Goal: Task Accomplishment & Management: Complete application form

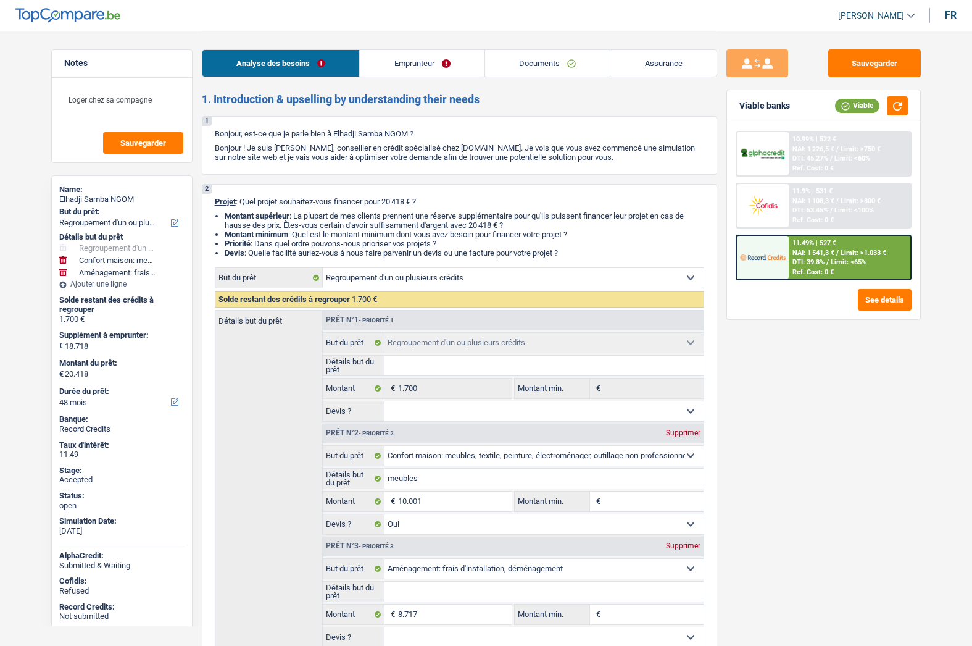
select select "refinancing"
select select "household"
select select "movingOrInstallation"
select select "48"
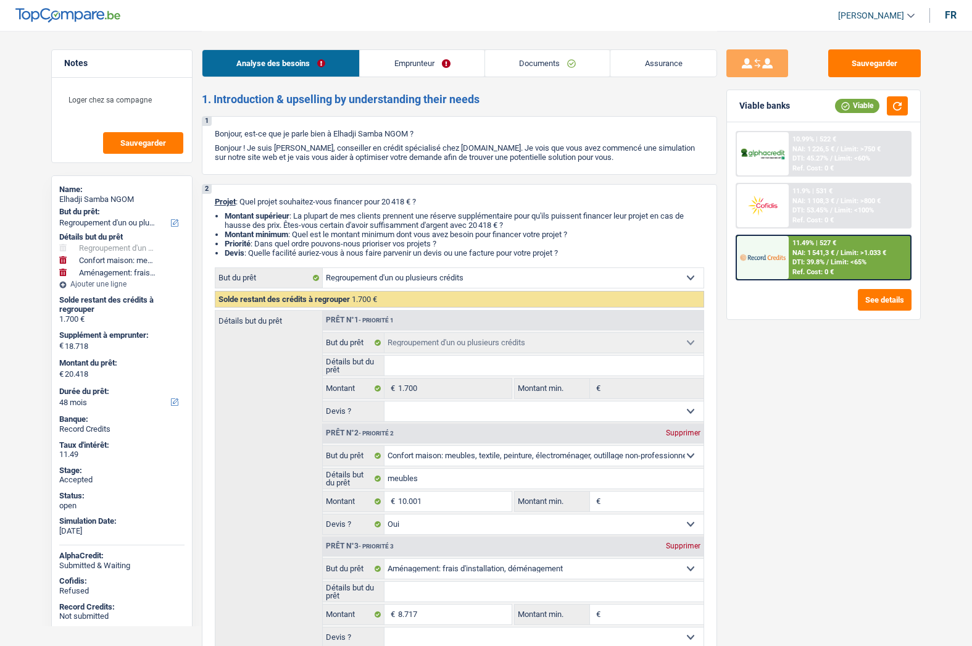
select select "refinancing"
select select "household"
select select "yes"
select select "movingOrInstallation"
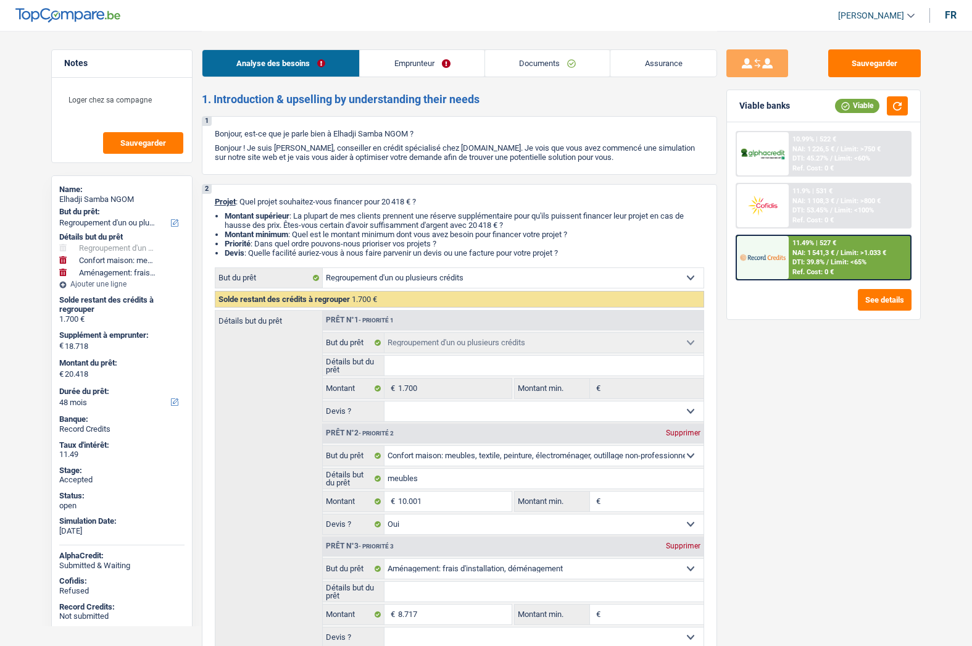
select select "48"
select select "privateEmployee"
select select "netSalary"
select select "mealVouchers"
select select "liveWithParents"
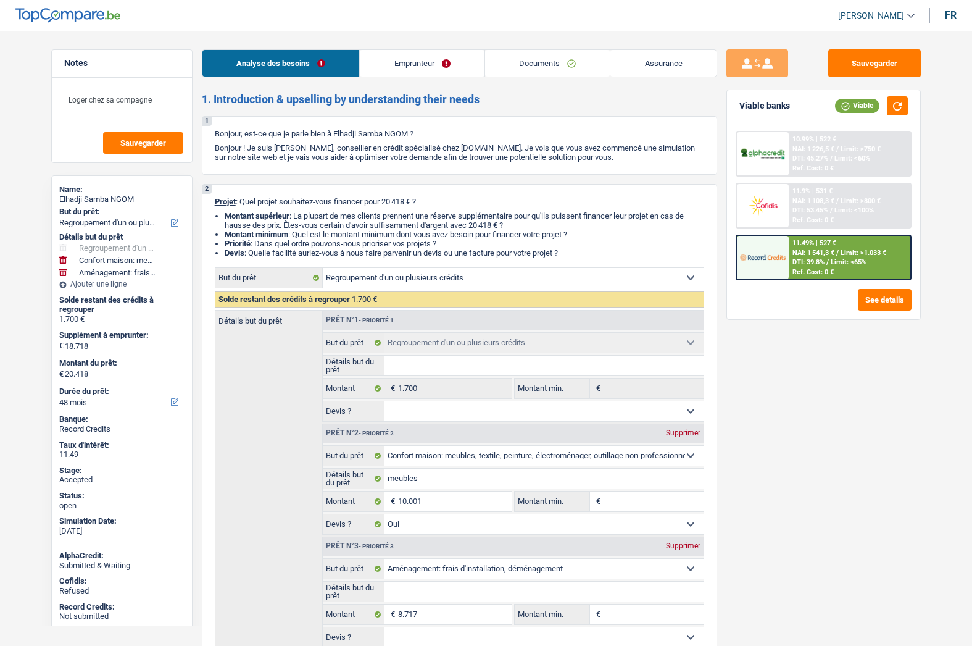
select select "cardOrCredit"
select select "personalLoan"
select select "homeFurnishingOrRelocation"
select select "36"
select select "refinancing"
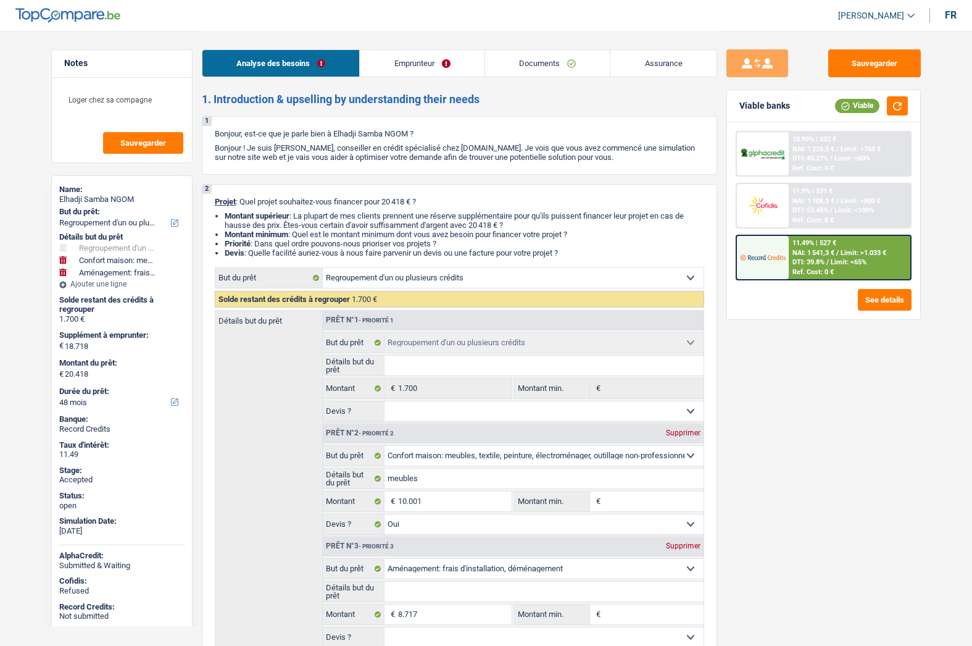
select select "refinancing"
select select "household"
select select "yes"
select select "movingOrInstallation"
select select "48"
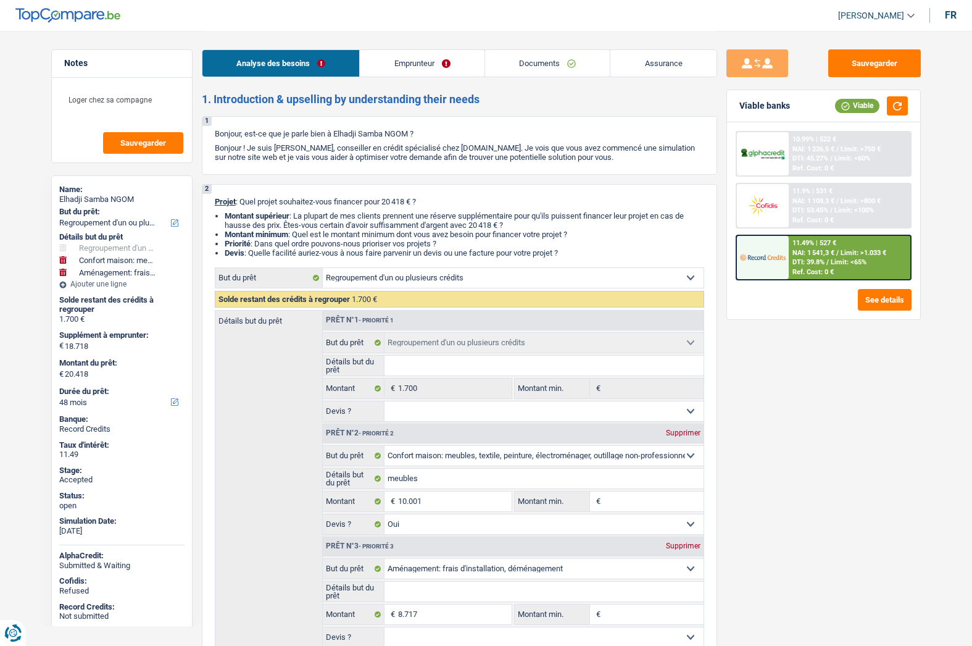
click at [871, 14] on span "[PERSON_NAME]" at bounding box center [871, 15] width 66 height 10
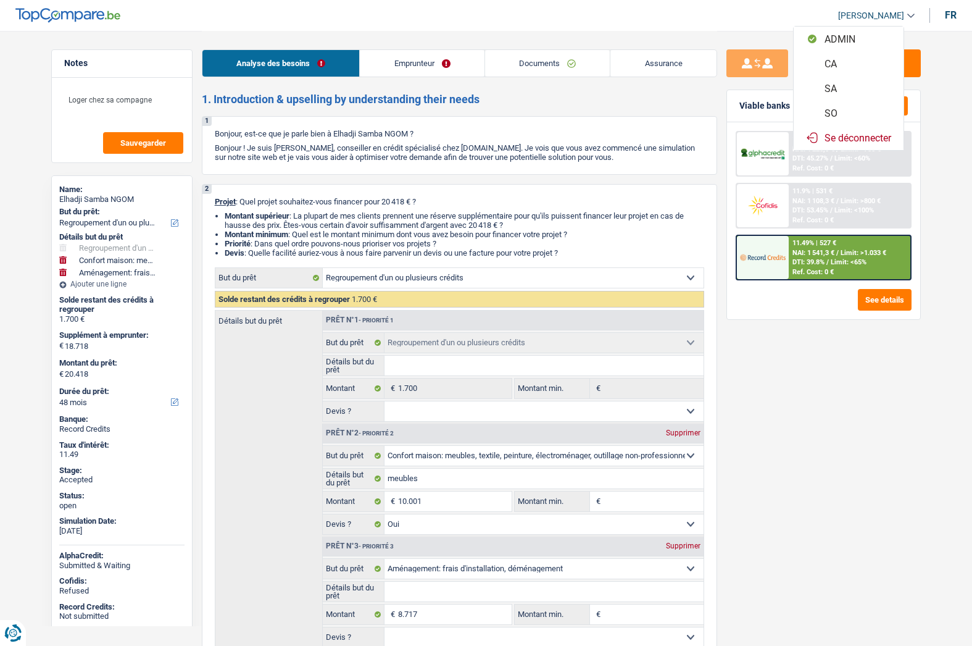
click at [837, 110] on button "SO" at bounding box center [849, 113] width 110 height 25
select select "32"
select select "liveWithParents"
select select "cardOrCredit"
select select "personalLoan"
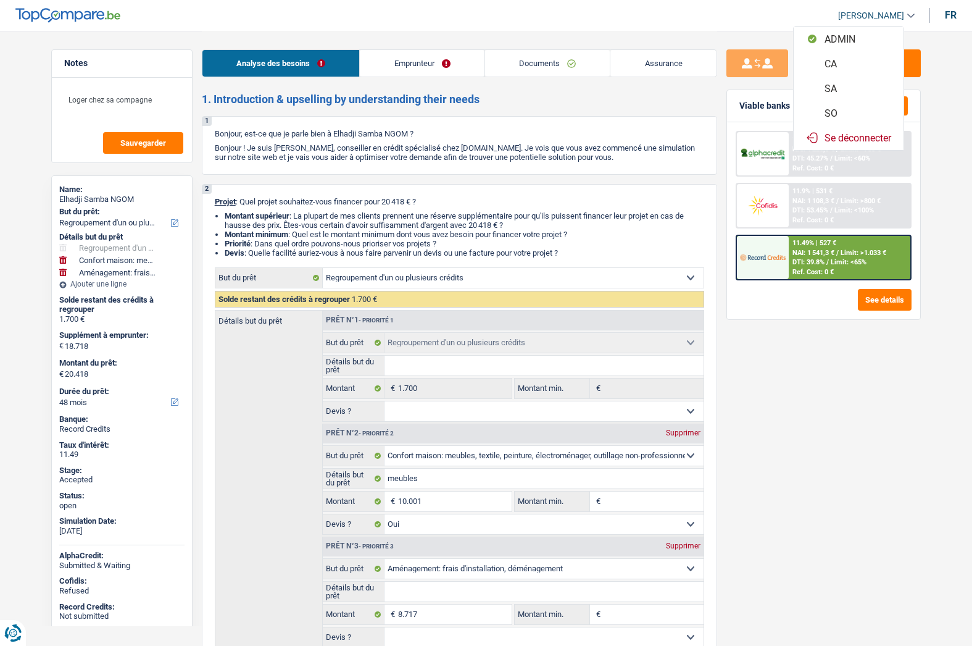
select select "homeFurnishingOrRelocation"
select select "36"
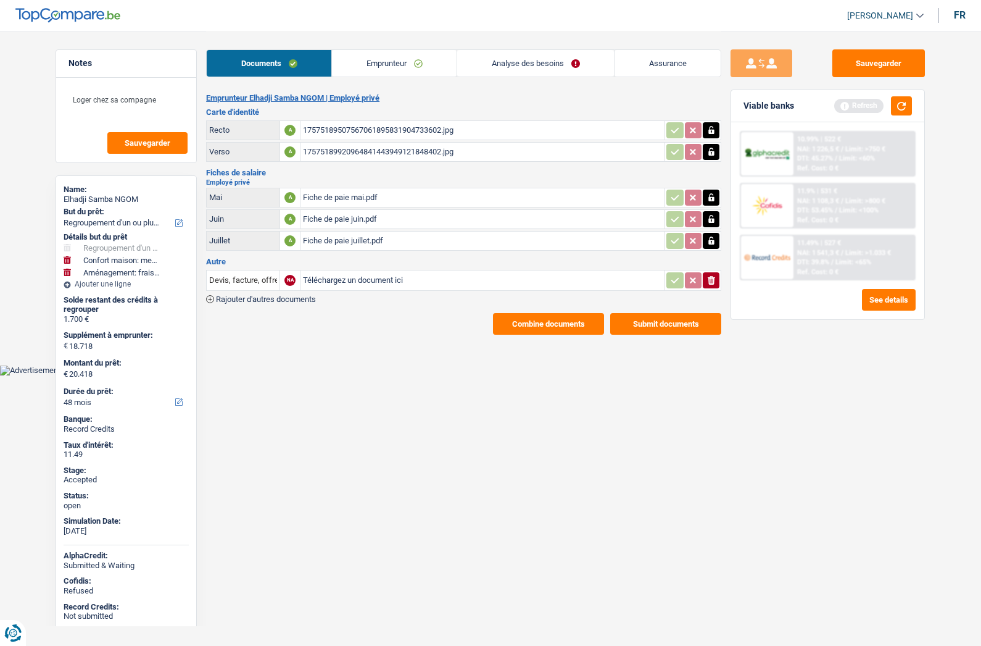
click at [522, 62] on link "Analyse des besoins" at bounding box center [535, 63] width 157 height 27
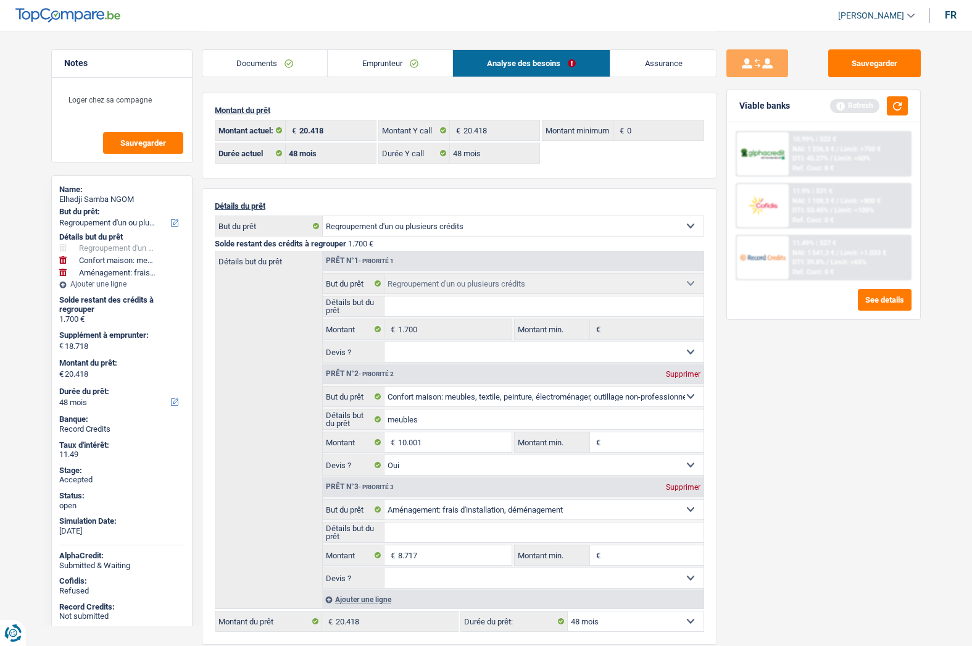
click at [372, 64] on link "Emprunteur" at bounding box center [390, 63] width 125 height 27
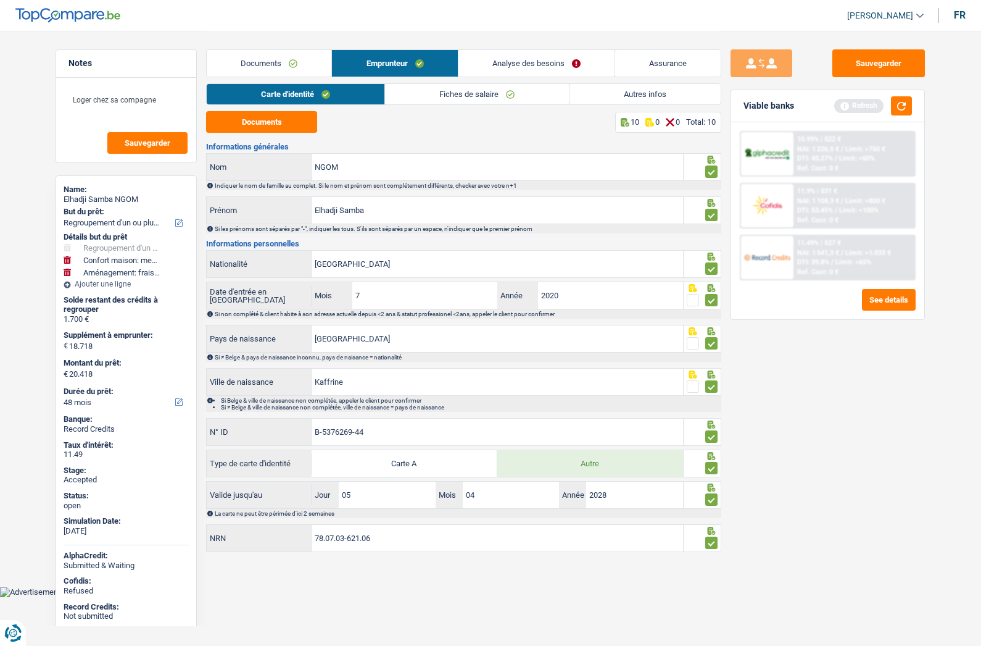
click at [615, 100] on link "Autres infos" at bounding box center [645, 94] width 151 height 20
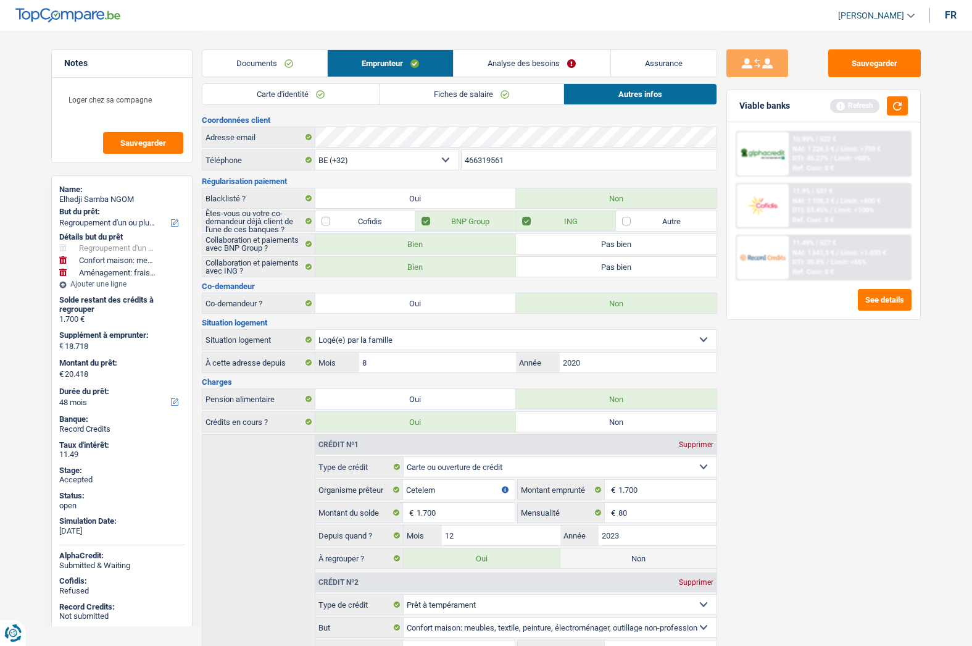
click at [659, 57] on link "Assurance" at bounding box center [664, 63] width 106 height 27
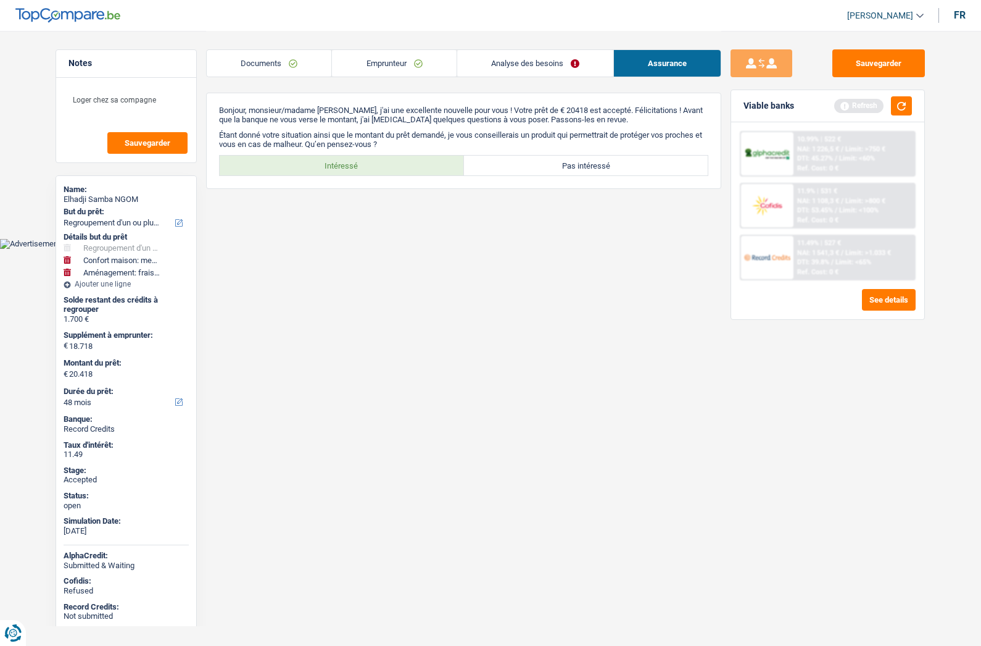
click at [514, 56] on link "Analyse des besoins" at bounding box center [535, 63] width 156 height 27
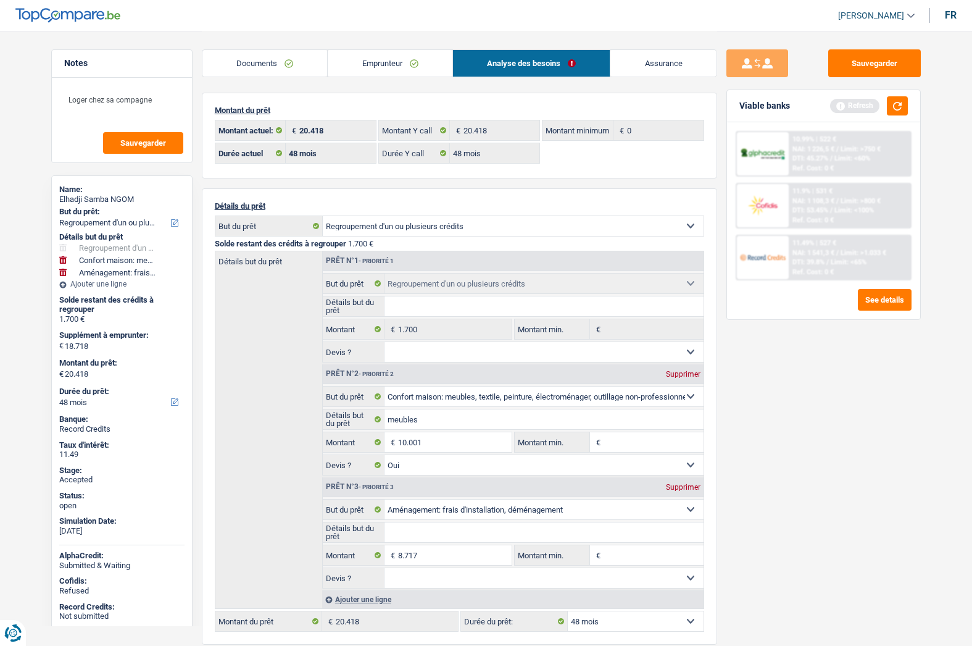
click at [655, 62] on link "Assurance" at bounding box center [663, 63] width 106 height 27
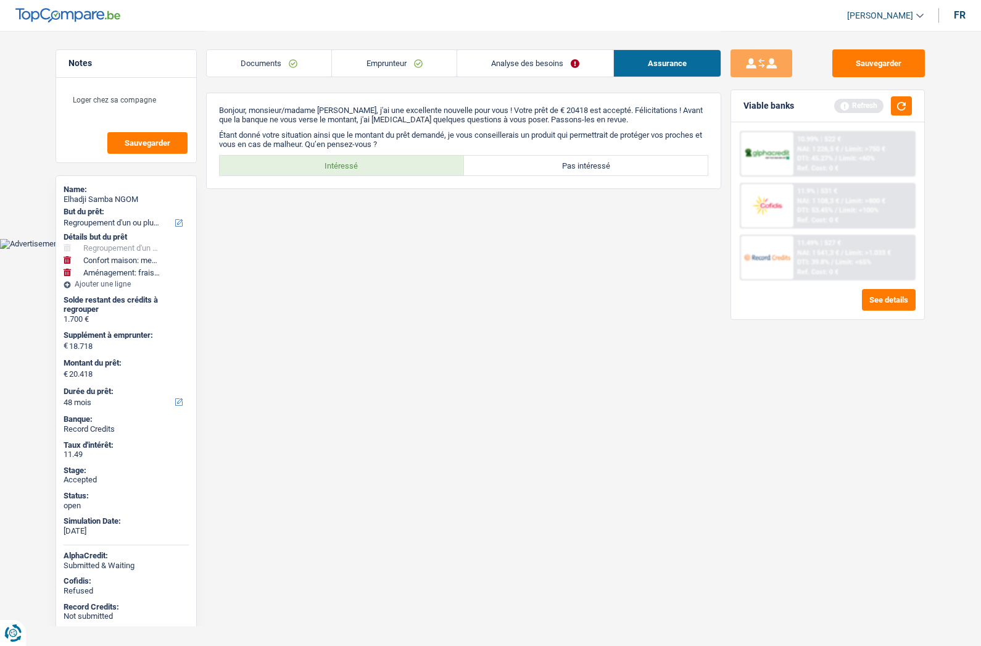
click at [505, 70] on link "Analyse des besoins" at bounding box center [535, 63] width 156 height 27
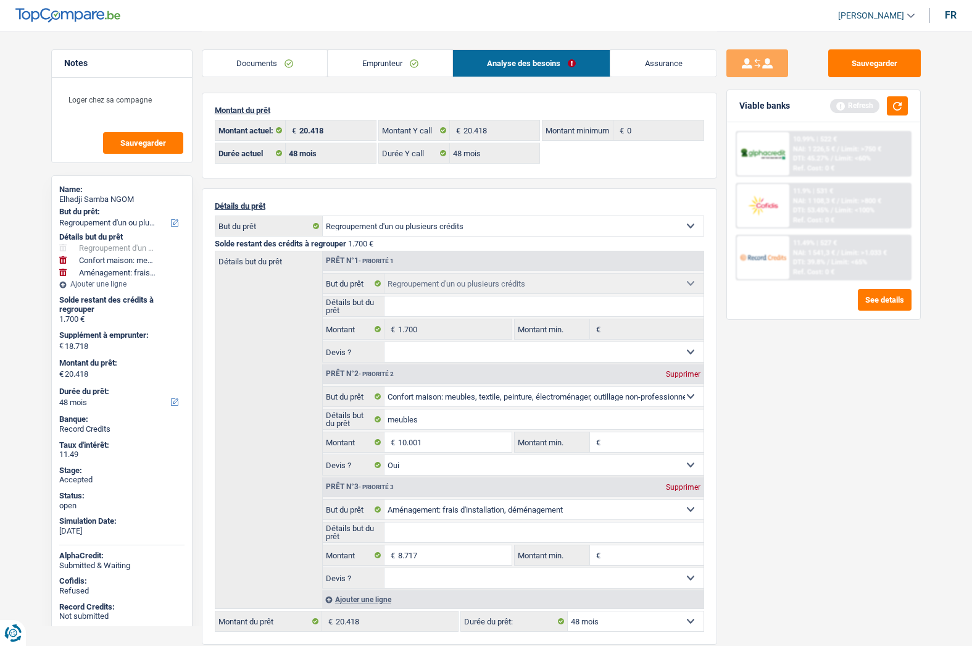
click at [636, 59] on link "Assurance" at bounding box center [663, 63] width 106 height 27
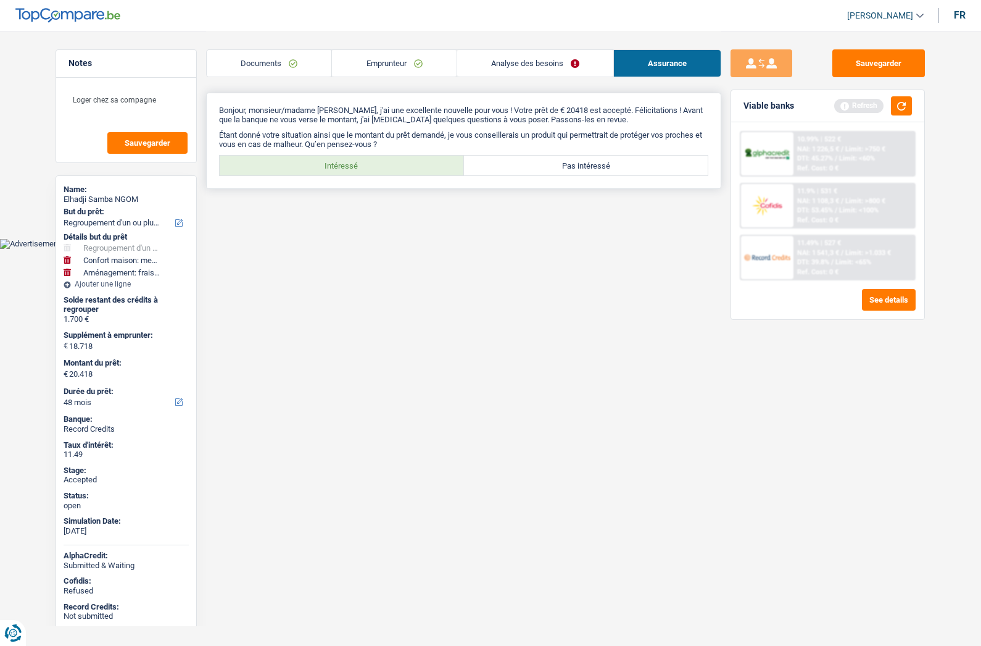
click at [350, 169] on label "Intéressé" at bounding box center [342, 166] width 244 height 20
click at [350, 169] on input "Intéressé" at bounding box center [342, 166] width 244 height 20
radio input "true"
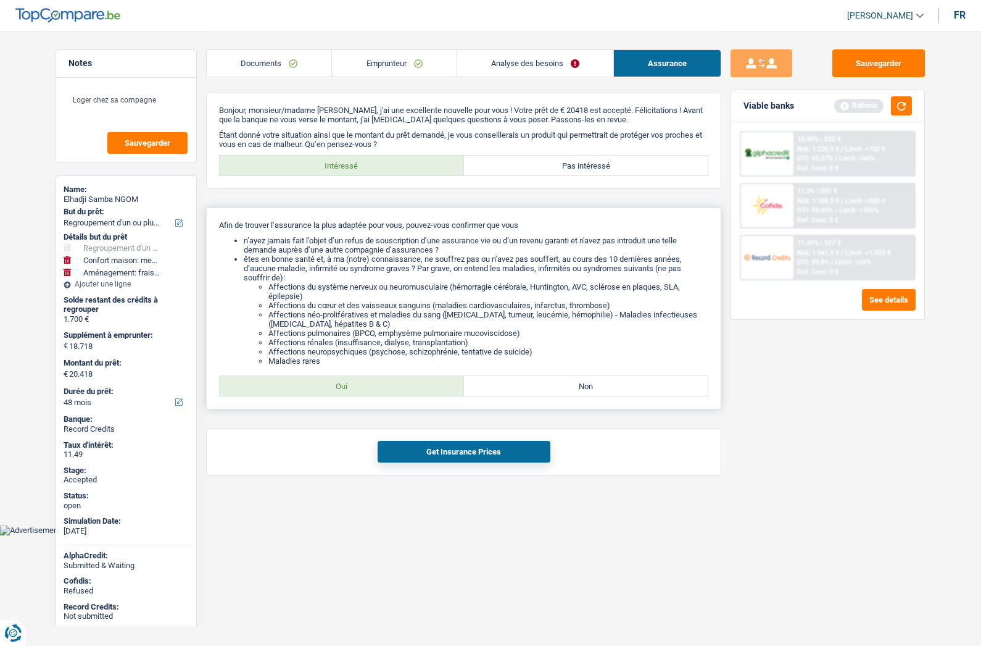
click at [338, 378] on label "Oui" at bounding box center [342, 386] width 244 height 20
click at [338, 378] on input "Oui" at bounding box center [342, 386] width 244 height 20
radio input "true"
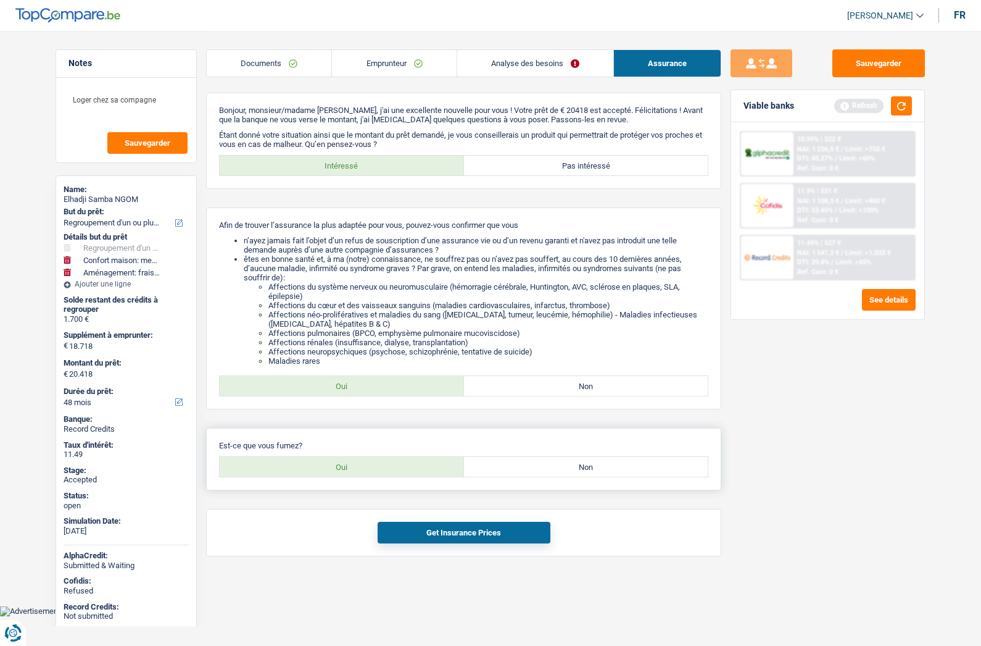
click at [351, 472] on label "Oui" at bounding box center [342, 467] width 244 height 20
click at [351, 472] on input "Oui" at bounding box center [342, 467] width 244 height 20
radio input "true"
click at [396, 523] on button "Get Insurance Prices" at bounding box center [464, 533] width 173 height 22
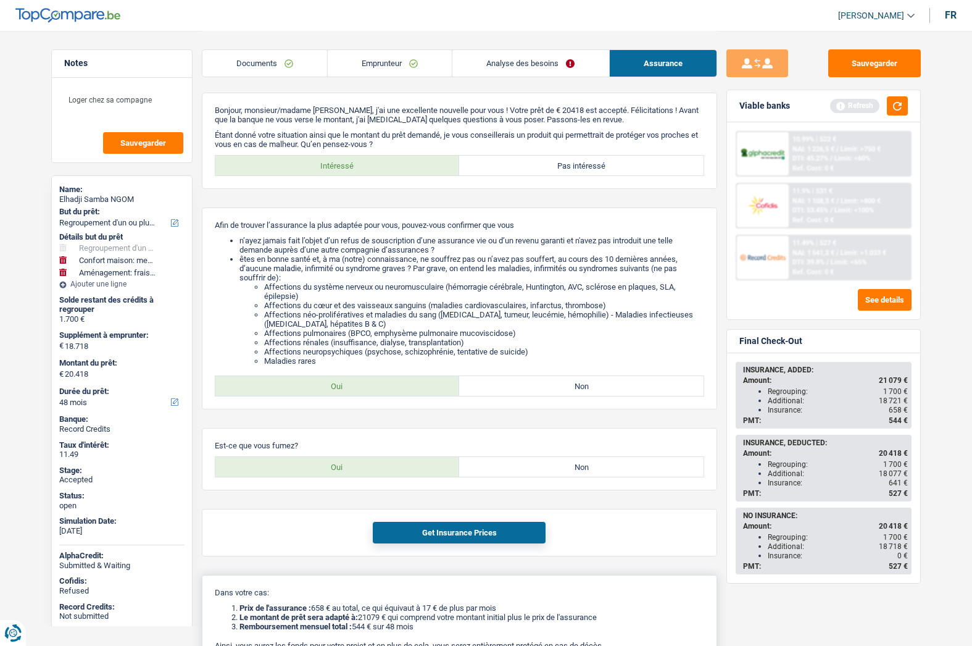
scroll to position [148, 0]
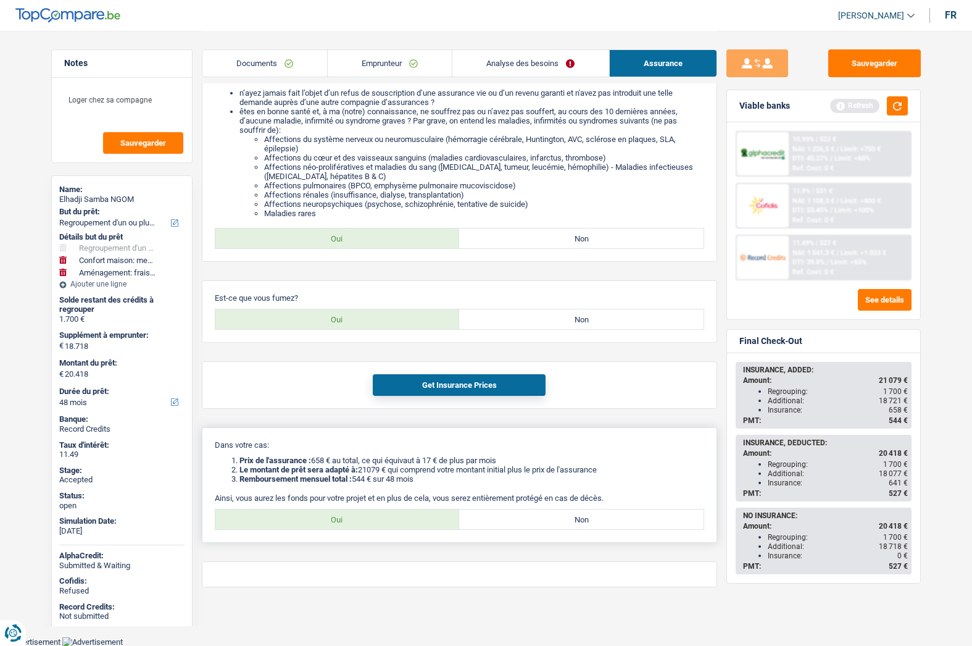
click at [353, 523] on label "Oui" at bounding box center [337, 519] width 244 height 20
click at [353, 523] on input "Oui" at bounding box center [337, 519] width 244 height 20
radio input "true"
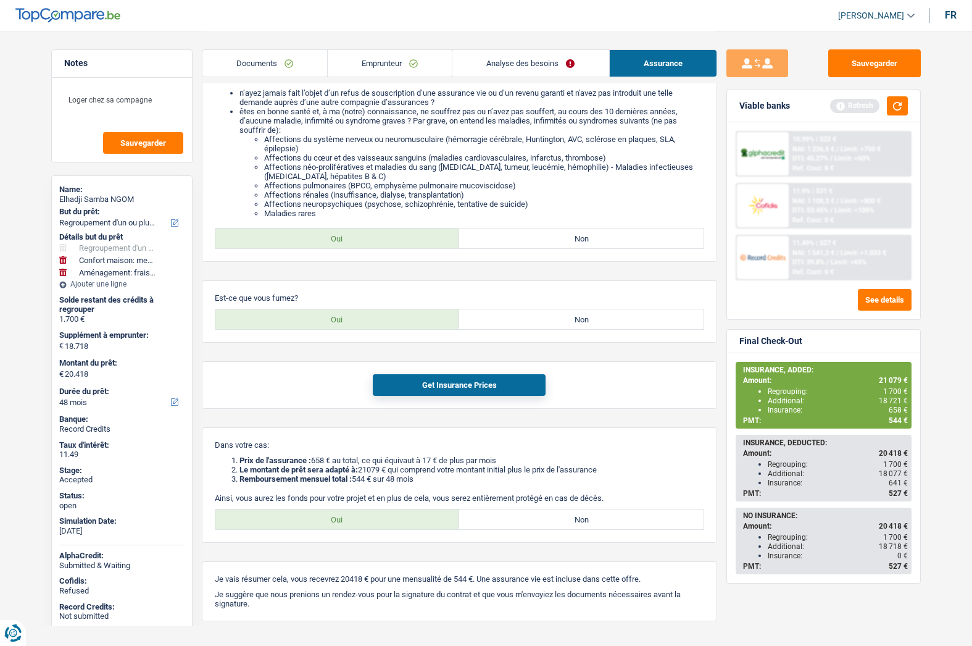
click at [275, 65] on link "Documents" at bounding box center [264, 63] width 125 height 27
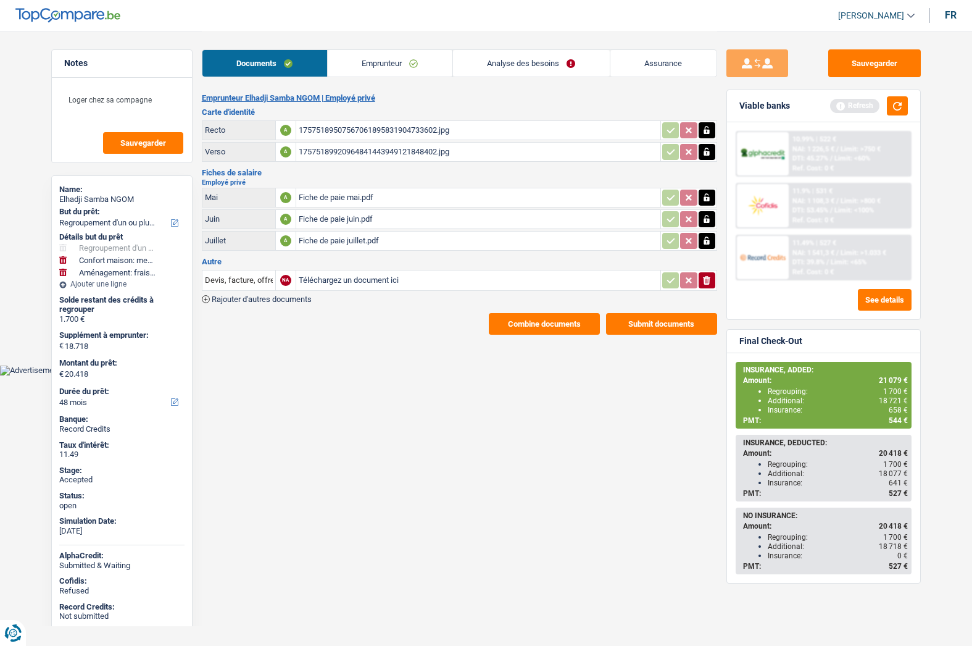
scroll to position [0, 0]
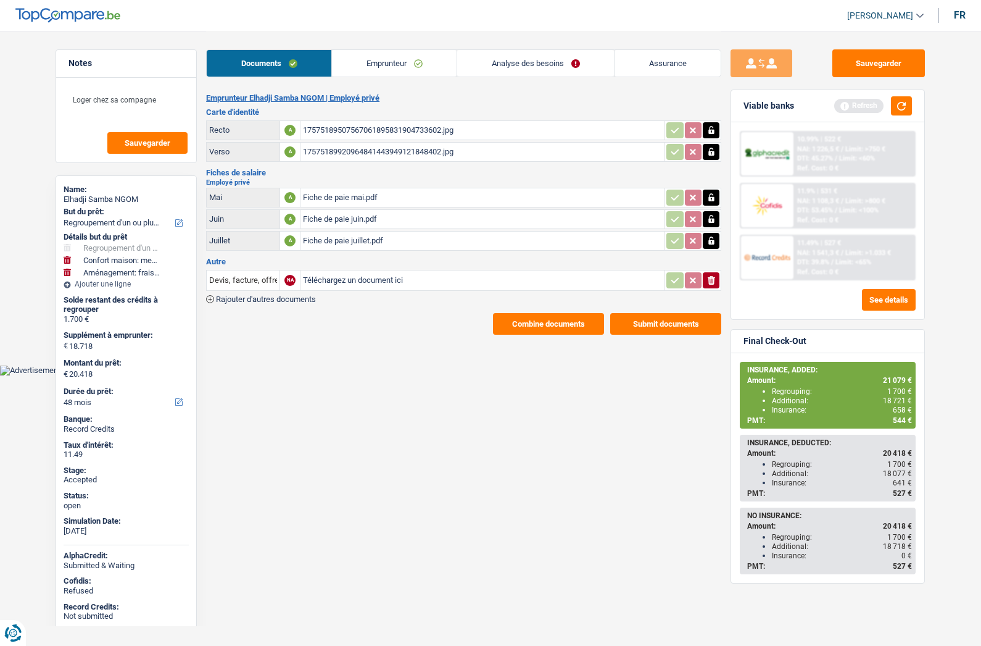
click at [531, 327] on button "Combine documents" at bounding box center [548, 324] width 111 height 22
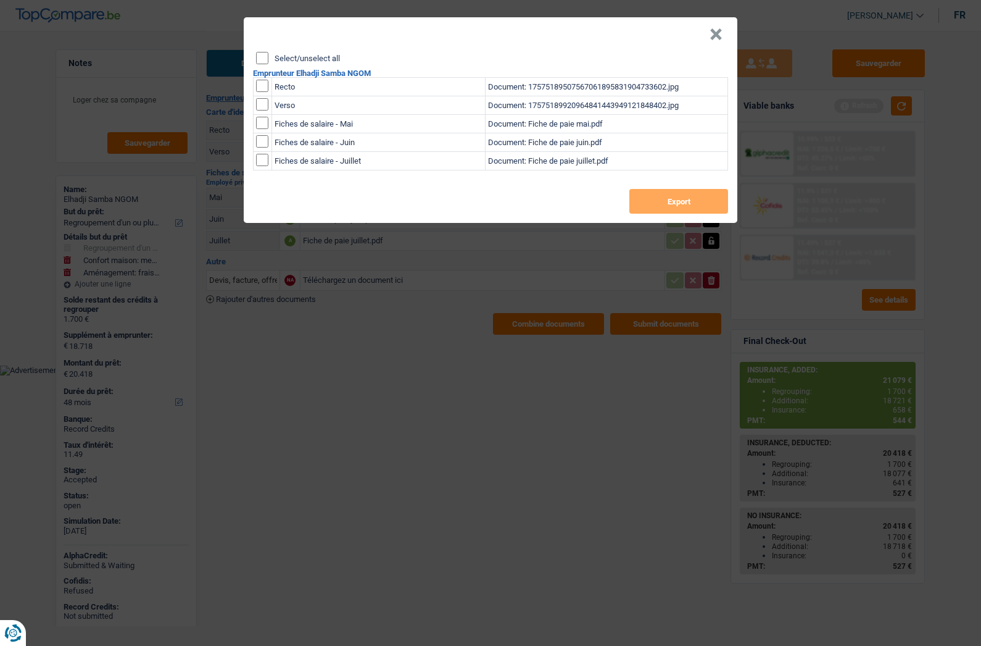
click at [329, 57] on label "Select/unselect all" at bounding box center [307, 58] width 65 height 8
click at [268, 57] on input "Select/unselect all" at bounding box center [262, 58] width 12 height 12
checkbox input "true"
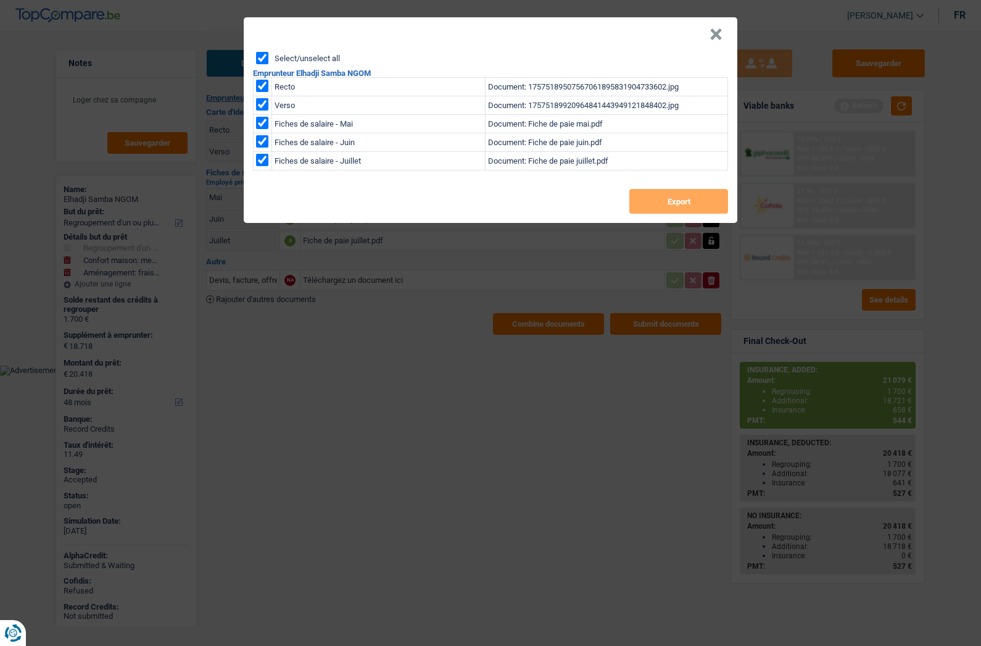
checkbox input "true"
click at [655, 194] on button "Export" at bounding box center [679, 201] width 99 height 25
click at [717, 33] on button "×" at bounding box center [716, 34] width 13 height 12
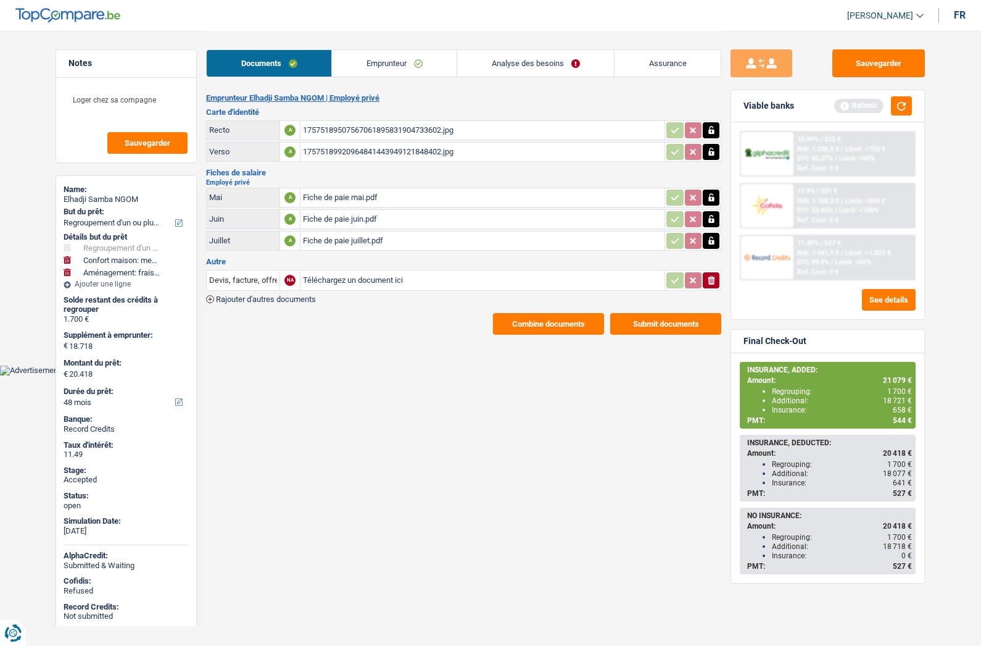
click at [533, 65] on link "Analyse des besoins" at bounding box center [535, 63] width 157 height 27
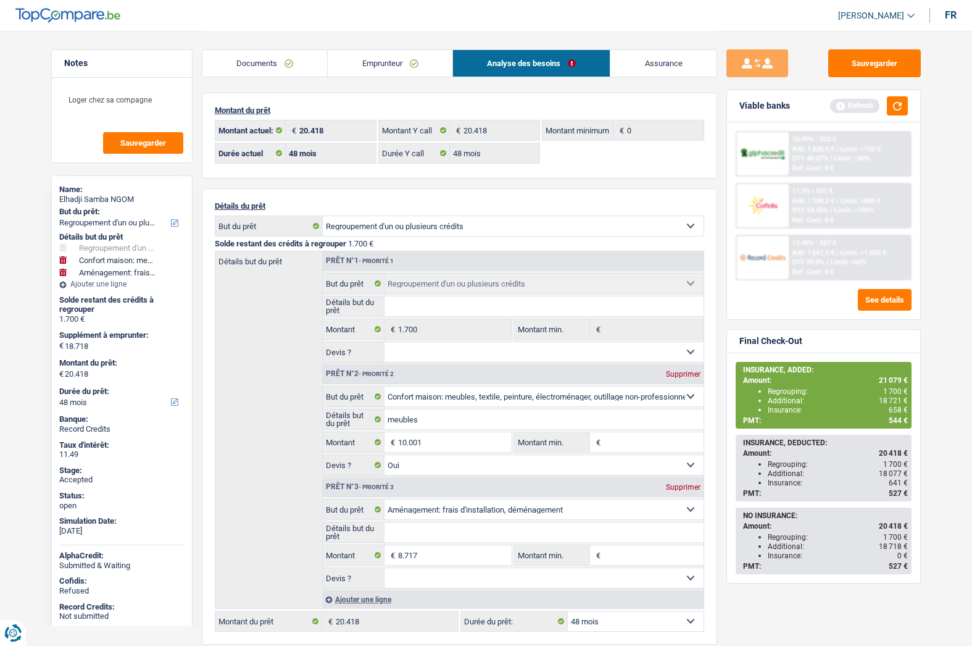
click at [897, 421] on span "544 €" at bounding box center [898, 420] width 19 height 9
click at [378, 57] on link "Emprunteur" at bounding box center [390, 63] width 125 height 27
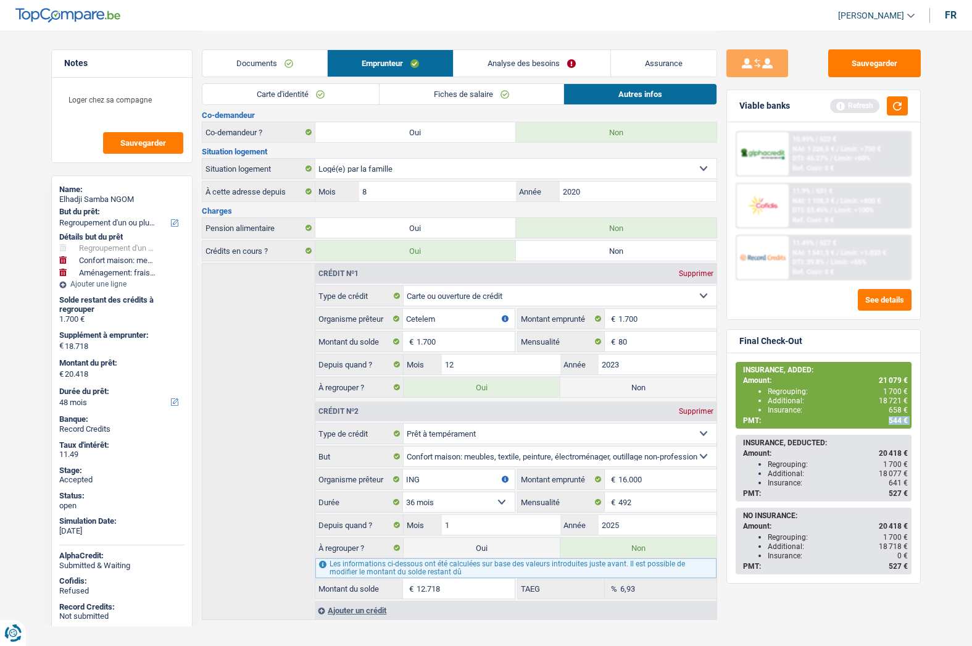
scroll to position [185, 0]
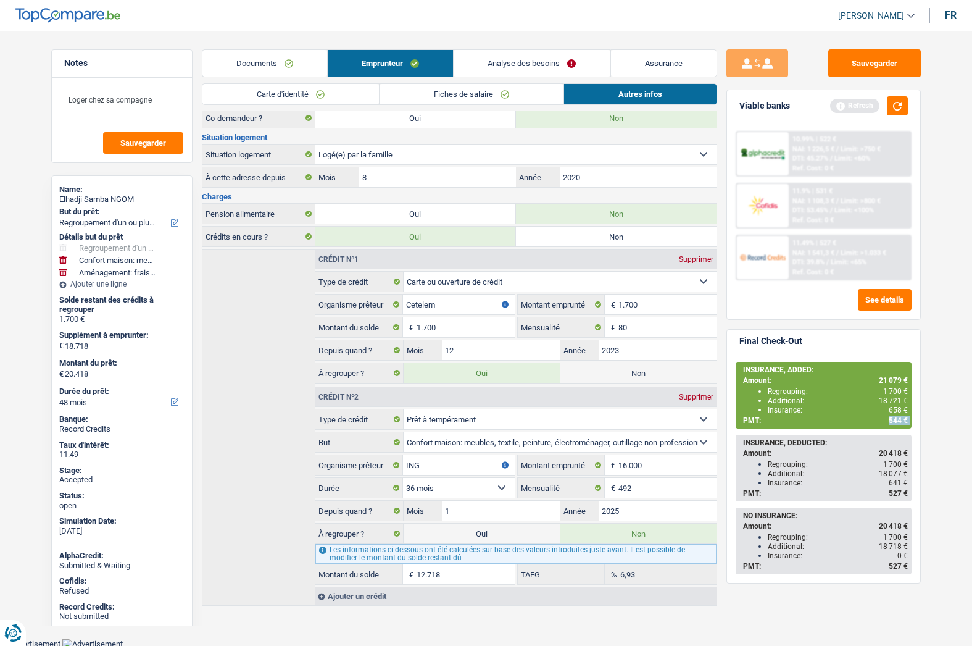
click at [522, 62] on link "Analyse des besoins" at bounding box center [532, 63] width 156 height 27
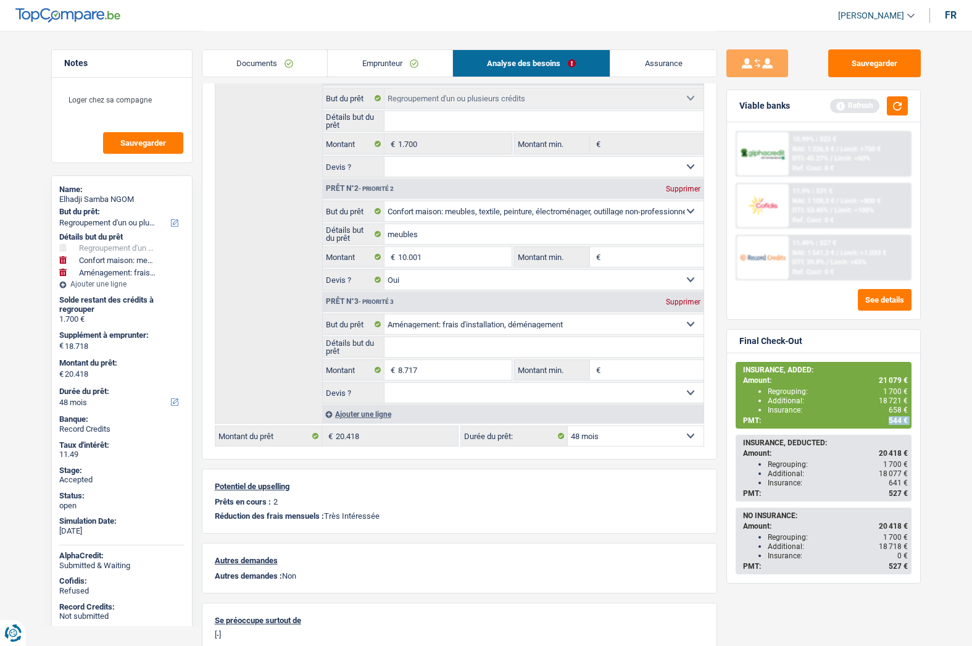
click at [657, 64] on link "Assurance" at bounding box center [663, 63] width 106 height 27
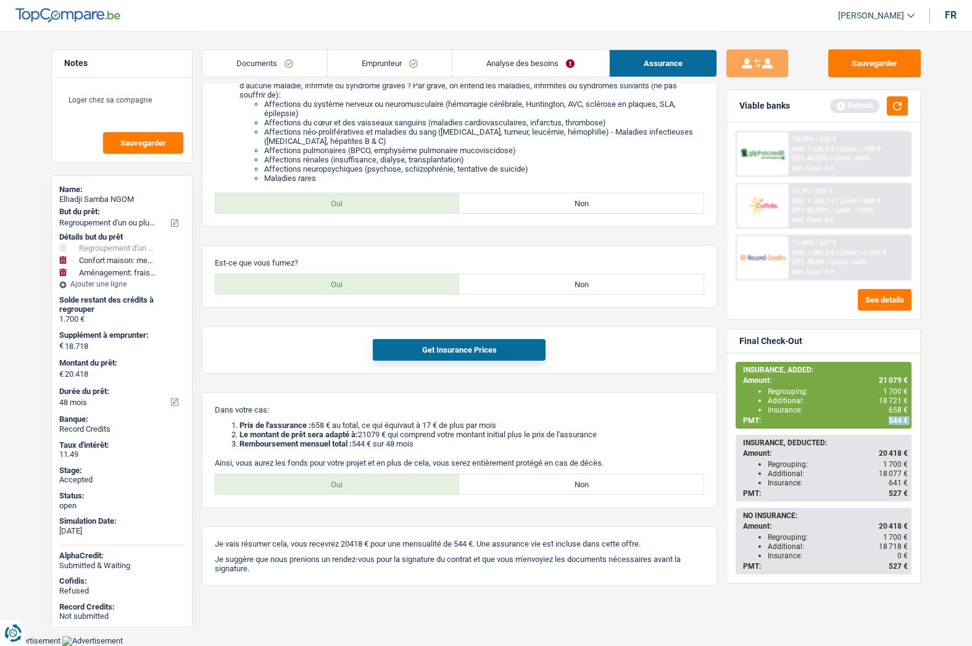
scroll to position [181, 0]
click at [525, 64] on link "Analyse des besoins" at bounding box center [530, 63] width 156 height 27
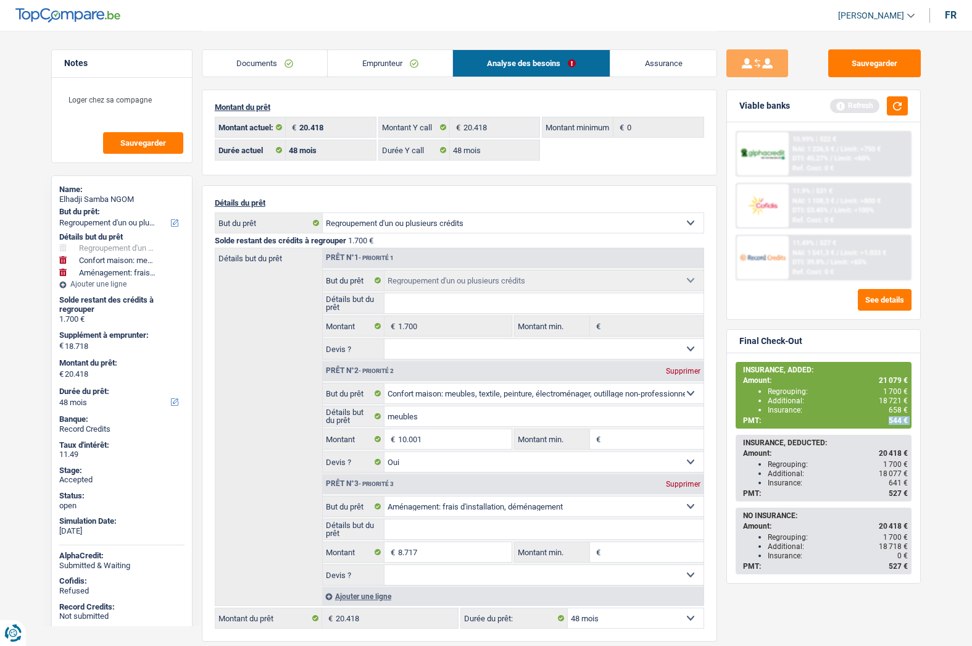
scroll to position [0, 0]
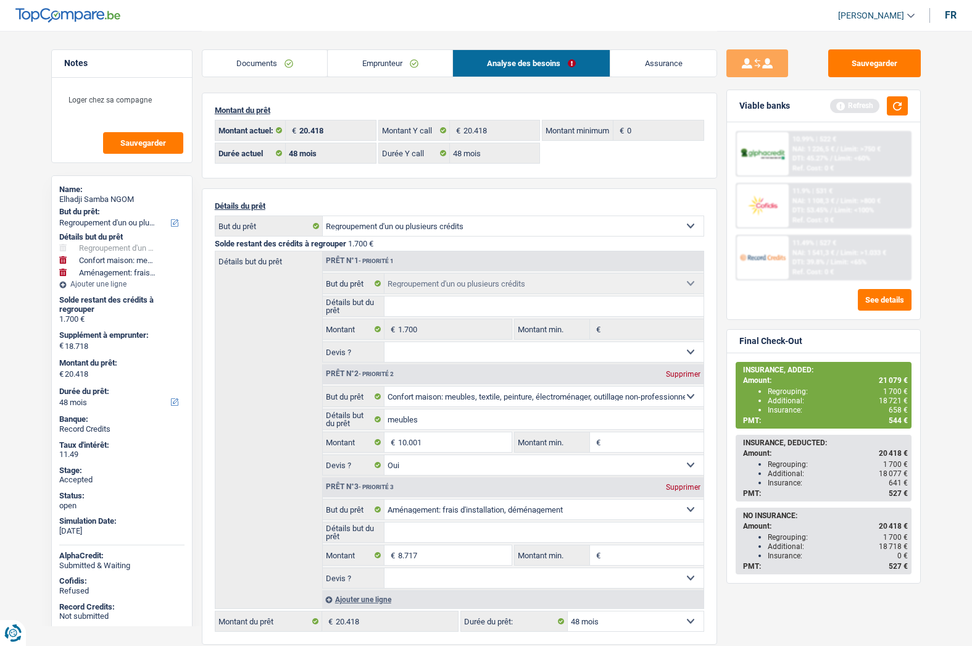
click at [379, 174] on div "Montant du prêt 20.418 € Montant actuel: 20.418 € Montant Y call 0 € Montant mi…" at bounding box center [459, 136] width 515 height 86
click at [401, 71] on link "Emprunteur" at bounding box center [390, 63] width 125 height 27
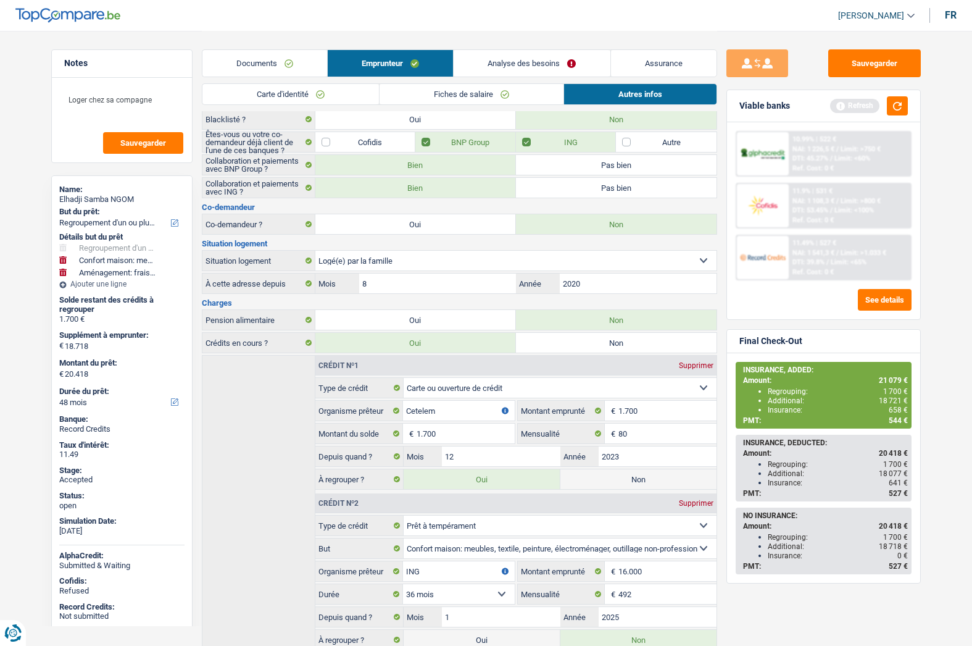
scroll to position [185, 0]
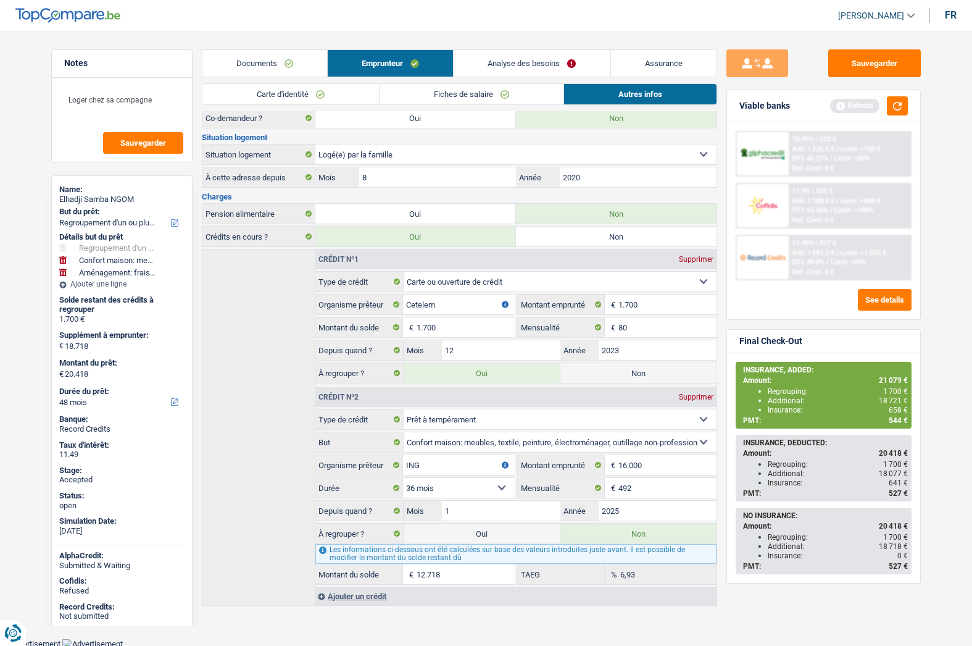
click at [895, 411] on span "658 €" at bounding box center [898, 409] width 19 height 9
click at [894, 420] on span "544 €" at bounding box center [898, 420] width 19 height 9
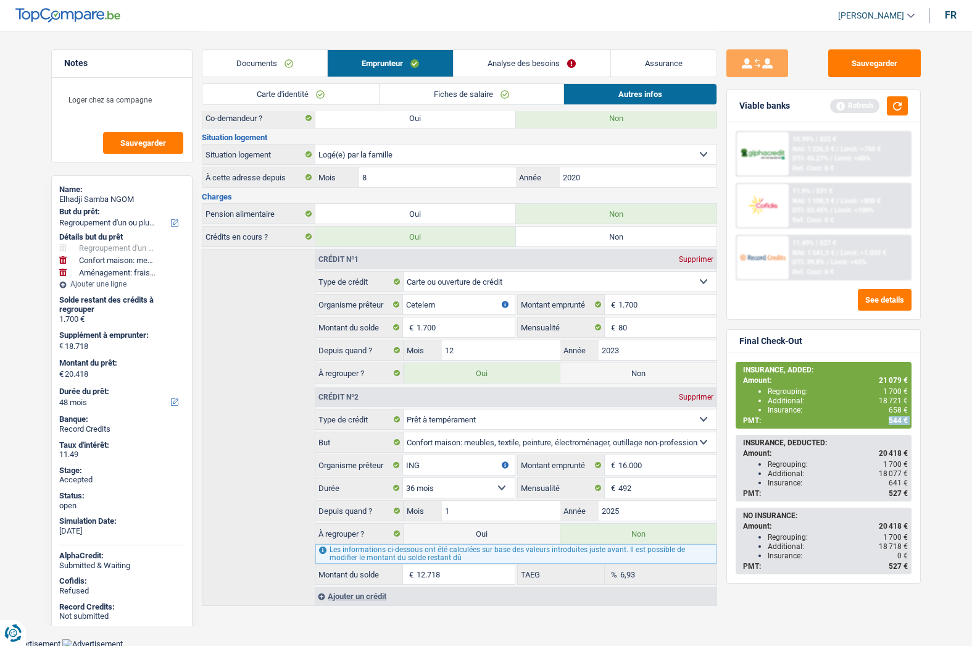
click at [894, 420] on span "544 €" at bounding box center [898, 420] width 19 height 9
click at [896, 411] on span "658 €" at bounding box center [898, 409] width 19 height 9
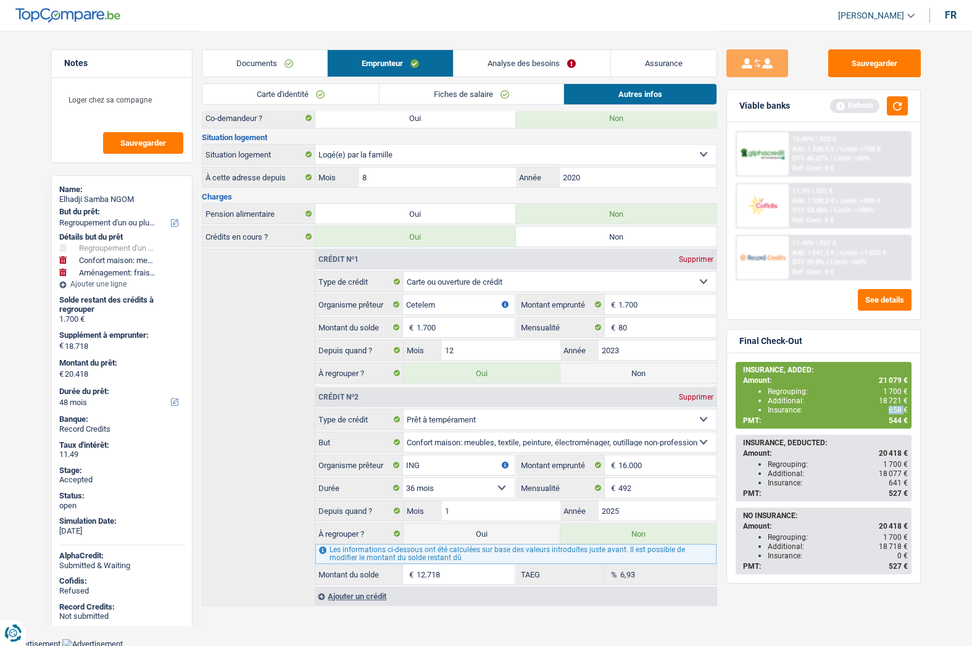
click at [896, 411] on span "658 €" at bounding box center [898, 409] width 19 height 9
click at [882, 399] on span "18 721 €" at bounding box center [893, 400] width 29 height 9
click at [660, 472] on input "16.000" at bounding box center [667, 465] width 98 height 20
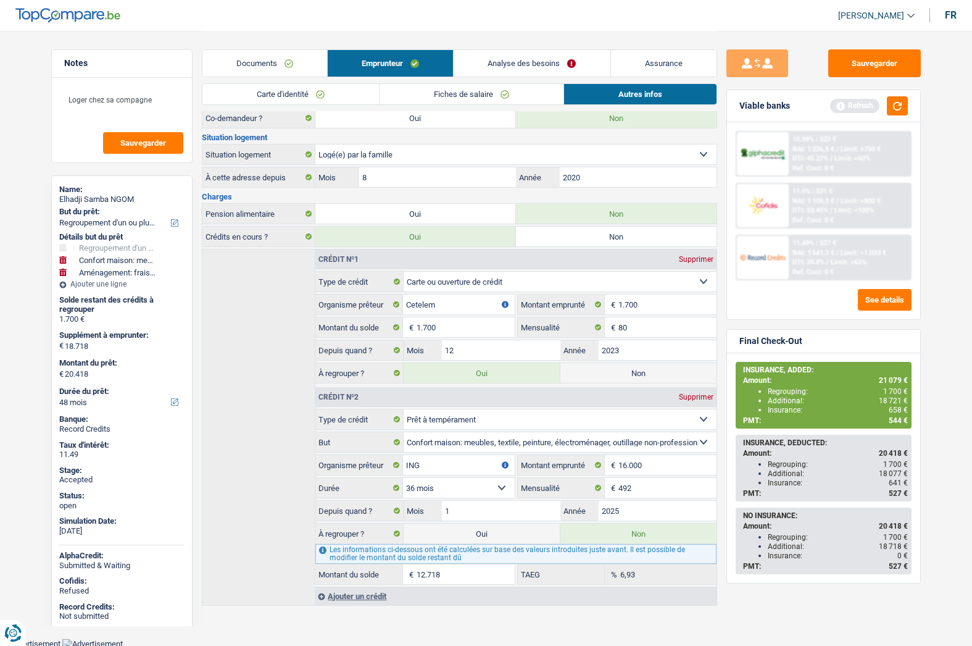
click at [836, 432] on div "INSURANCE, ADDED: Amount: 21 079 € Regrouping: 1 700 € Additional: 18 721 € Ins…" at bounding box center [824, 468] width 176 height 212
click at [860, 413] on div "Insurance: 658 €" at bounding box center [838, 409] width 140 height 9
click at [894, 401] on span "18 721 €" at bounding box center [893, 400] width 29 height 9
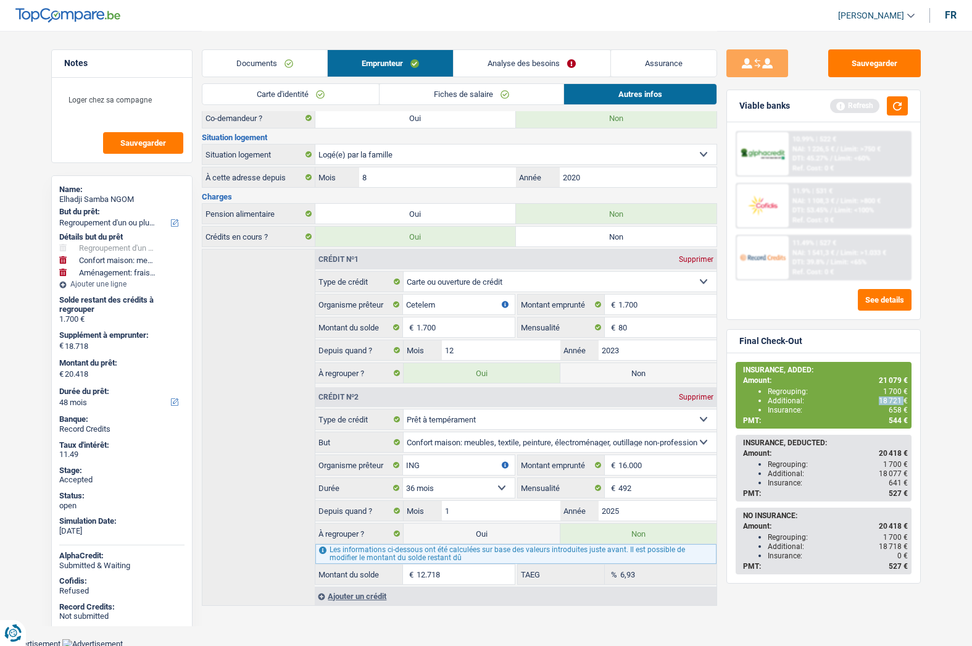
click at [894, 401] on span "18 721 €" at bounding box center [893, 400] width 29 height 9
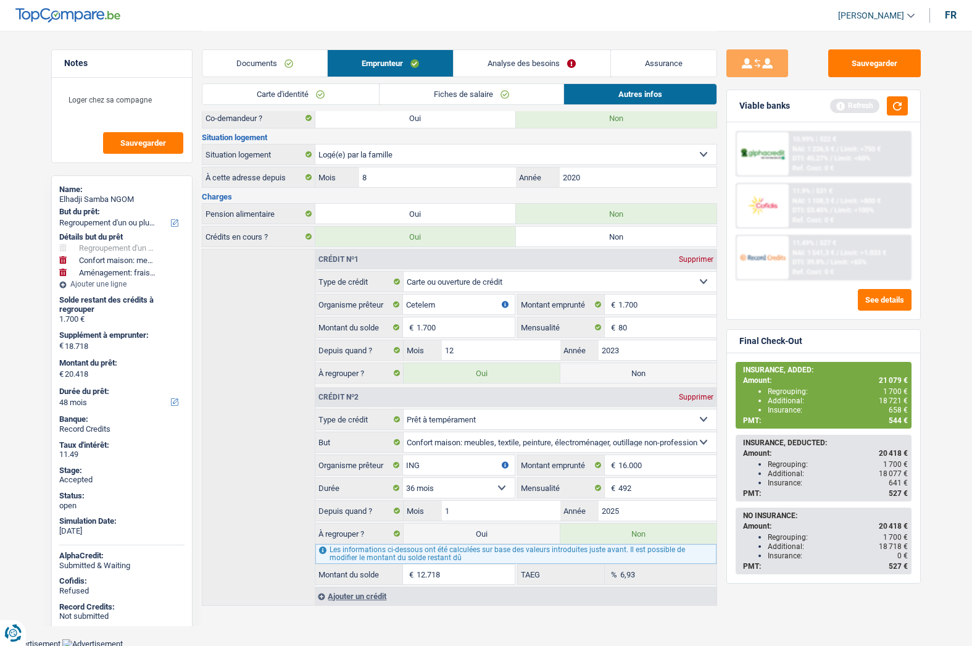
click at [884, 381] on span "21 079 €" at bounding box center [893, 380] width 29 height 9
click at [902, 414] on span "658 €" at bounding box center [898, 409] width 19 height 9
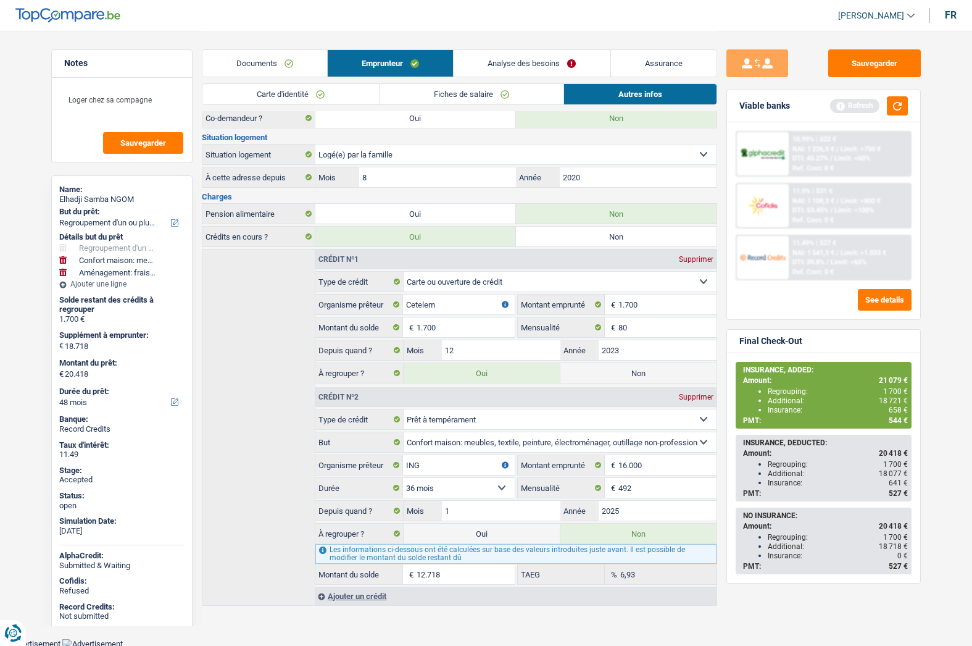
click at [885, 402] on span "18 721 €" at bounding box center [893, 400] width 29 height 9
click at [894, 410] on span "658 €" at bounding box center [898, 409] width 19 height 9
click at [892, 420] on span "544 €" at bounding box center [898, 420] width 19 height 9
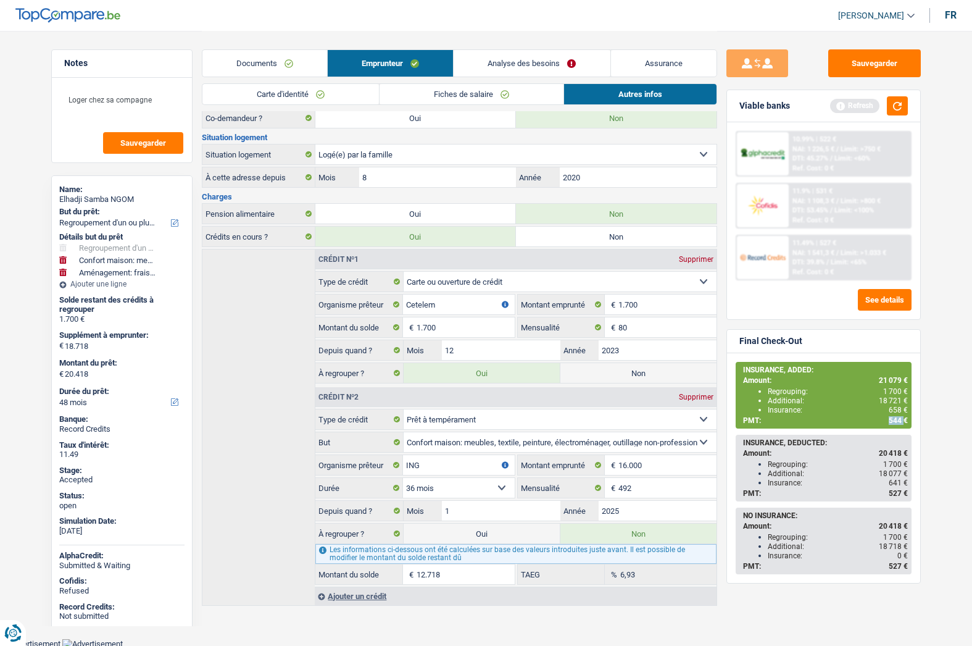
click at [892, 420] on span "544 €" at bounding box center [898, 420] width 19 height 9
click at [896, 414] on span "658 €" at bounding box center [898, 409] width 19 height 9
click at [75, 194] on div "Elhadji Samba NGOM" at bounding box center [121, 199] width 125 height 10
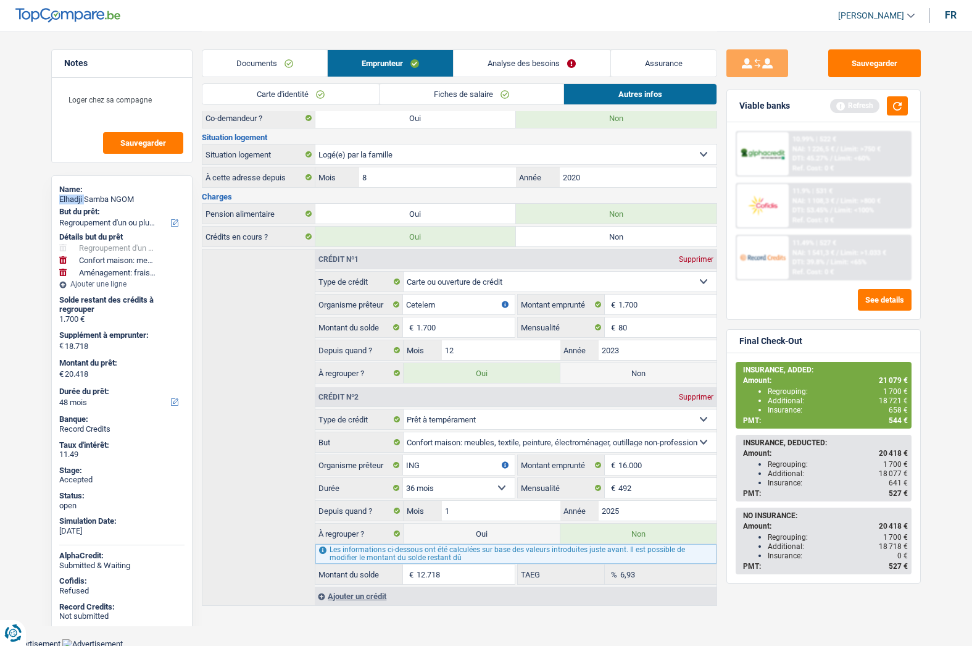
click at [76, 194] on div "Elhadji Samba NGOM" at bounding box center [121, 199] width 125 height 10
click at [77, 193] on div "Name: Elhadji Samba NGOM" at bounding box center [121, 196] width 125 height 22
copy div "Name: Elhadji Samba NGOM"
click at [76, 196] on div "Elhadji Samba NGOM" at bounding box center [121, 199] width 125 height 10
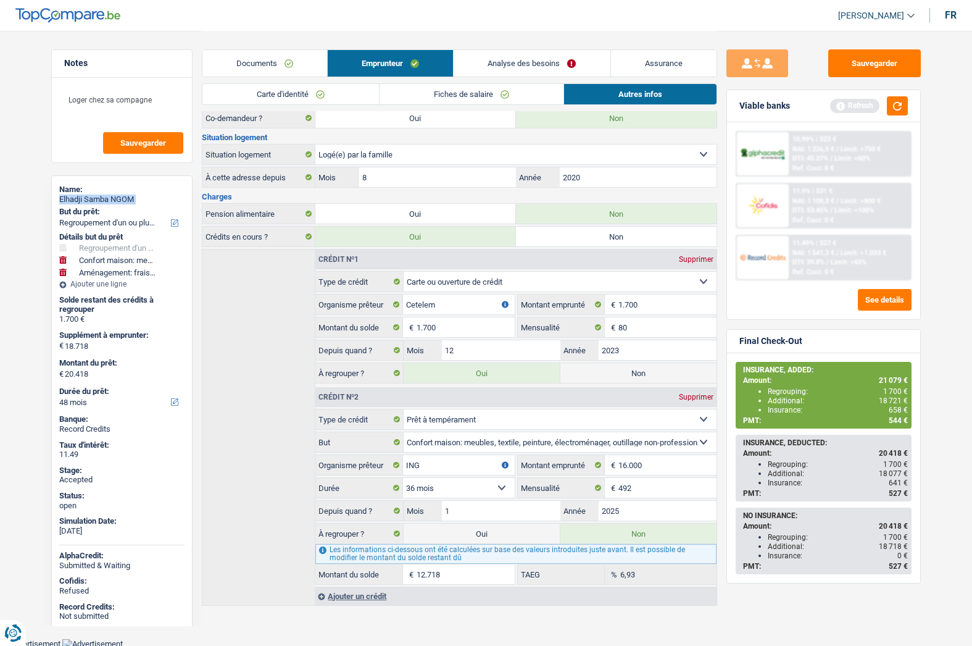
click at [76, 196] on div "Elhadji Samba NGOM" at bounding box center [121, 199] width 125 height 10
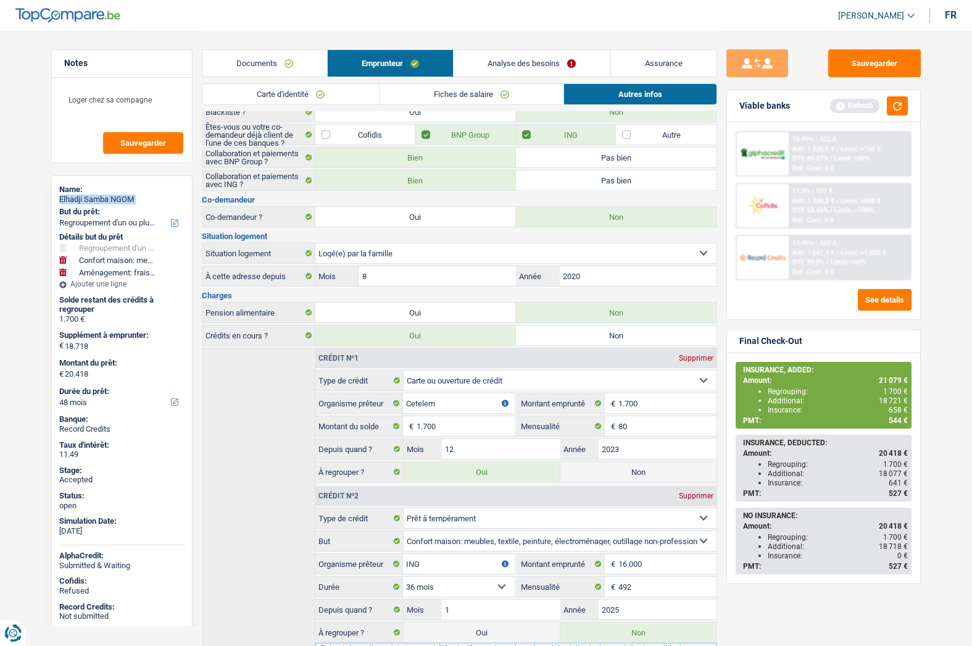
scroll to position [0, 0]
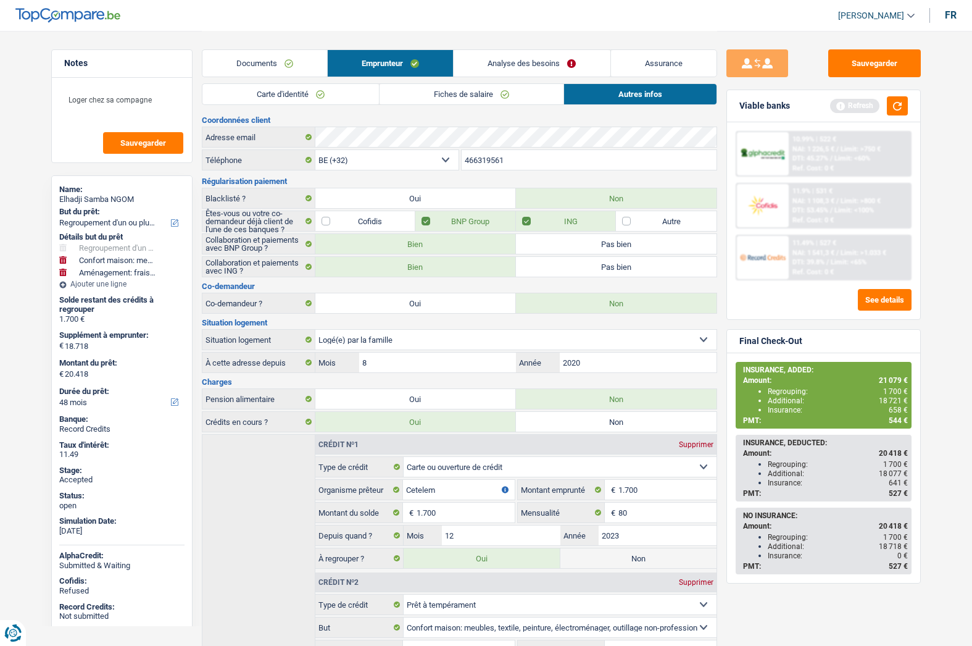
click at [488, 158] on input "466319561" at bounding box center [589, 160] width 255 height 20
click at [885, 378] on span "21 079 €" at bounding box center [893, 380] width 29 height 9
copy span "21 079"
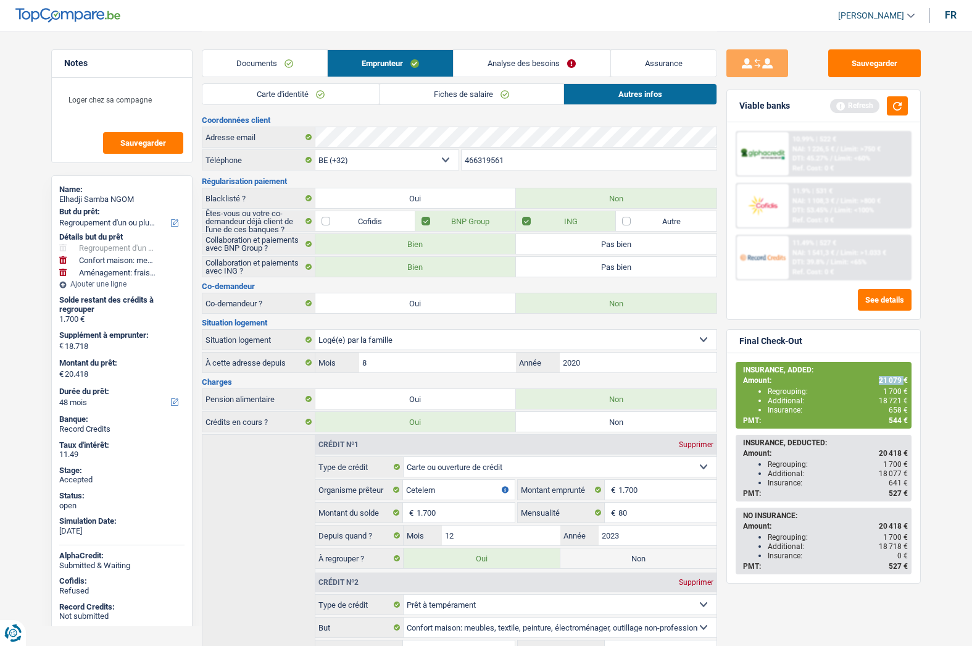
copy span "21 079"
click at [897, 409] on span "658 €" at bounding box center [898, 409] width 19 height 9
copy span "658"
click at [894, 422] on span "544 €" at bounding box center [898, 420] width 19 height 9
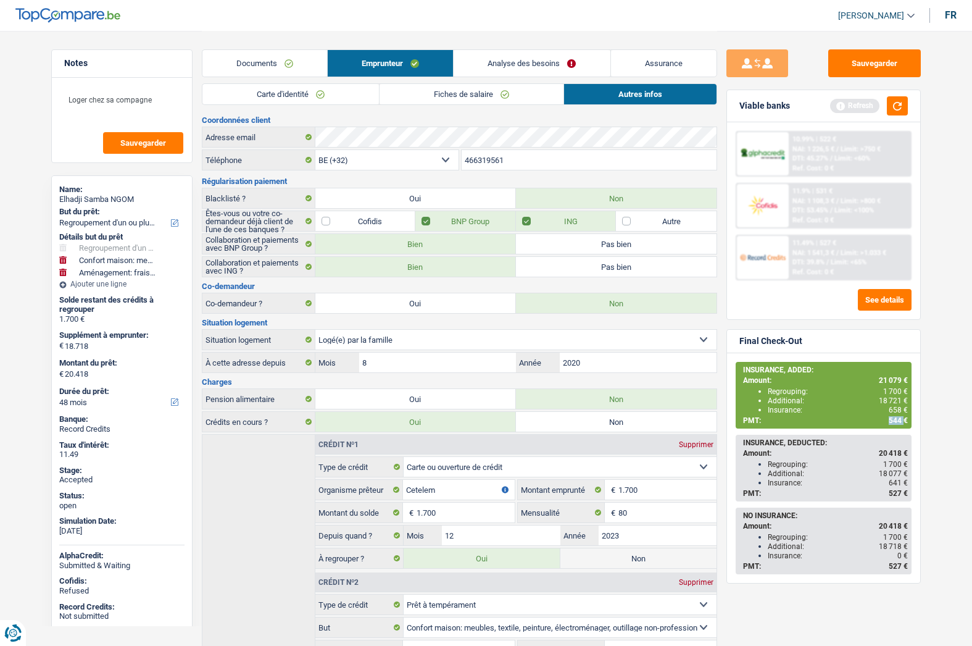
click at [894, 422] on span "544 €" at bounding box center [898, 420] width 19 height 9
copy span "544"
click at [883, 63] on button "Sauvegarder" at bounding box center [874, 63] width 93 height 28
click at [860, 66] on button "Sauvegarder" at bounding box center [874, 63] width 93 height 28
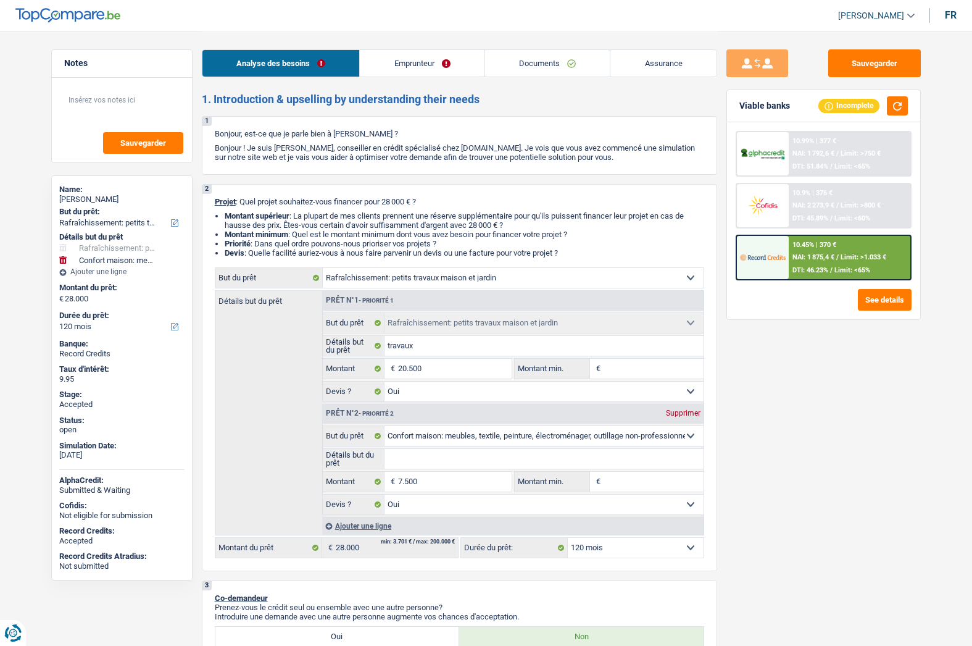
select select "houseOrGarden"
select select "household"
select select "120"
select select "houseOrGarden"
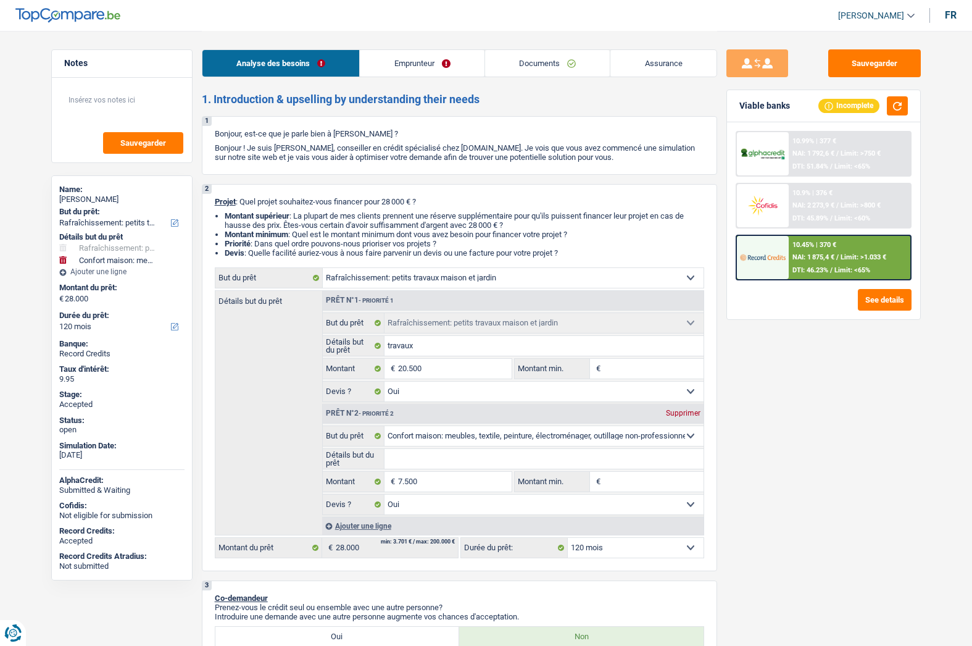
select select "houseOrGarden"
select select "yes"
select select "household"
select select "yes"
select select "120"
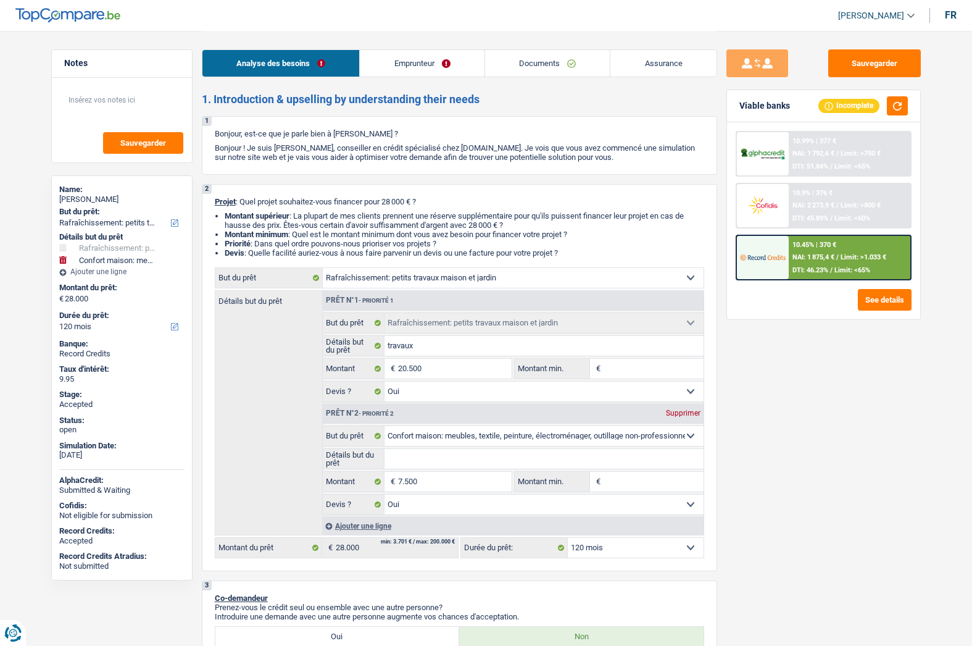
select select "independent"
select select "rentalIncome"
select select "netSalary"
select select "ownerWithMortgage"
select select "mortgage"
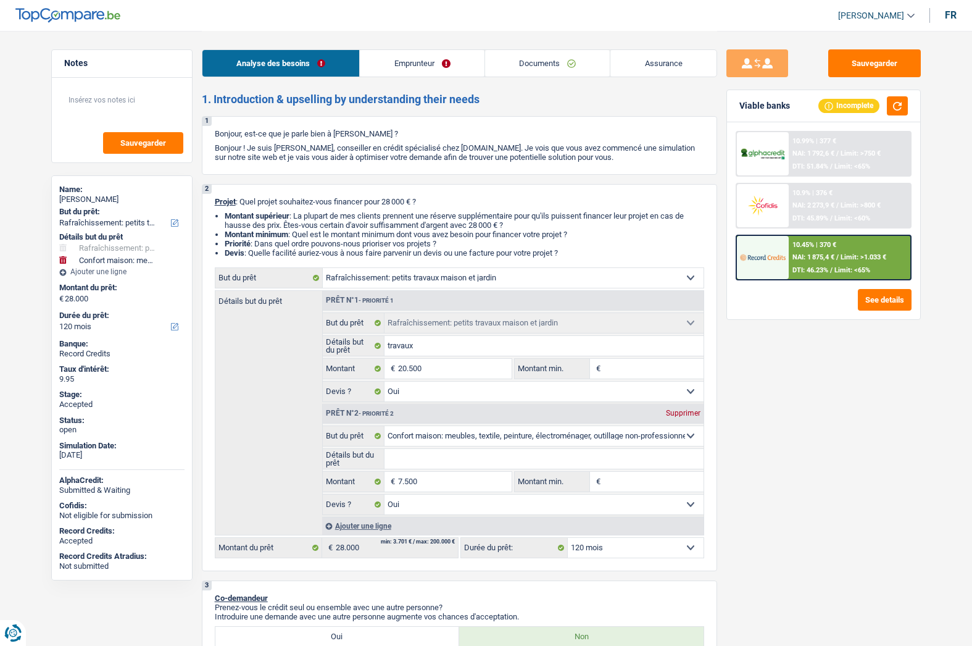
select select "300"
select select "cardOrCredit"
select select "houseOrGarden"
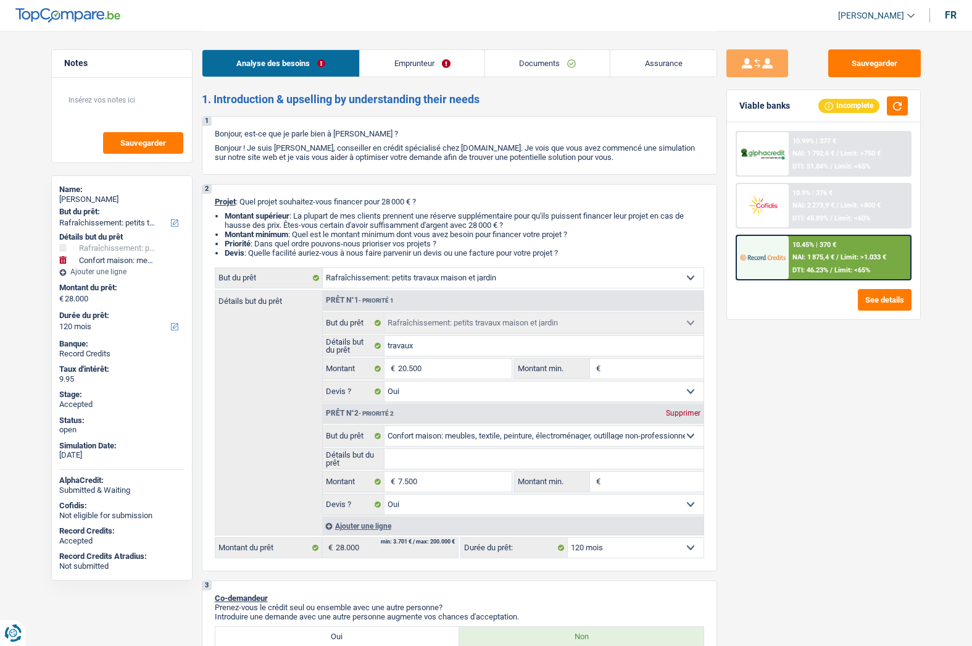
select select "houseOrGarden"
select select "yes"
select select "household"
select select "yes"
select select "120"
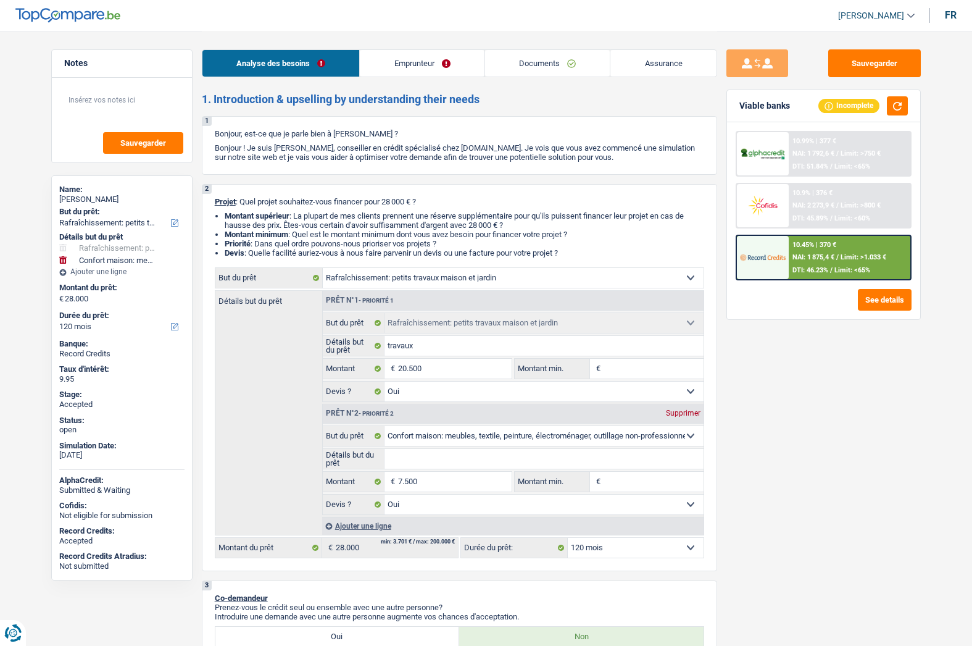
click at [402, 65] on link "Emprunteur" at bounding box center [422, 63] width 125 height 27
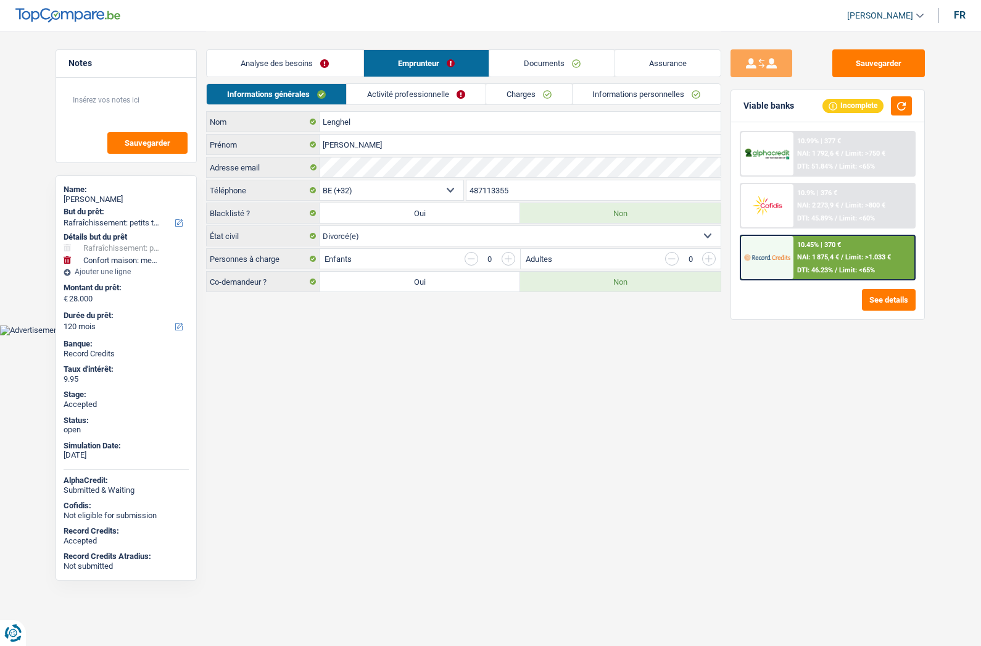
click at [304, 74] on link "Analyse des besoins" at bounding box center [285, 63] width 157 height 27
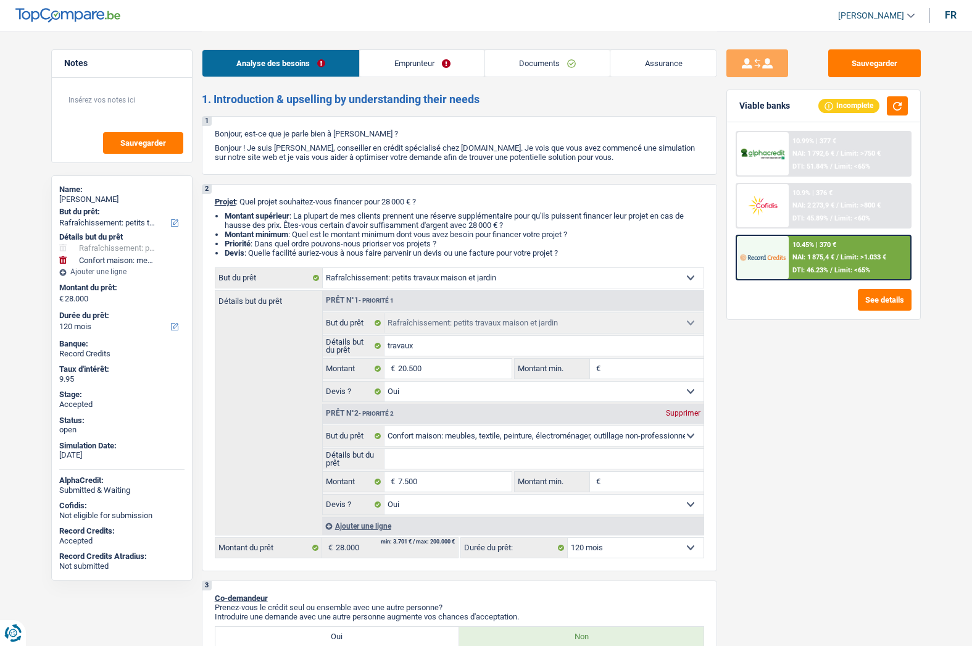
click at [878, 21] on link "[PERSON_NAME]" at bounding box center [871, 16] width 86 height 20
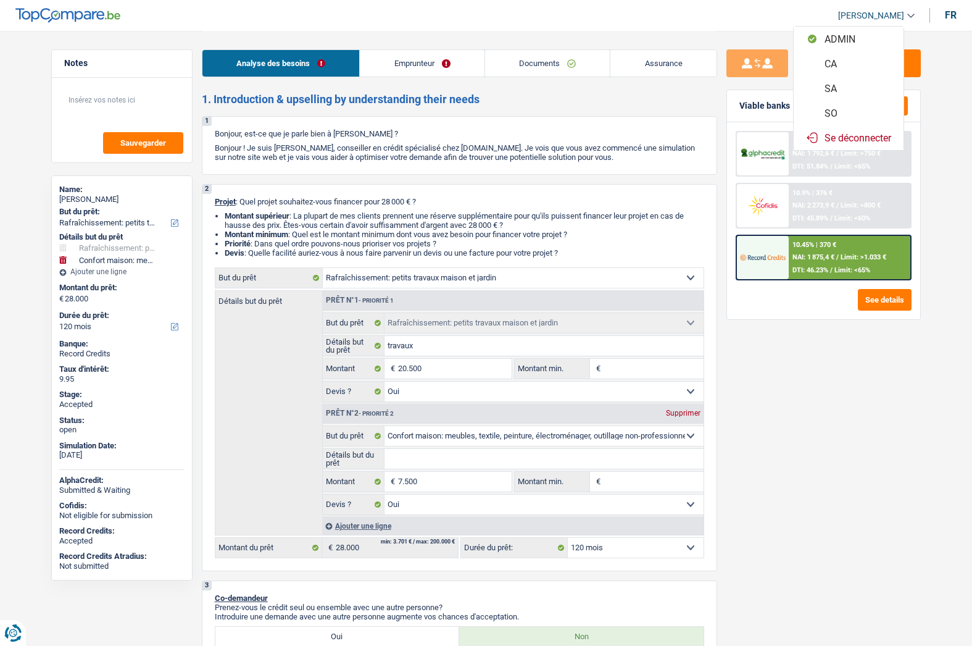
click at [837, 112] on button "SO" at bounding box center [849, 113] width 110 height 25
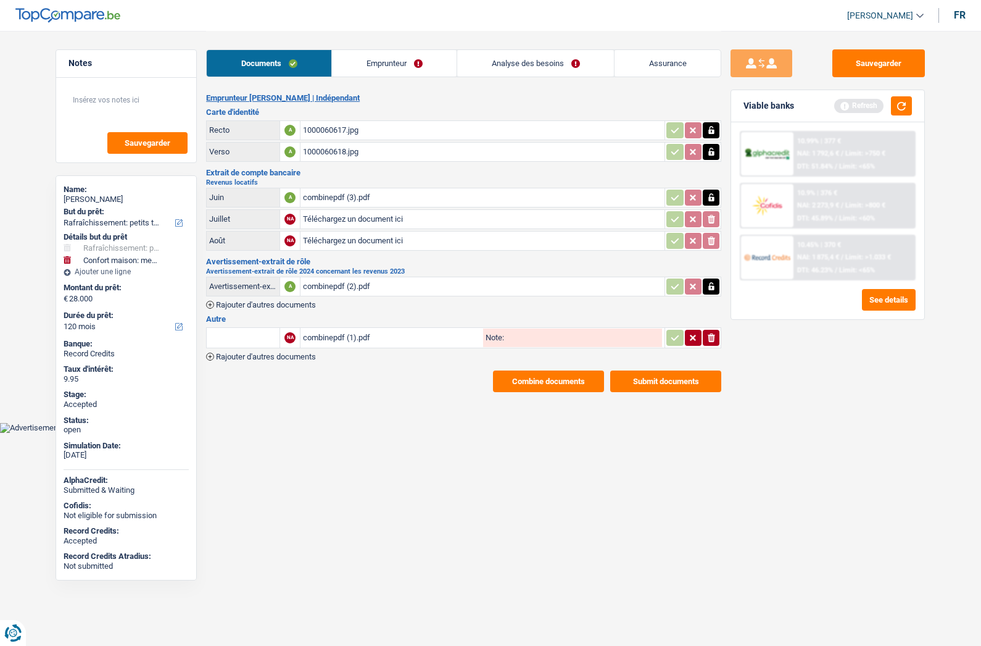
click at [371, 59] on link "Emprunteur" at bounding box center [394, 63] width 125 height 27
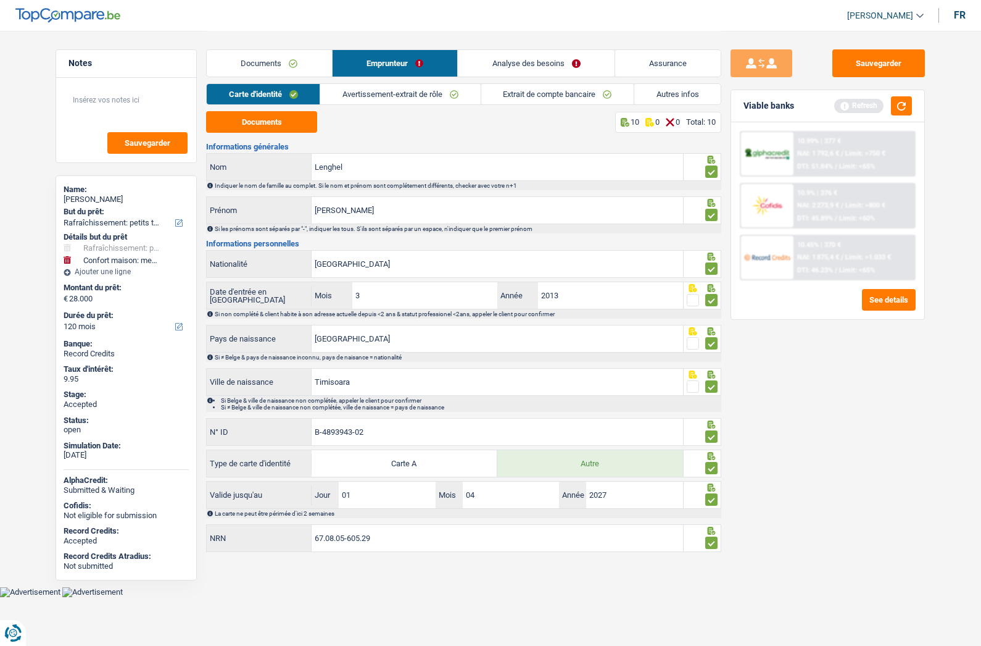
click at [494, 65] on link "Analyse des besoins" at bounding box center [536, 63] width 157 height 27
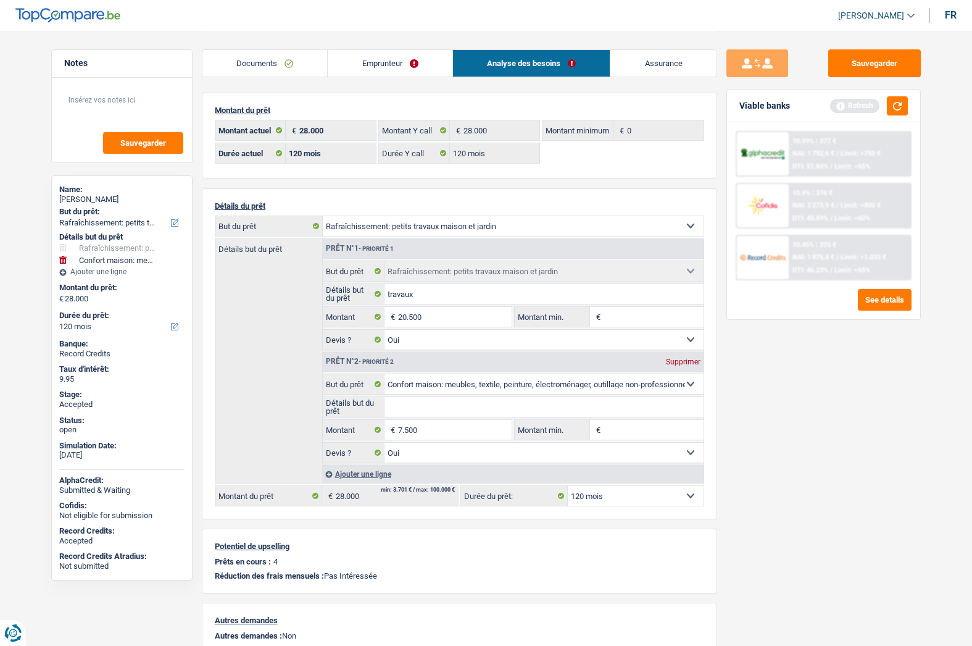
click at [397, 69] on link "Emprunteur" at bounding box center [390, 63] width 125 height 27
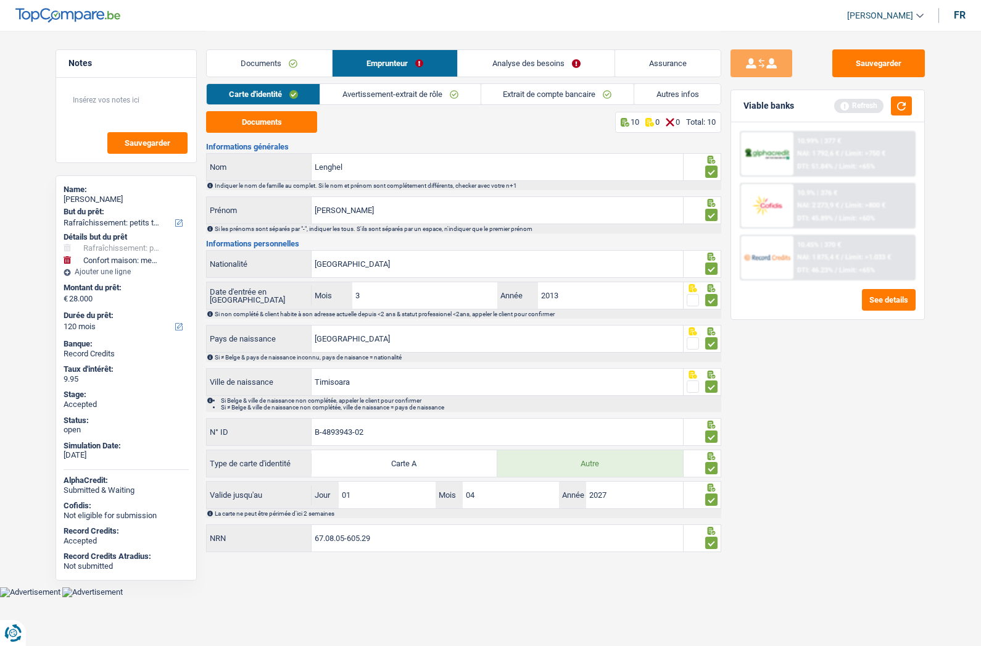
click at [262, 69] on link "Documents" at bounding box center [269, 63] width 125 height 27
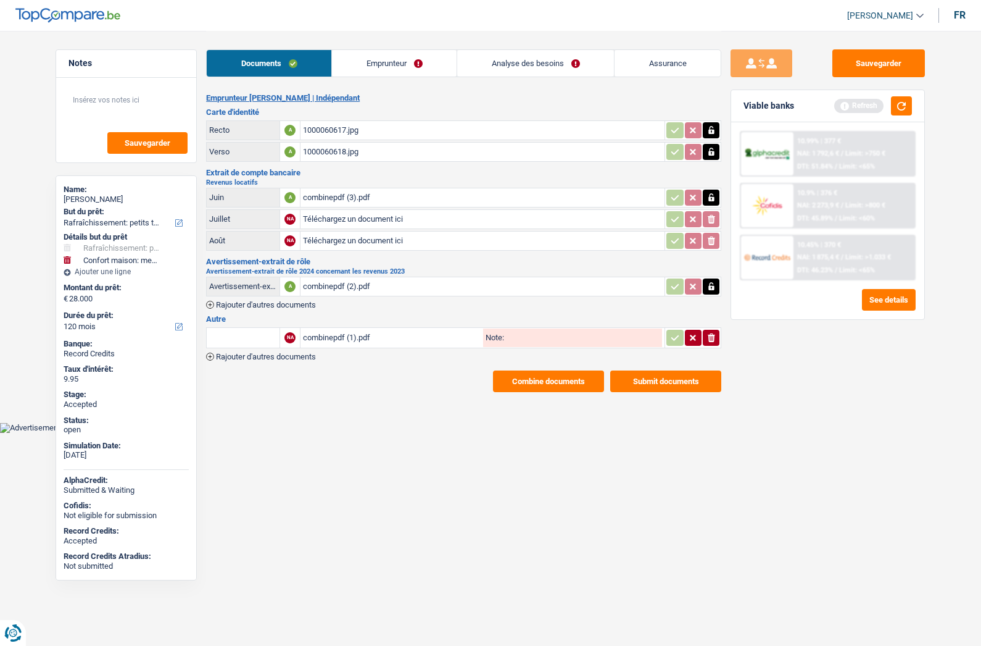
click at [533, 379] on button "Combine documents" at bounding box center [548, 381] width 111 height 22
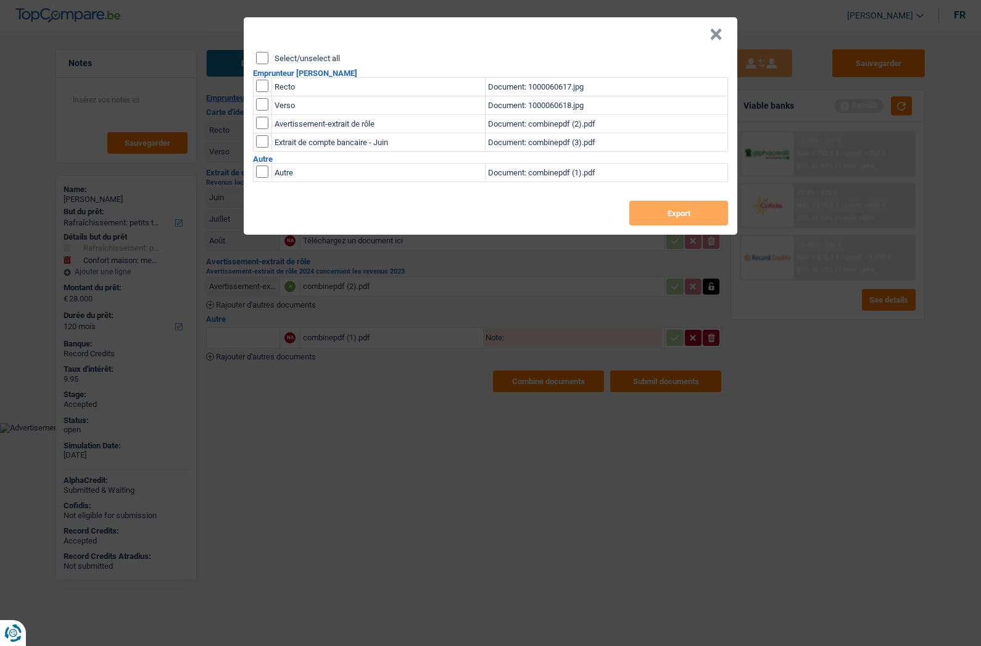
click at [297, 59] on label "Select/unselect all" at bounding box center [307, 58] width 65 height 8
click at [268, 59] on input "Select/unselect all" at bounding box center [262, 58] width 12 height 12
checkbox input "true"
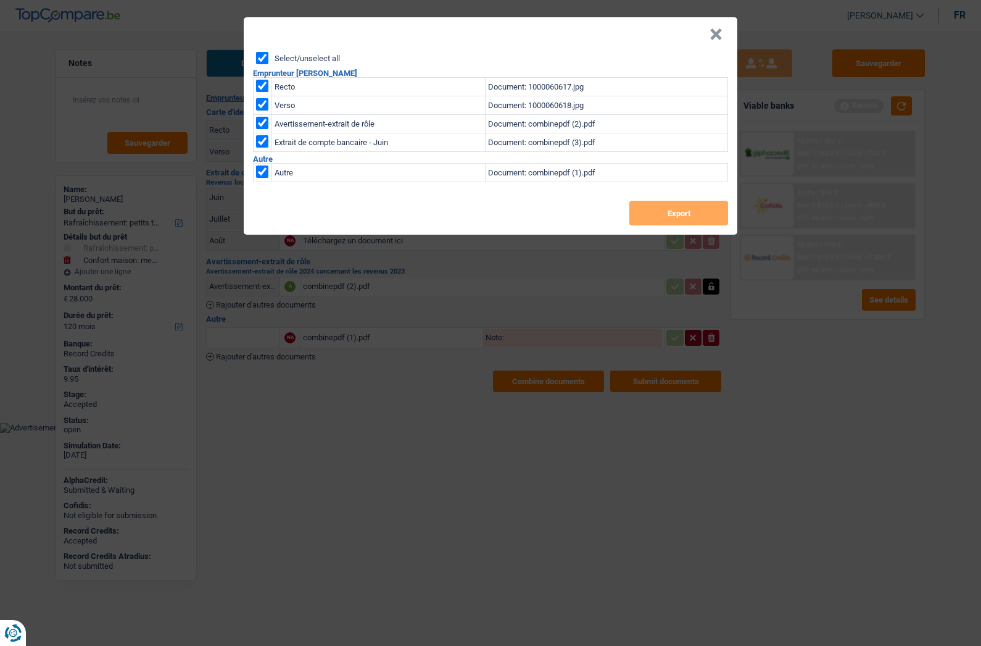
checkbox input "true"
click at [662, 212] on button "Export" at bounding box center [679, 213] width 99 height 25
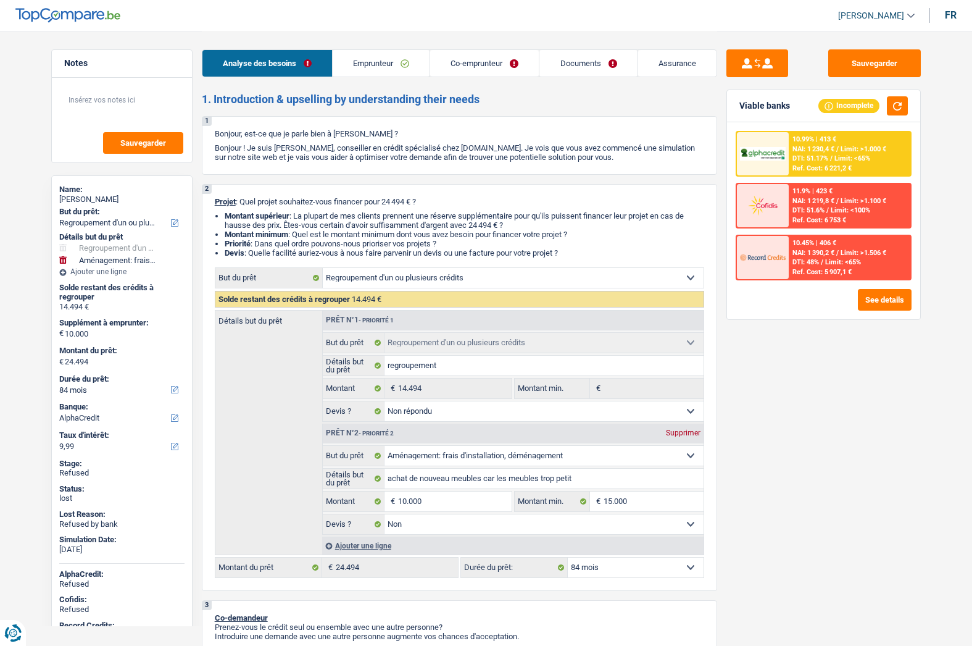
select select "refinancing"
select select "movingOrInstallation"
select select "84"
select select "alphacredit"
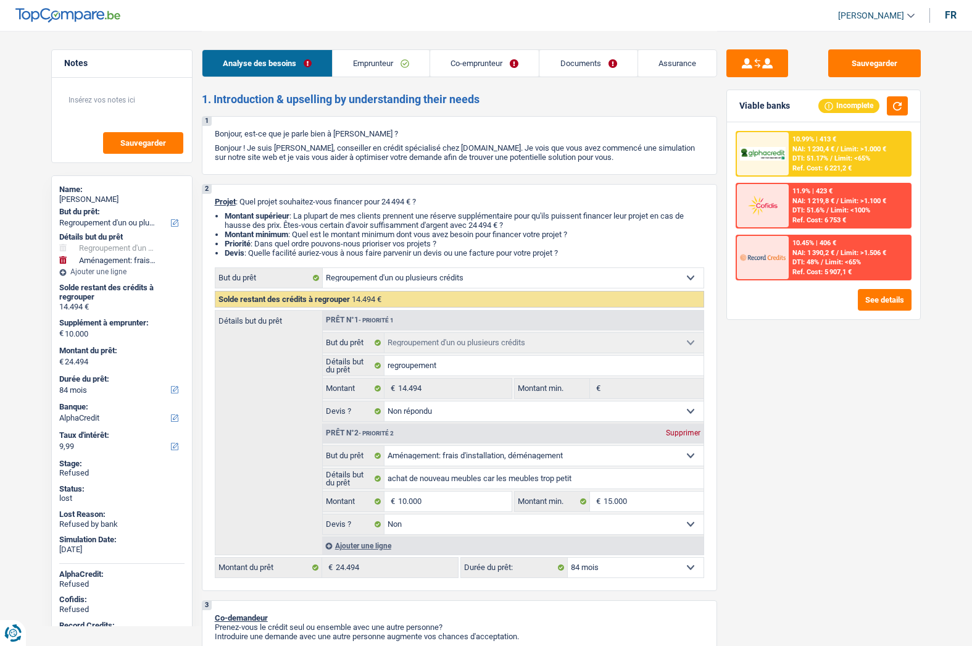
select select "refinancing"
select select "not_answered"
select select "movingOrInstallation"
select select "false"
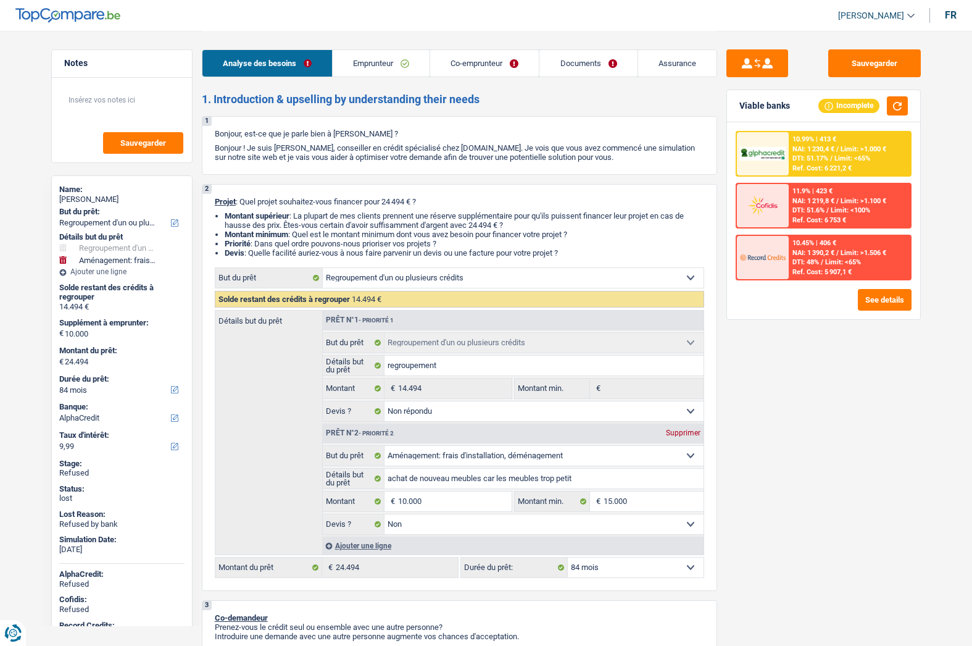
select select "84"
select select "worker"
select select "mutuality"
select select "netSalary"
select select "mutualityIndemnity"
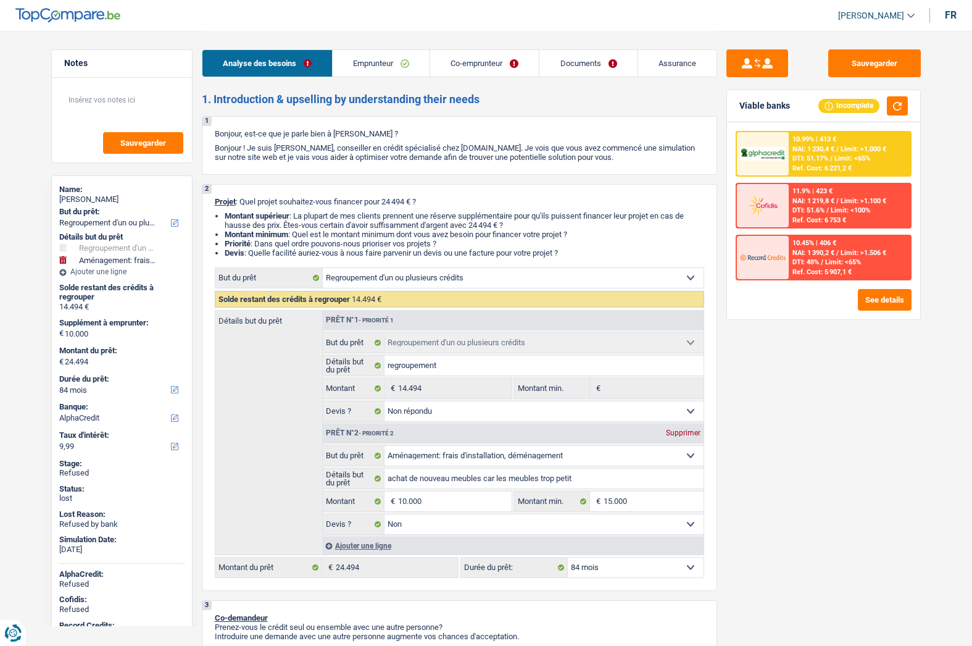
select select "ownerWithMortgage"
select select "mortgage"
select select "300"
select select "renovationLoan"
select select "84"
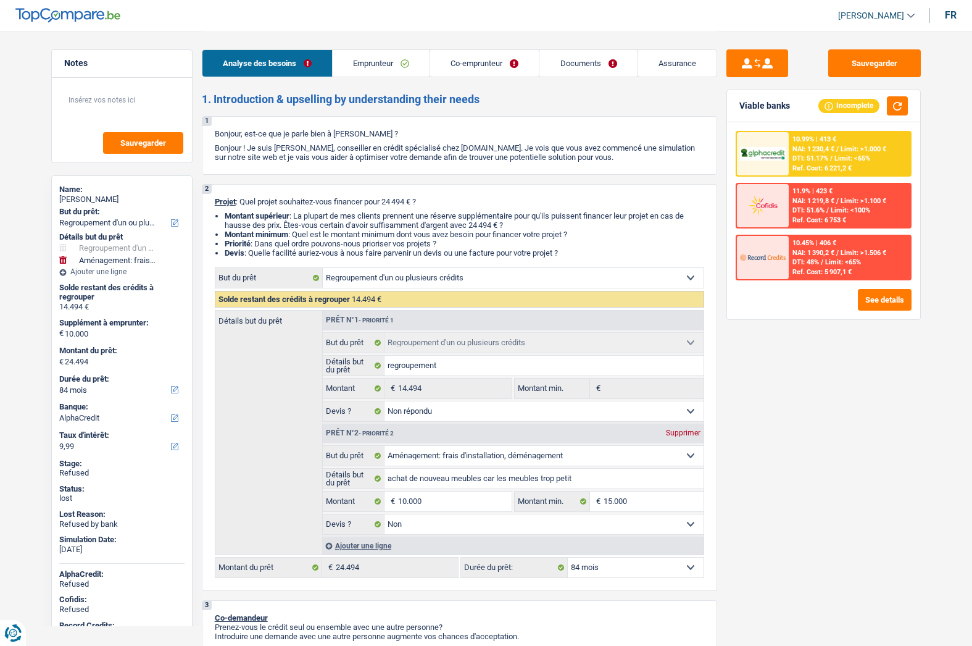
select select "personalLoan"
select select "smallWorks"
select select "48"
select select "refinancing"
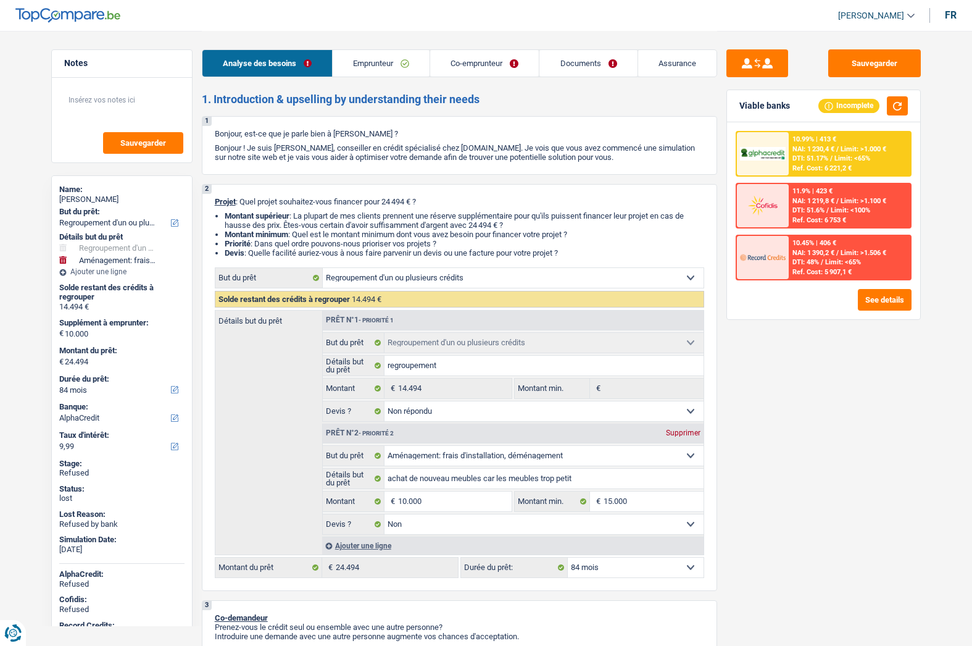
select select "not_answered"
select select "movingOrInstallation"
select select "false"
select select "84"
click at [573, 67] on link "Documents" at bounding box center [588, 63] width 98 height 27
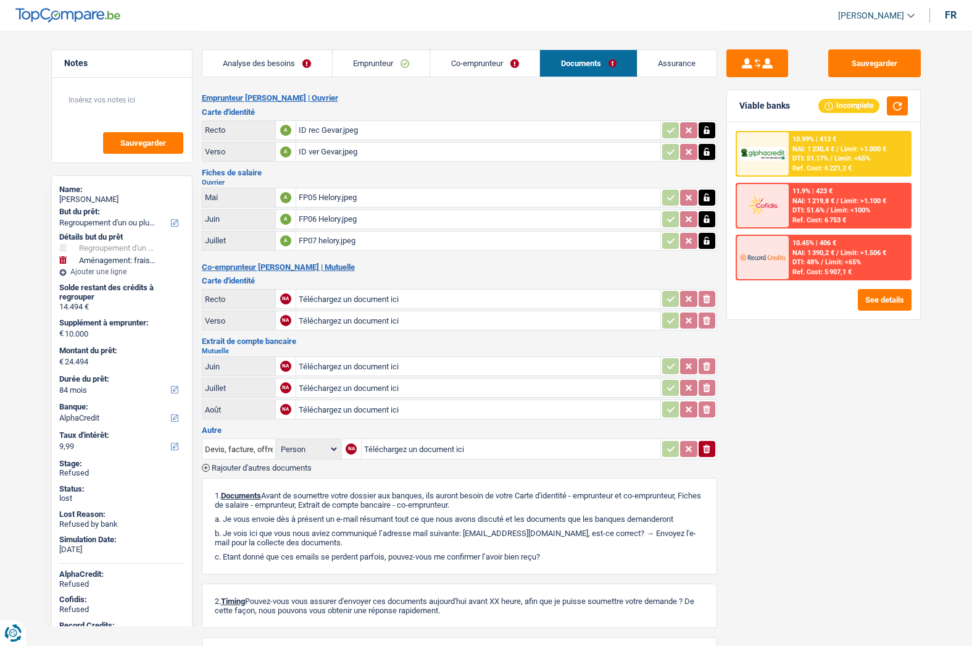
click at [386, 65] on link "Emprunteur" at bounding box center [382, 63] width 98 height 27
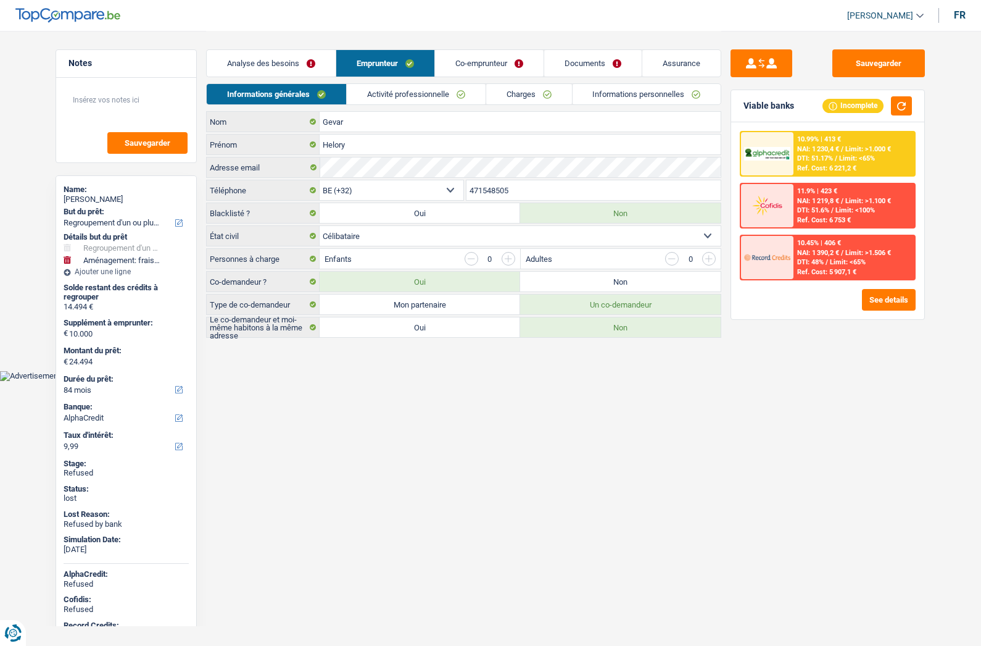
click at [423, 95] on link "Activité professionnelle" at bounding box center [416, 94] width 139 height 20
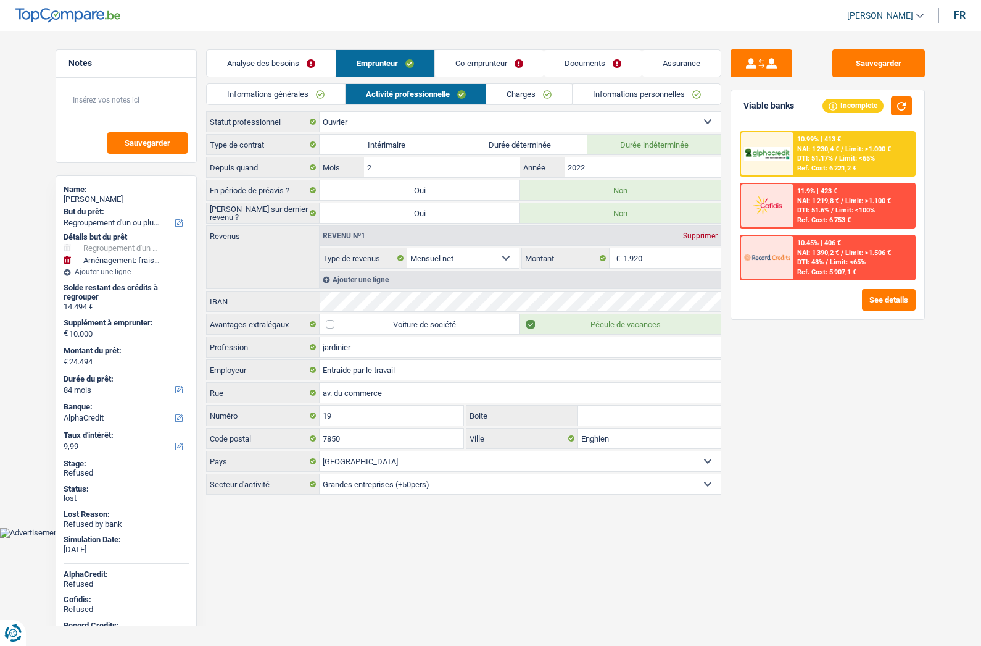
click at [471, 64] on link "Co-emprunteur" at bounding box center [489, 63] width 109 height 27
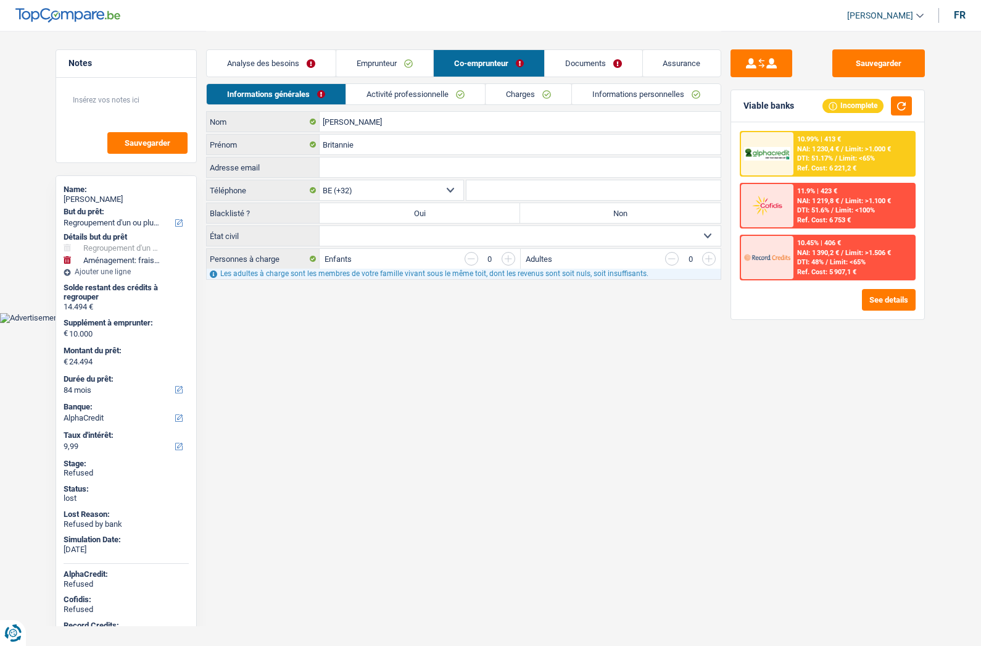
click at [409, 93] on link "Activité professionnelle" at bounding box center [415, 94] width 139 height 20
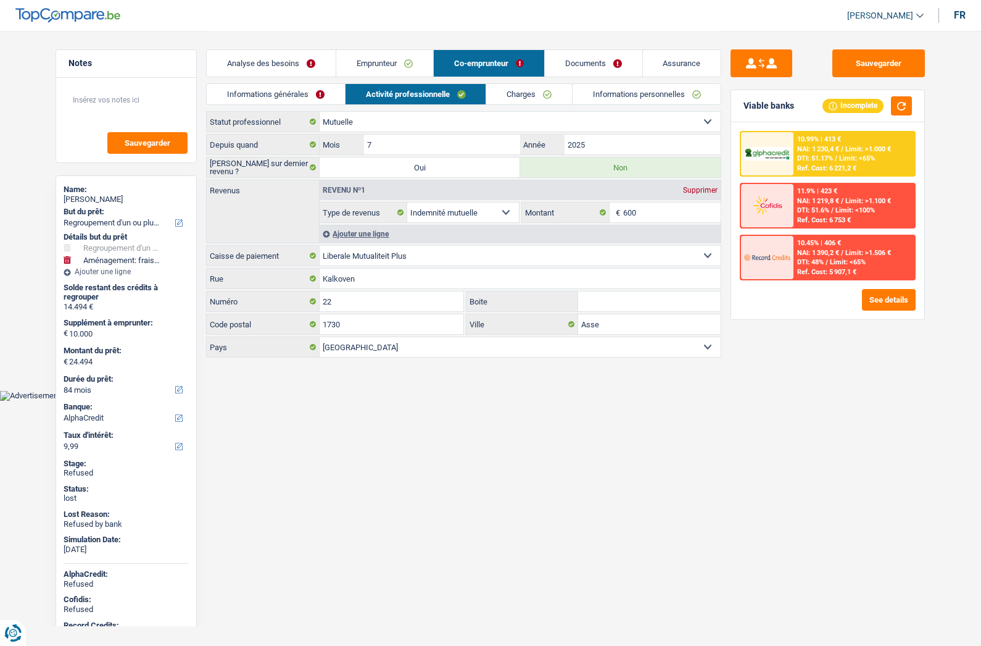
click at [261, 62] on link "Analyse des besoins" at bounding box center [271, 63] width 129 height 27
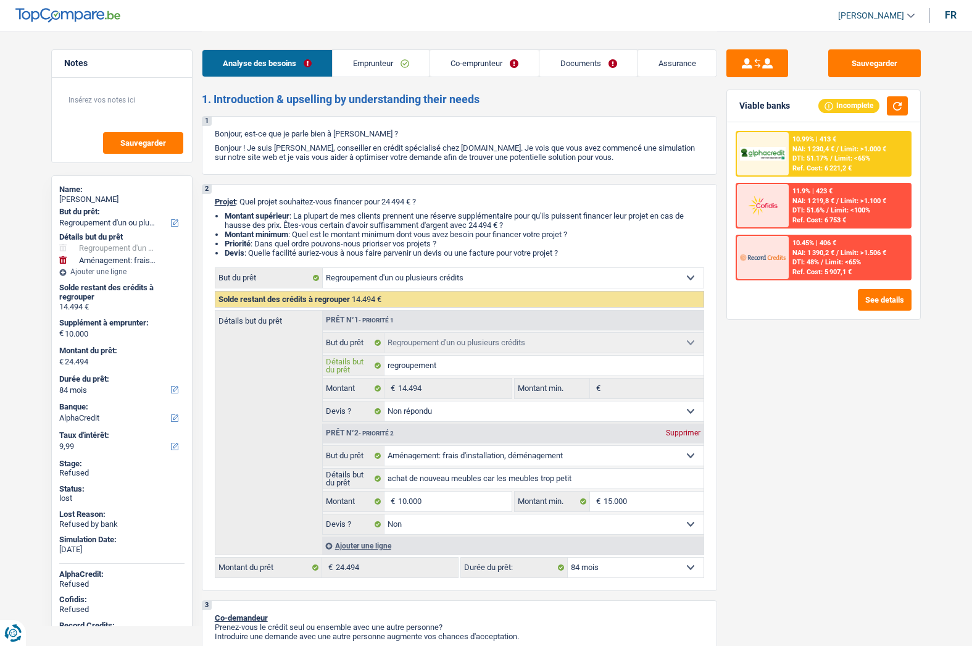
click at [443, 365] on input "regroupement" at bounding box center [544, 366] width 319 height 20
drag, startPoint x: 429, startPoint y: 415, endPoint x: 429, endPoint y: 407, distance: 8.0
click at [429, 415] on select "Oui Non Non répondu Sélectionner une option" at bounding box center [544, 411] width 319 height 20
select select "refinancing"
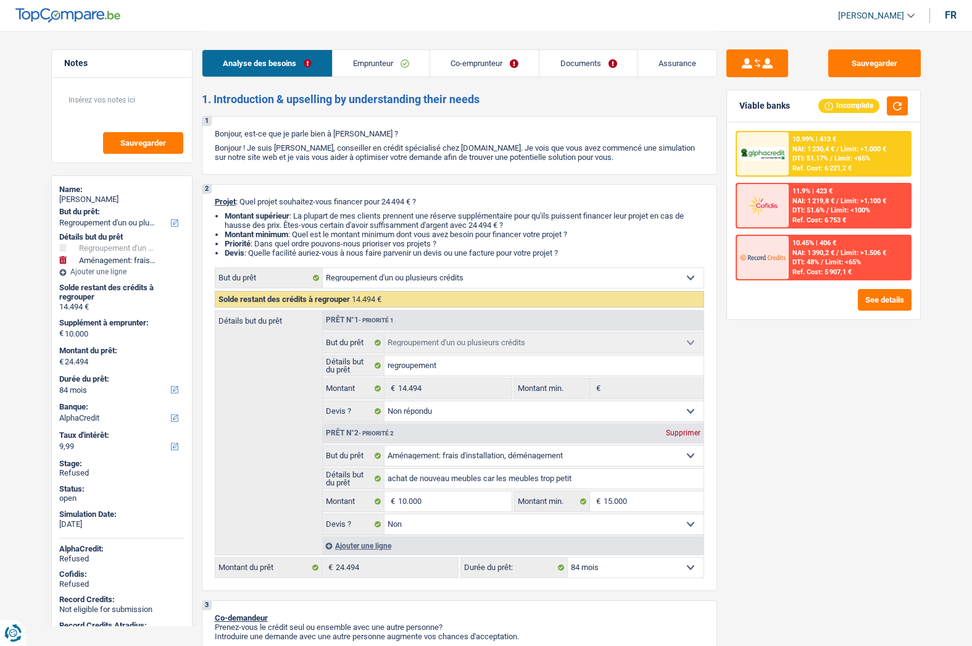
select select "refinancing"
select select "movingOrInstallation"
select select "84"
select select "alphacredit"
select select "refinancing"
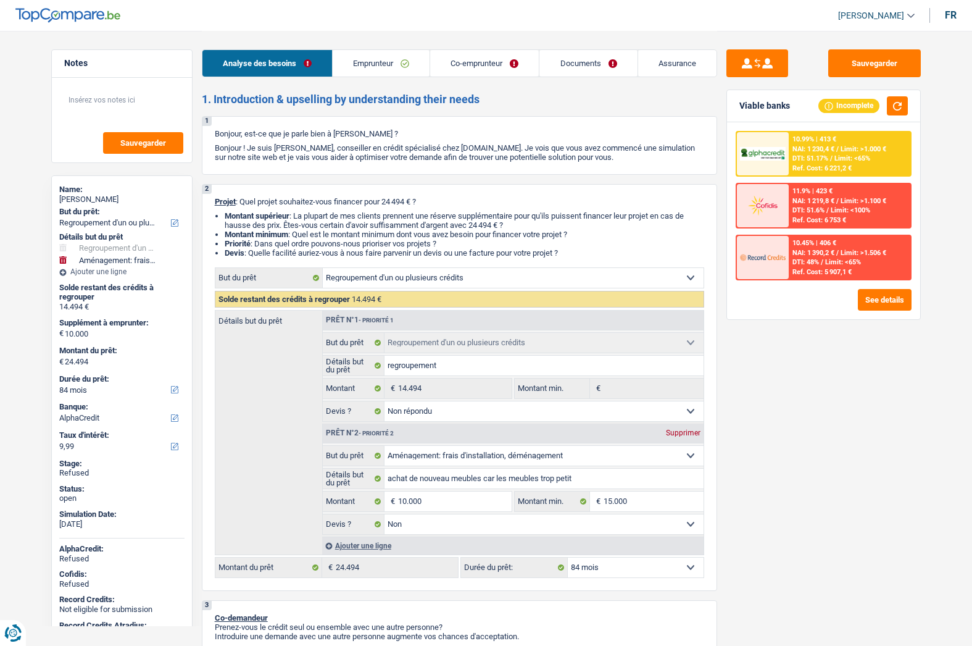
select select "refinancing"
select select "not_answered"
select select "movingOrInstallation"
select select "false"
select select "84"
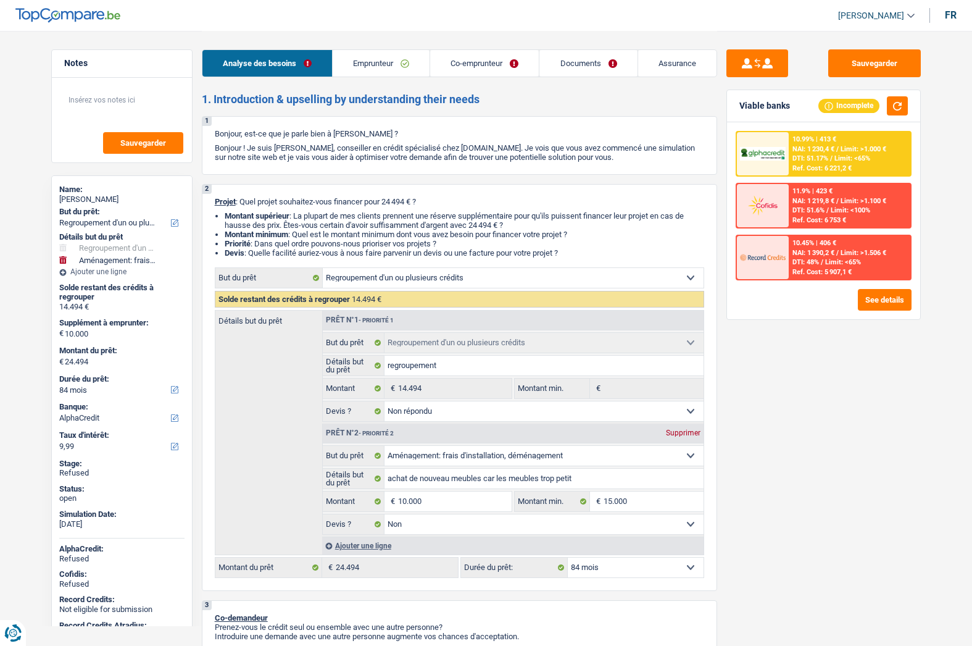
select select "worker"
select select "mutuality"
select select "netSalary"
select select "mutualityIndemnity"
select select "ownerWithMortgage"
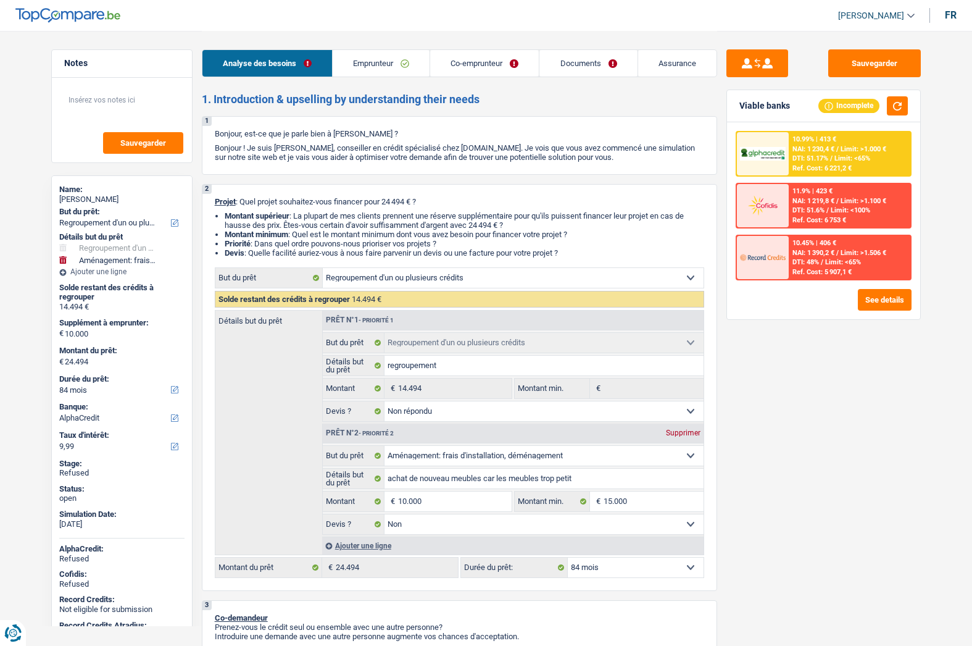
select select "mortgage"
select select "300"
select select "renovationLoan"
select select "84"
select select "personalLoan"
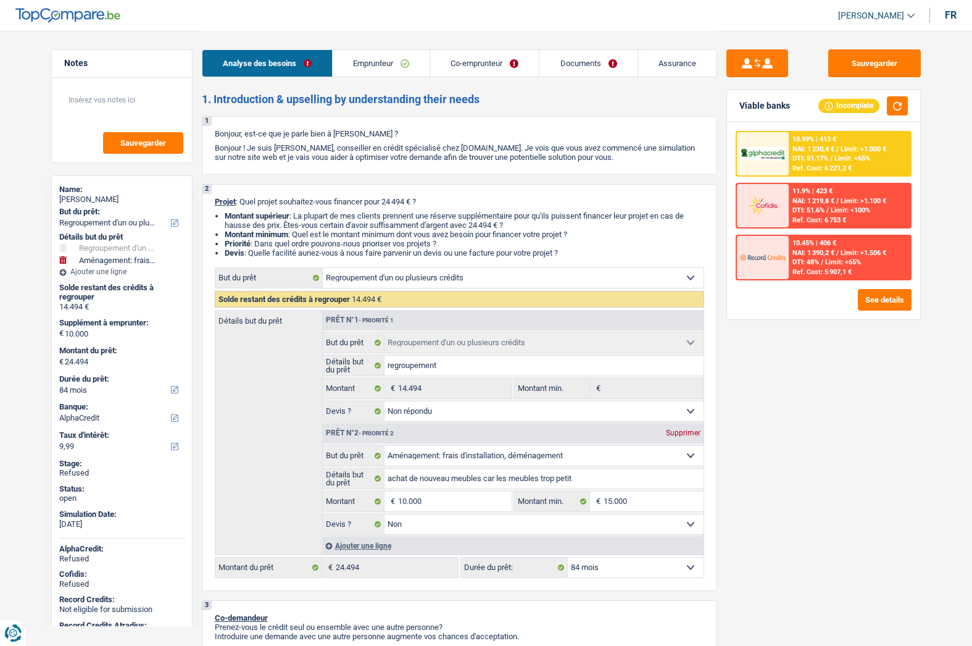
select select "smallWorks"
select select "48"
select select "refinancing"
select select "not_answered"
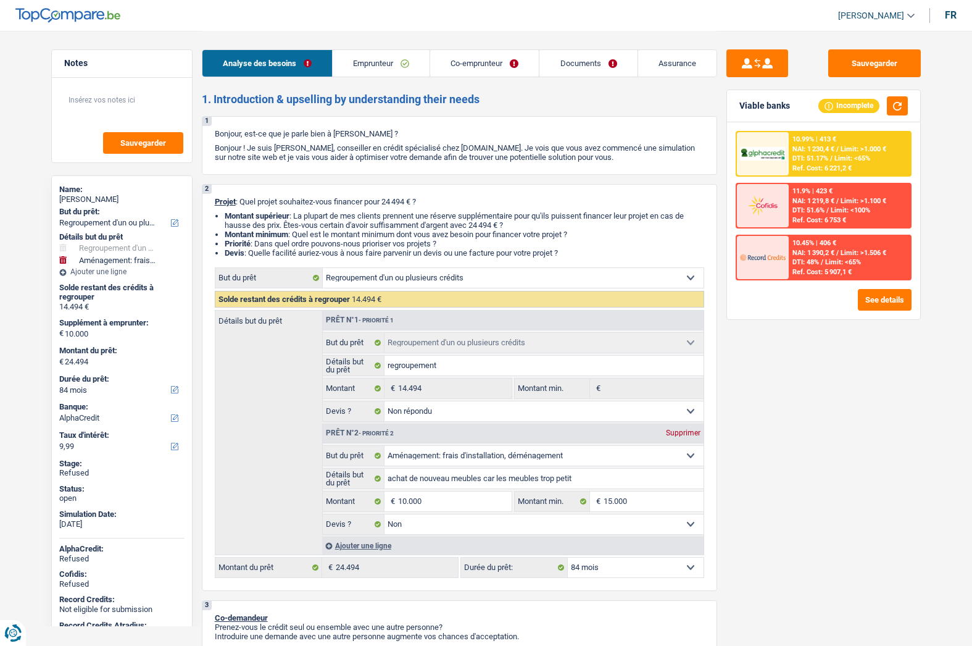
select select "movingOrInstallation"
select select "false"
select select "84"
click at [97, 196] on div "[PERSON_NAME]" at bounding box center [121, 199] width 125 height 10
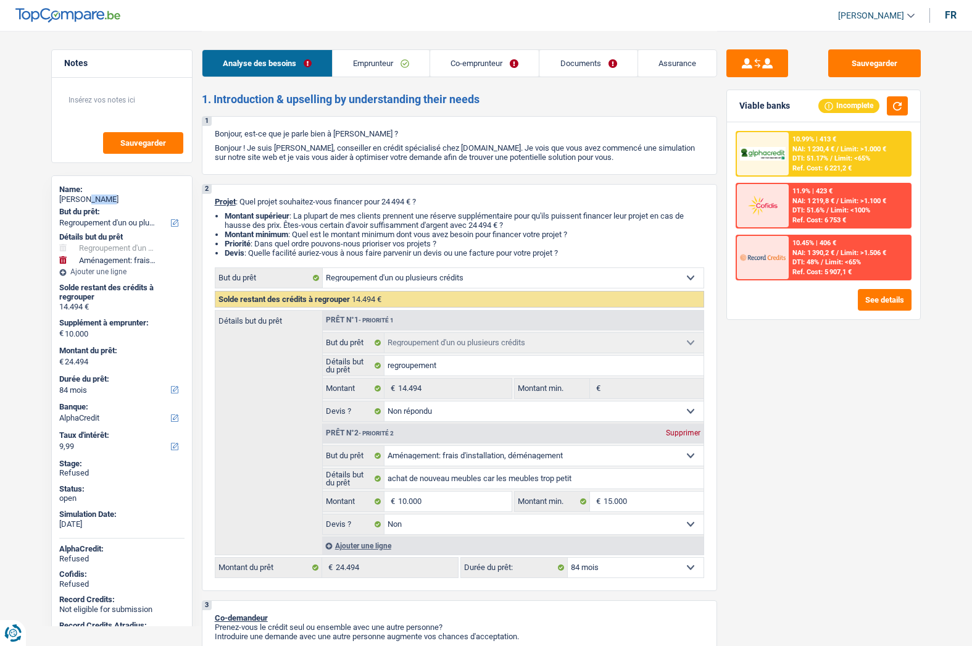
copy div "Gevar"
click at [896, 110] on button "button" at bounding box center [897, 105] width 21 height 19
click at [444, 499] on input "10.000" at bounding box center [454, 501] width 113 height 20
type input "5"
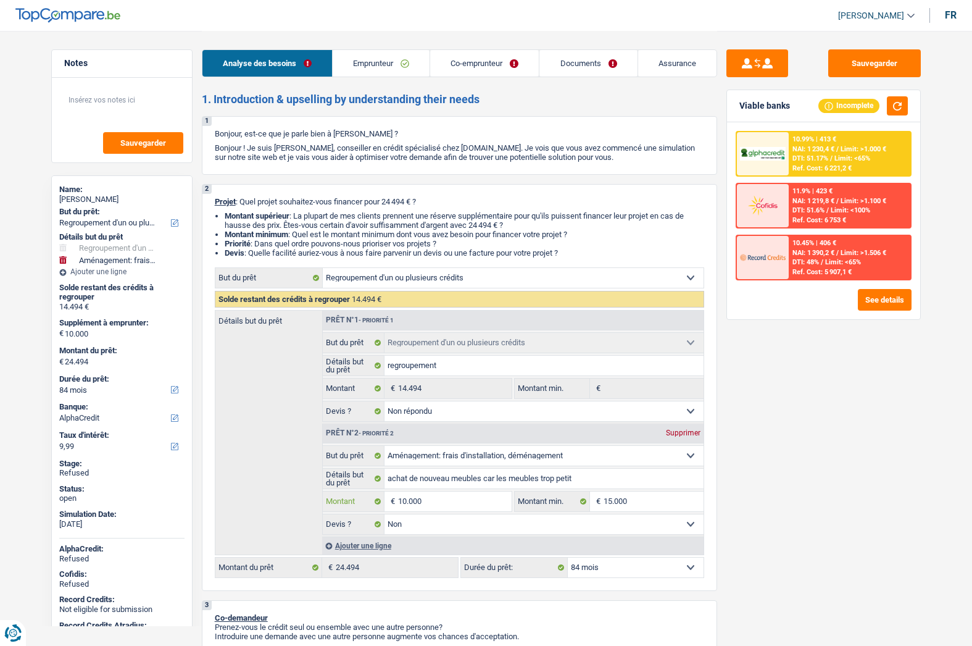
type input "5"
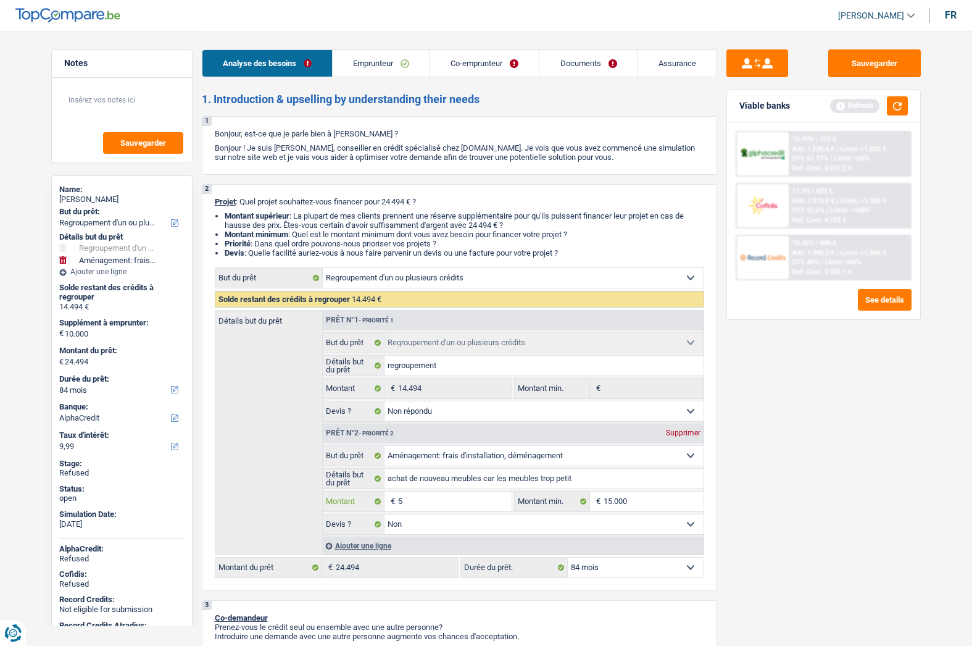
type input "50"
type input "500"
type input "5.000"
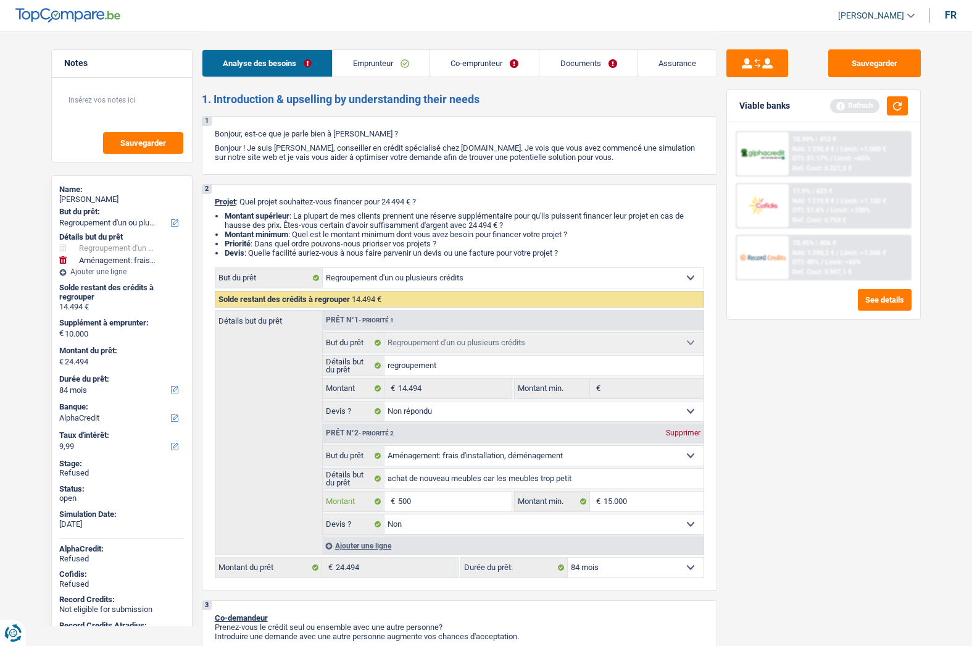
type input "5.000"
type input "19.494"
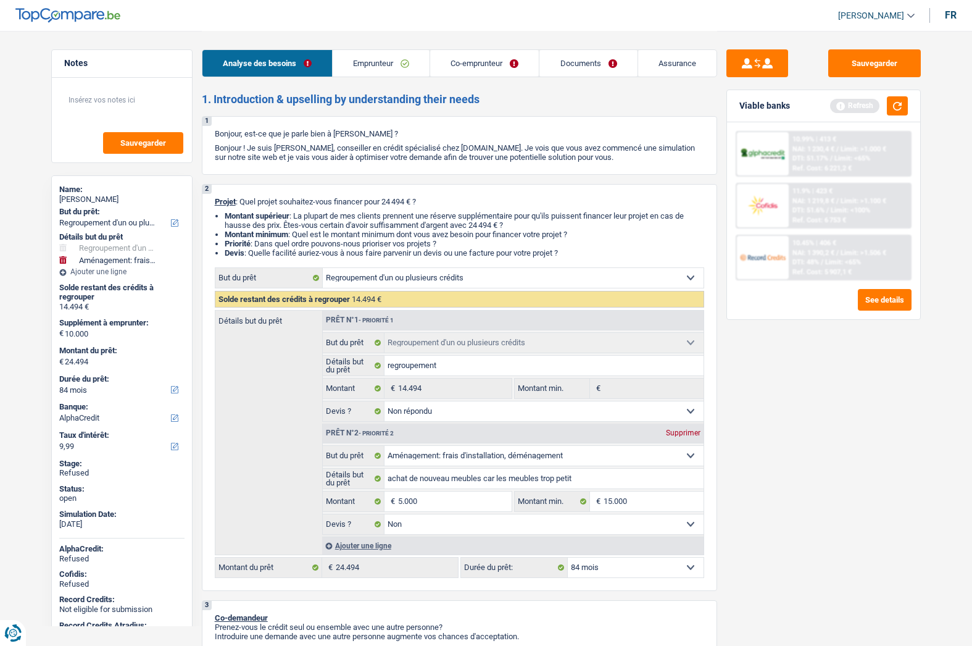
type input "19.494"
click at [812, 522] on div "Sauvegarder Viable banks Refresh 10.99% | 413 € NAI: 1 230,4 € / Limit: >1.000 …" at bounding box center [823, 337] width 213 height 576
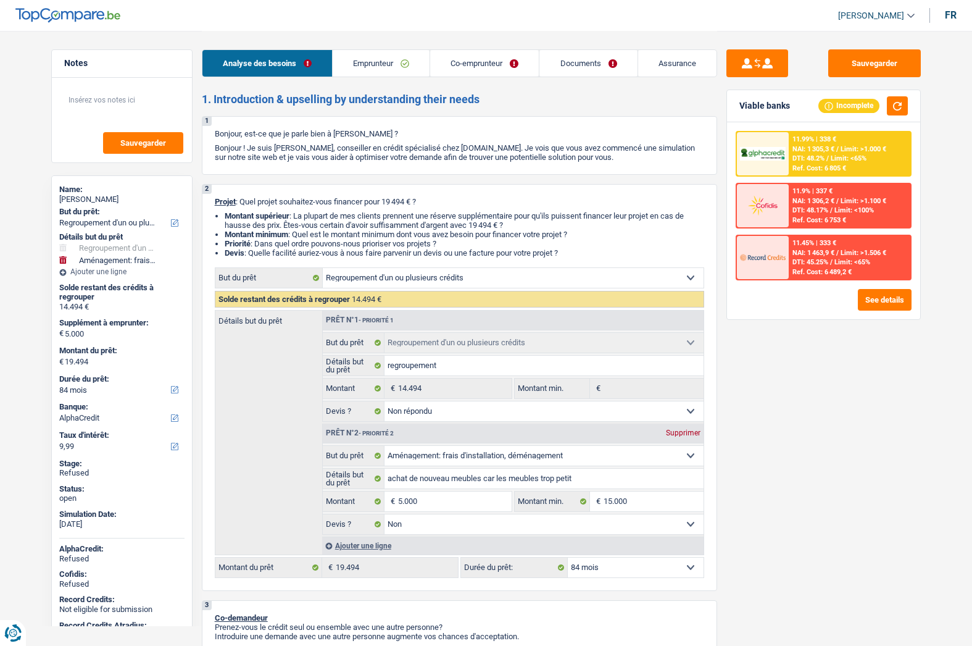
click at [375, 52] on link "Emprunteur" at bounding box center [381, 63] width 97 height 27
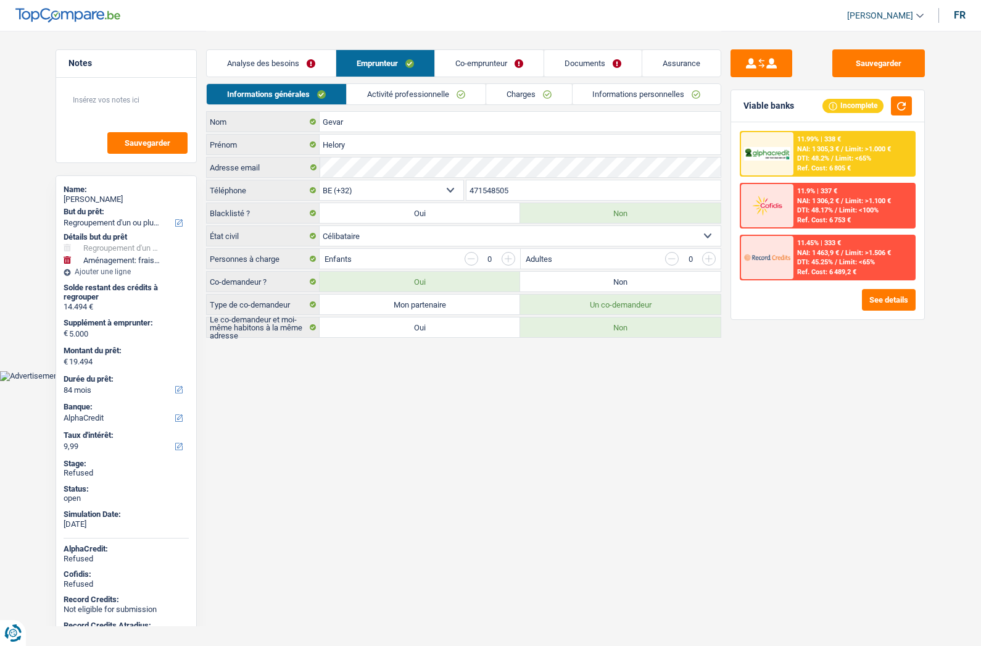
click at [285, 59] on link "Analyse des besoins" at bounding box center [271, 63] width 129 height 27
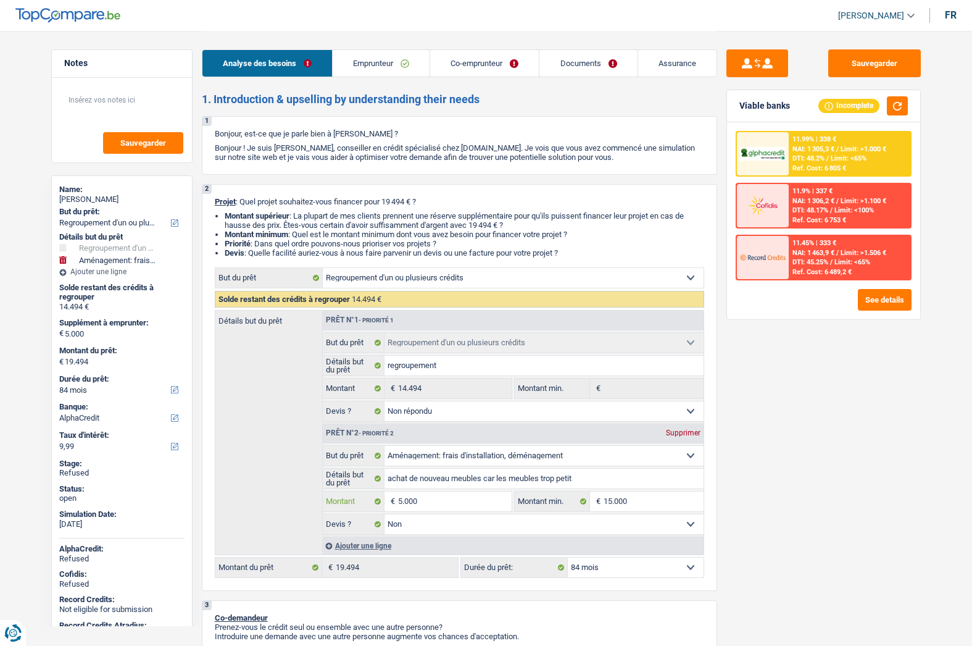
click at [433, 493] on input "5.000" at bounding box center [454, 501] width 113 height 20
click at [434, 493] on input "5.000" at bounding box center [454, 501] width 113 height 20
click at [860, 3] on header "Liza Minassian ADMIN CA SA SO Se déconnecter fr" at bounding box center [486, 15] width 972 height 31
click at [860, 10] on span "[PERSON_NAME]" at bounding box center [871, 15] width 66 height 10
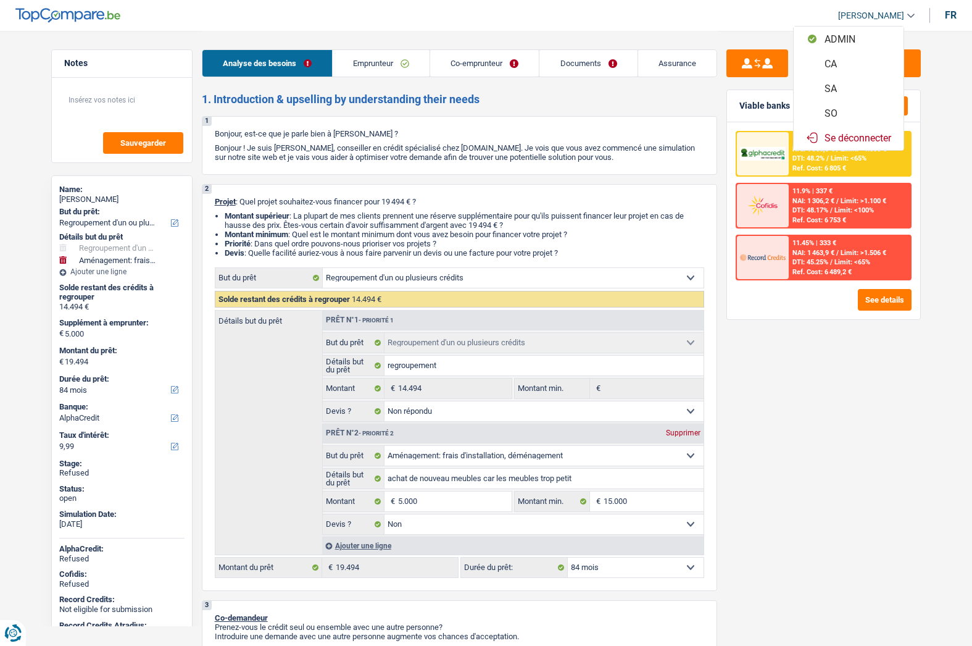
click at [836, 114] on button "SO" at bounding box center [849, 113] width 110 height 25
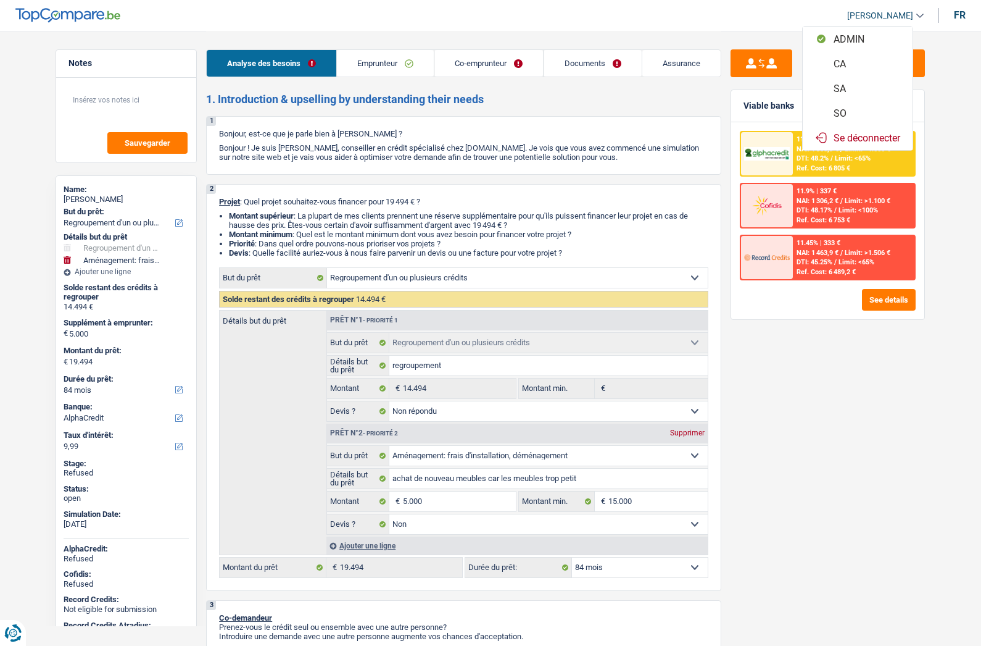
select select "84"
select select "144"
select select "refinancing"
select select "not_answered"
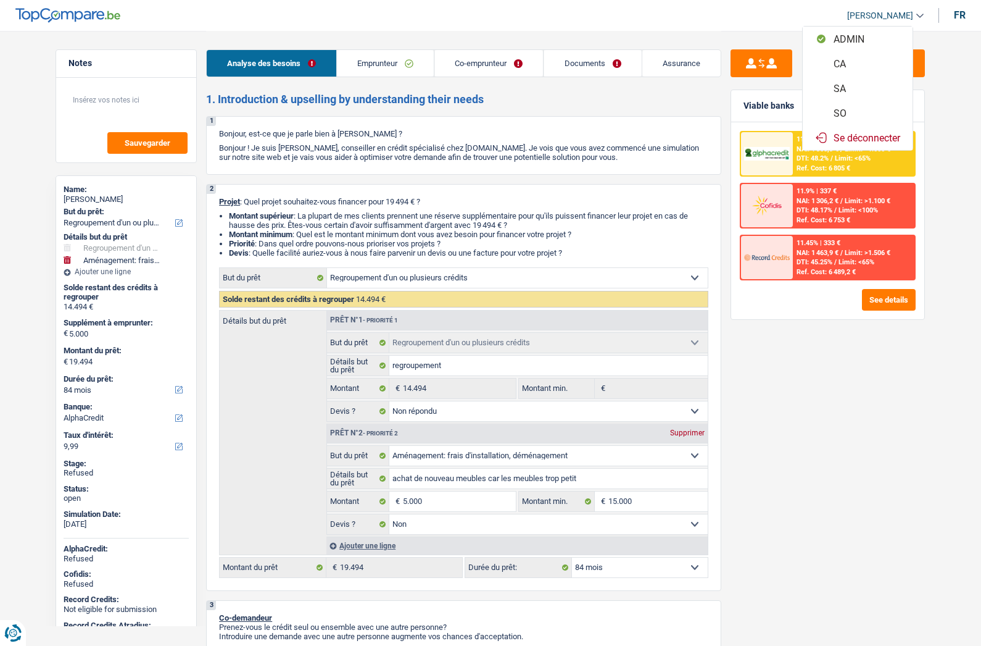
select select "movingOrInstallation"
select select "false"
select select "84"
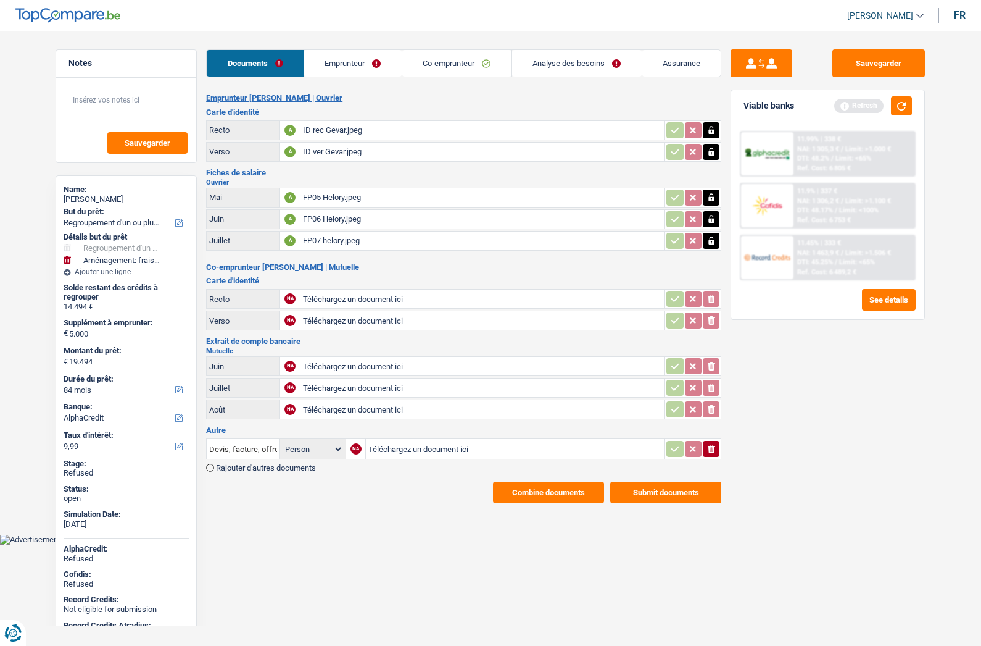
click at [364, 55] on link "Emprunteur" at bounding box center [353, 63] width 98 height 27
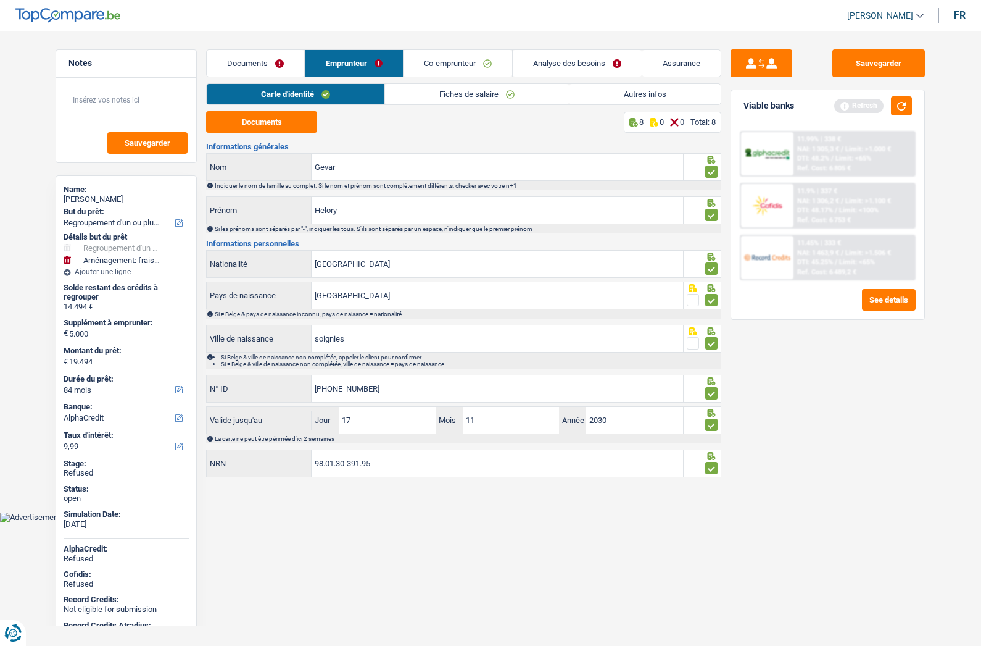
click at [551, 60] on link "Analyse des besoins" at bounding box center [577, 63] width 129 height 27
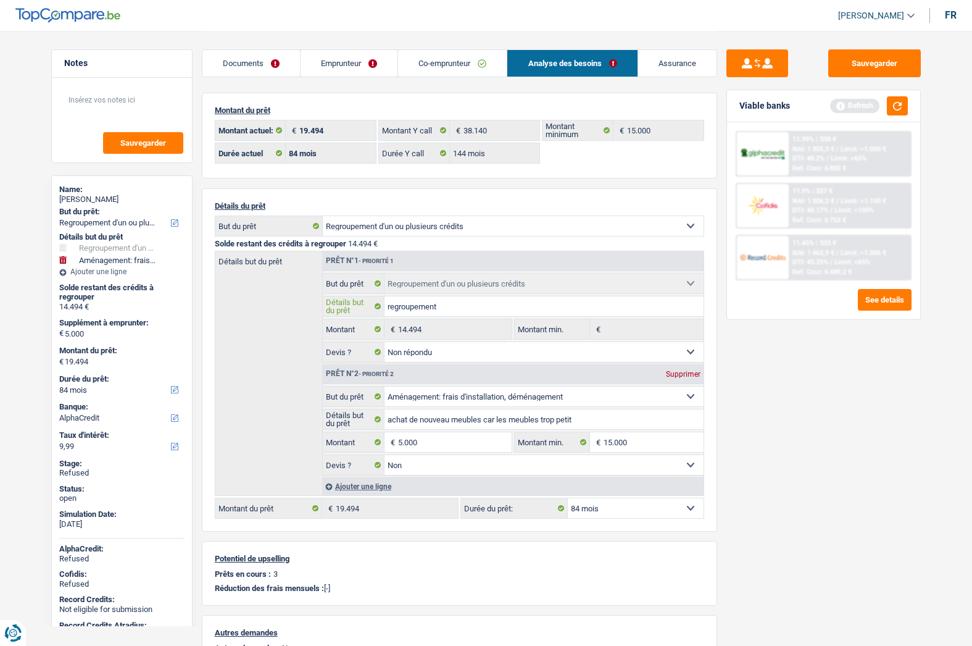
click at [418, 302] on input "regroupement" at bounding box center [544, 306] width 319 height 20
click at [412, 223] on select "Confort maison: meubles, textile, peinture, électroménager, outillage non-profe…" at bounding box center [513, 226] width 381 height 20
select select "household"
click at [323, 216] on select "Confort maison: meubles, textile, peinture, électroménager, outillage non-profe…" at bounding box center [513, 226] width 381 height 20
select select "household"
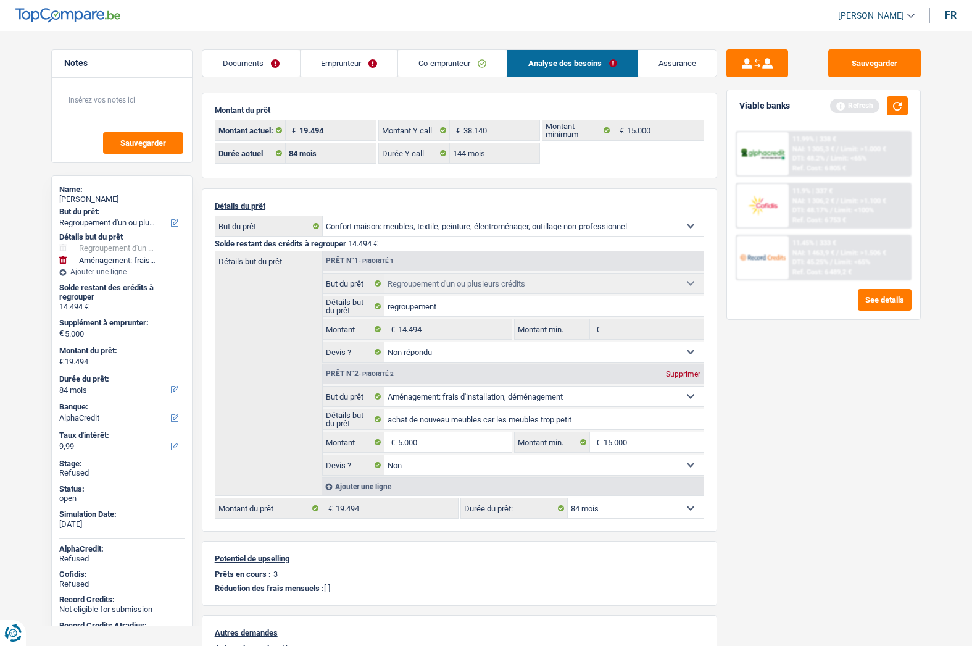
select select "household"
select select "movingOrInstallation"
select select "36"
type input "5.000"
select select "36"
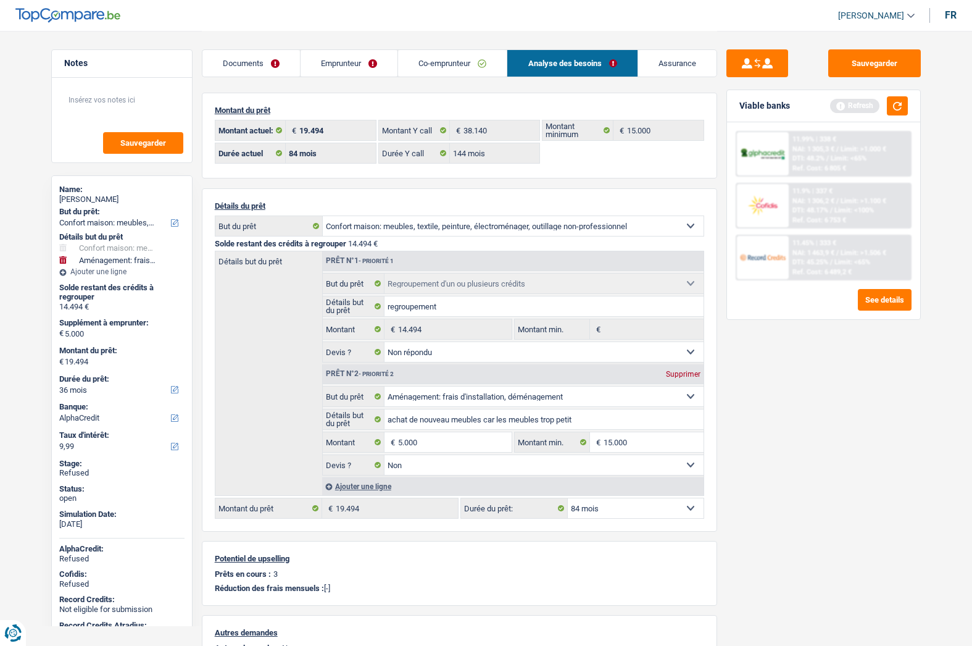
select select "household"
select select
select select "movingOrInstallation"
type input "achat de nouveau meubles car les meubles trop petit"
type input "5.000"
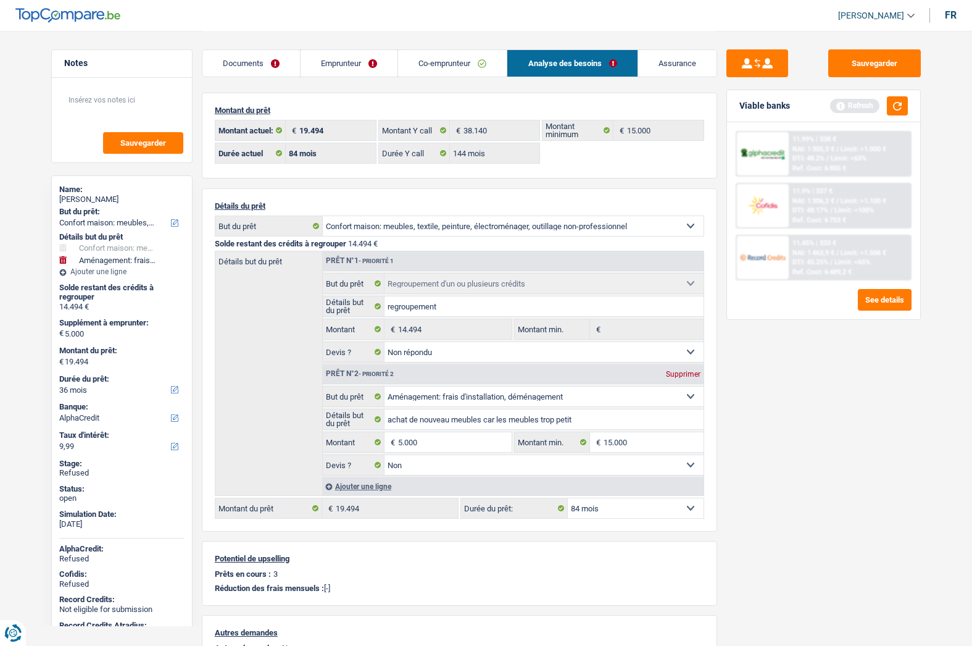
type input "15.000"
select select "false"
select select "36"
select select "movingOrInstallation"
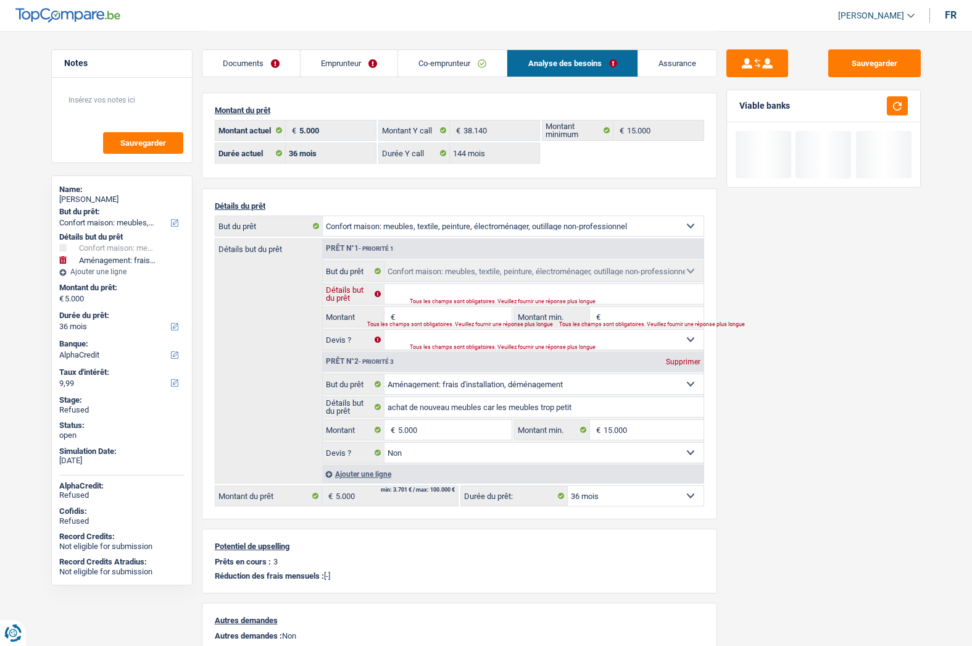
click at [433, 291] on input "Détails but du prêt" at bounding box center [544, 294] width 319 height 20
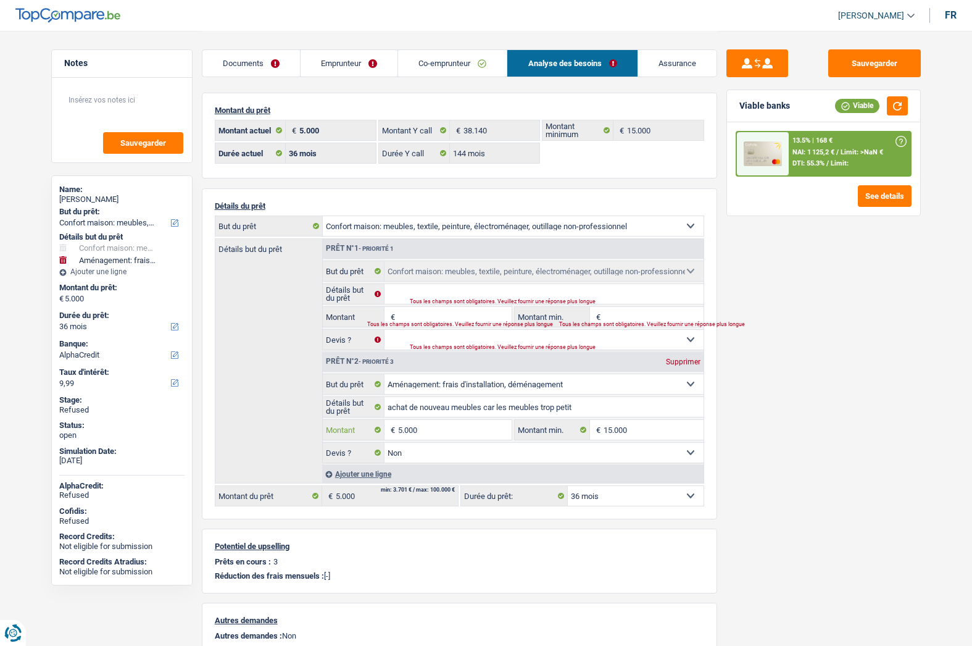
click at [426, 433] on input "5.000" at bounding box center [454, 430] width 113 height 20
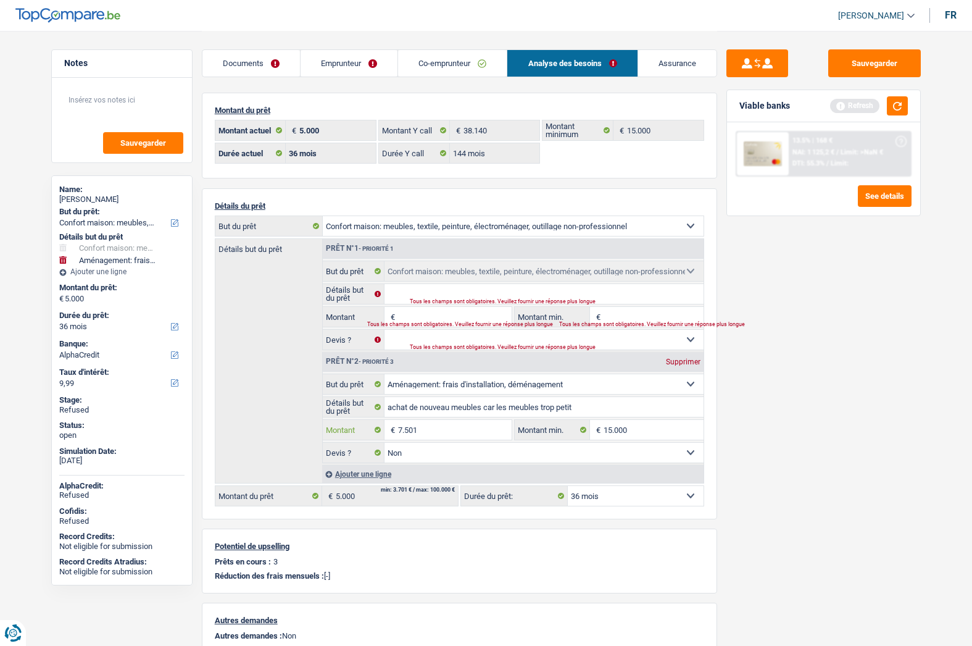
type input "7.501"
select select "48"
type input "7.501"
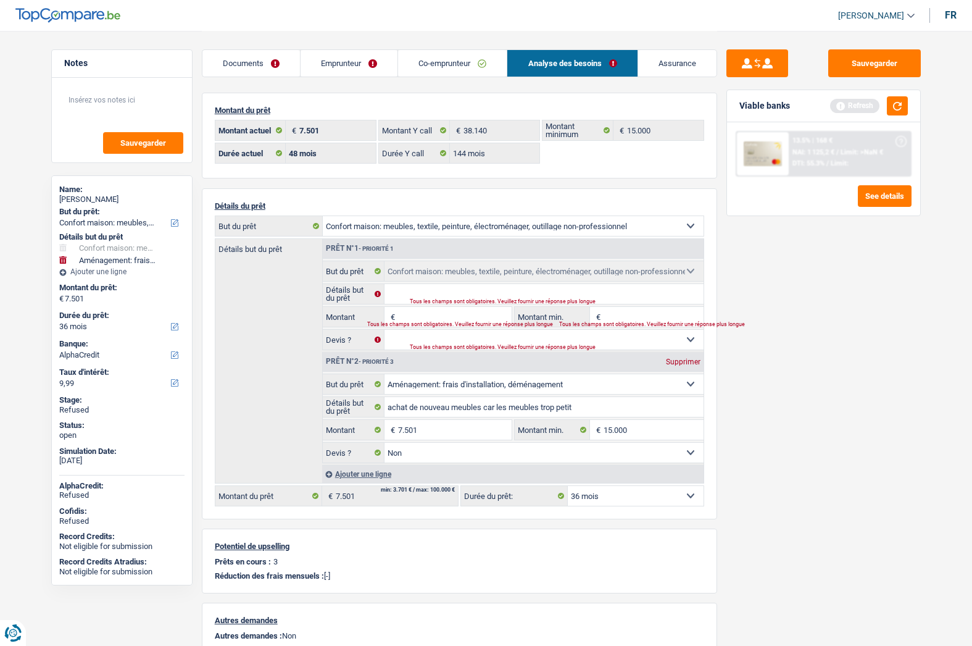
click at [756, 467] on div "Sauvegarder Viable banks Refresh 13.5% | 168 € NAI: 1 125,2 € / Limit: >NaN € D…" at bounding box center [823, 337] width 213 height 576
select select "48"
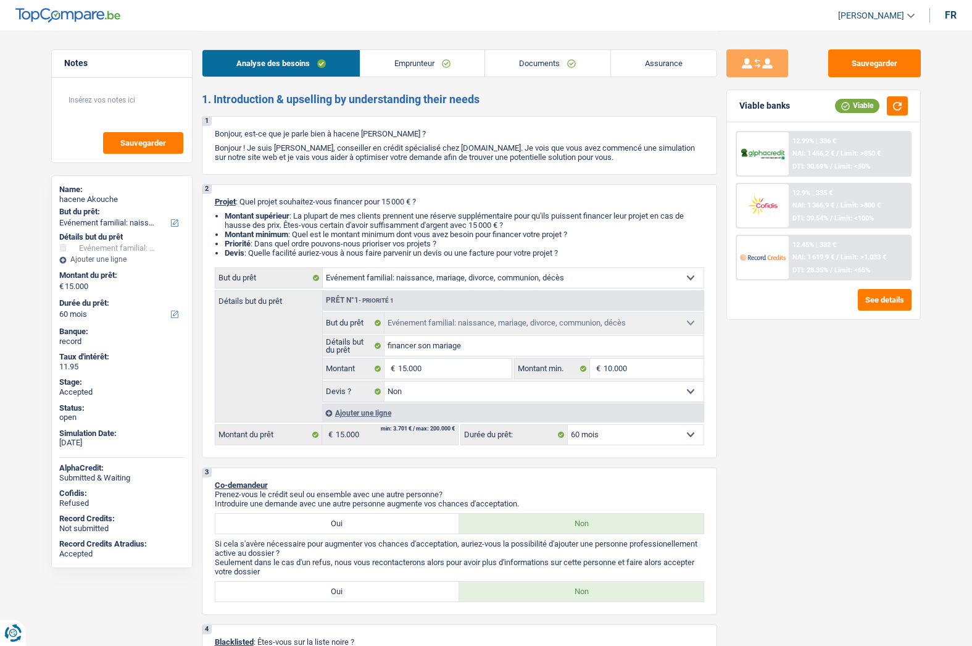
select select "familyEvent"
select select "60"
select select "familyEvent"
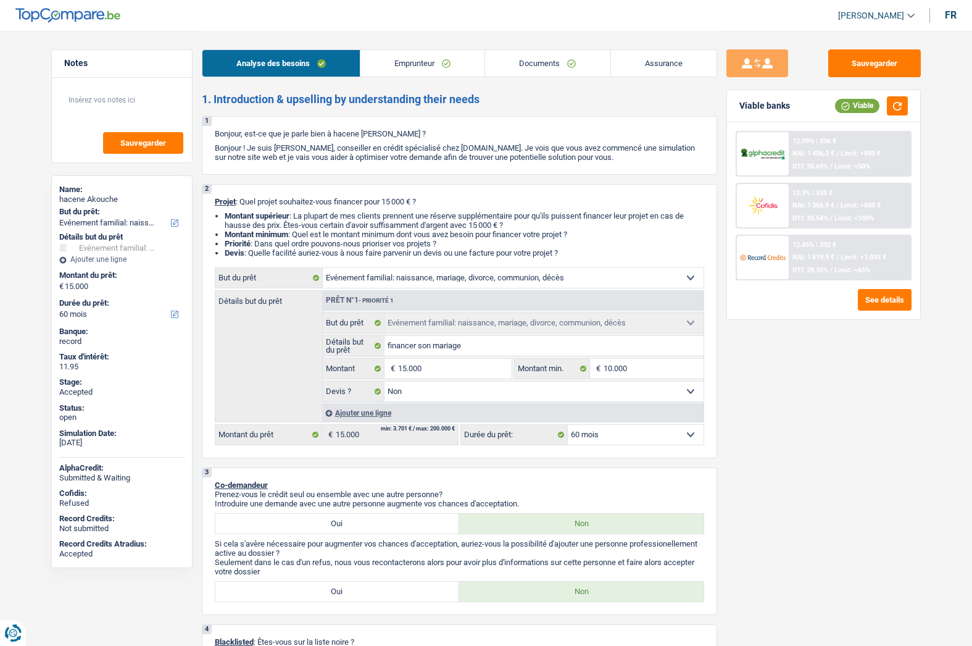
select select "false"
select select "60"
select select "worker"
select select "netSalary"
select select "mealVouchers"
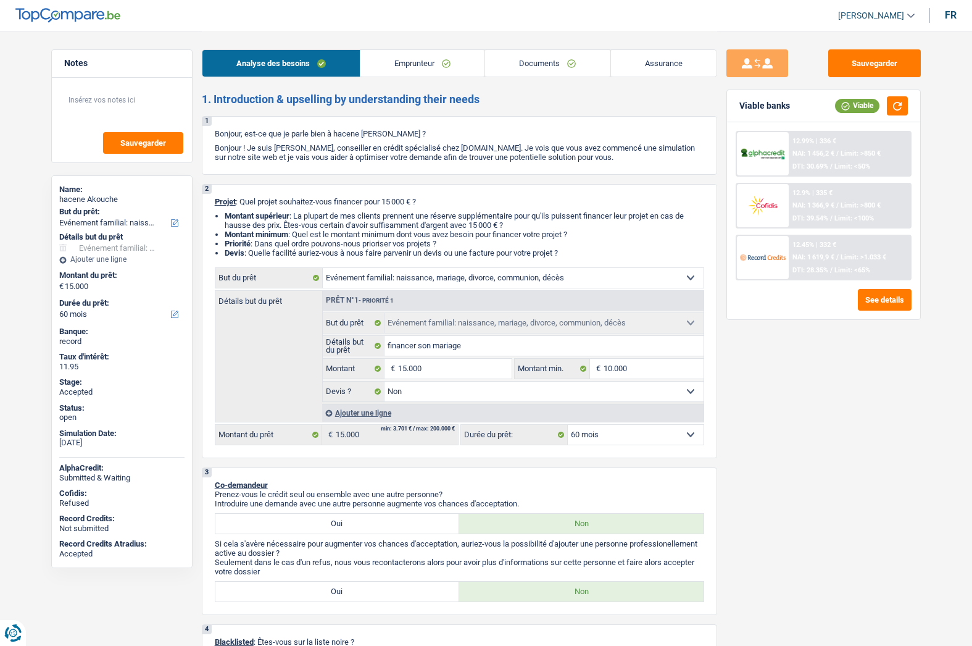
select select "liveWithParents"
select select "personalLoan"
select select "medicalFees"
select select "30"
select select "familyEvent"
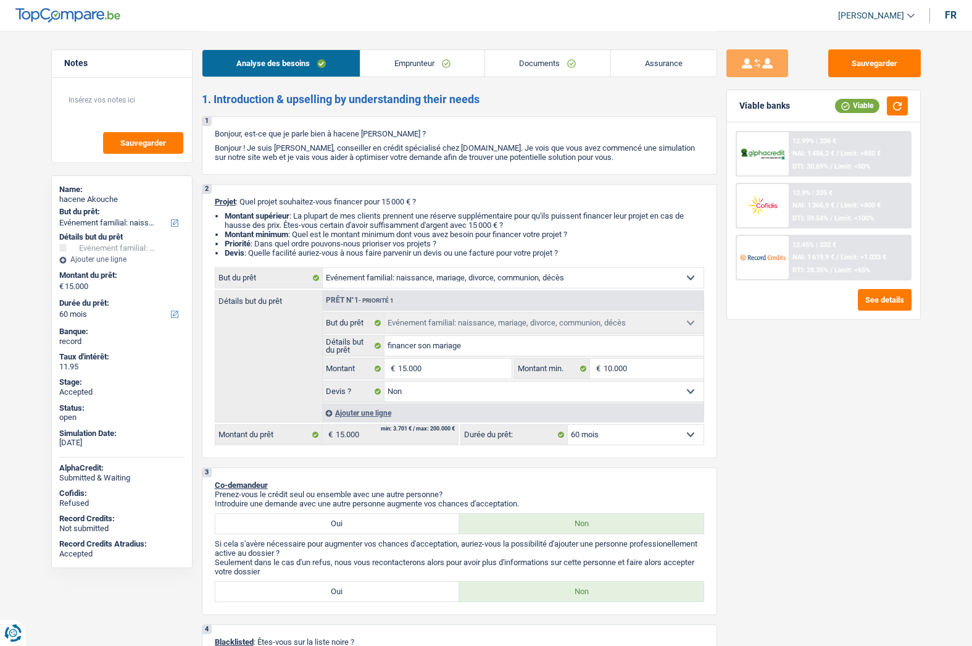
select select "familyEvent"
select select "false"
select select "60"
click at [668, 65] on link "Assurance" at bounding box center [664, 63] width 106 height 27
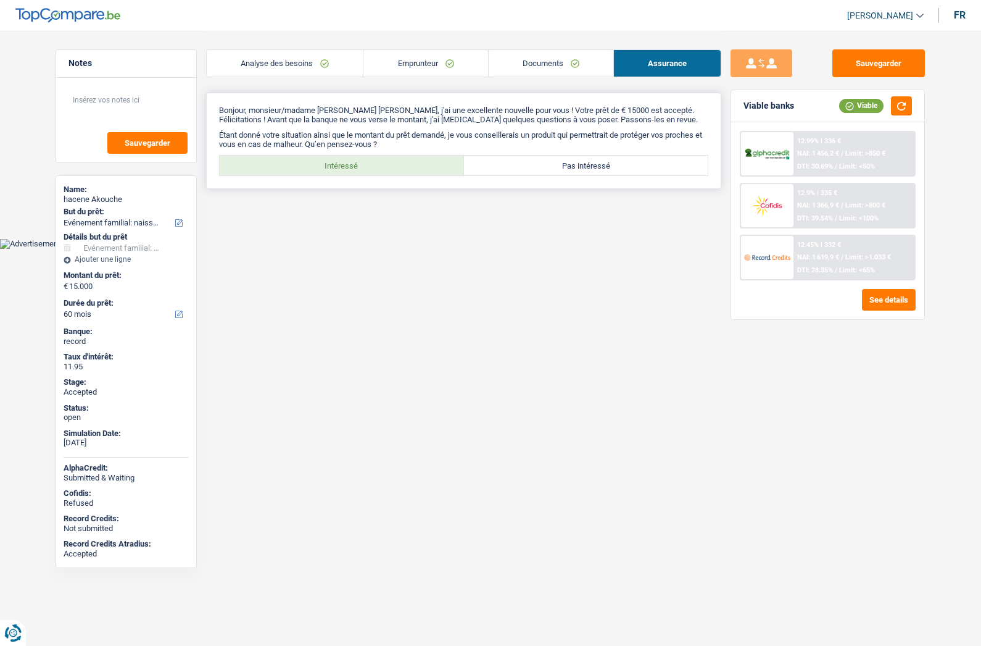
click at [357, 157] on label "Intéressé" at bounding box center [342, 166] width 244 height 20
click at [357, 157] on input "Intéressé" at bounding box center [342, 166] width 244 height 20
radio input "true"
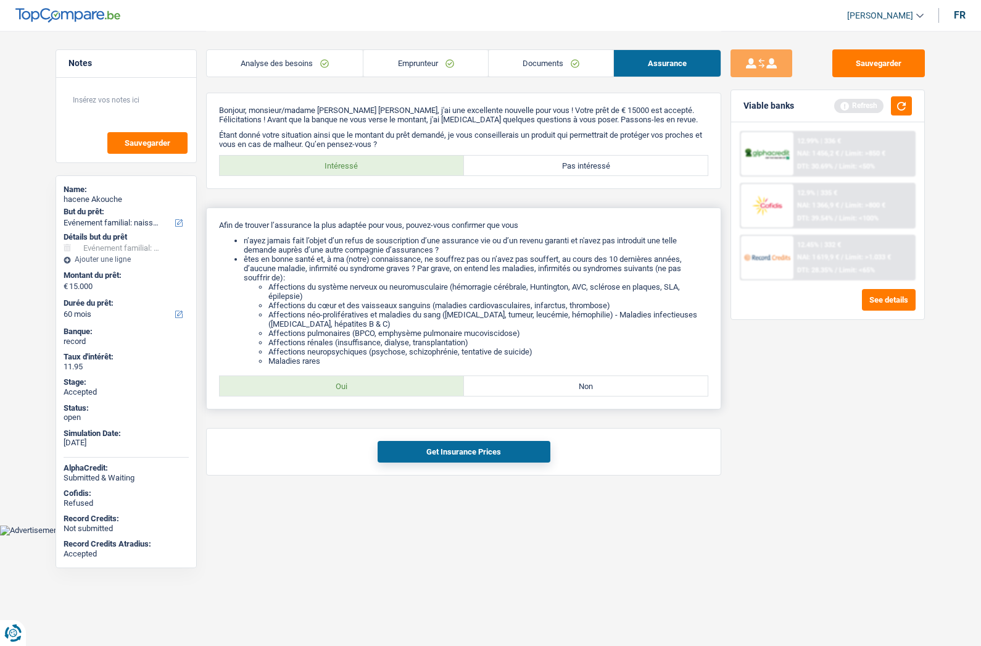
click at [352, 381] on label "Oui" at bounding box center [342, 386] width 244 height 20
click at [352, 381] on input "Oui" at bounding box center [342, 386] width 244 height 20
radio input "true"
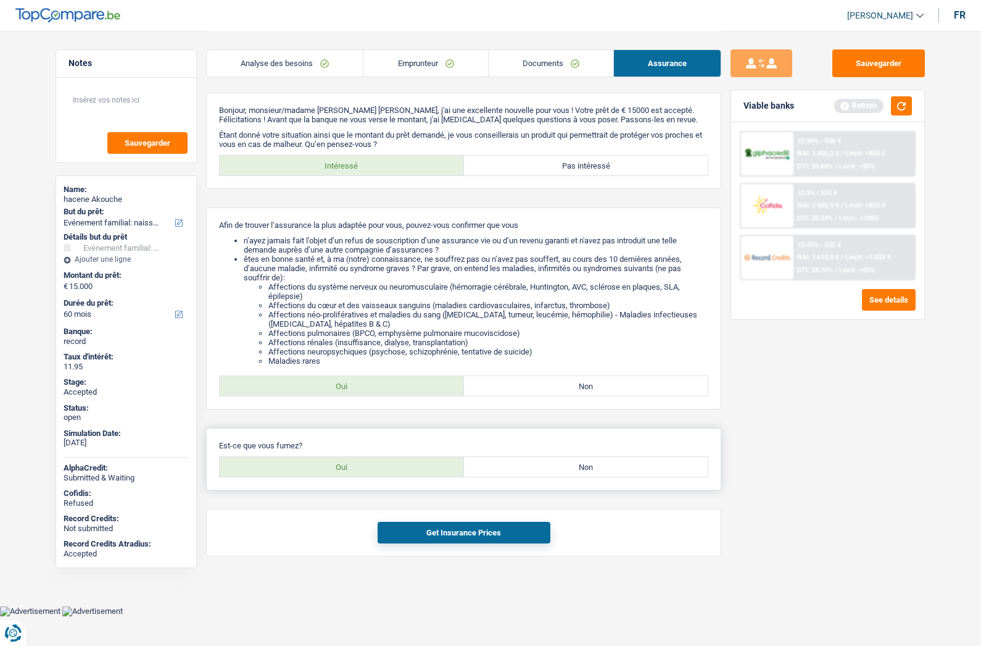
click at [368, 467] on label "Oui" at bounding box center [342, 467] width 244 height 20
click at [368, 467] on input "Oui" at bounding box center [342, 467] width 244 height 20
radio input "true"
click at [457, 552] on div "Get Insurance Prices" at bounding box center [463, 533] width 515 height 48
click at [444, 538] on button "Get Insurance Prices" at bounding box center [464, 533] width 173 height 22
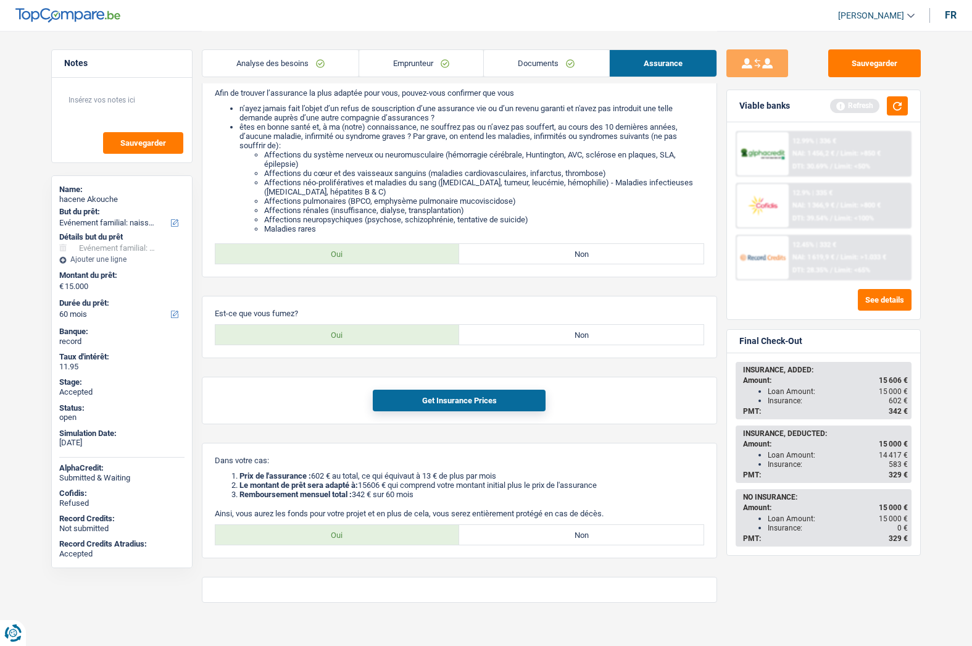
scroll to position [148, 0]
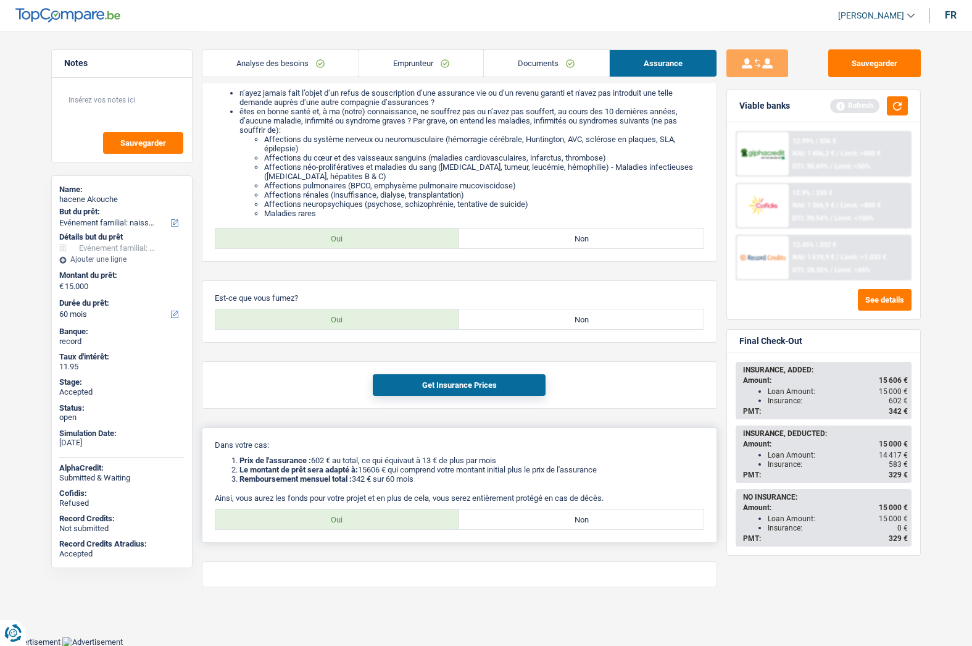
click at [367, 523] on label "Oui" at bounding box center [337, 519] width 244 height 20
click at [367, 523] on input "Oui" at bounding box center [337, 519] width 244 height 20
radio input "true"
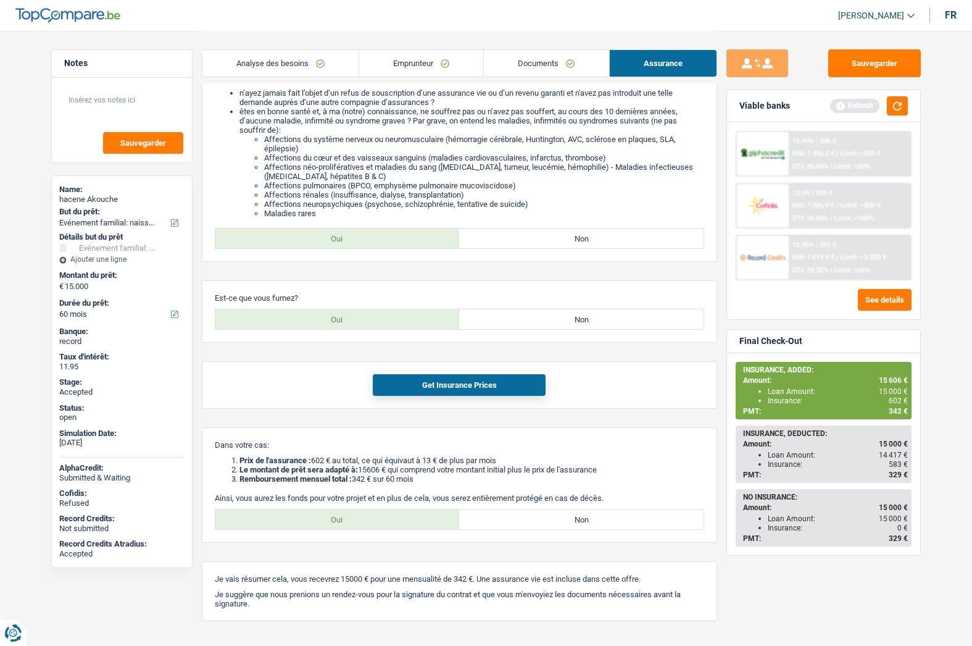
click at [401, 60] on link "Emprunteur" at bounding box center [421, 63] width 124 height 27
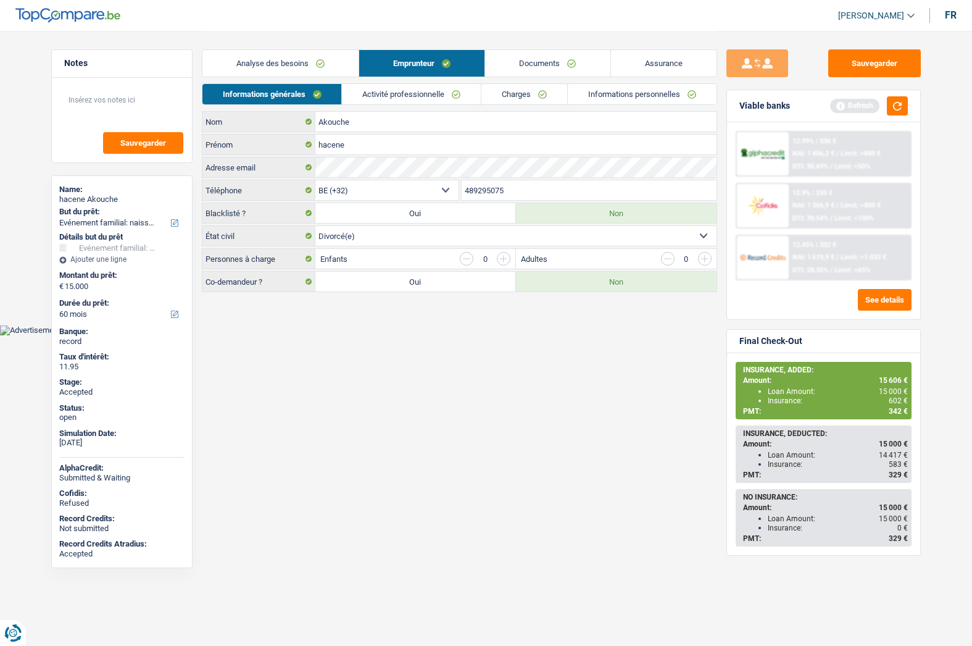
scroll to position [0, 0]
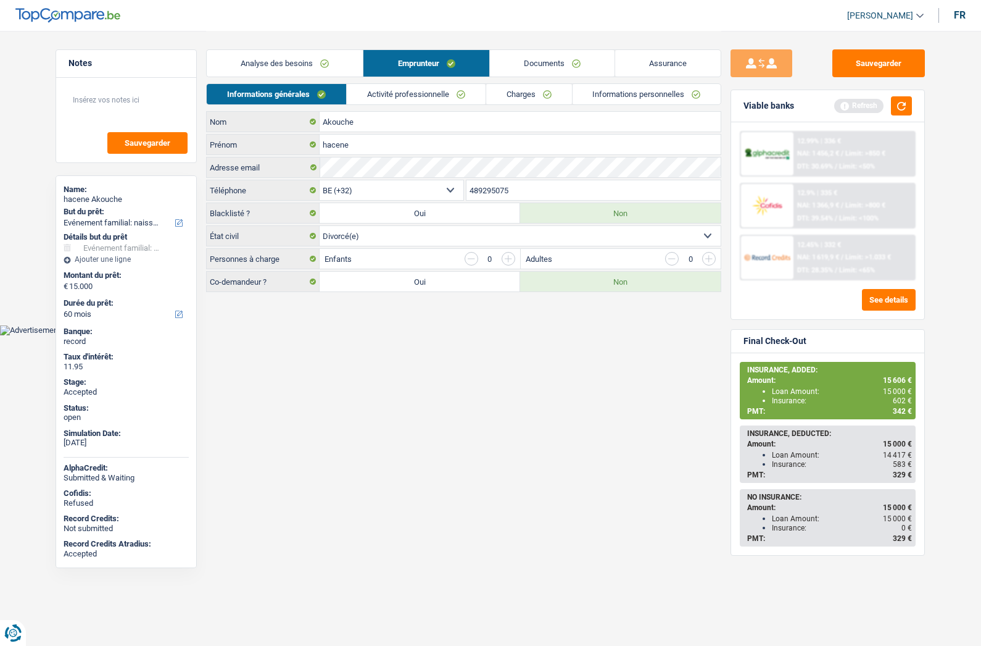
click at [295, 70] on link "Analyse des besoins" at bounding box center [285, 63] width 156 height 27
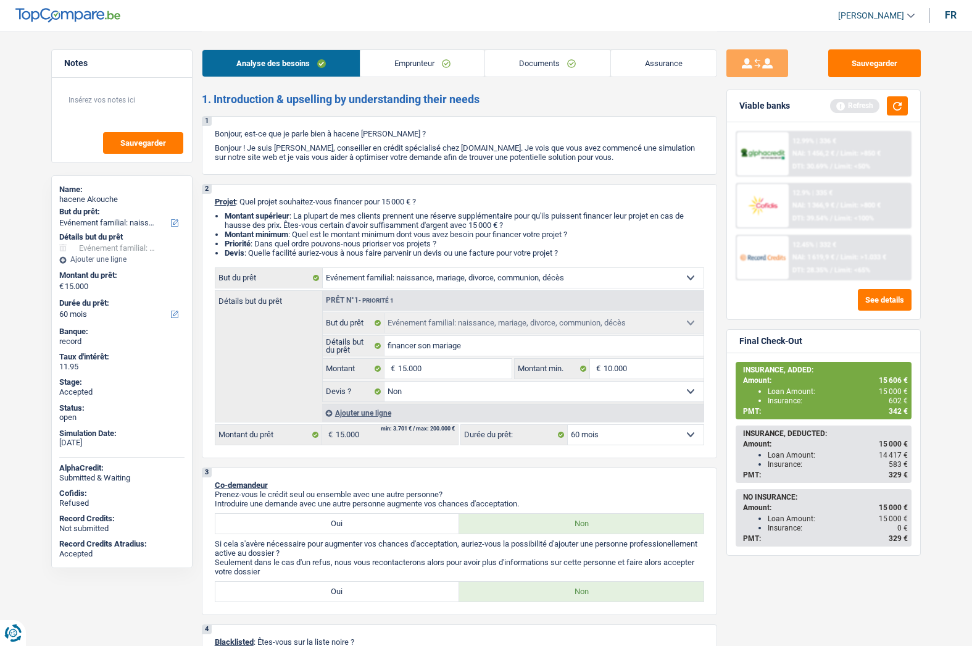
click at [877, 21] on link "[PERSON_NAME]" at bounding box center [871, 16] width 86 height 20
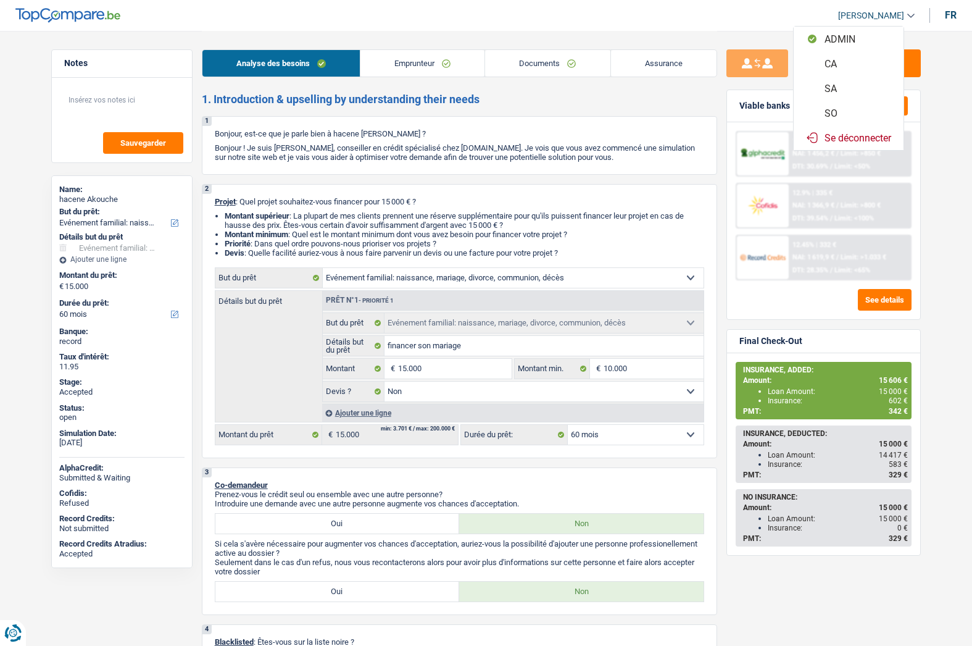
click at [836, 115] on button "SO" at bounding box center [849, 113] width 110 height 25
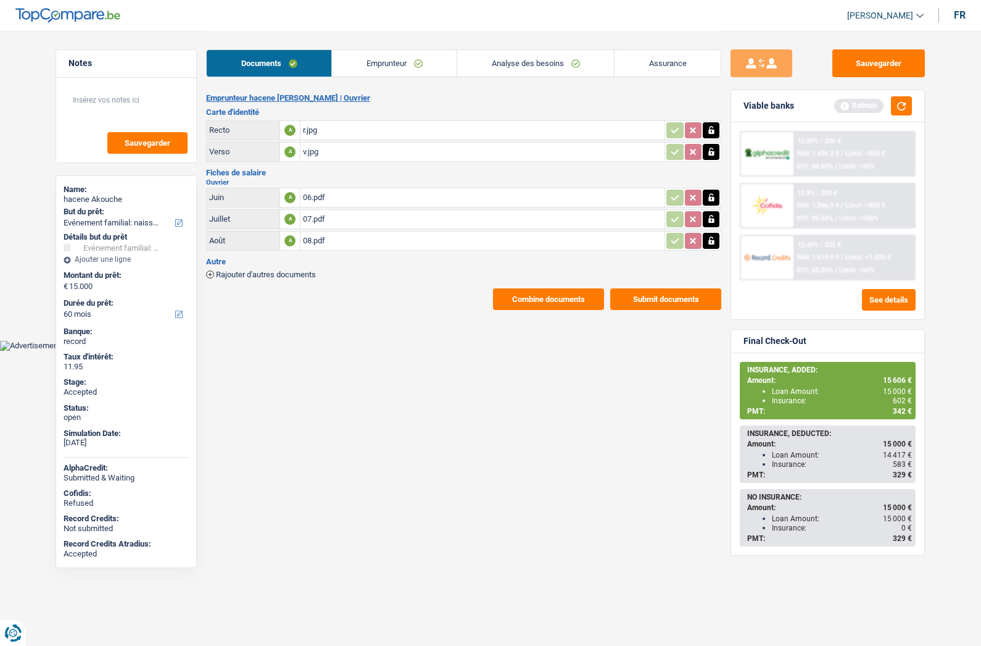
click at [519, 300] on button "Combine documents" at bounding box center [548, 299] width 111 height 22
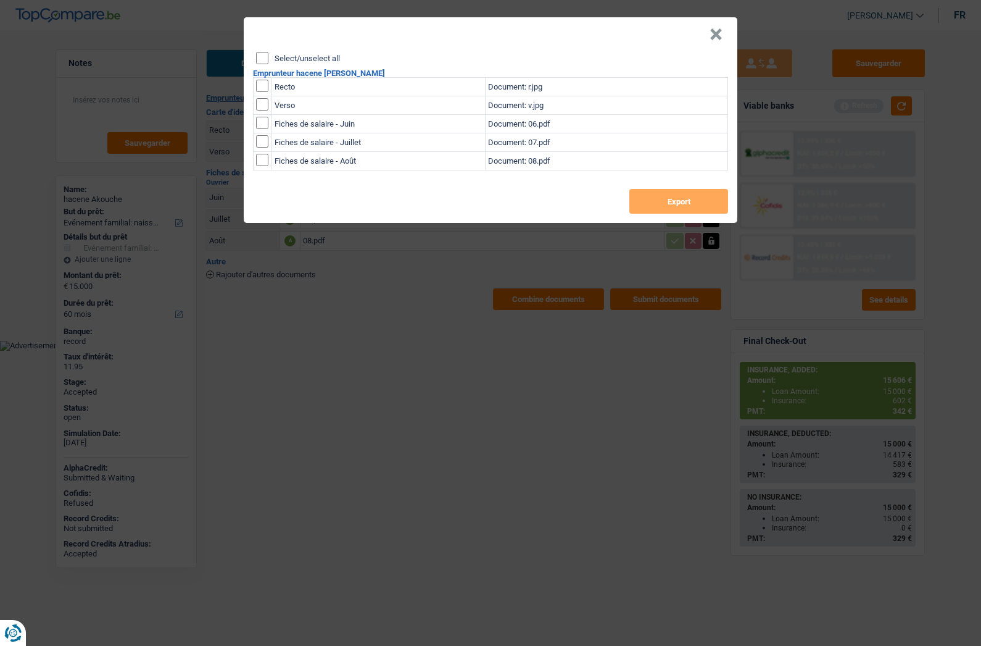
click at [307, 61] on label "Select/unselect all" at bounding box center [307, 58] width 65 height 8
drag, startPoint x: 313, startPoint y: 54, endPoint x: 275, endPoint y: 62, distance: 39.1
click at [312, 54] on label "Select/unselect all" at bounding box center [307, 58] width 65 height 8
click at [268, 54] on input "Select/unselect all" at bounding box center [262, 58] width 12 height 12
checkbox input "true"
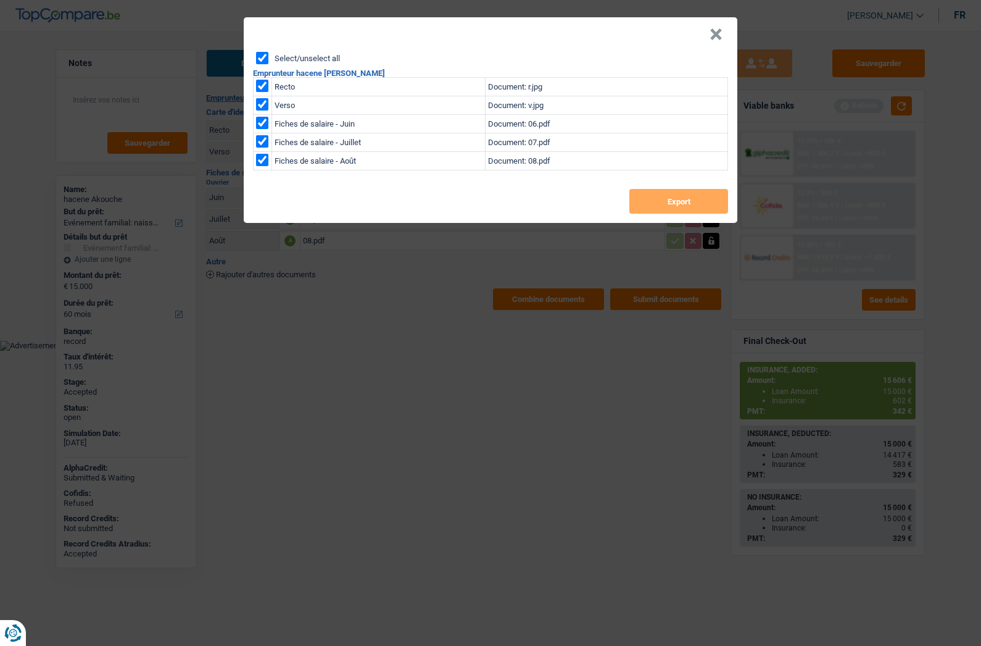
checkbox input "true"
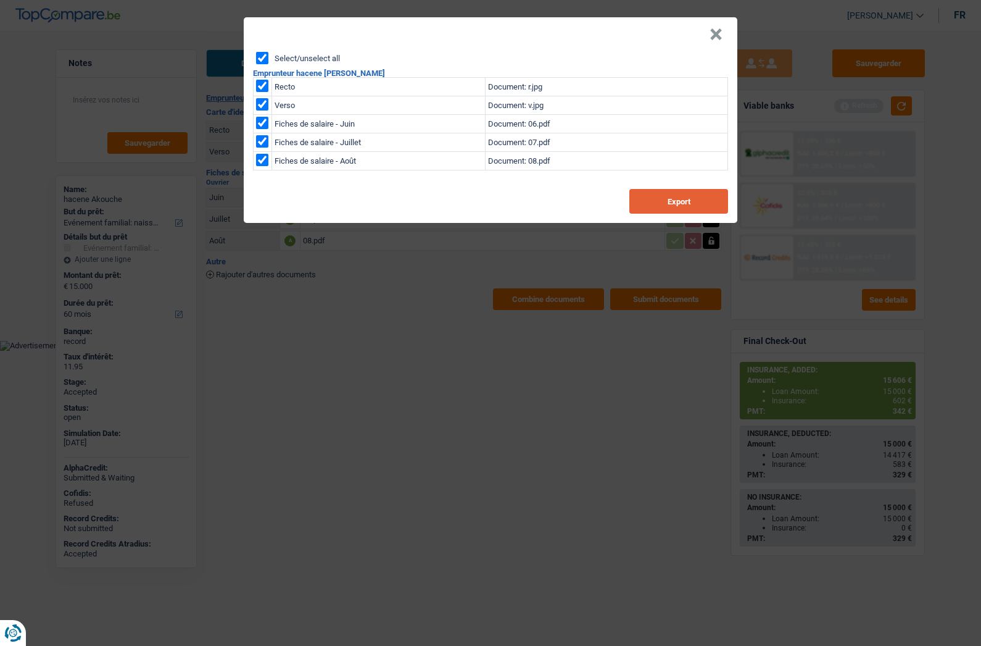
click at [644, 201] on button "Export" at bounding box center [679, 201] width 99 height 25
click at [722, 38] on button "×" at bounding box center [716, 34] width 13 height 12
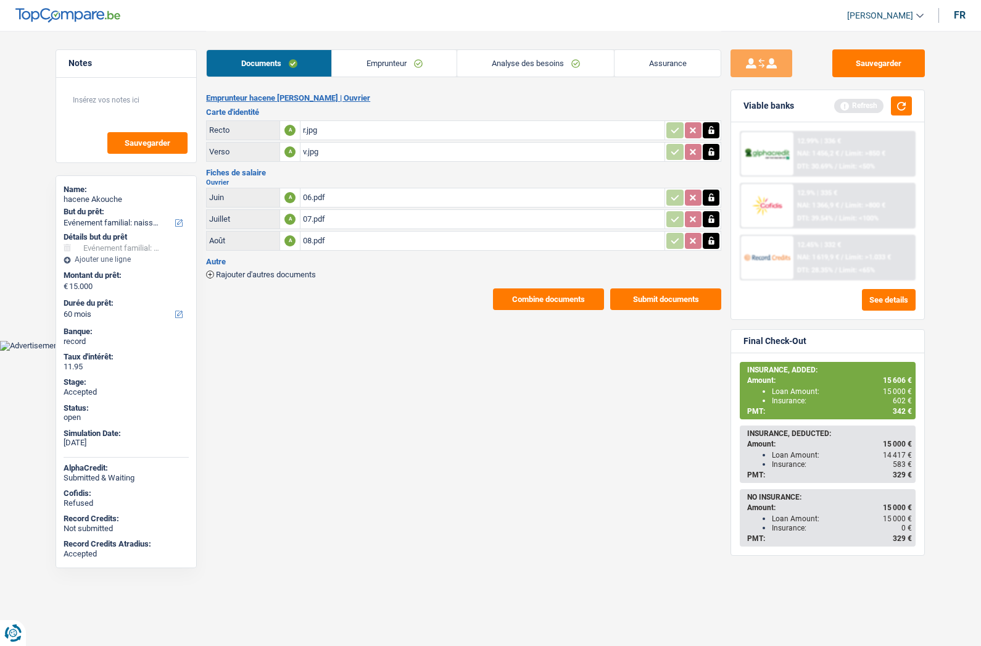
click at [844, 77] on div "Sauvegarder Viable banks Refresh 12.99% | 336 € NAI: 1 456,2 € / Limit: >850 € …" at bounding box center [828, 337] width 213 height 576
click at [863, 73] on button "Sauvegarder" at bounding box center [879, 63] width 93 height 28
click at [644, 62] on link "Assurance" at bounding box center [668, 63] width 106 height 27
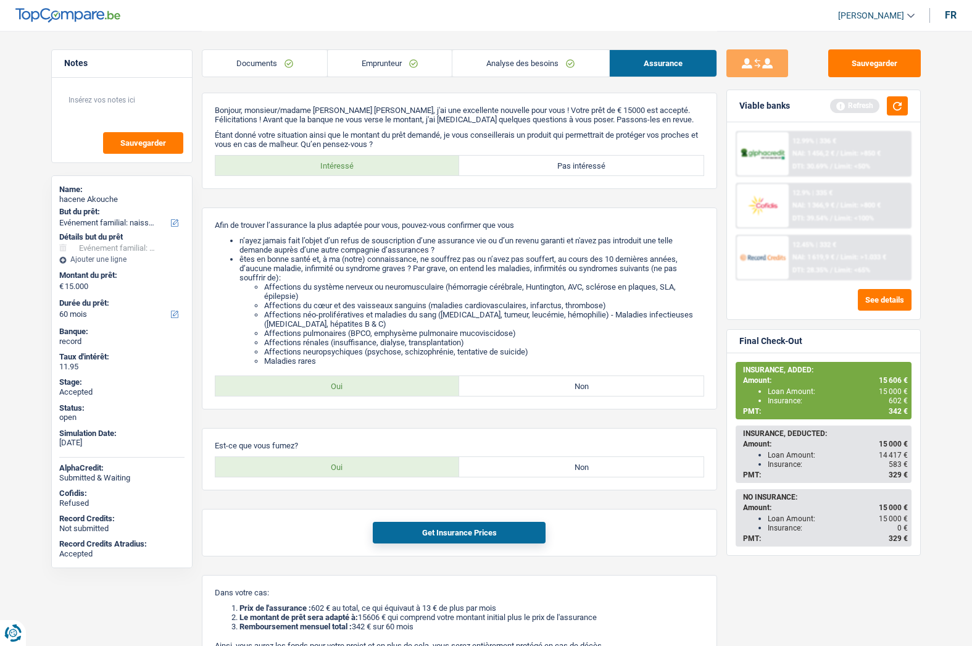
click at [483, 62] on link "Analyse des besoins" at bounding box center [530, 63] width 156 height 27
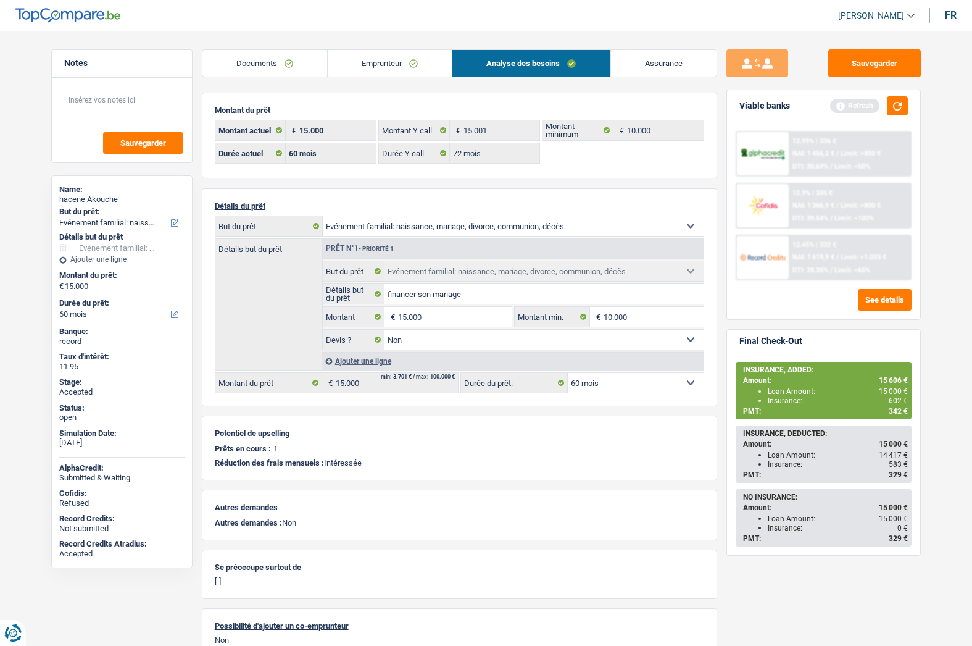
click at [725, 383] on div "Sauvegarder Viable banks Refresh 12.99% | 336 € NAI: 1 456,2 € / Limit: >850 € …" at bounding box center [823, 337] width 213 height 576
click at [888, 413] on div "PMT: 342 €" at bounding box center [825, 411] width 165 height 9
click at [896, 402] on span "602 €" at bounding box center [898, 400] width 19 height 9
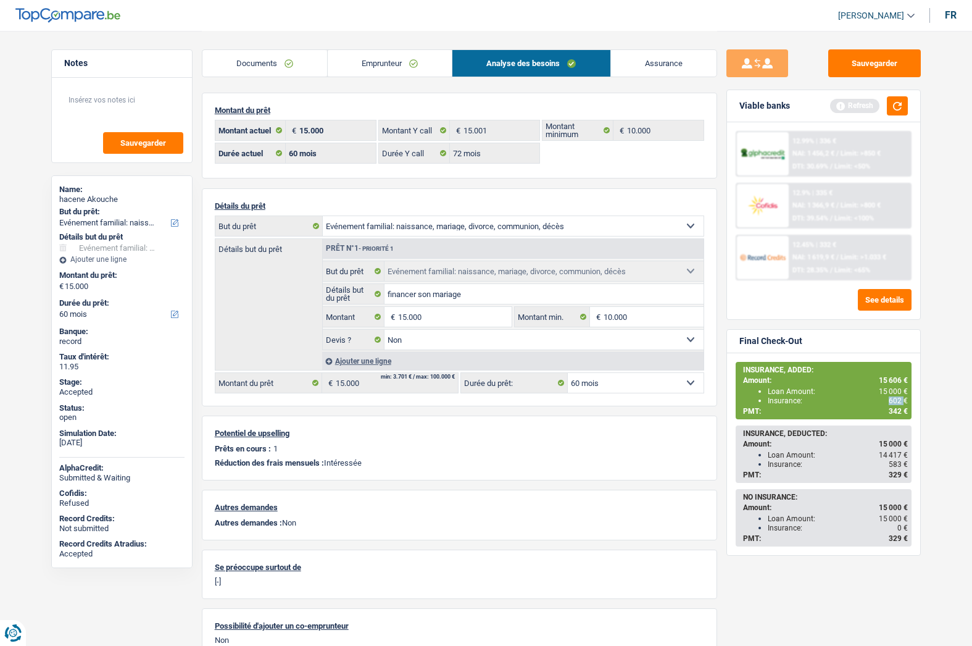
click at [896, 402] on span "602 €" at bounding box center [898, 400] width 19 height 9
click at [896, 407] on span "342 €" at bounding box center [898, 411] width 19 height 9
click at [892, 401] on span "602 €" at bounding box center [898, 400] width 19 height 9
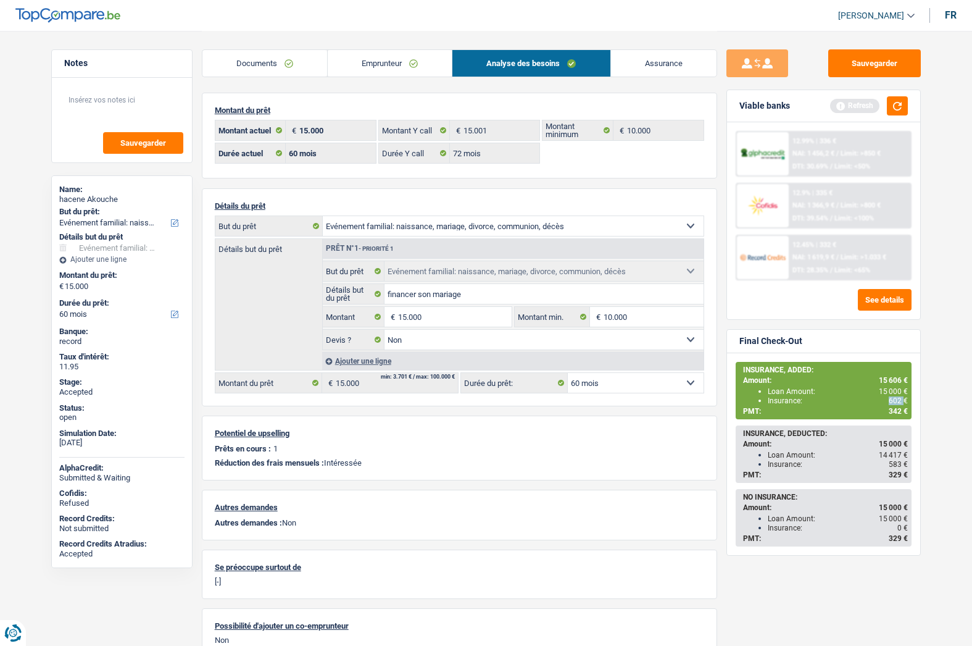
click at [892, 401] on span "602 €" at bounding box center [898, 400] width 19 height 9
click at [891, 408] on span "342 €" at bounding box center [898, 411] width 19 height 9
click at [659, 73] on link "Assurance" at bounding box center [664, 63] width 106 height 27
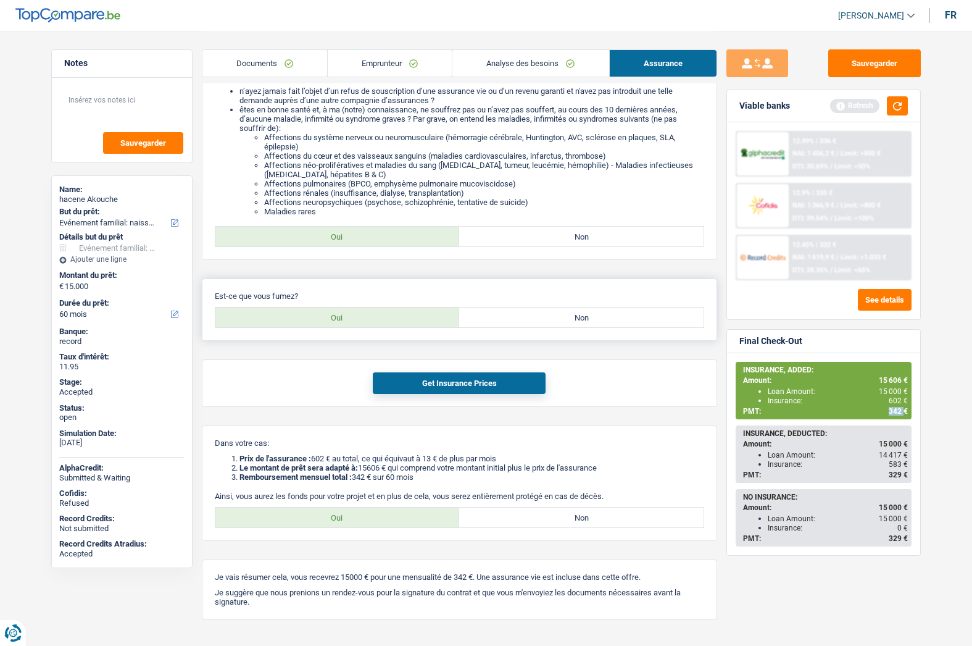
scroll to position [181, 0]
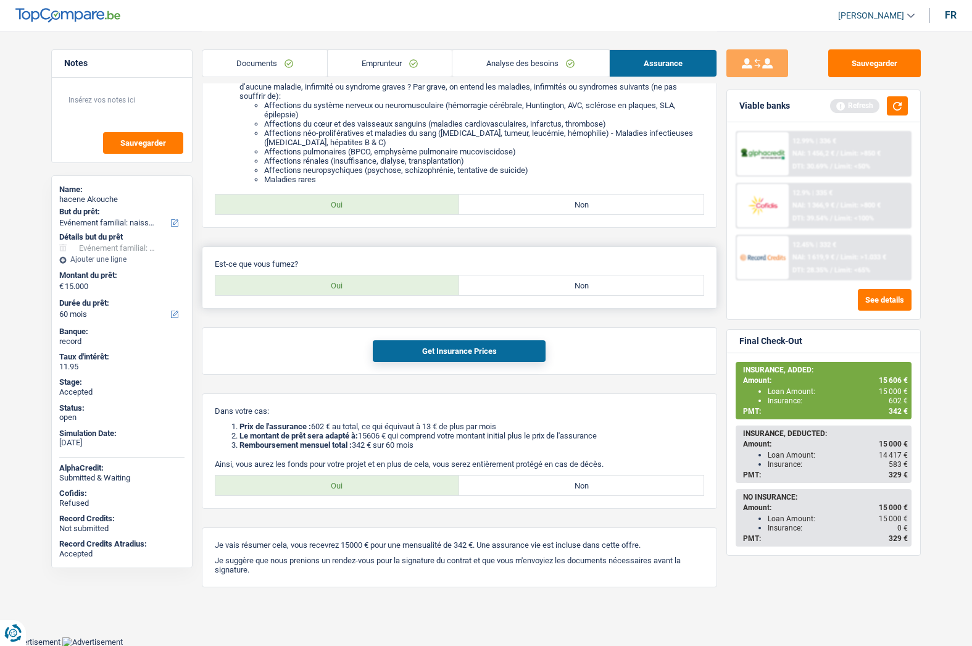
click at [552, 288] on label "Non" at bounding box center [581, 285] width 244 height 20
click at [552, 288] on input "Non" at bounding box center [581, 285] width 244 height 20
radio input "true"
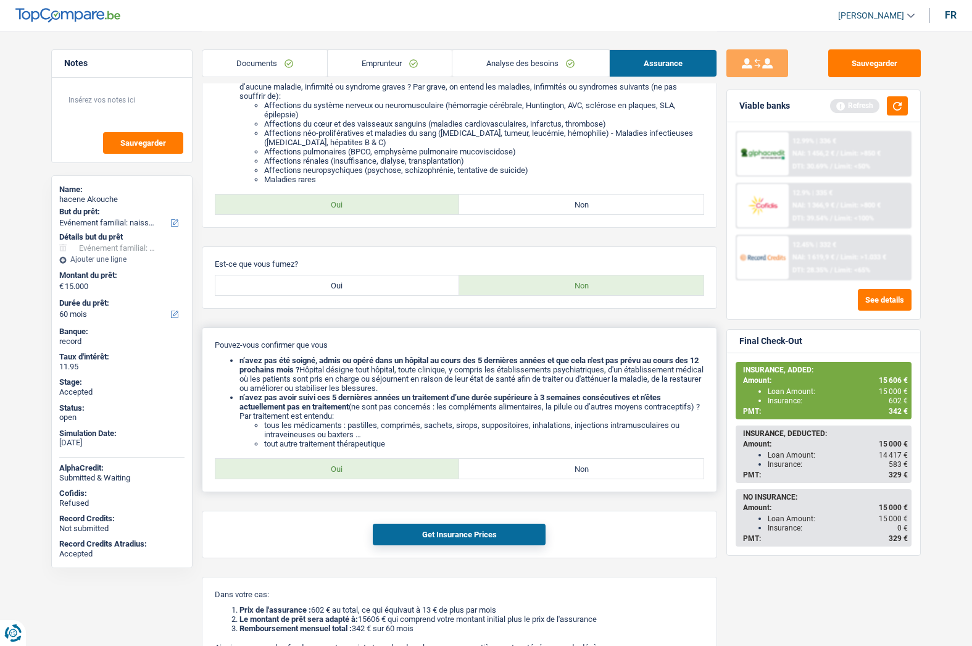
click at [359, 473] on label "Oui" at bounding box center [337, 469] width 244 height 20
click at [359, 473] on input "Oui" at bounding box center [337, 469] width 244 height 20
radio input "true"
click at [425, 539] on button "Get Insurance Prices" at bounding box center [459, 534] width 173 height 22
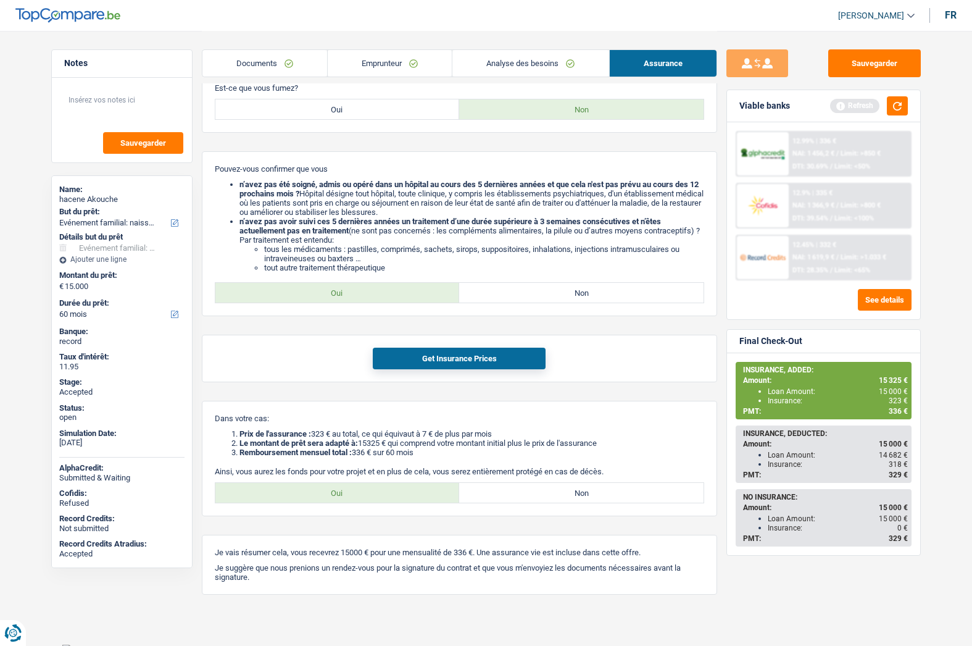
scroll to position [365, 0]
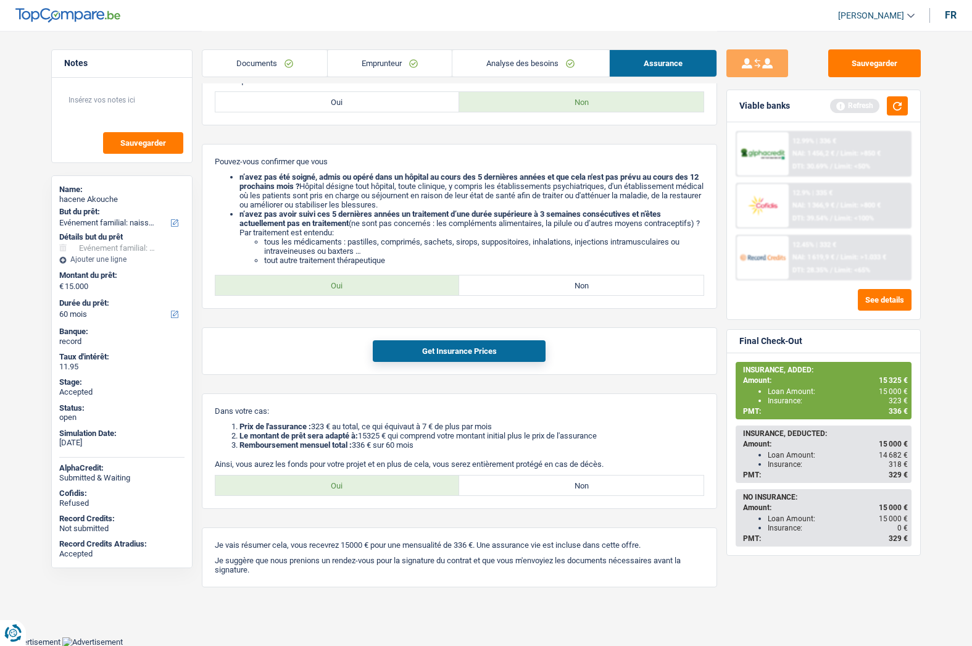
click at [898, 412] on span "336 €" at bounding box center [898, 411] width 19 height 9
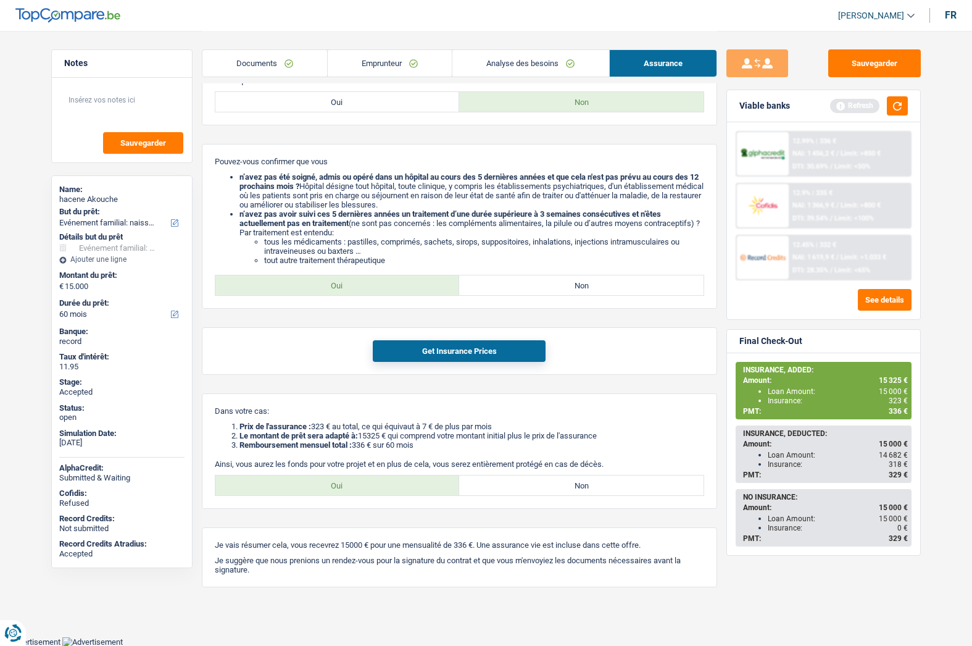
click at [101, 195] on div "hacene Akouche" at bounding box center [121, 199] width 125 height 10
copy div "hacene Akouche"
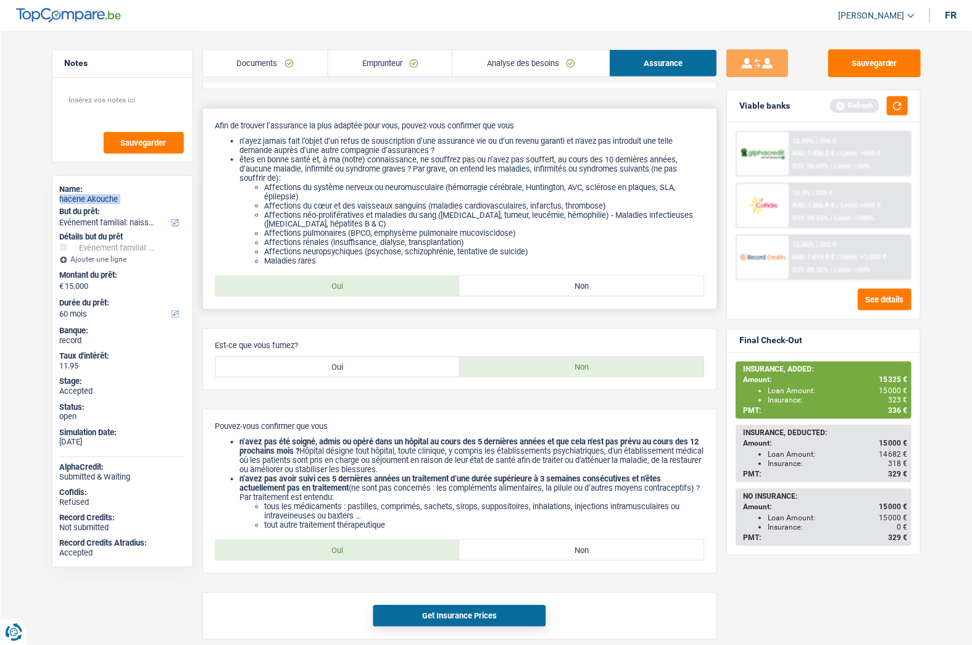
scroll to position [0, 0]
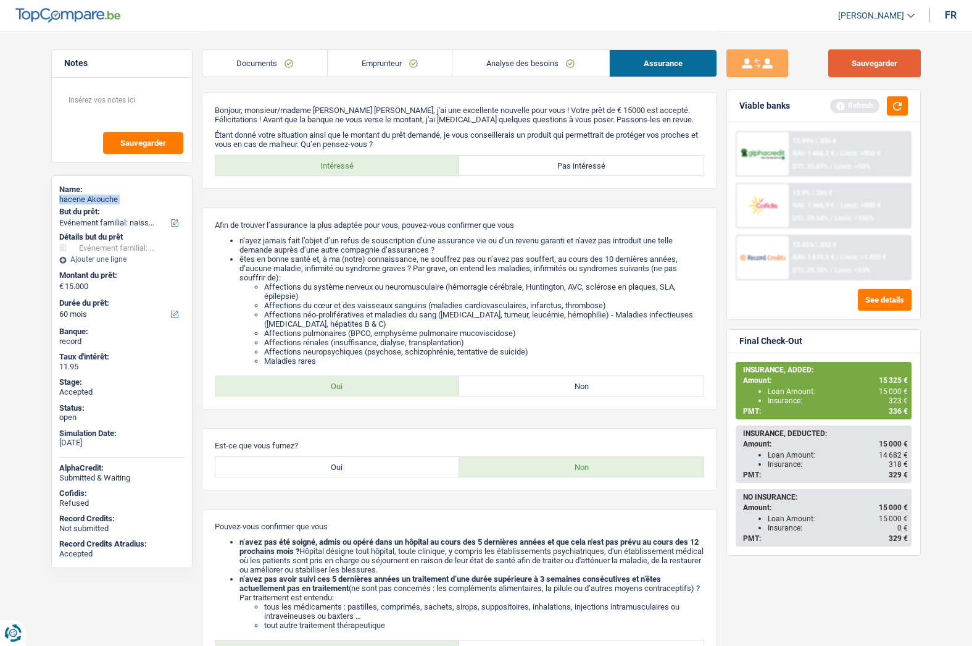
drag, startPoint x: 857, startPoint y: 62, endPoint x: 829, endPoint y: 66, distance: 28.7
click at [858, 62] on button "Sauvegarder" at bounding box center [874, 63] width 93 height 28
click at [504, 65] on link "Analyse des besoins" at bounding box center [530, 63] width 156 height 27
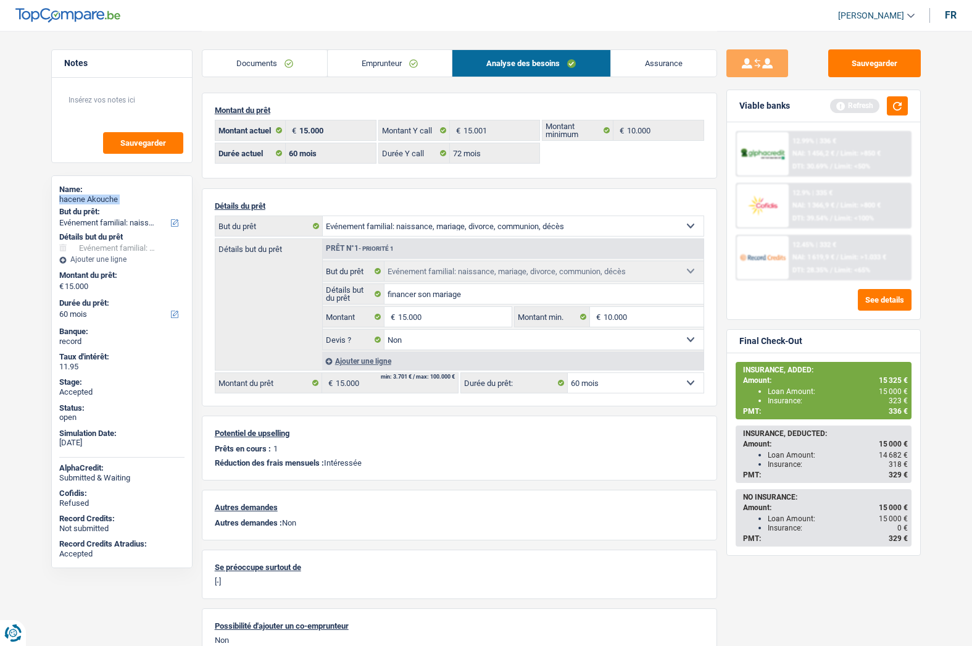
click at [417, 64] on link "Emprunteur" at bounding box center [390, 63] width 124 height 27
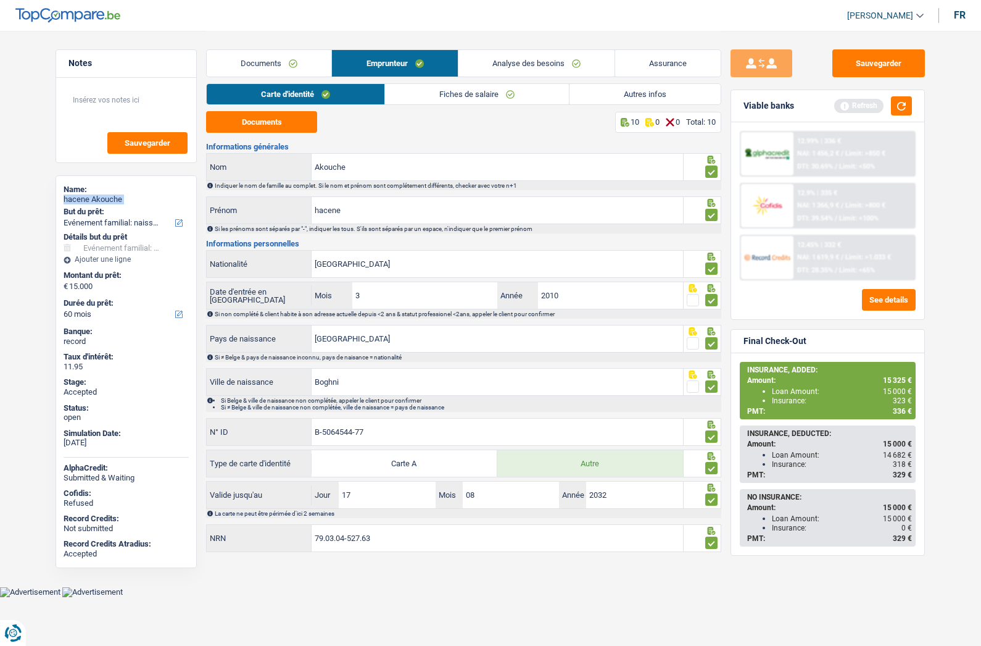
click at [613, 91] on link "Autres infos" at bounding box center [645, 94] width 151 height 20
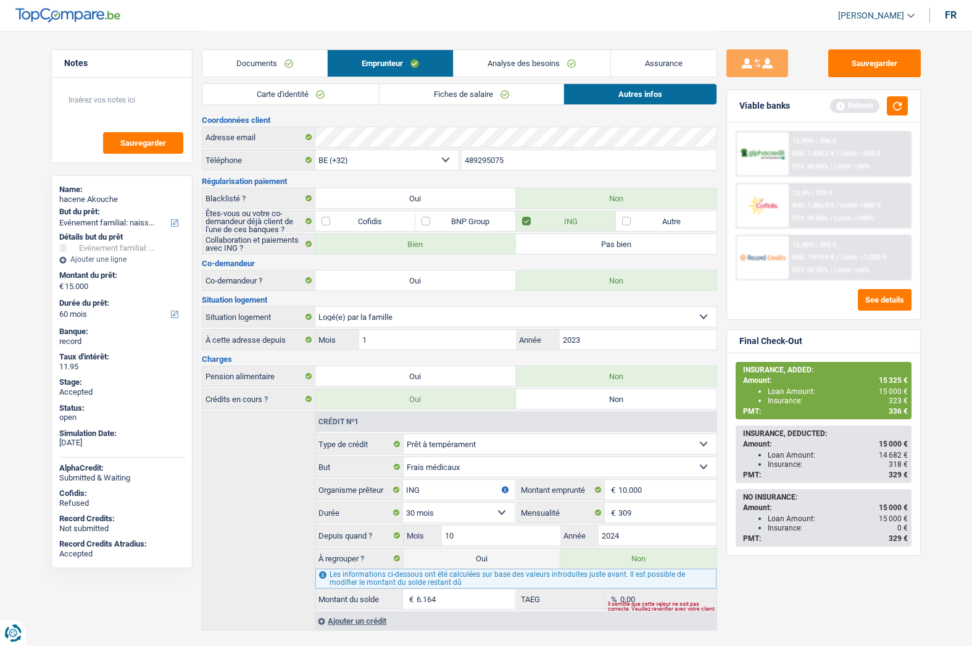
click at [501, 157] on input "489295075" at bounding box center [589, 160] width 255 height 20
click at [885, 378] on span "15 325 €" at bounding box center [893, 380] width 29 height 9
copy span "15 325"
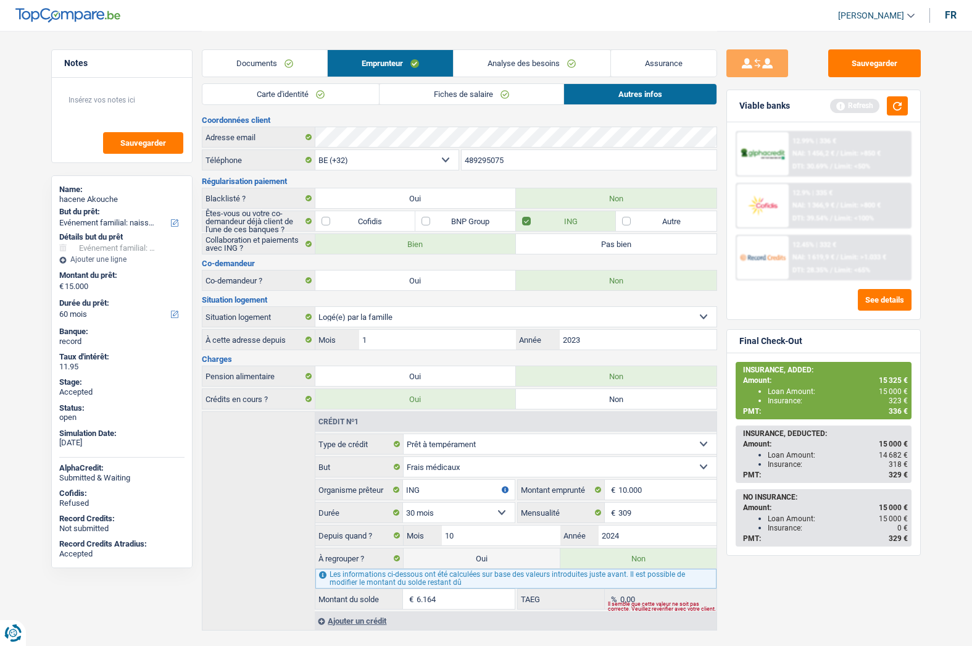
click at [894, 410] on span "336 €" at bounding box center [898, 411] width 19 height 9
copy span "336"
click at [888, 379] on span "15 325 €" at bounding box center [893, 380] width 29 height 9
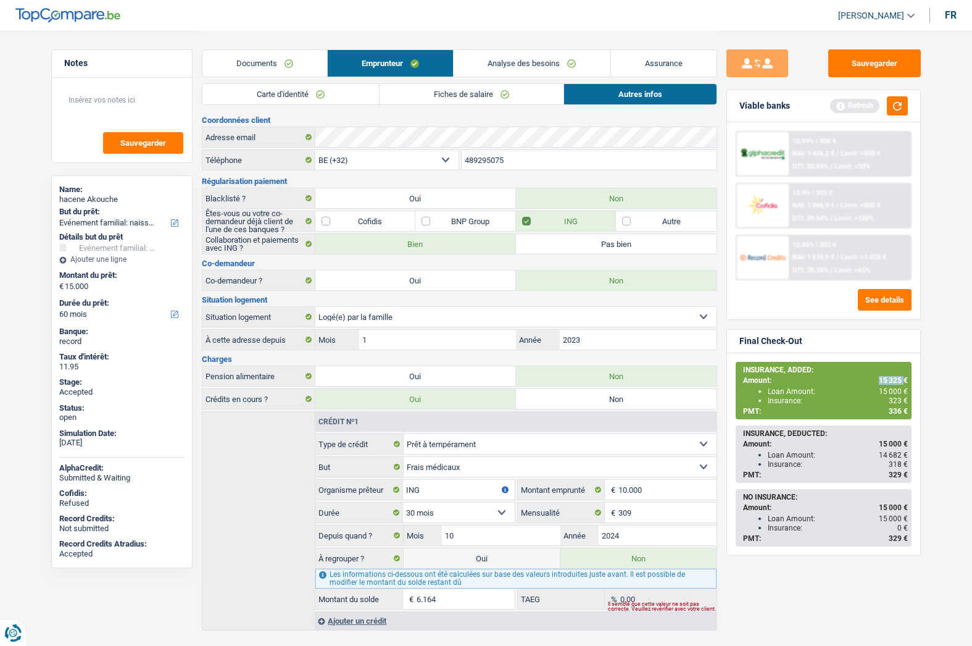
copy span "15 325"
click at [896, 401] on span "323 €" at bounding box center [898, 400] width 19 height 9
copy span "323"
click at [891, 412] on span "336 €" at bounding box center [898, 411] width 19 height 9
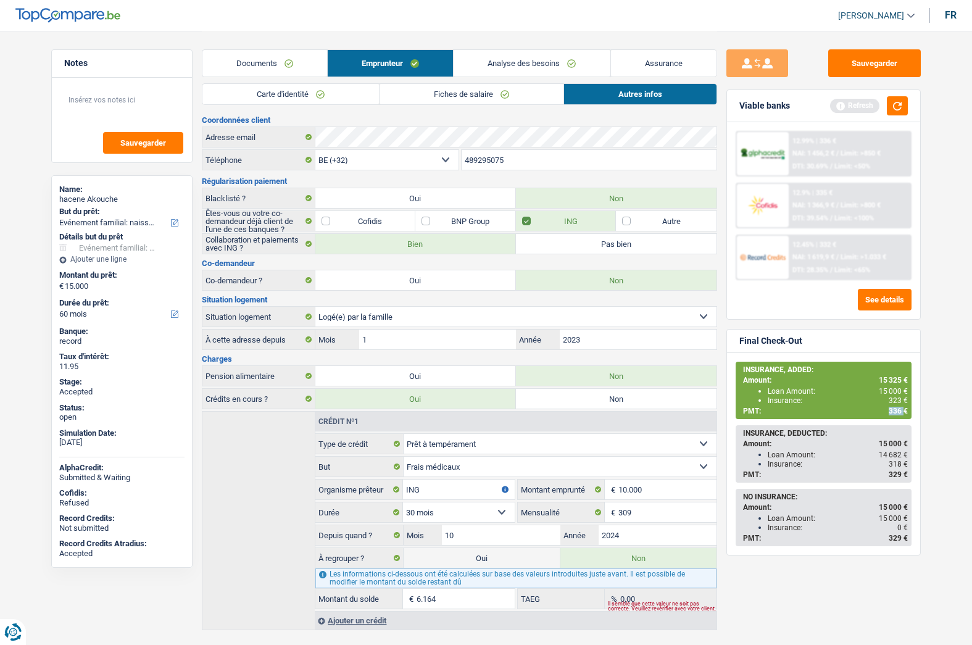
click at [891, 412] on span "336 €" at bounding box center [898, 411] width 19 height 9
copy span "336"
click at [873, 75] on button "Sauvegarder" at bounding box center [874, 63] width 93 height 28
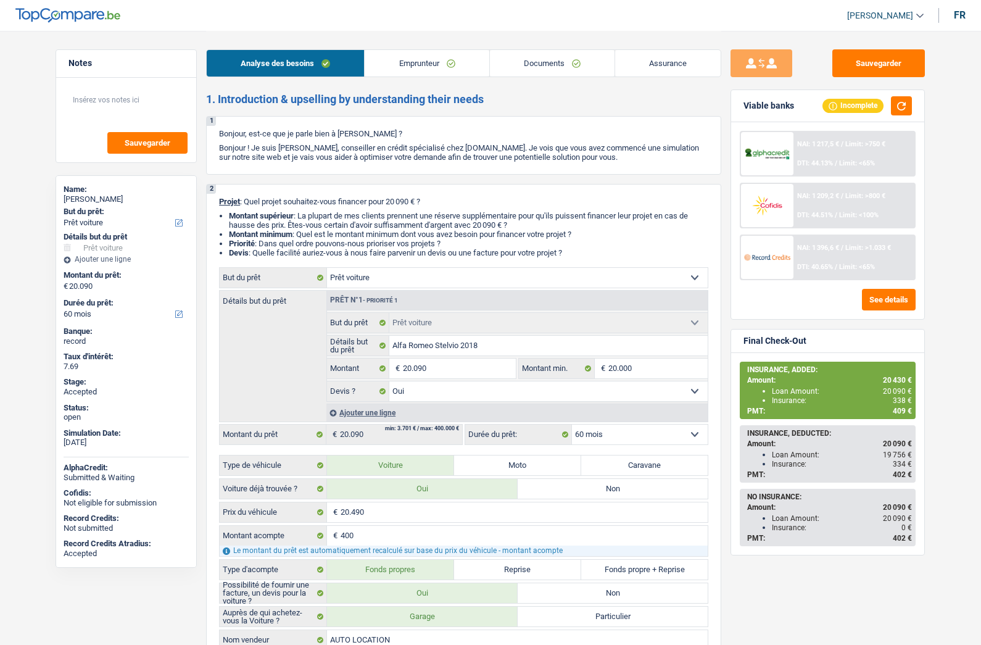
select select "car"
select select "60"
select select "car"
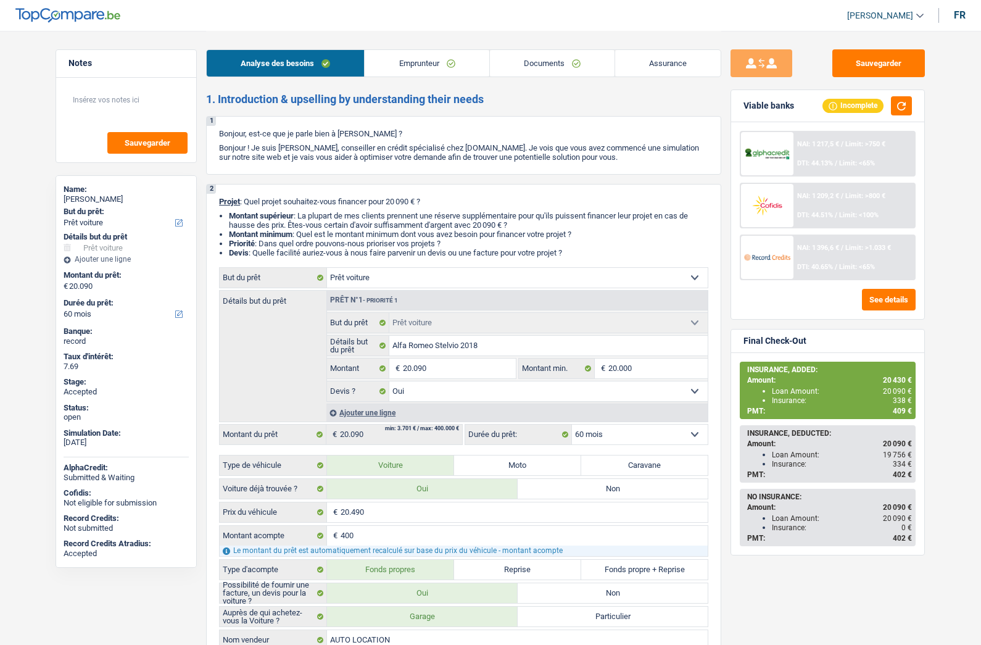
select select "yes"
select select "60"
select select "worker"
select select "netSalary"
select select "ownerWithMortgage"
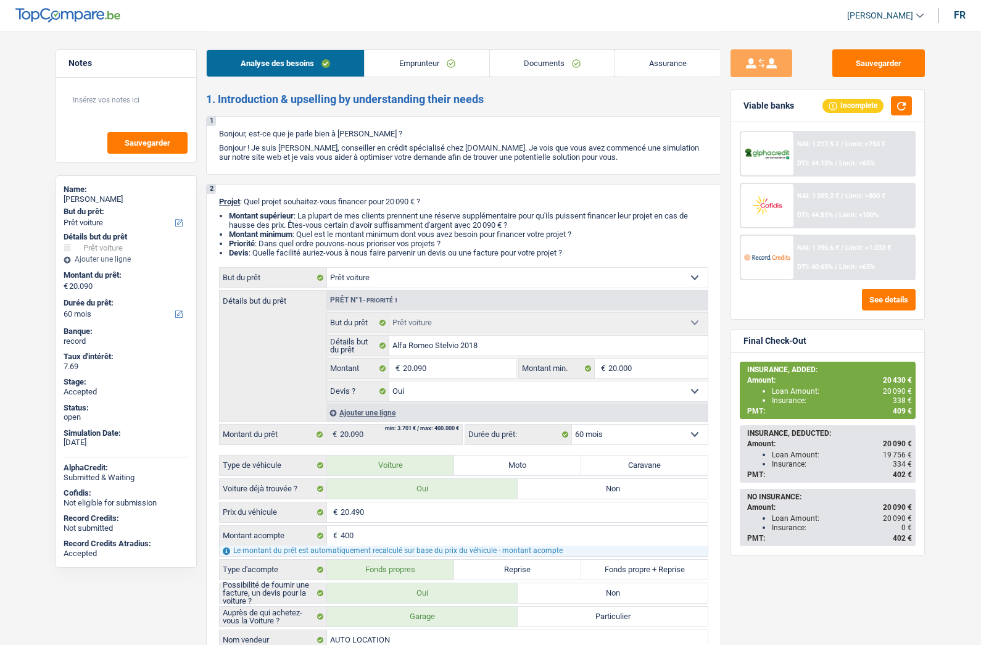
select select "mortgage"
select select "360"
select select "car"
select select "yes"
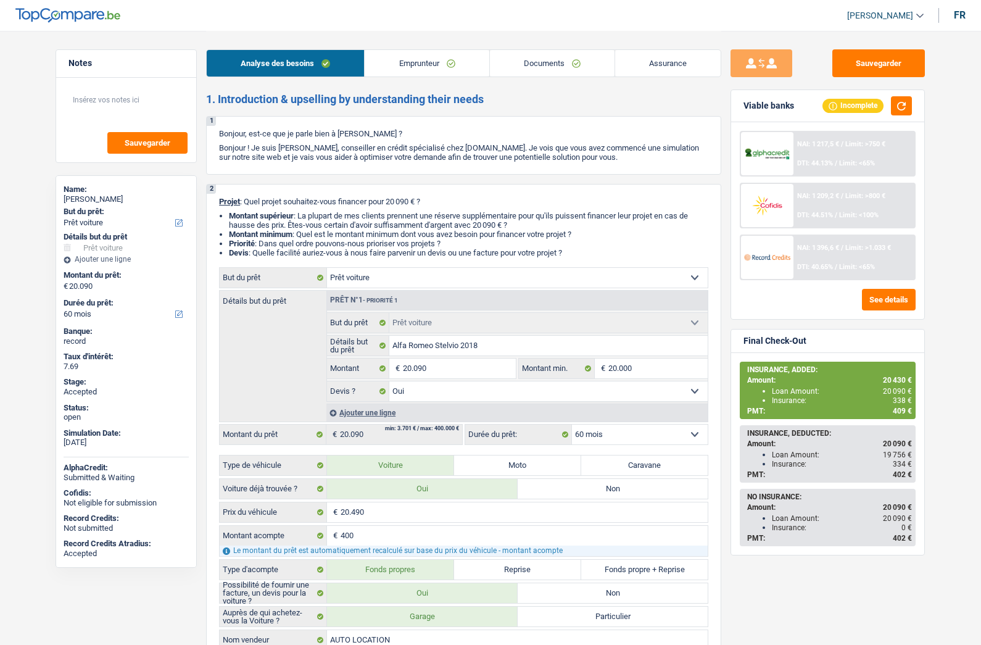
select select "60"
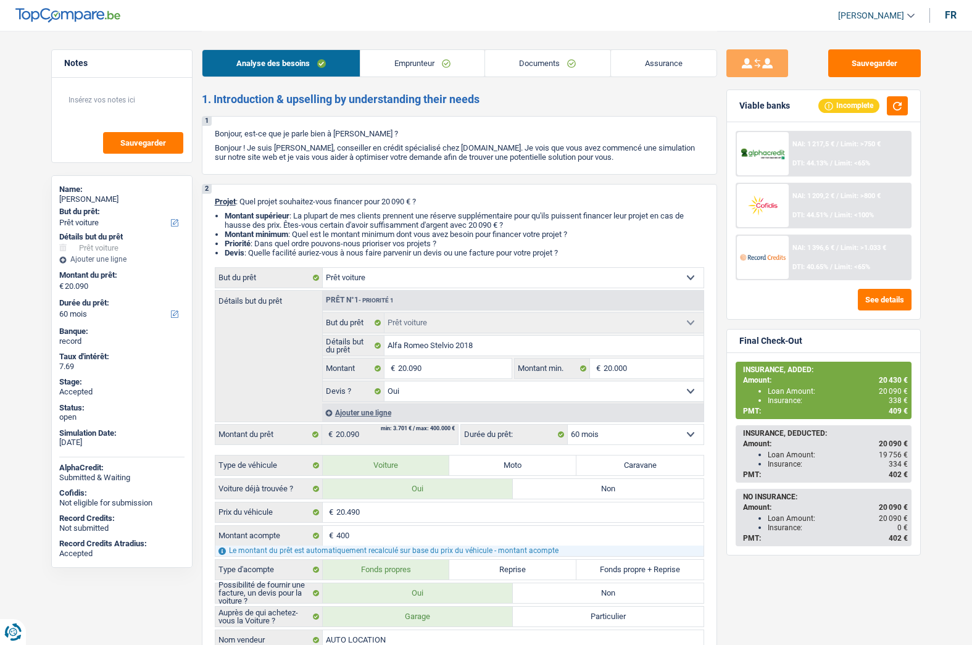
click at [643, 62] on link "Assurance" at bounding box center [664, 63] width 106 height 27
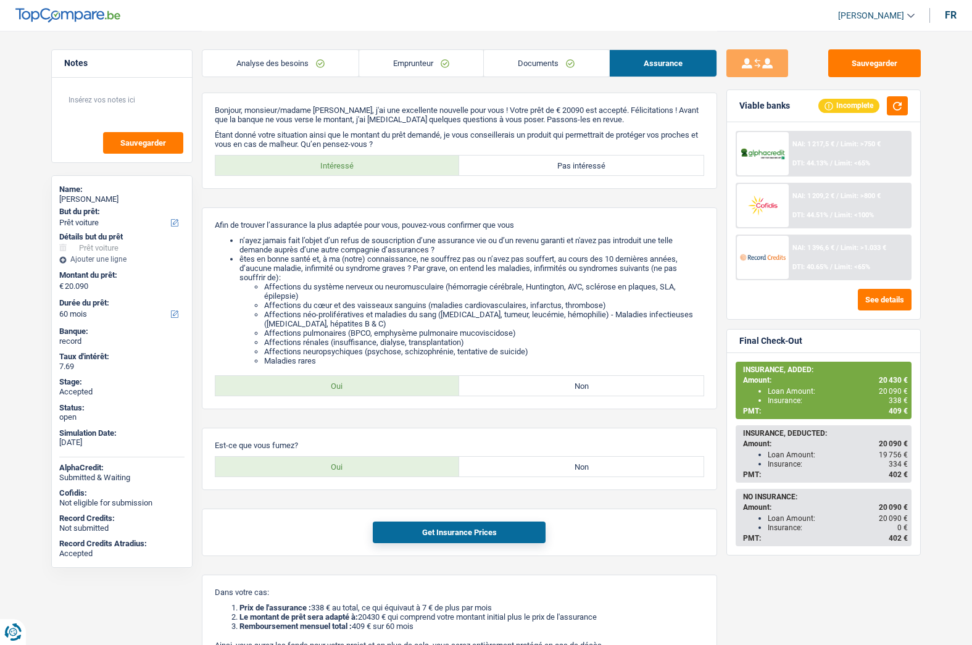
click at [892, 412] on span "409 €" at bounding box center [898, 411] width 19 height 9
click at [892, 413] on span "409 €" at bounding box center [898, 411] width 19 height 9
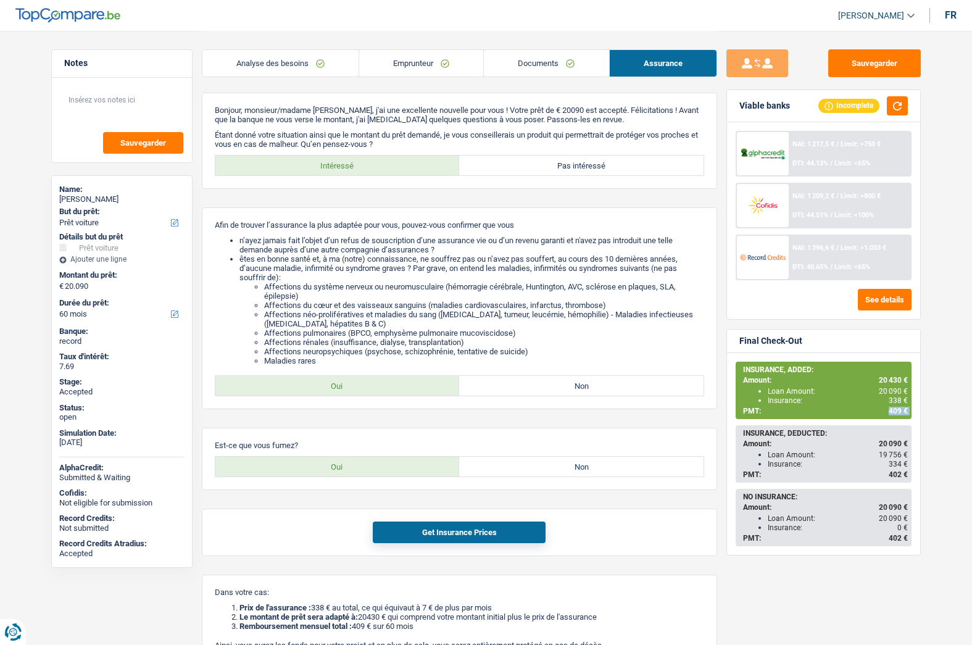
click at [892, 413] on span "409 €" at bounding box center [898, 411] width 19 height 9
click at [725, 475] on div "Sauvegarder Viable banks Incomplete NAI: 1 217,5 € / Limit: >750 € DTI: 44.13% …" at bounding box center [823, 337] width 213 height 576
click at [965, 449] on main "Notes Sauvegarder Name: Fabio Falsaperna But du prêt: Confort maison: meubles, …" at bounding box center [486, 409] width 972 height 818
click at [898, 410] on span "409 €" at bounding box center [898, 411] width 19 height 9
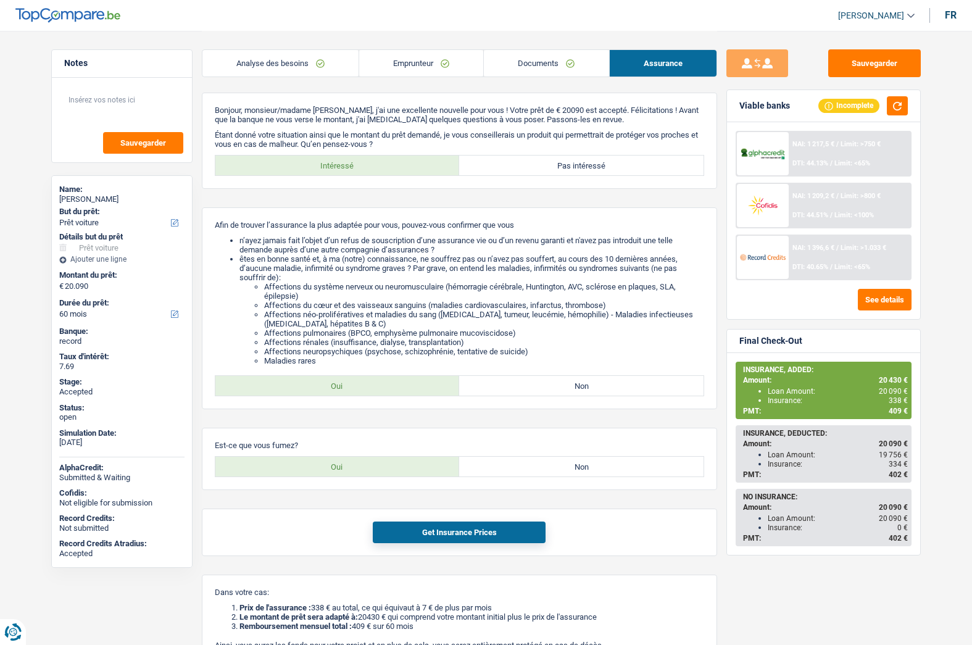
click at [892, 404] on span "338 €" at bounding box center [898, 400] width 19 height 9
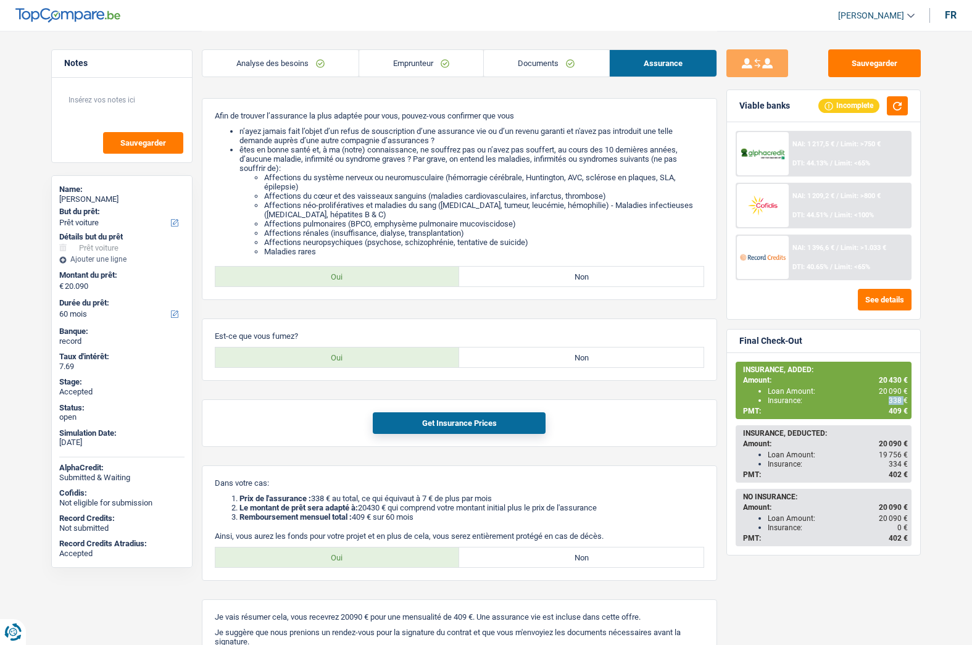
scroll to position [182, 0]
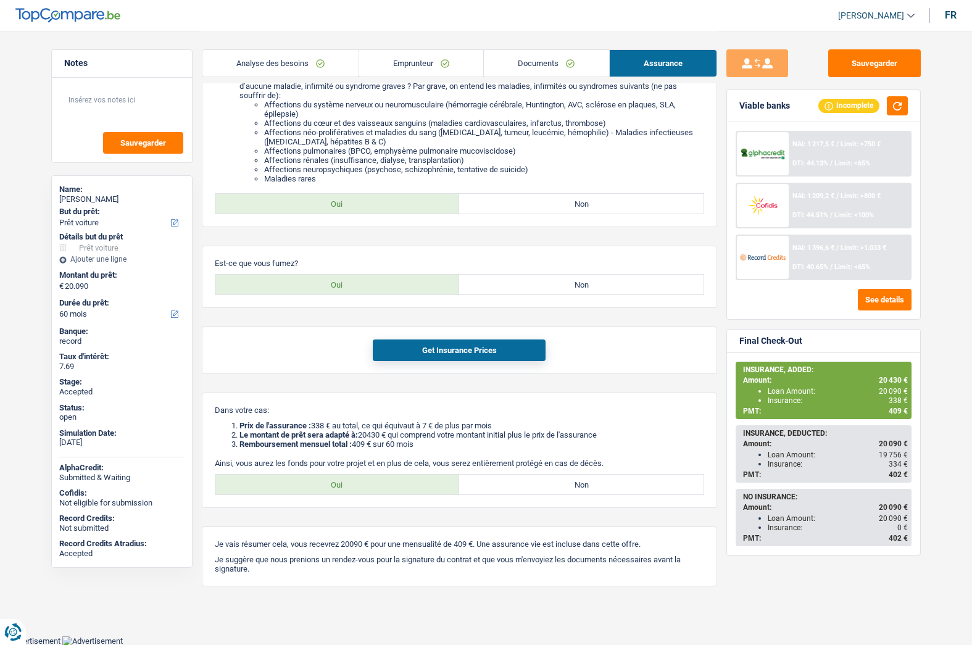
click at [891, 411] on span "409 €" at bounding box center [898, 411] width 19 height 9
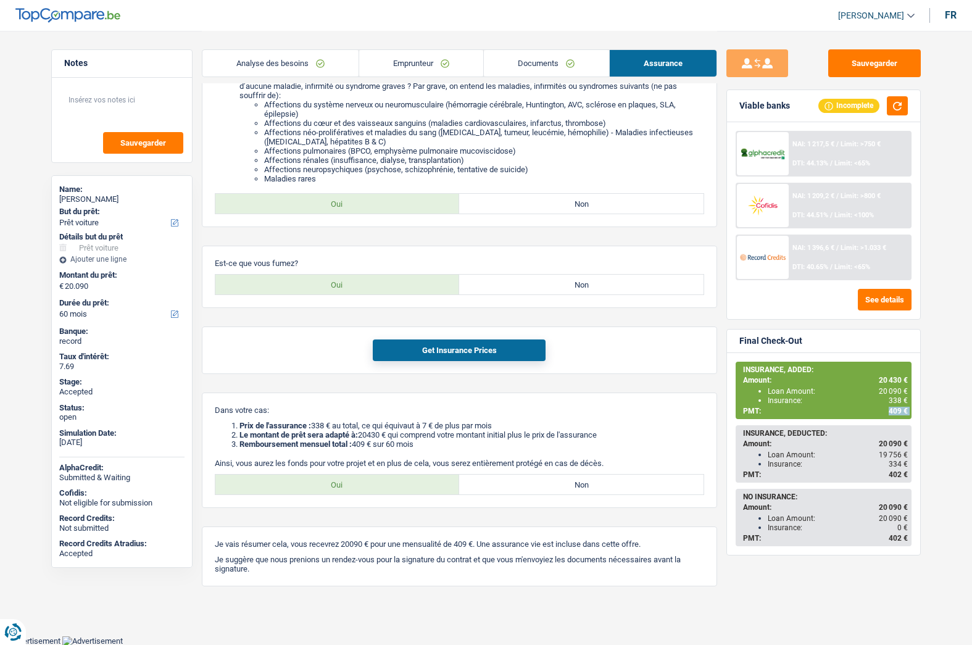
click at [891, 411] on span "409 €" at bounding box center [898, 411] width 19 height 9
click at [891, 410] on span "409 €" at bounding box center [898, 411] width 19 height 9
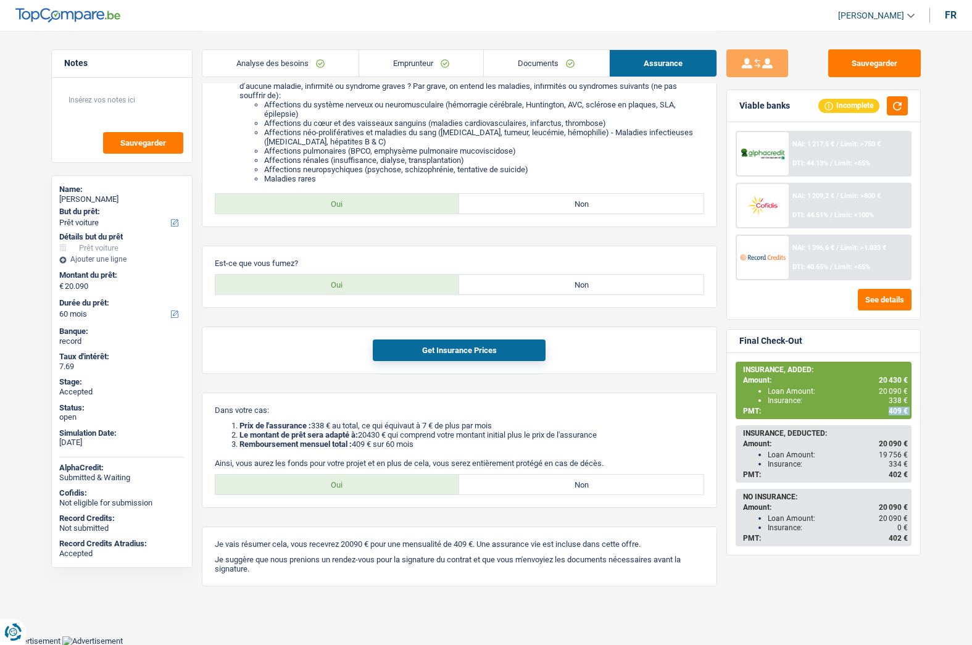
click at [891, 410] on span "409 €" at bounding box center [898, 411] width 19 height 9
click at [891, 409] on span "409 €" at bounding box center [898, 411] width 19 height 9
click at [892, 410] on span "409 €" at bounding box center [898, 411] width 19 height 9
click at [80, 196] on div "Fabio Falsaperna" at bounding box center [121, 199] width 125 height 10
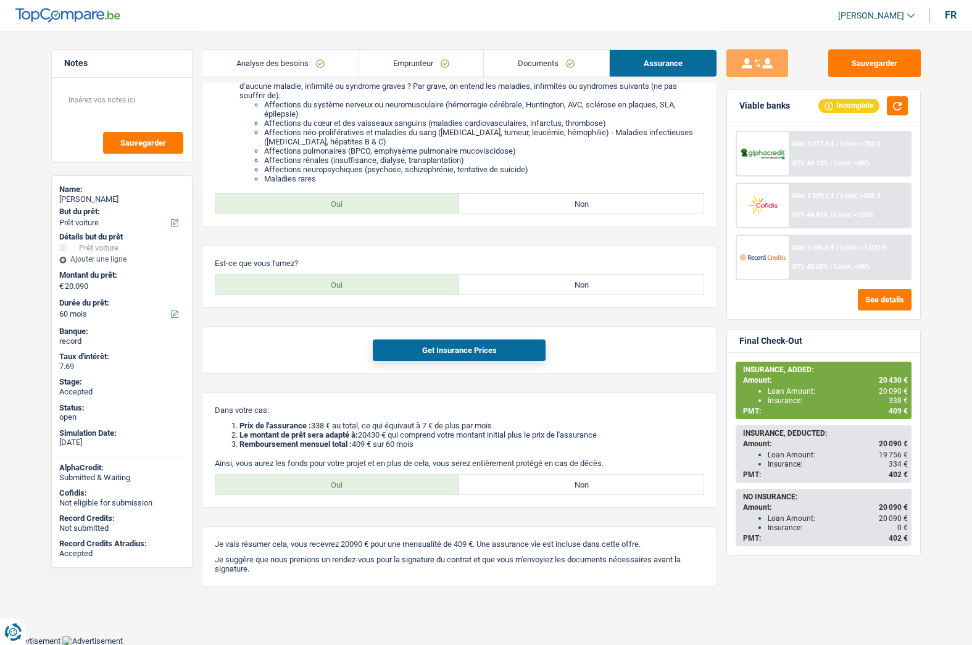
click at [80, 196] on div "Fabio Falsaperna" at bounding box center [121, 199] width 125 height 10
copy div "Fabio Falsaperna"
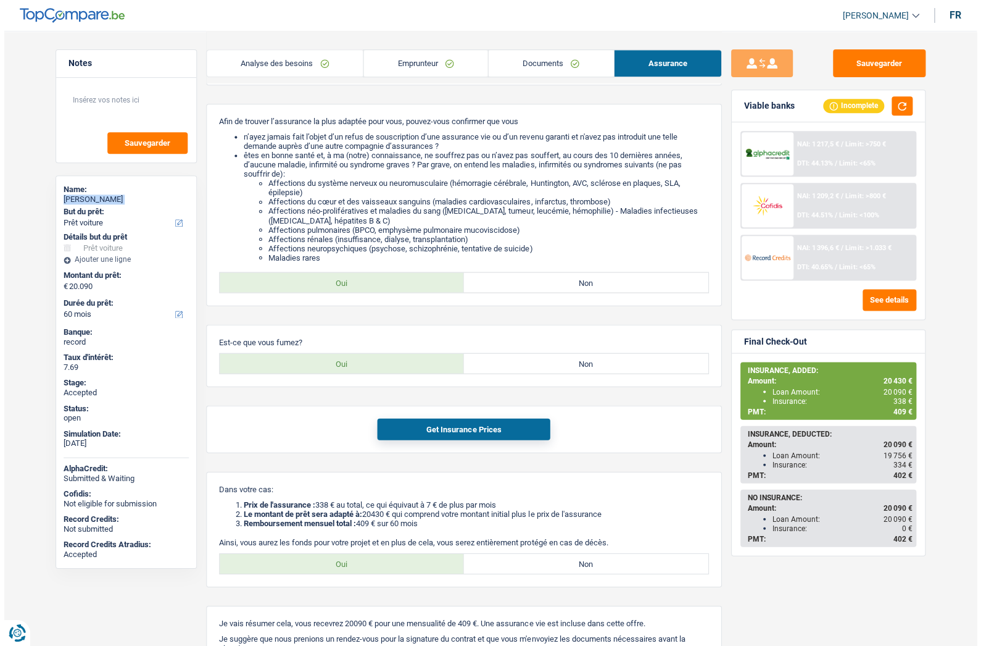
scroll to position [0, 0]
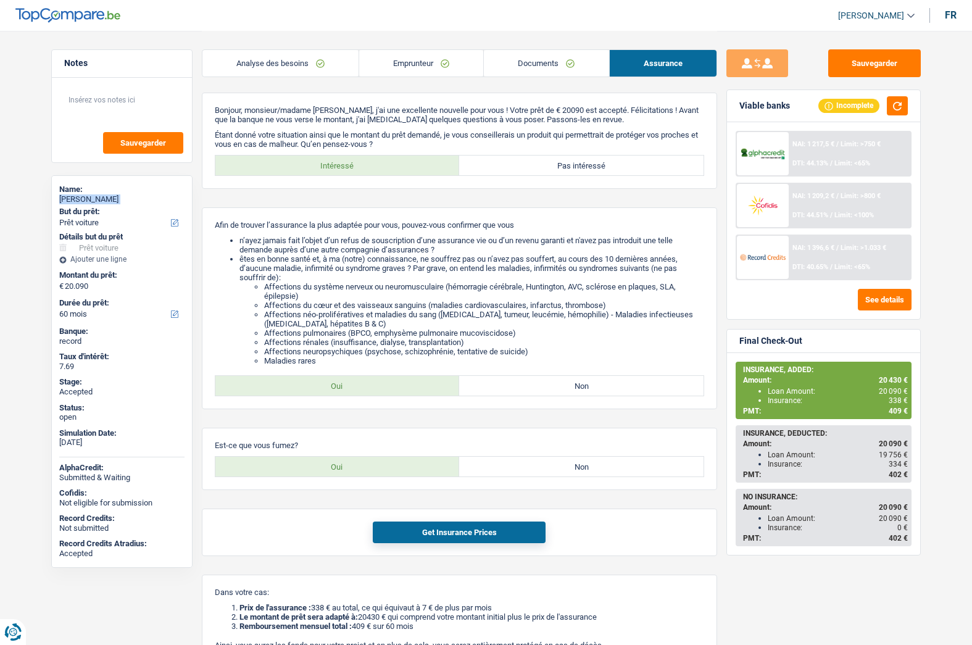
click at [454, 62] on link "Emprunteur" at bounding box center [421, 63] width 124 height 27
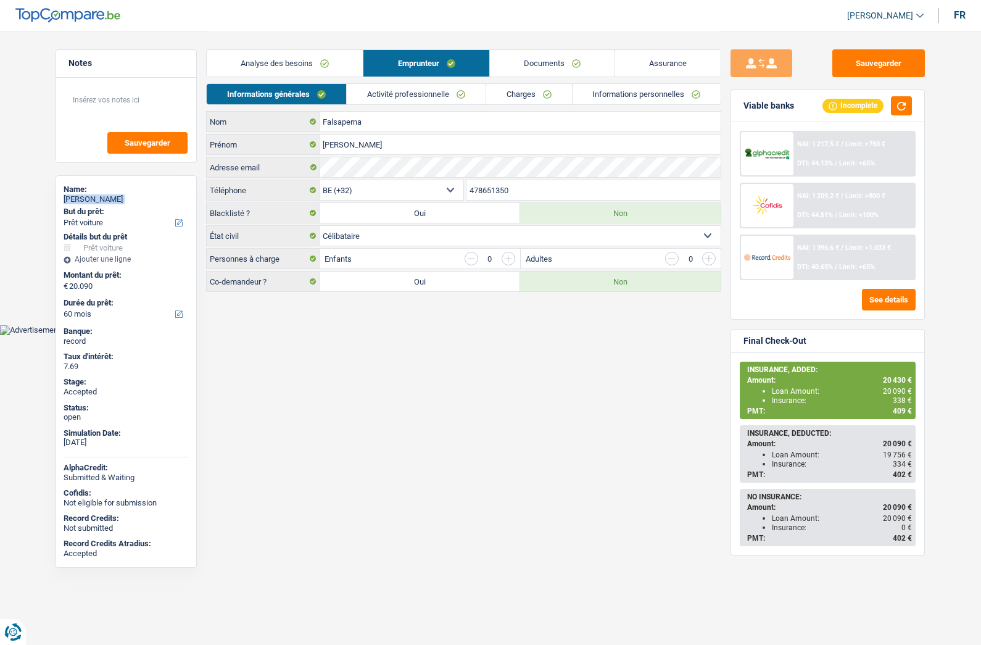
click at [623, 97] on link "Informations personnelles" at bounding box center [647, 94] width 149 height 20
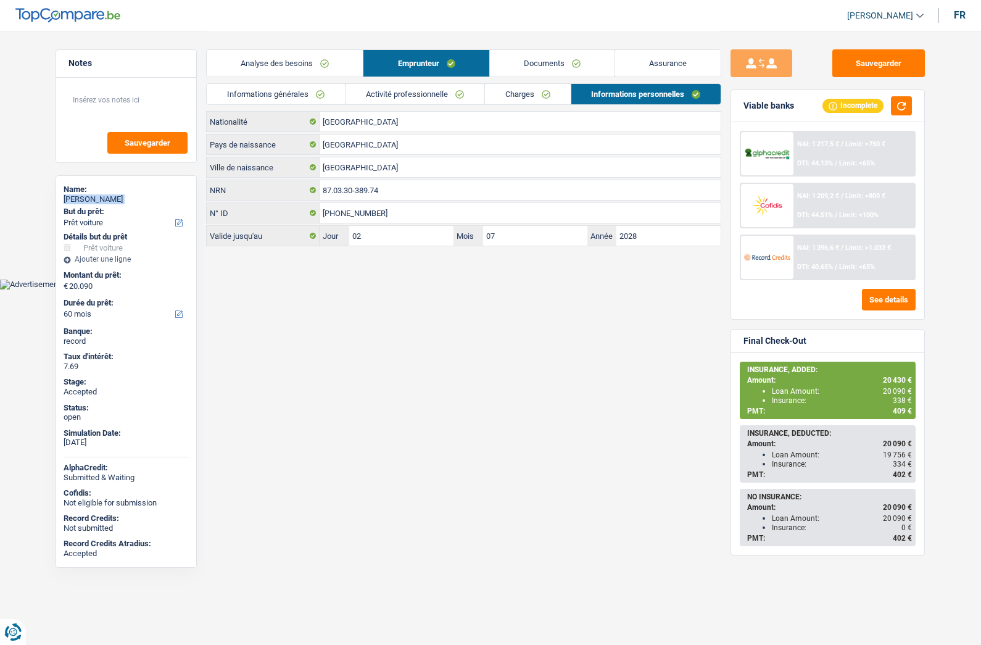
click at [297, 97] on link "Informations générales" at bounding box center [276, 94] width 138 height 20
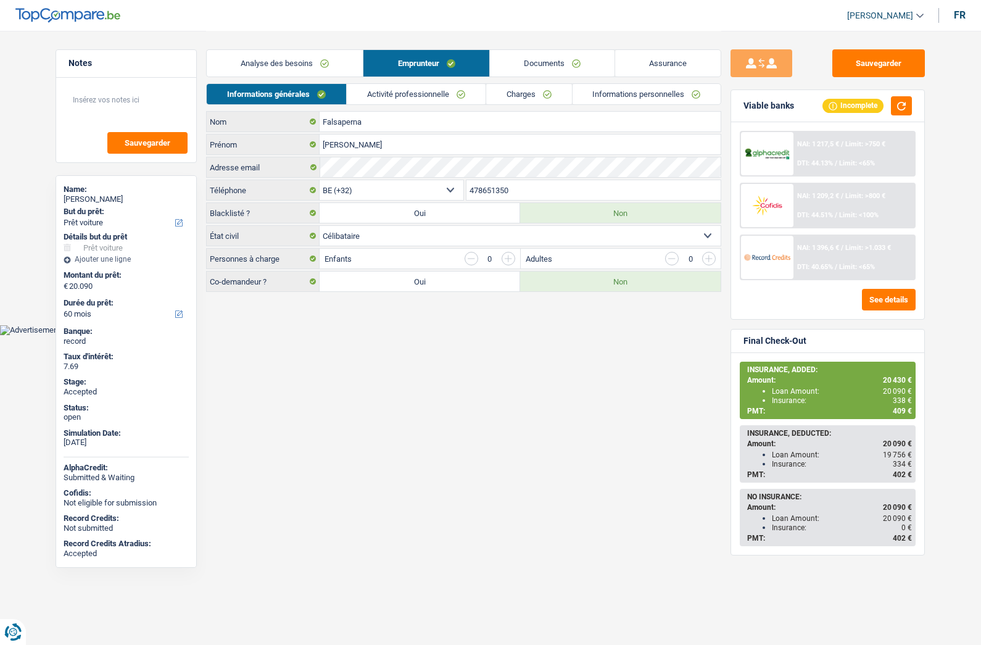
click at [489, 183] on input "478651350" at bounding box center [594, 190] width 255 height 20
click at [898, 380] on span "20 430 €" at bounding box center [897, 380] width 29 height 9
copy span "20 430"
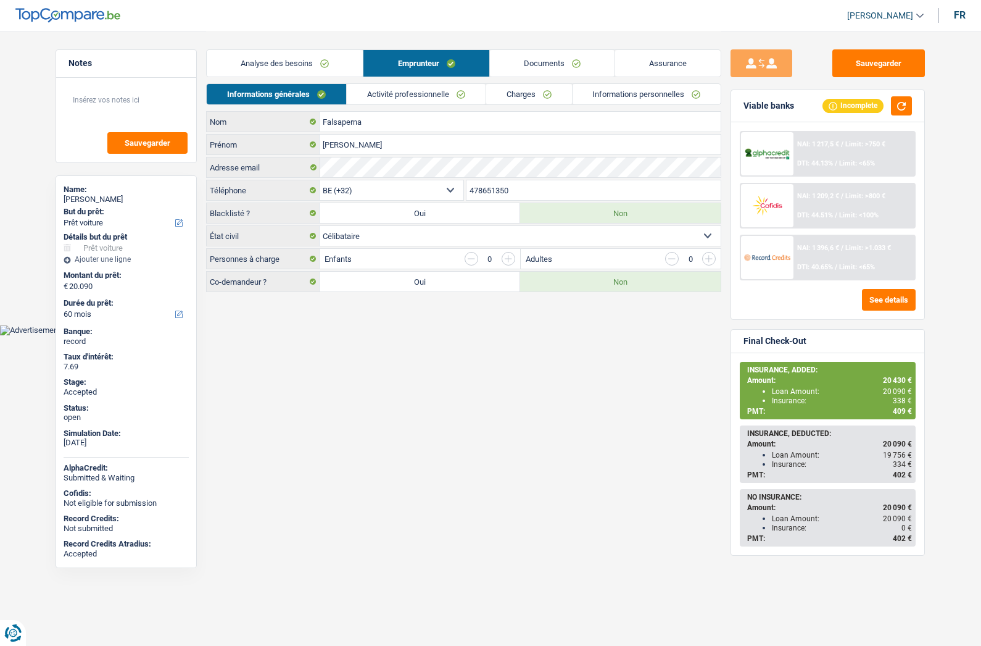
click at [901, 398] on span "338 €" at bounding box center [902, 400] width 19 height 9
click at [900, 398] on span "338 €" at bounding box center [902, 400] width 19 height 9
copy span "338"
click at [893, 69] on button "Sauvegarder" at bounding box center [879, 63] width 93 height 28
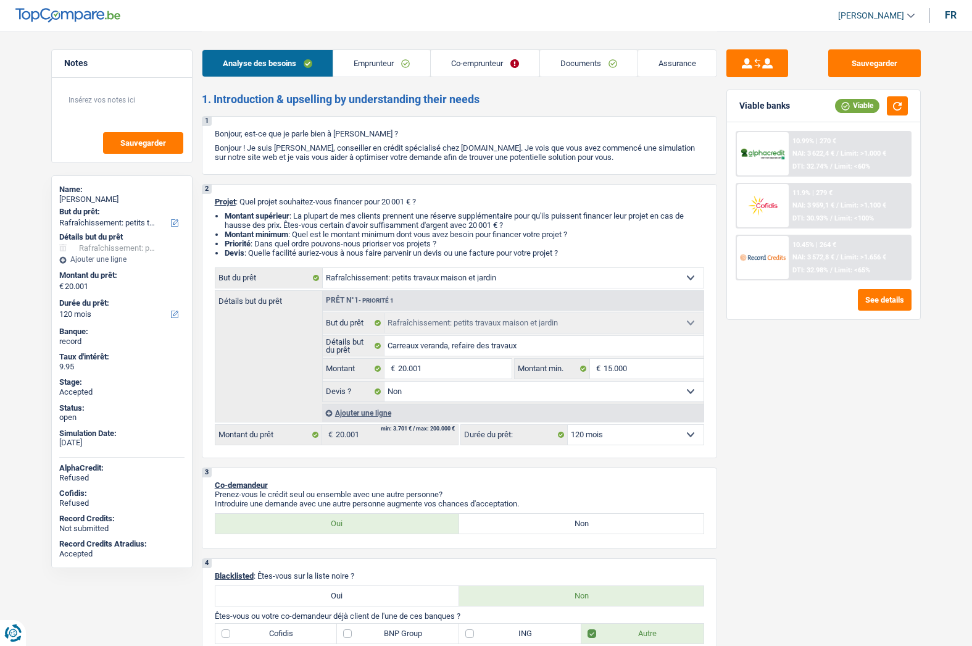
select select "houseOrGarden"
select select "120"
select select "houseOrGarden"
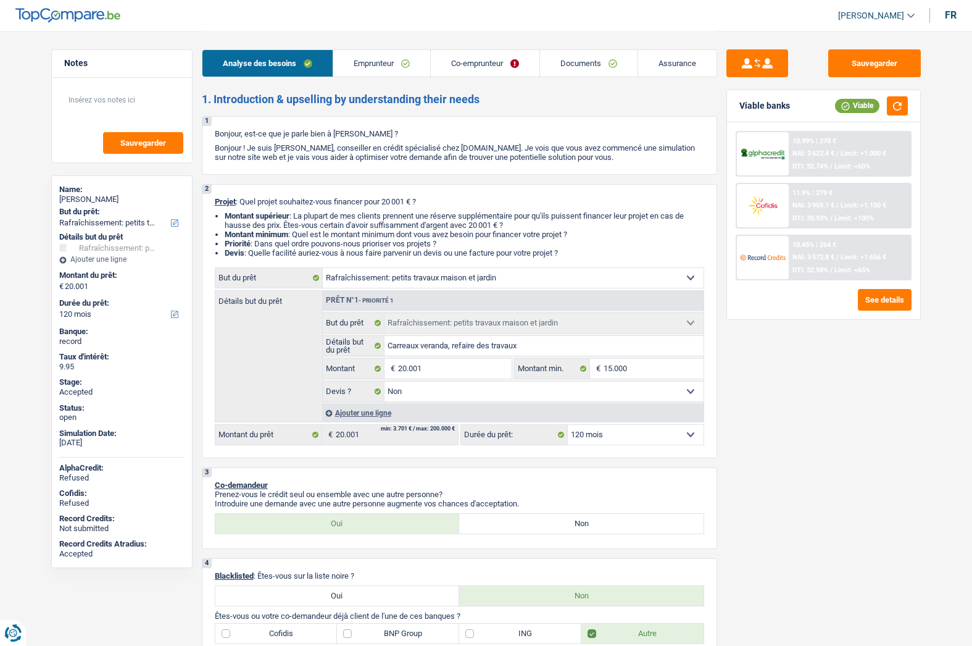
select select "false"
select select "120"
select select "mutuality"
select select "worker"
select select "familyAllowances"
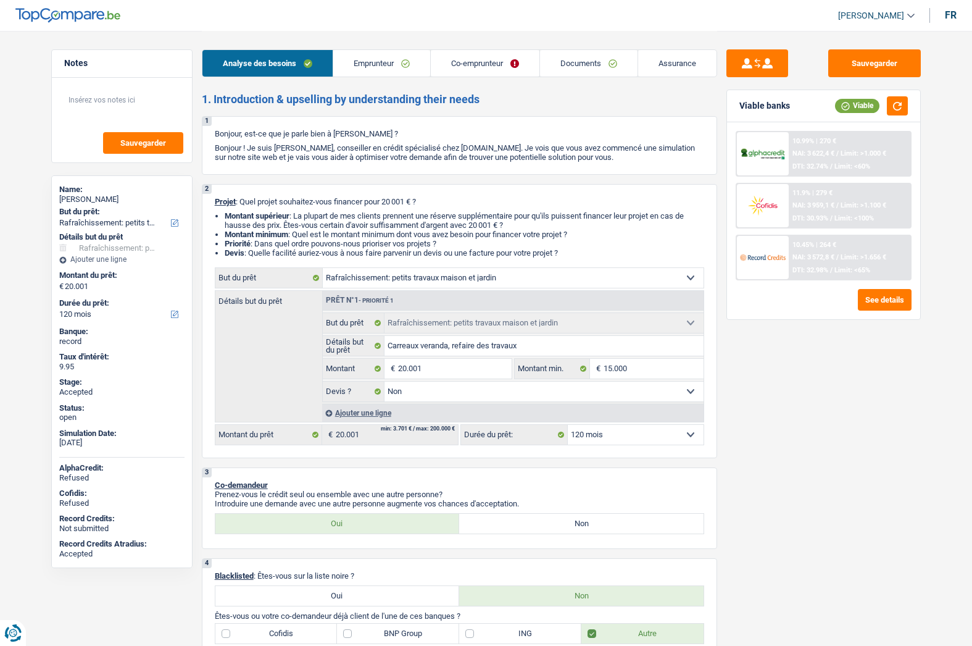
select select "mutualityIndemnity"
select select "netSalary"
select select "ownerWithoutMortgage"
select select "cardOrCredit"
select select "renovationLoan"
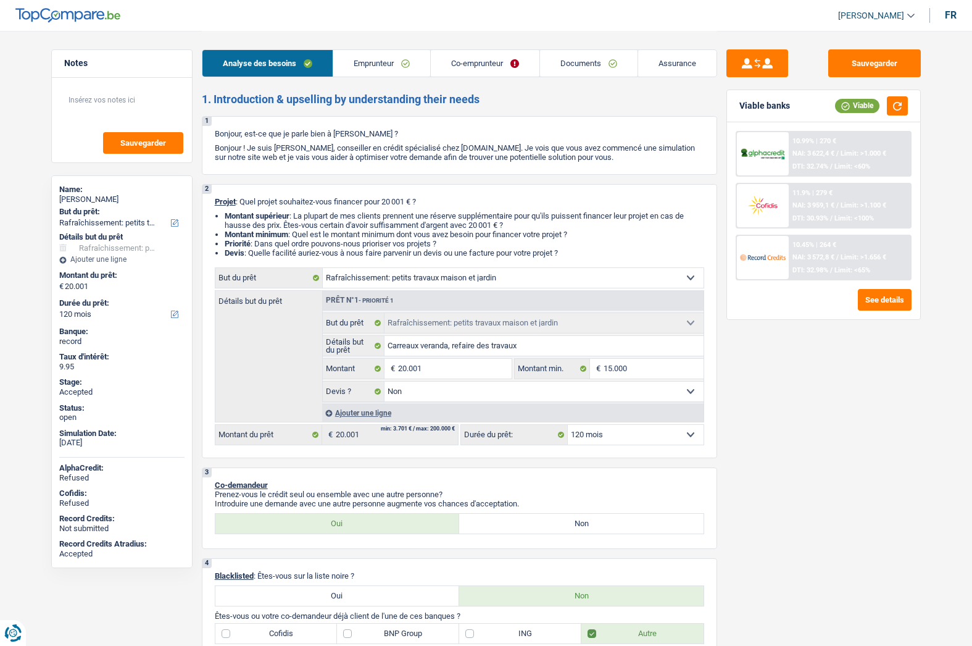
select select "144"
select select "renovationLoan"
select select "144"
select select "houseOrGarden"
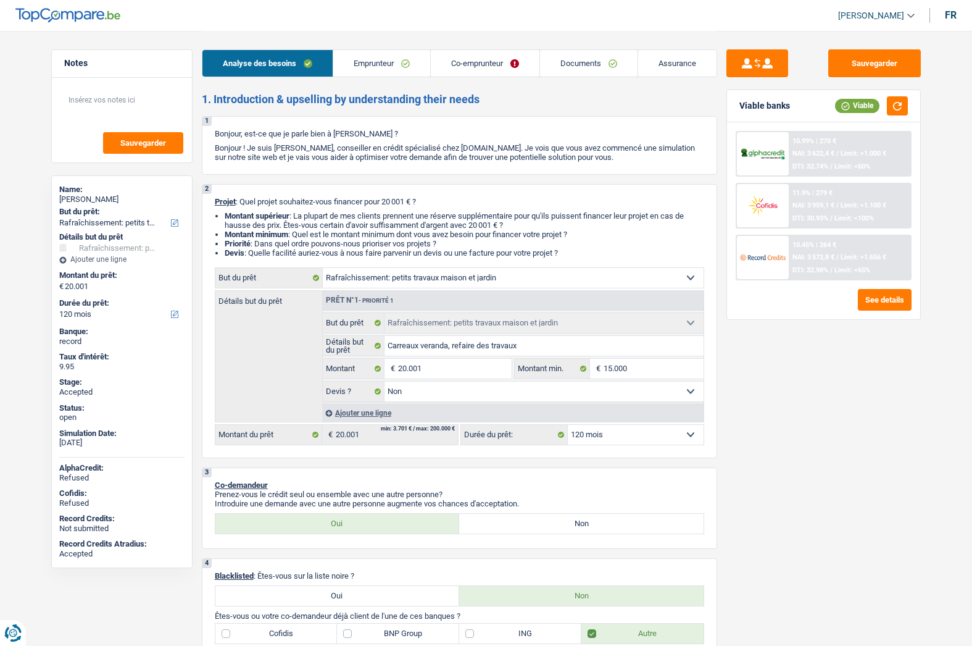
select select "false"
select select "120"
click at [665, 68] on link "Assurance" at bounding box center [677, 63] width 78 height 27
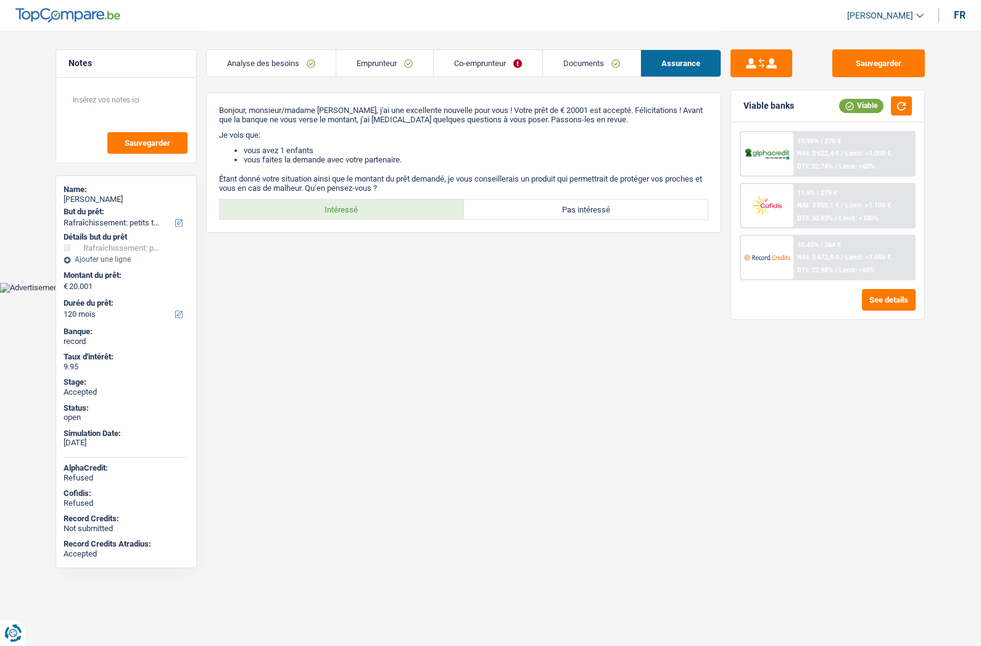
click at [256, 59] on link "Analyse des besoins" at bounding box center [271, 63] width 129 height 27
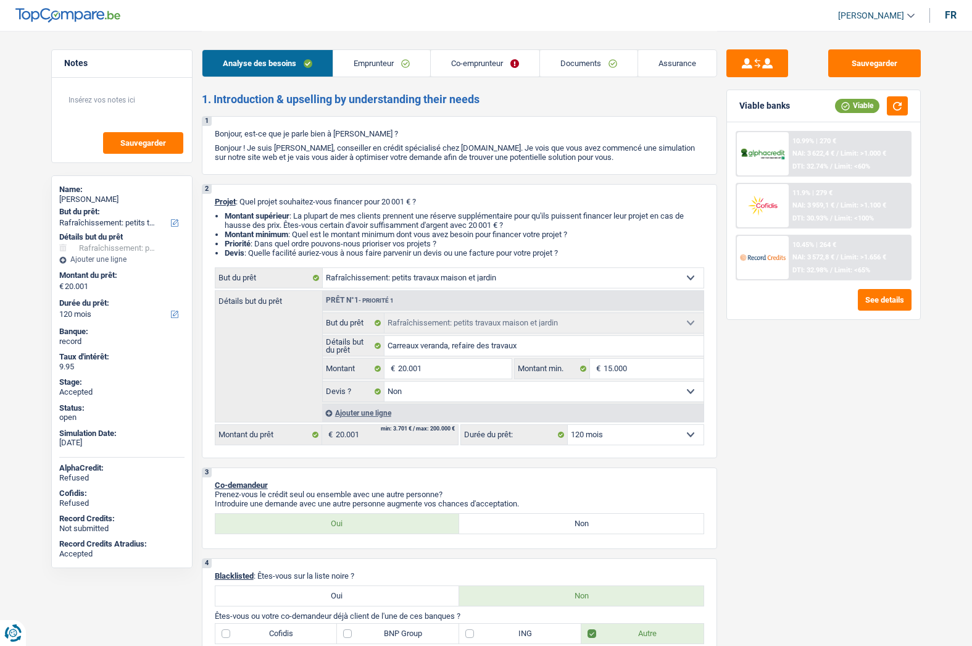
click at [870, 16] on span "[PERSON_NAME]" at bounding box center [871, 15] width 66 height 10
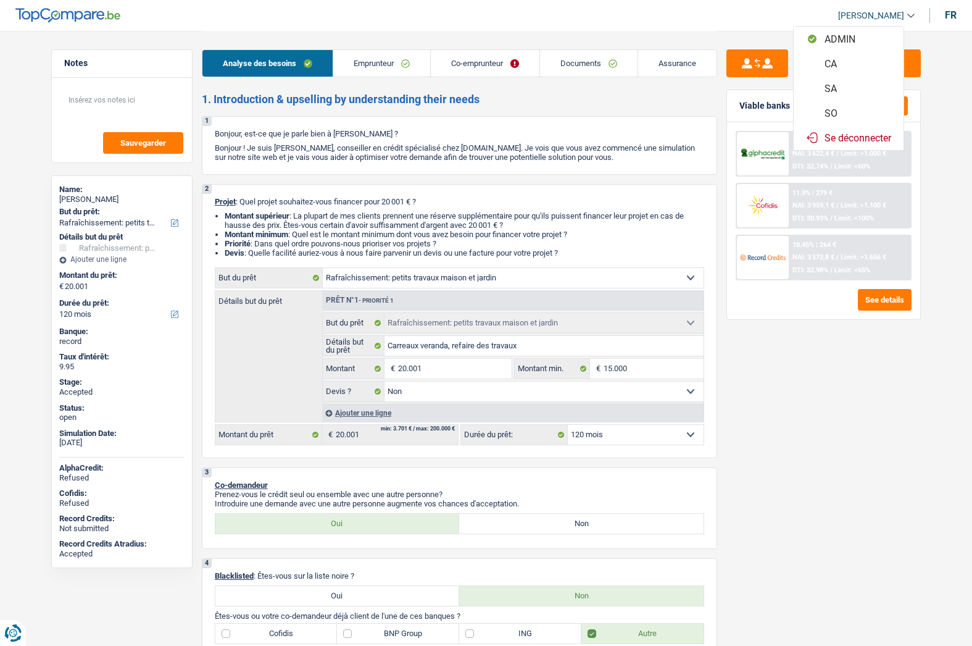
click at [846, 110] on button "SO" at bounding box center [849, 113] width 110 height 25
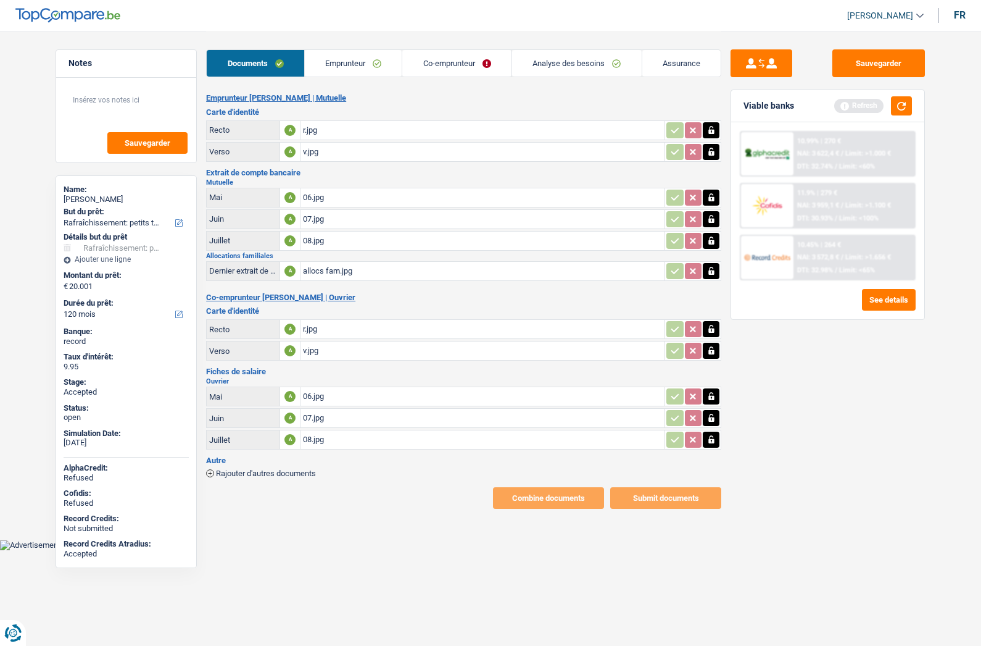
click at [573, 70] on link "Analyse des besoins" at bounding box center [577, 63] width 130 height 27
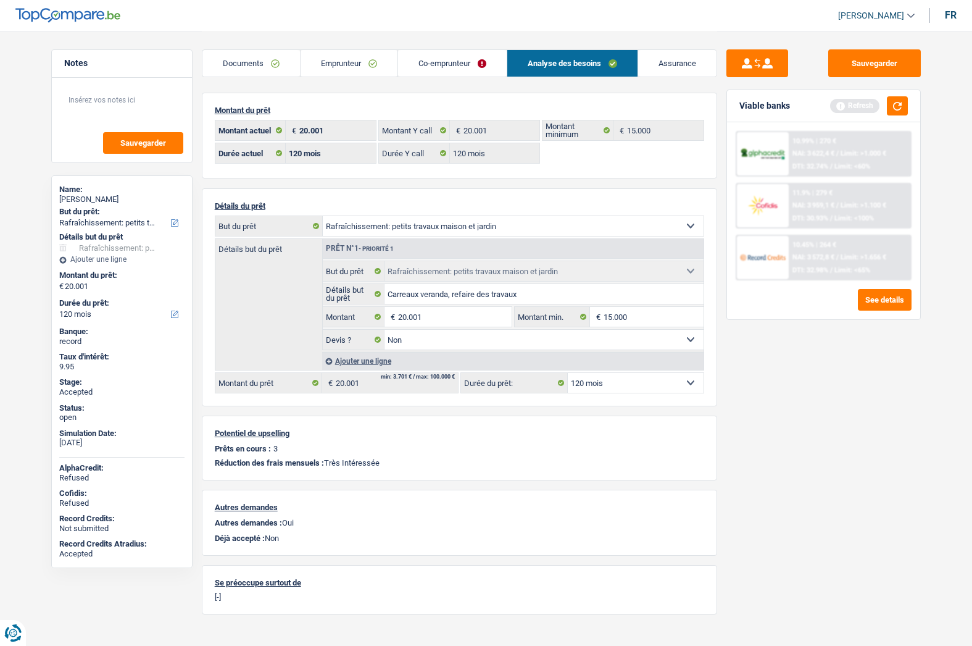
click at [658, 62] on link "Assurance" at bounding box center [677, 63] width 78 height 27
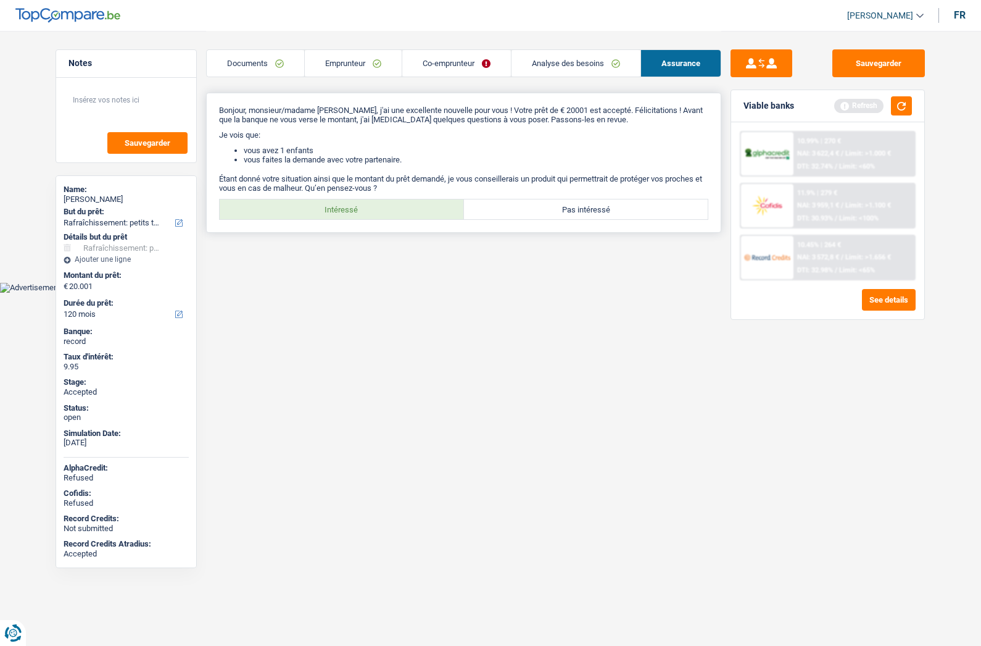
click at [404, 212] on label "Intéressé" at bounding box center [342, 209] width 244 height 20
click at [404, 212] on input "Intéressé" at bounding box center [342, 209] width 244 height 20
radio input "true"
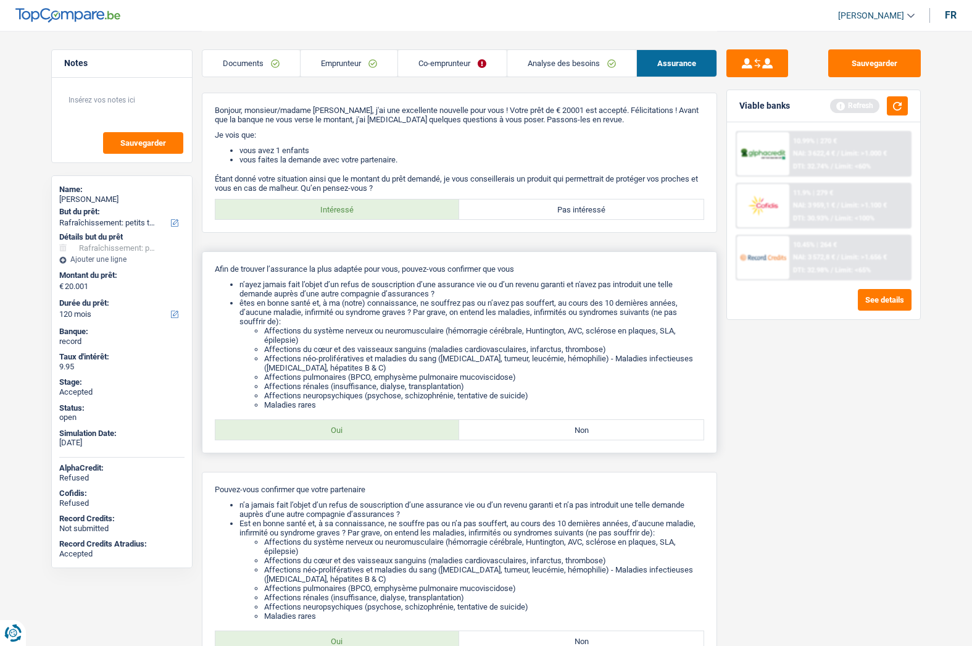
click at [333, 432] on label "Oui" at bounding box center [337, 430] width 244 height 20
click at [333, 432] on input "Oui" at bounding box center [337, 430] width 244 height 20
radio input "true"
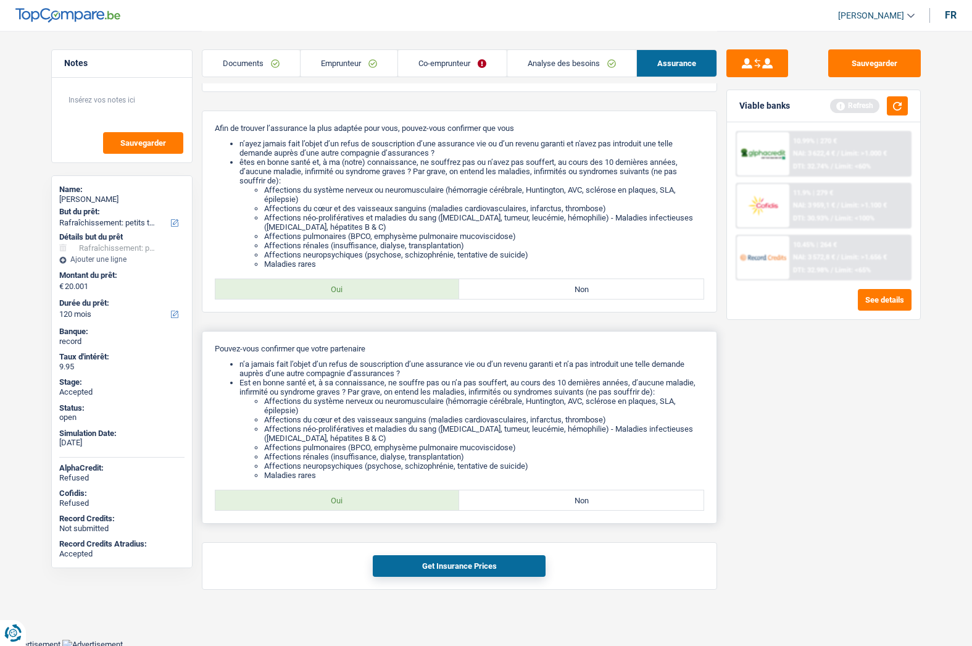
scroll to position [143, 0]
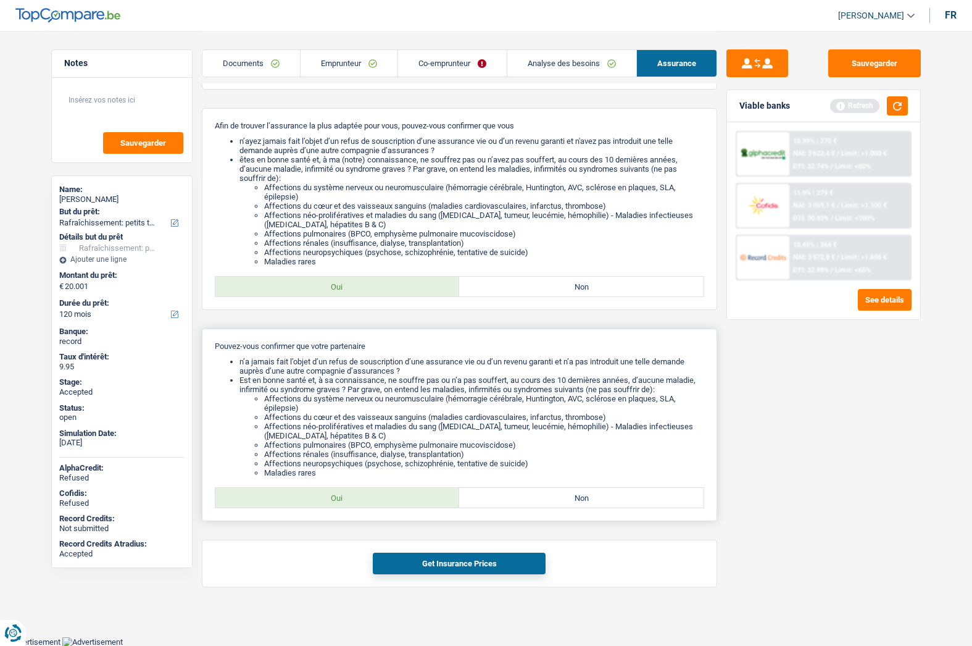
click at [330, 489] on label "Oui" at bounding box center [337, 498] width 244 height 20
click at [330, 489] on input "Oui" at bounding box center [337, 498] width 244 height 20
radio input "true"
click at [418, 560] on button "Get Insurance Prices" at bounding box center [459, 563] width 173 height 22
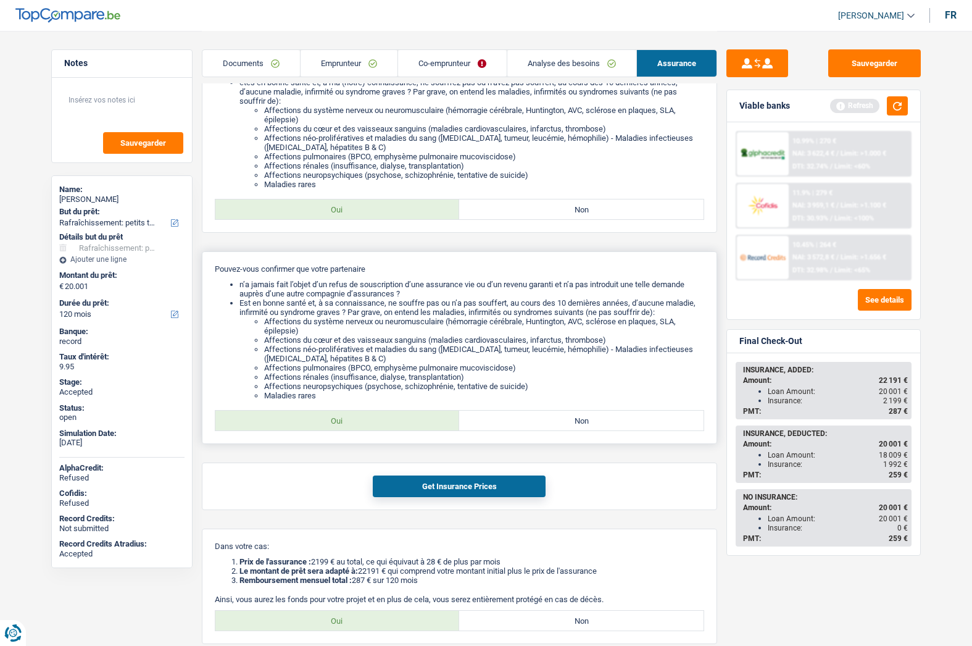
scroll to position [322, 0]
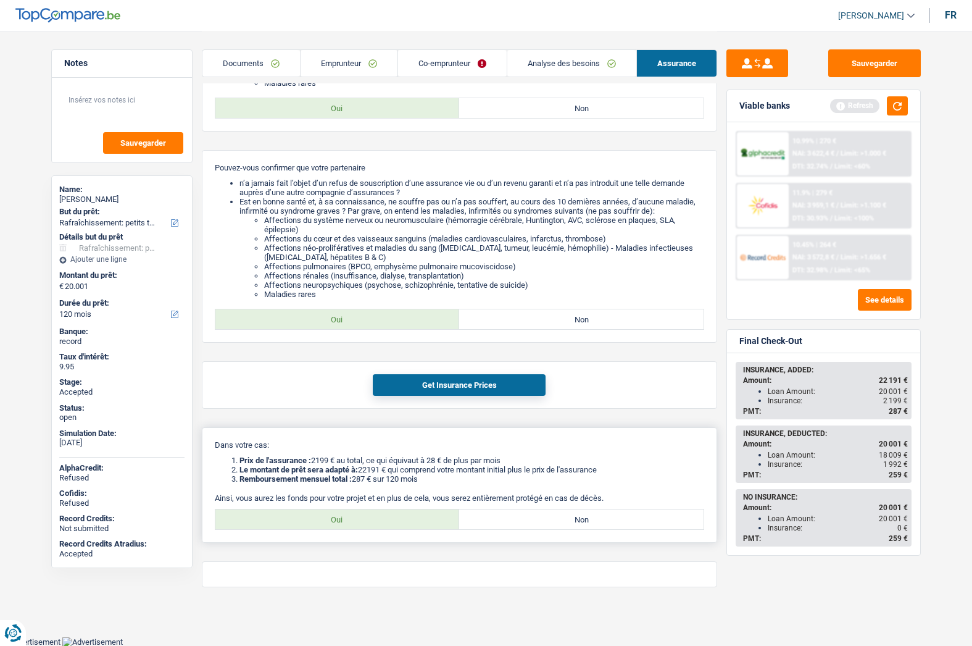
click at [392, 524] on label "Oui" at bounding box center [337, 519] width 244 height 20
click at [392, 524] on input "Oui" at bounding box center [337, 519] width 244 height 20
radio input "true"
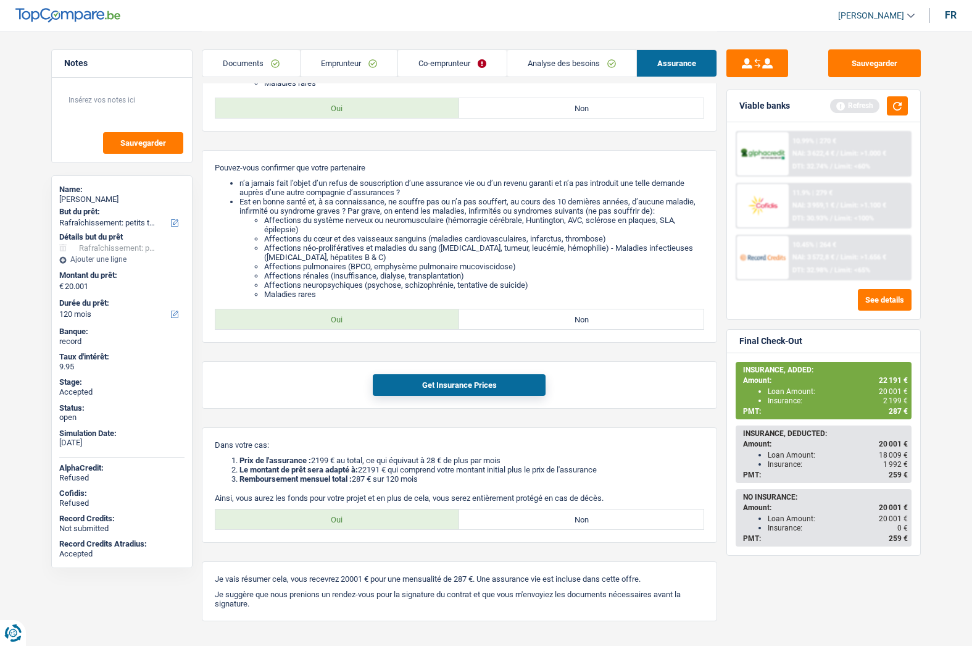
click at [235, 66] on link "Documents" at bounding box center [251, 63] width 98 height 27
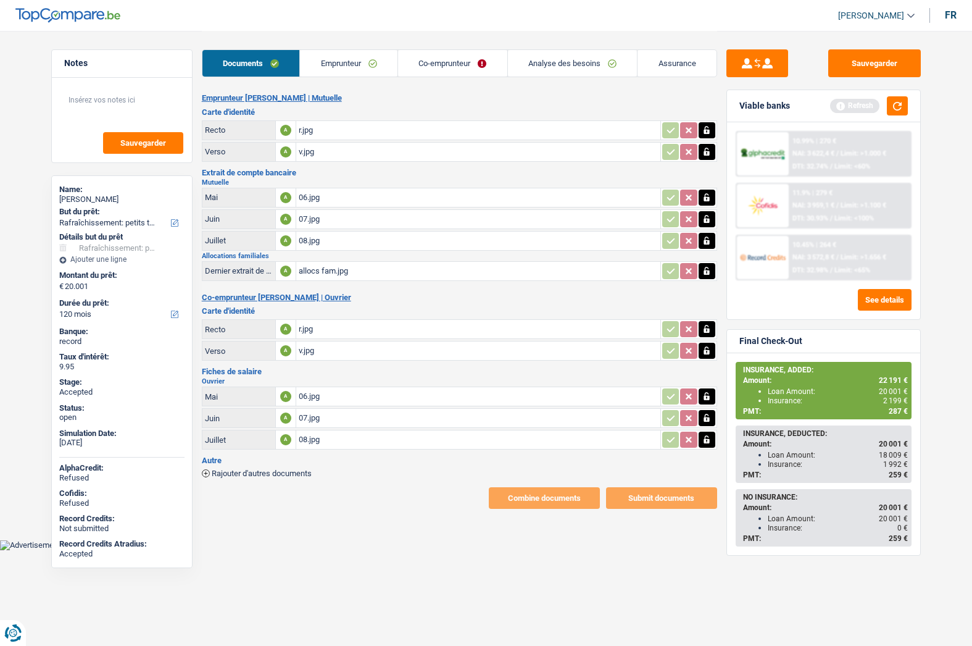
scroll to position [0, 0]
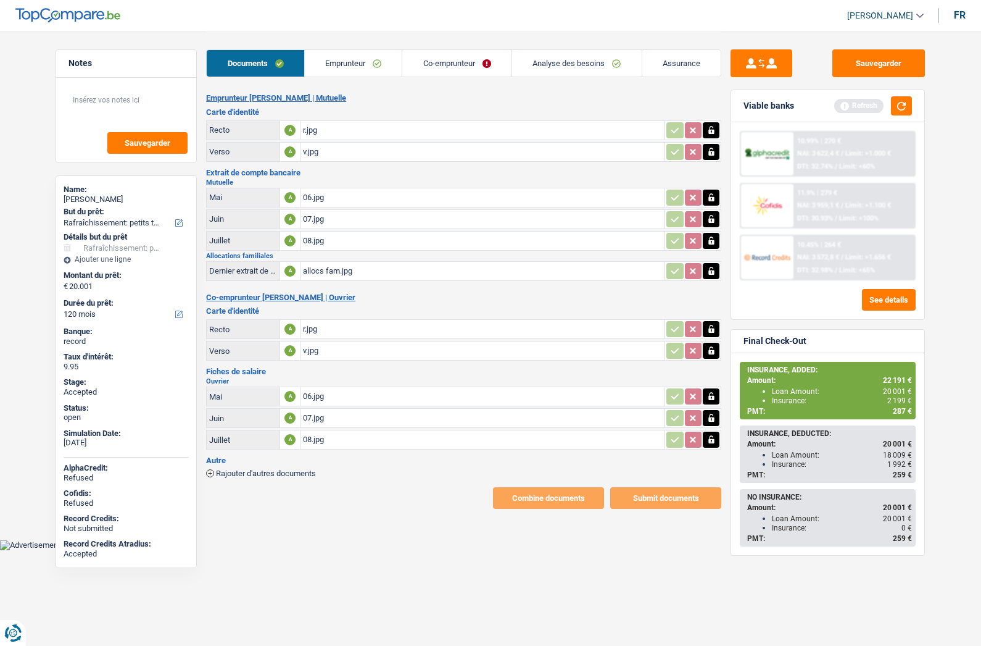
click at [353, 65] on link "Emprunteur" at bounding box center [354, 63] width 98 height 27
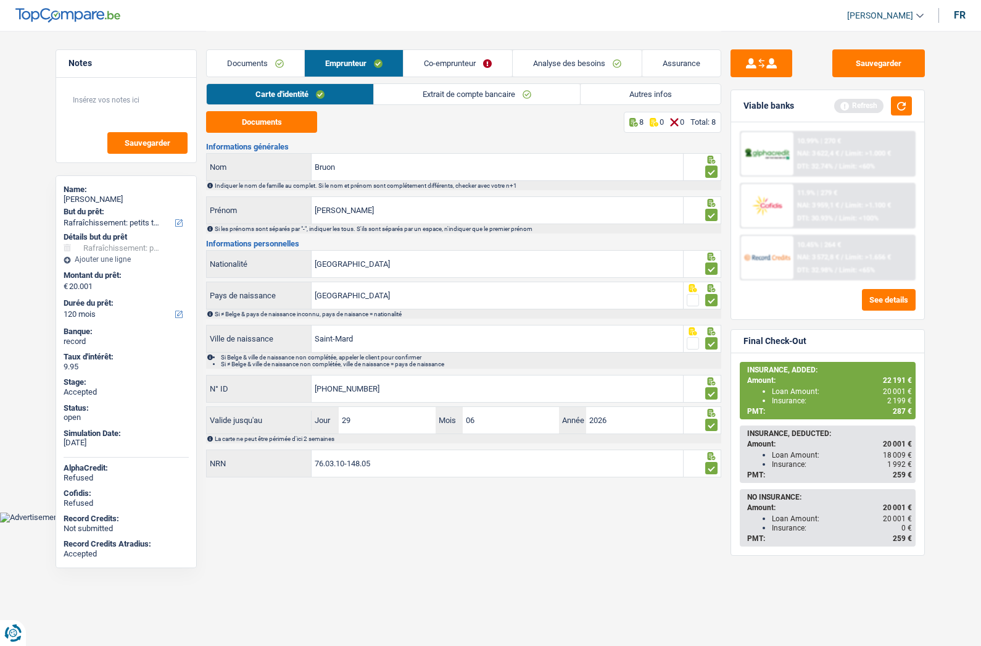
click at [441, 56] on link "Co-emprunteur" at bounding box center [458, 63] width 109 height 27
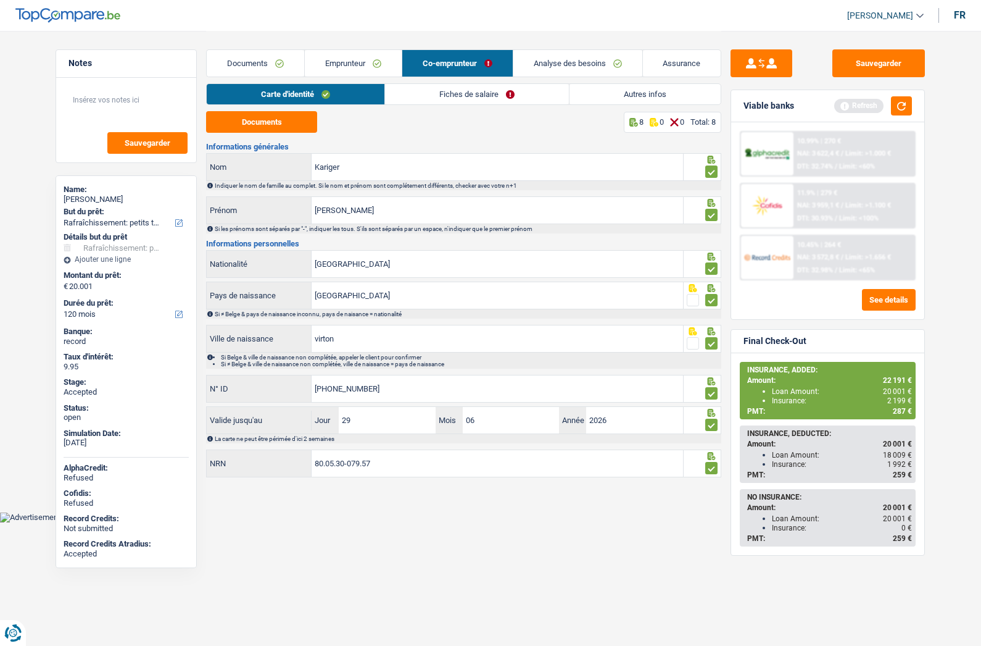
click at [418, 91] on link "Fiches de salaire" at bounding box center [477, 94] width 184 height 20
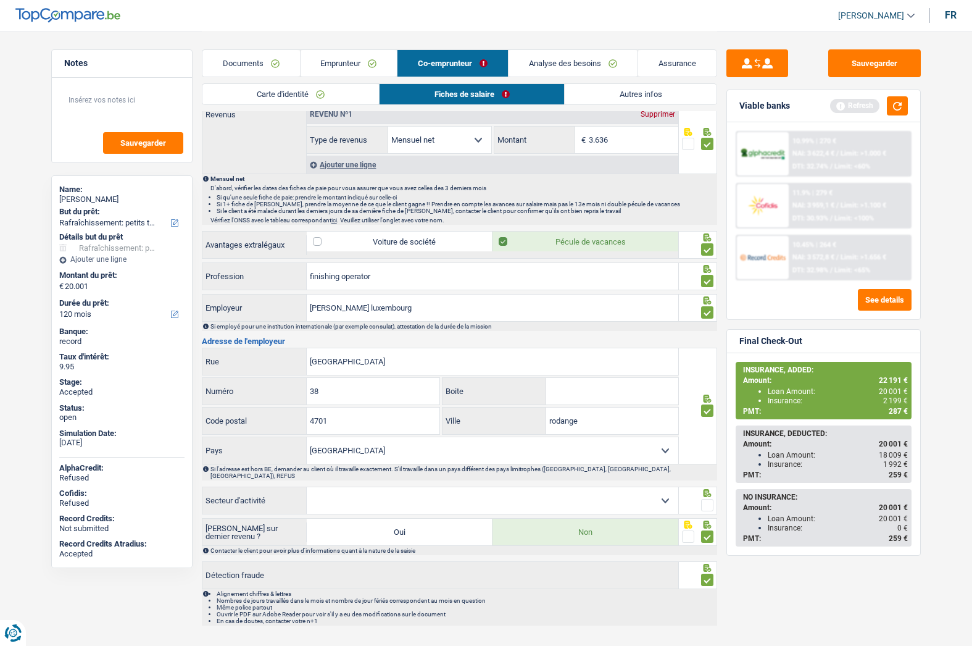
scroll to position [613, 0]
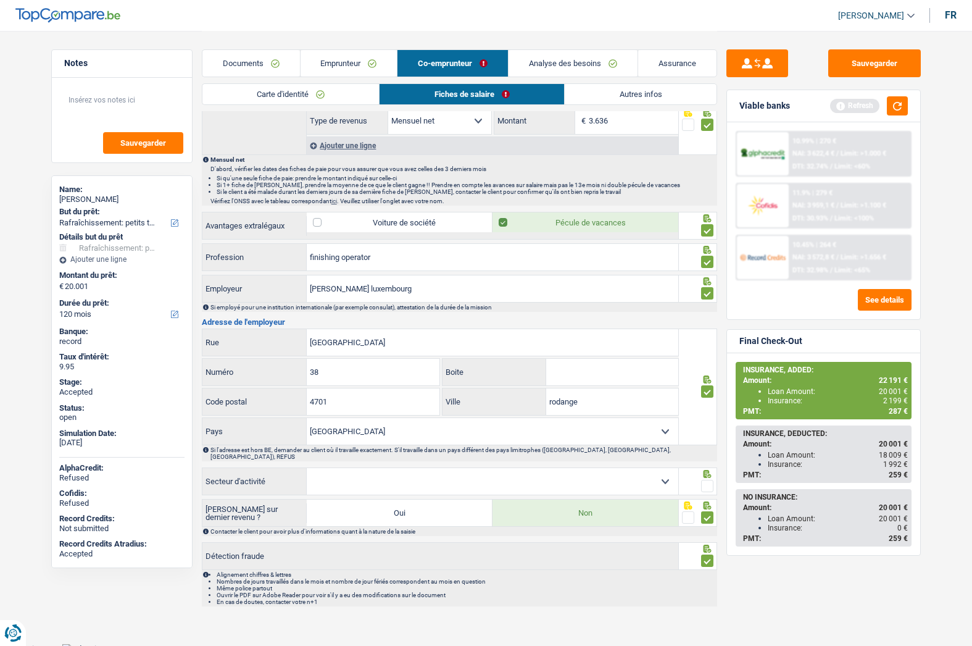
click at [710, 480] on span at bounding box center [707, 486] width 12 height 12
click at [0, 0] on input "radio" at bounding box center [0, 0] width 0 height 0
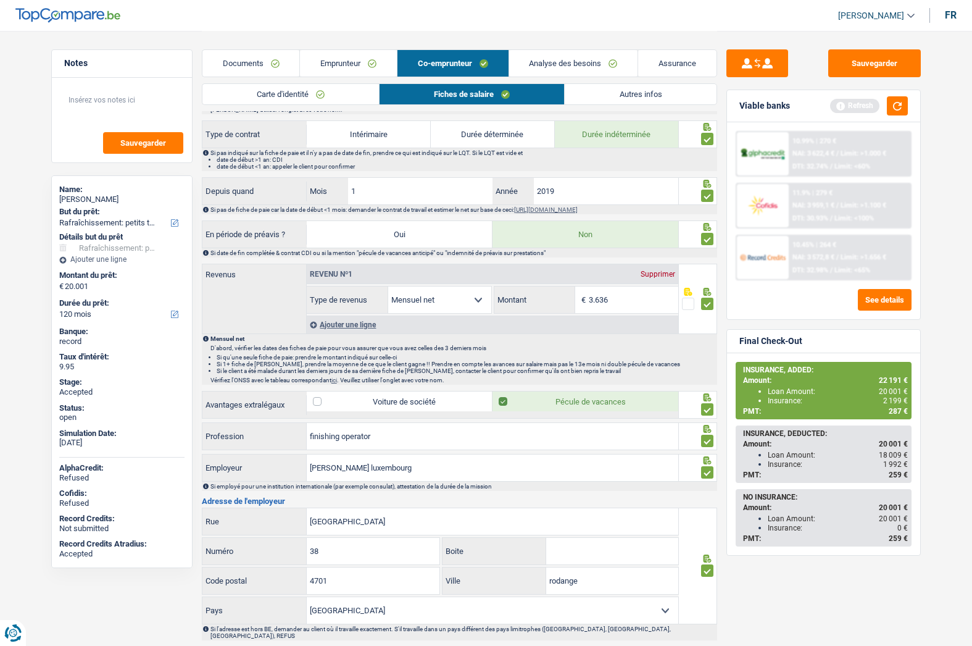
scroll to position [555, 0]
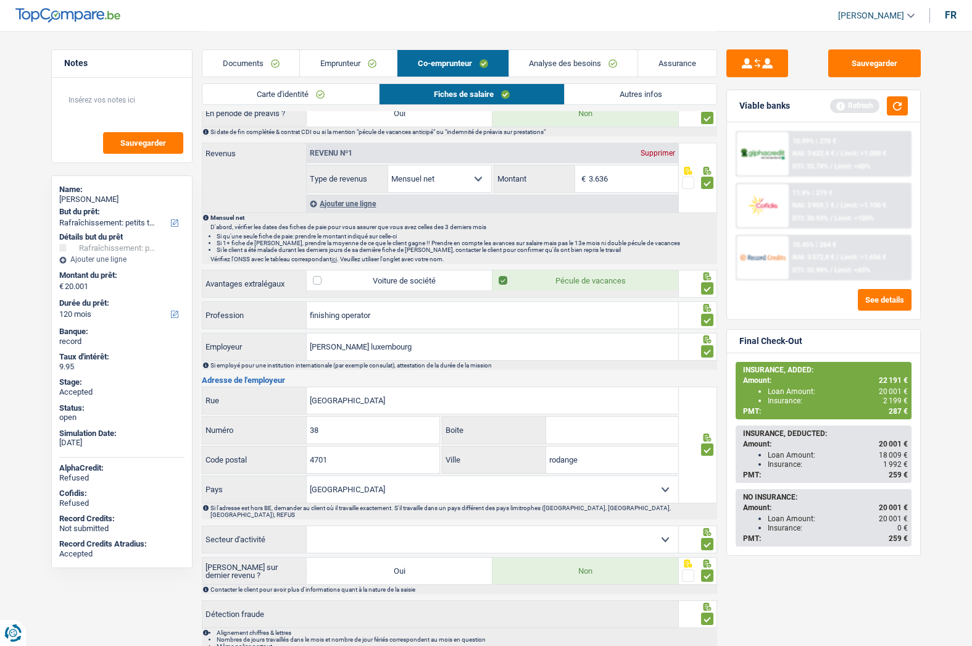
click at [430, 531] on select "Agriculture/Pêche Industrie Horeca Courier/Fitness/Taxi Construction Banques/As…" at bounding box center [493, 539] width 372 height 27
select select "bigCompanies"
click at [307, 526] on select "Agriculture/Pêche Industrie Horeca Courier/Fitness/Taxi Construction Banques/As…" at bounding box center [493, 539] width 372 height 27
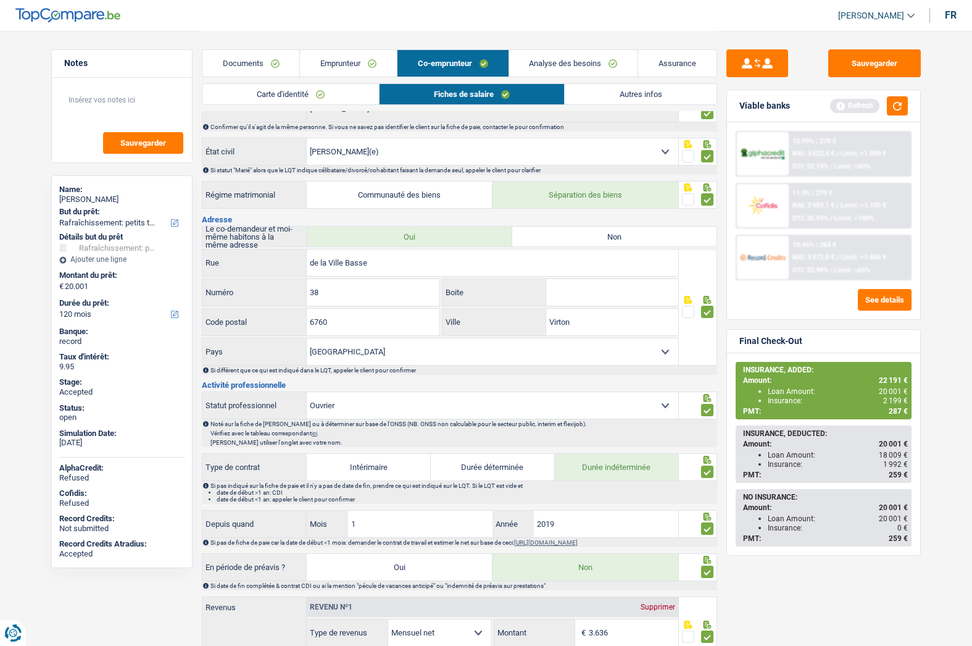
scroll to position [0, 0]
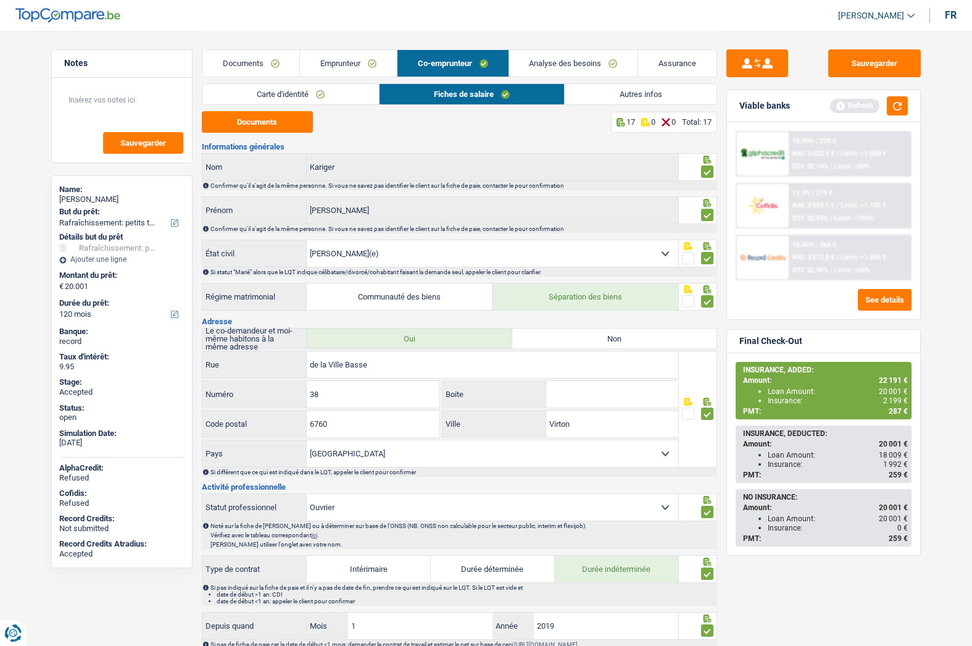
click at [261, 63] on link "Documents" at bounding box center [251, 63] width 98 height 27
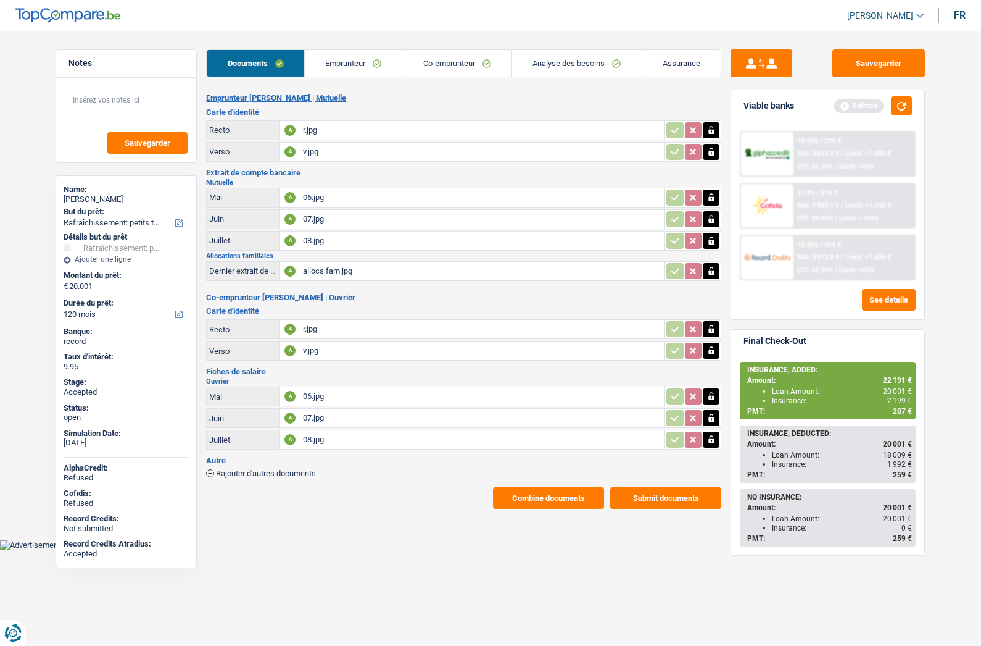
click at [569, 497] on button "Combine documents" at bounding box center [548, 498] width 111 height 22
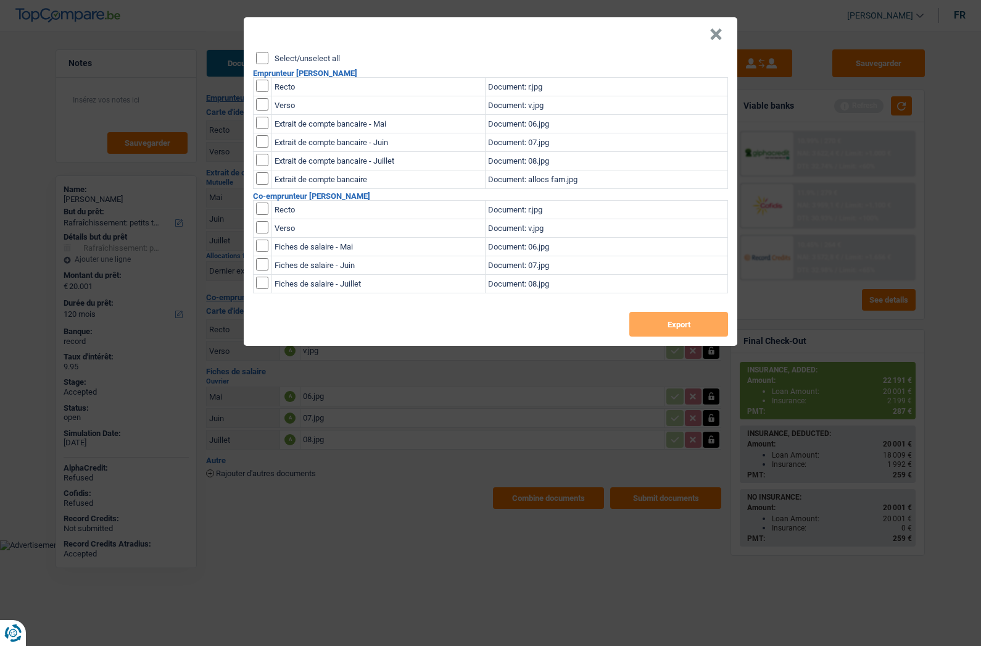
click at [306, 58] on label "Select/unselect all" at bounding box center [307, 58] width 65 height 8
click at [262, 59] on input "Select/unselect all" at bounding box center [262, 58] width 12 height 12
checkbox input "true"
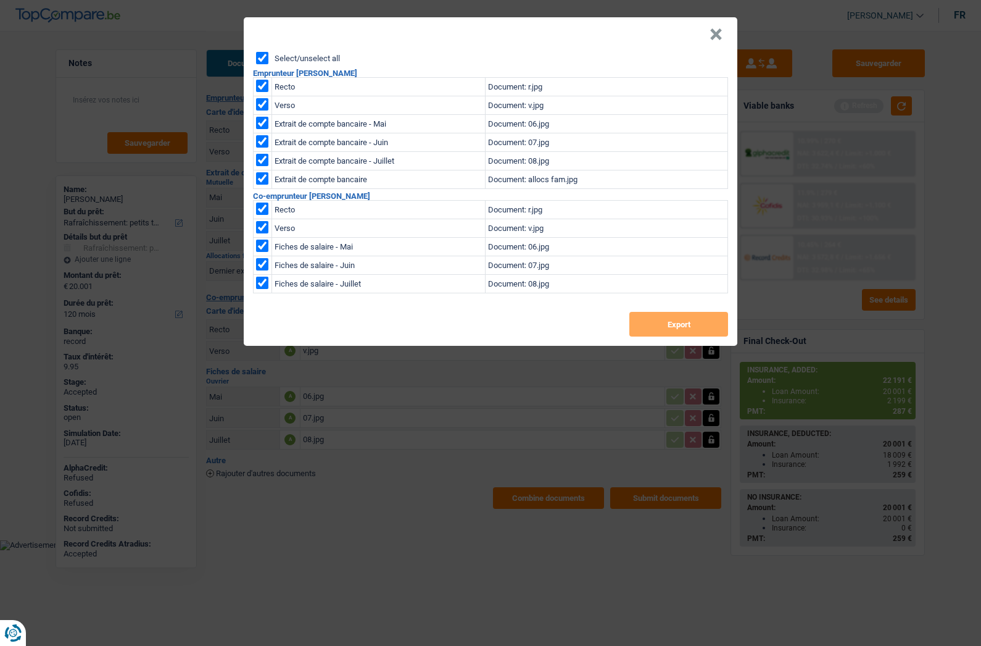
checkbox input "true"
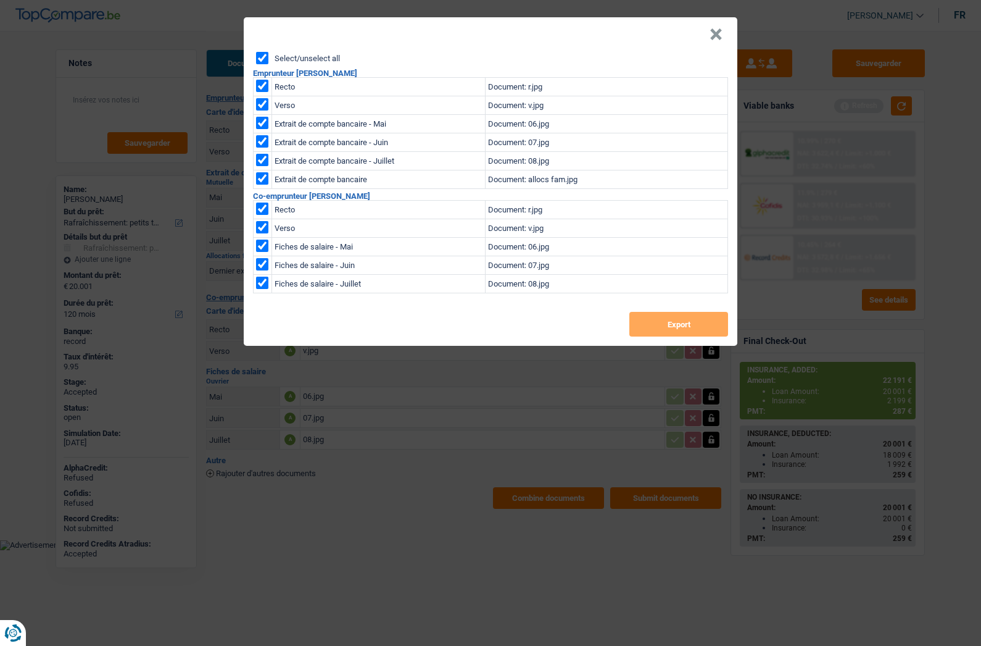
checkbox input "true"
click at [675, 325] on button "Export" at bounding box center [679, 324] width 99 height 25
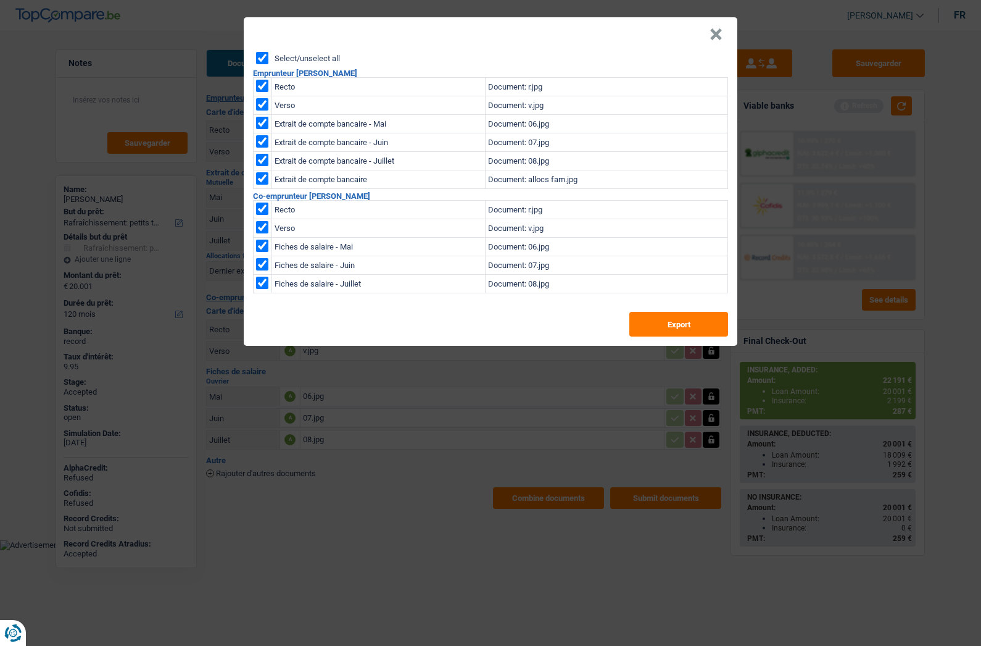
click at [717, 39] on button "×" at bounding box center [716, 34] width 13 height 12
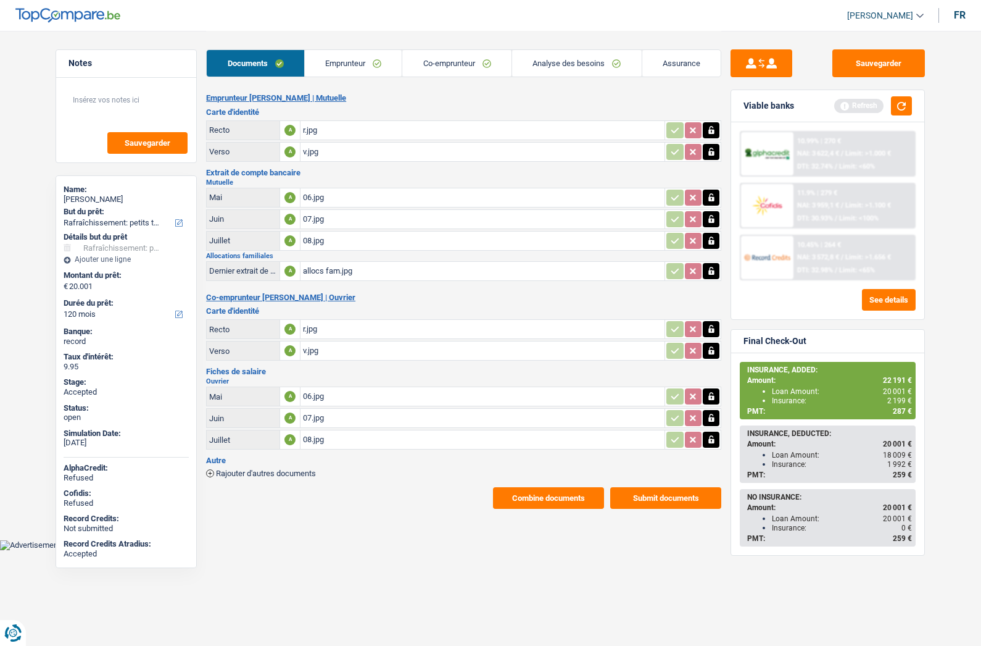
click at [666, 67] on link "Assurance" at bounding box center [682, 63] width 79 height 27
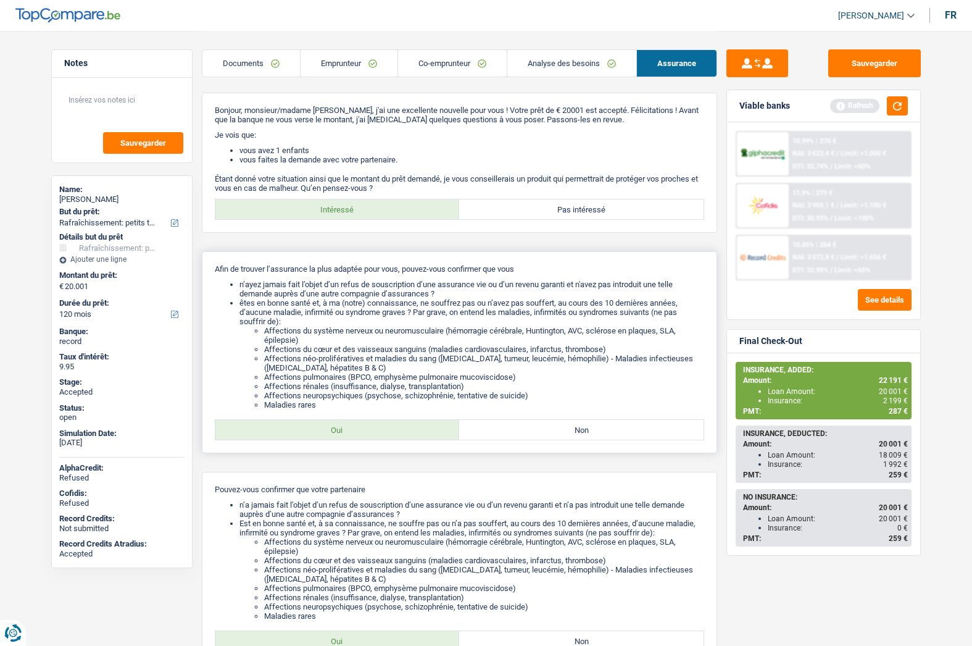
drag, startPoint x: 281, startPoint y: 304, endPoint x: 569, endPoint y: 331, distance: 288.9
click at [576, 323] on li "êtes en bonne santé et, à ma (notre) connaissance, ne souffrez pas ou n’avez pa…" at bounding box center [471, 353] width 465 height 111
click at [566, 333] on li "Affections du système nerveux ou neuromusculaire (hémorragie cérébrale, Hunting…" at bounding box center [484, 335] width 440 height 19
click at [547, 64] on link "Analyse des besoins" at bounding box center [571, 63] width 129 height 27
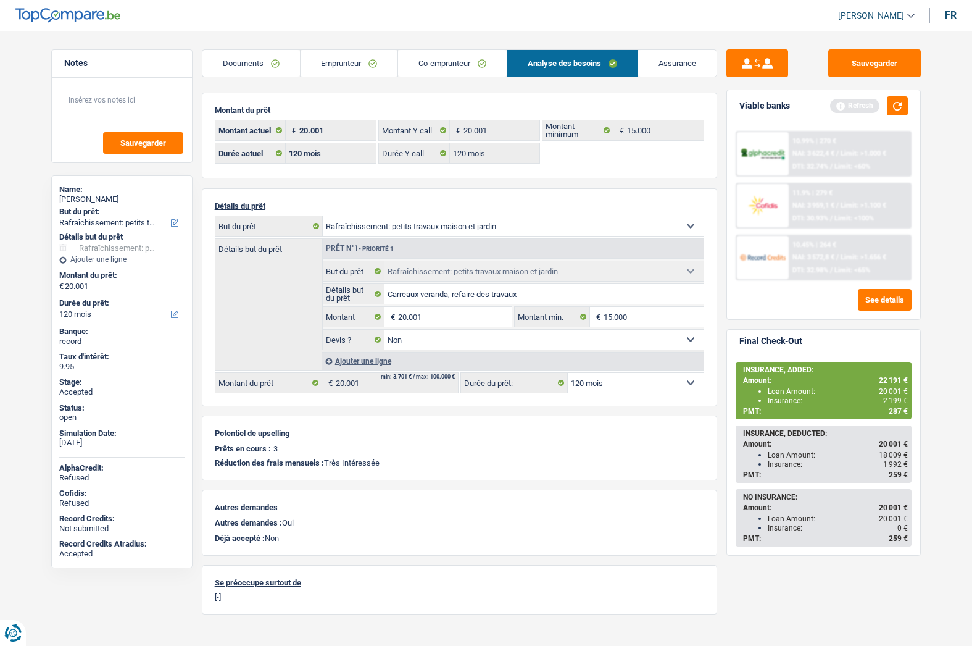
click at [891, 410] on span "287 €" at bounding box center [898, 411] width 19 height 9
click at [725, 426] on div "Sauvegarder Viable banks Refresh 10.99% | 270 € NAI: 3 622,4 € / Limit: >1.000 …" at bounding box center [823, 337] width 213 height 576
click at [900, 414] on span "287 €" at bounding box center [898, 411] width 19 height 9
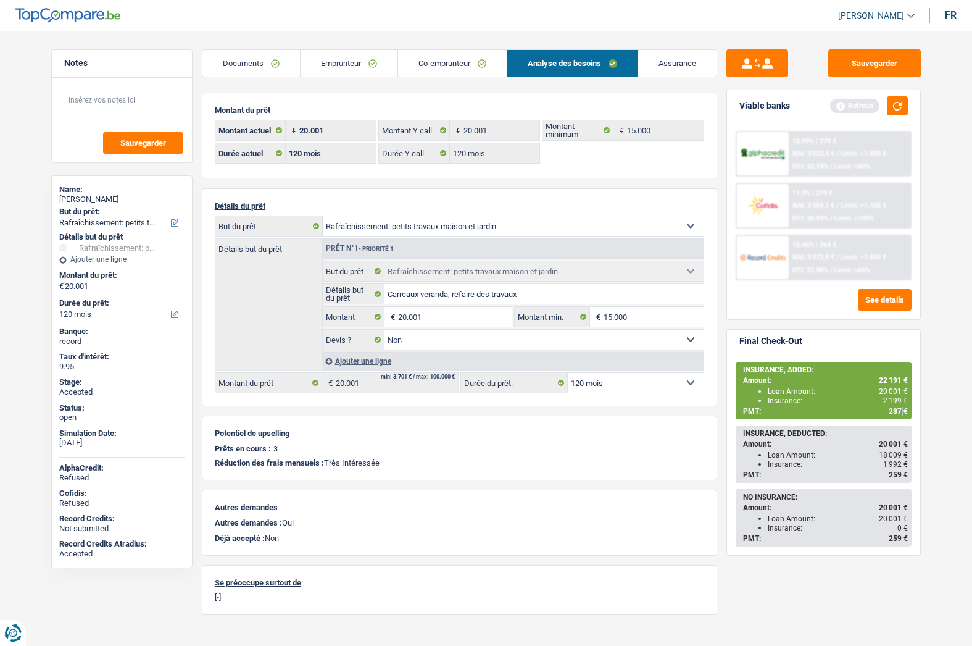
click at [900, 414] on span "287 €" at bounding box center [898, 411] width 19 height 9
click at [899, 413] on span "287 €" at bounding box center [898, 411] width 19 height 9
click at [386, 65] on link "Emprunteur" at bounding box center [349, 63] width 97 height 27
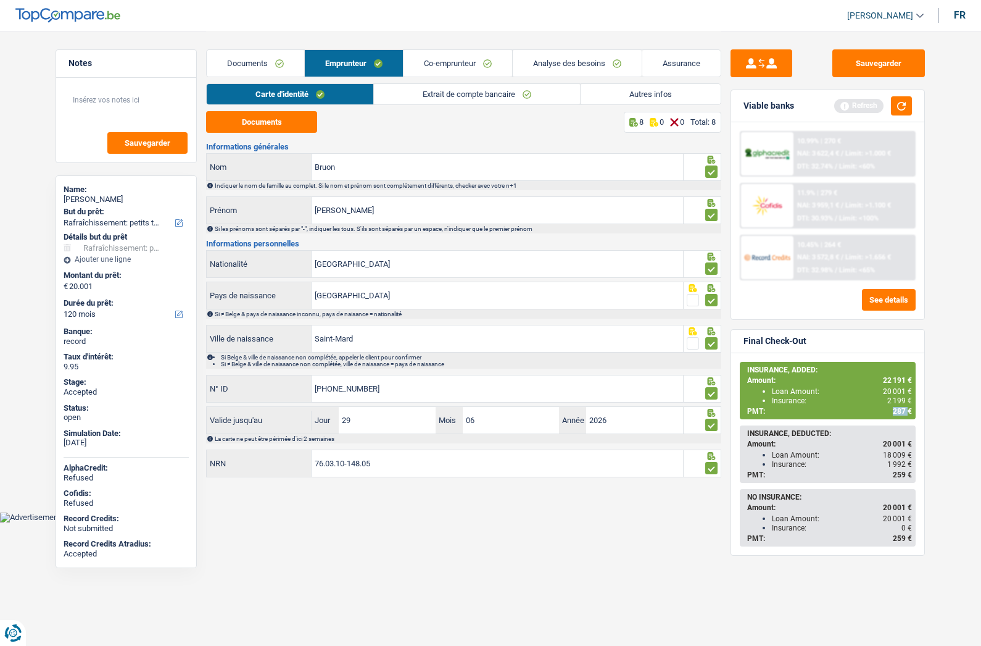
click at [443, 65] on link "Co-emprunteur" at bounding box center [458, 63] width 109 height 27
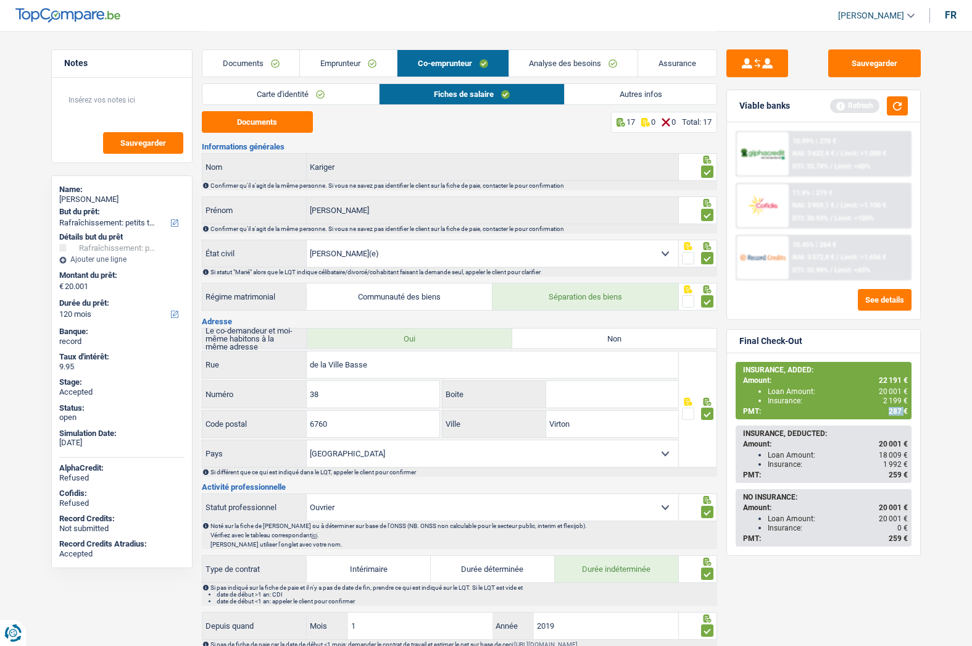
click at [608, 94] on link "Autres infos" at bounding box center [640, 94] width 151 height 20
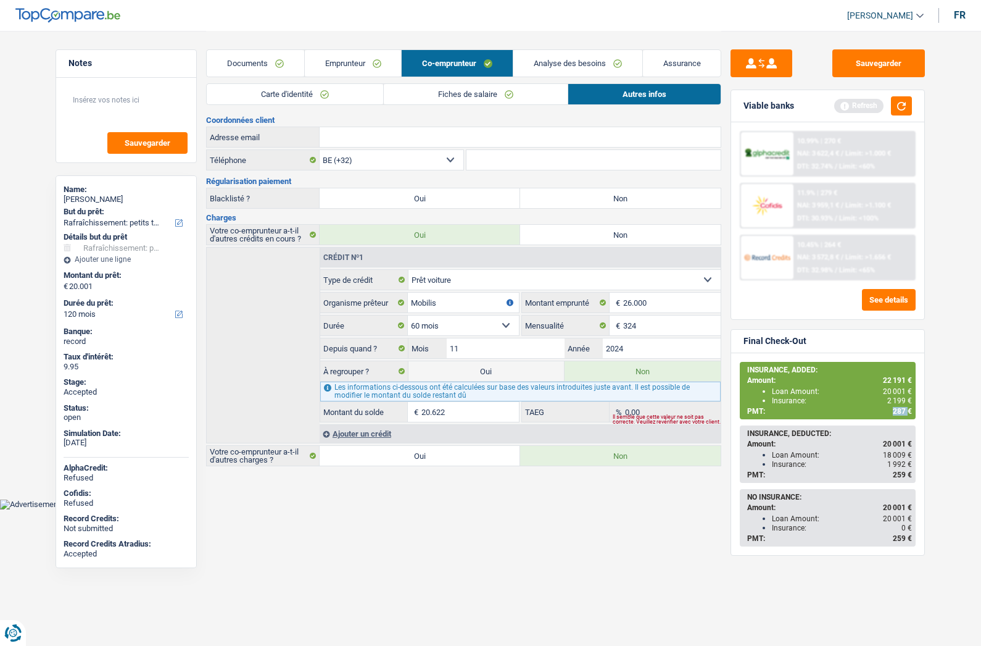
click at [346, 63] on link "Emprunteur" at bounding box center [353, 63] width 97 height 27
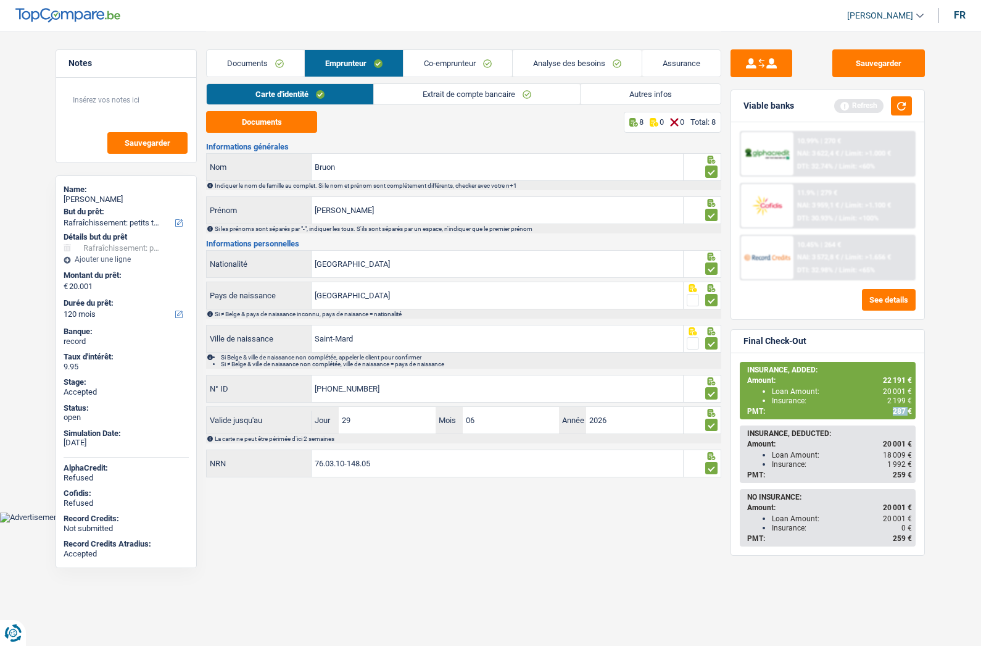
click at [422, 93] on link "Extrait de compte bancaire" at bounding box center [477, 94] width 206 height 20
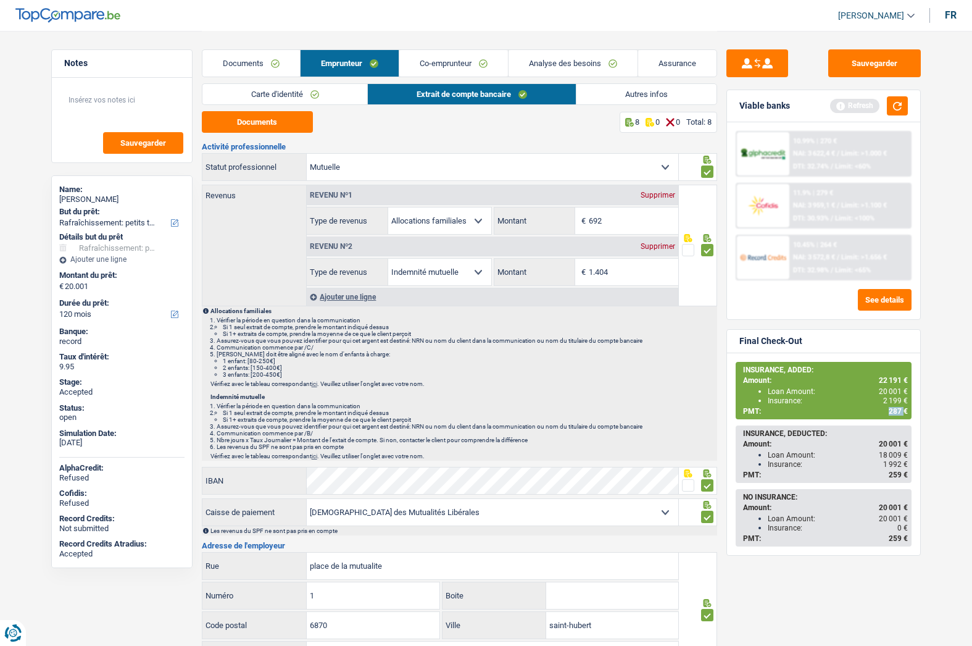
click at [624, 86] on link "Autres infos" at bounding box center [646, 94] width 140 height 20
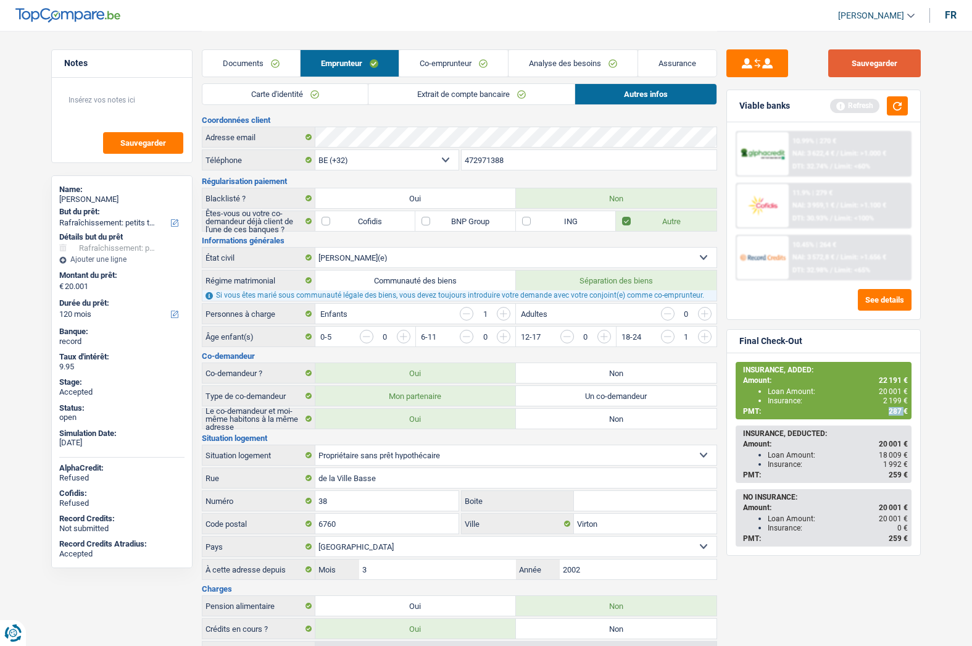
click at [870, 64] on button "Sauvegarder" at bounding box center [874, 63] width 93 height 28
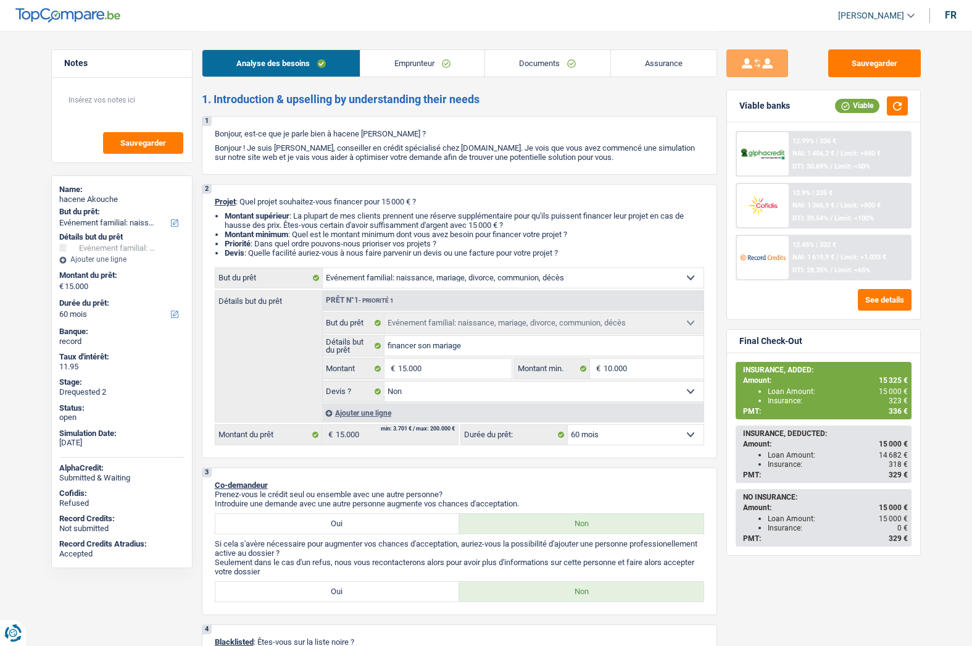
select select "familyEvent"
select select "60"
select select "familyEvent"
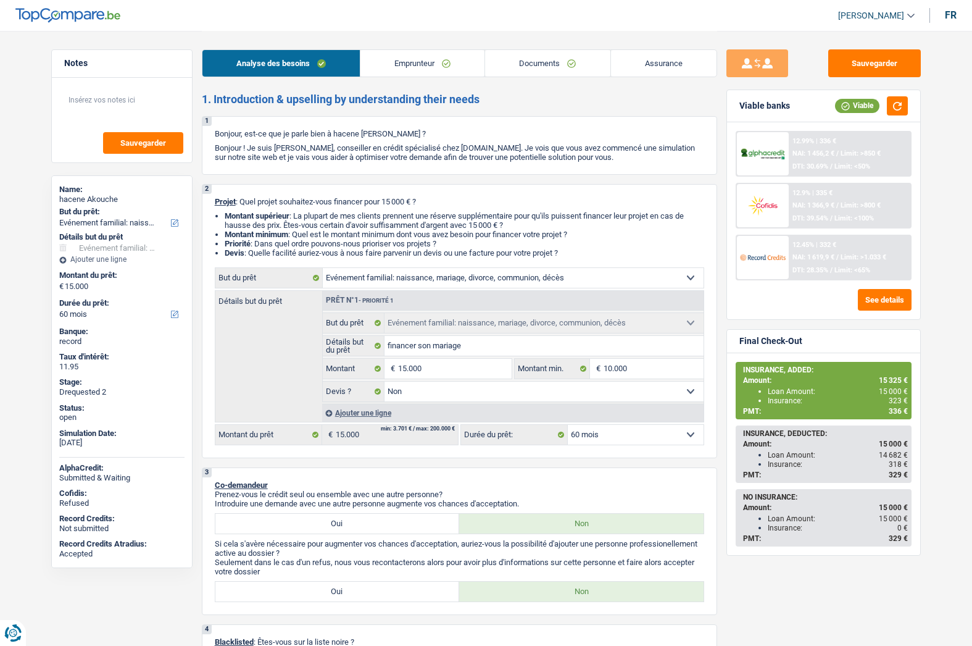
select select "false"
select select "60"
select select "worker"
select select "netSalary"
select select "mealVouchers"
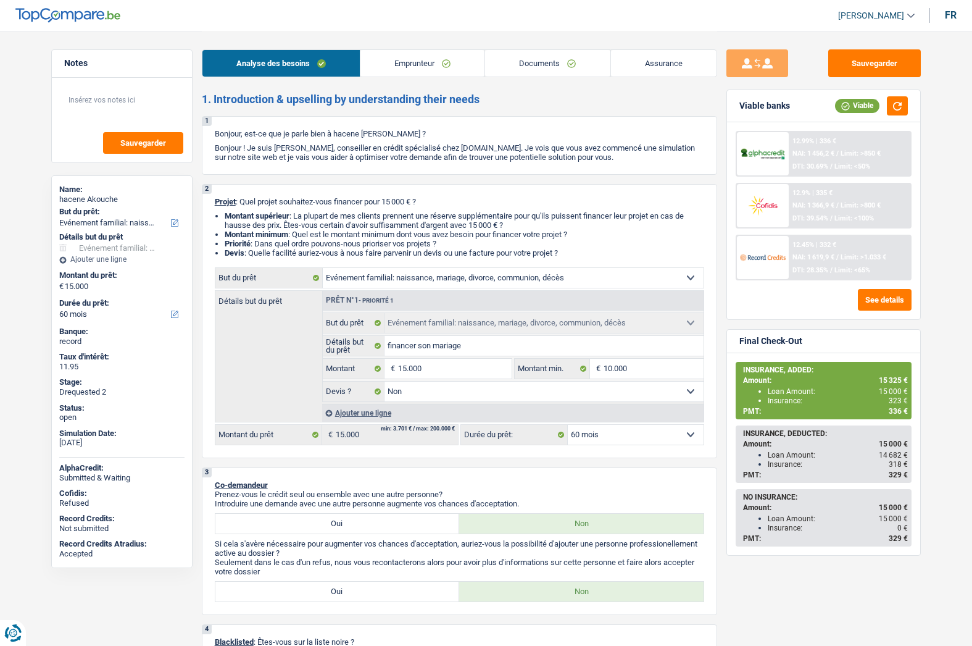
select select "liveWithParents"
select select "personalLoan"
select select "medicalFees"
select select "30"
select select "familyEvent"
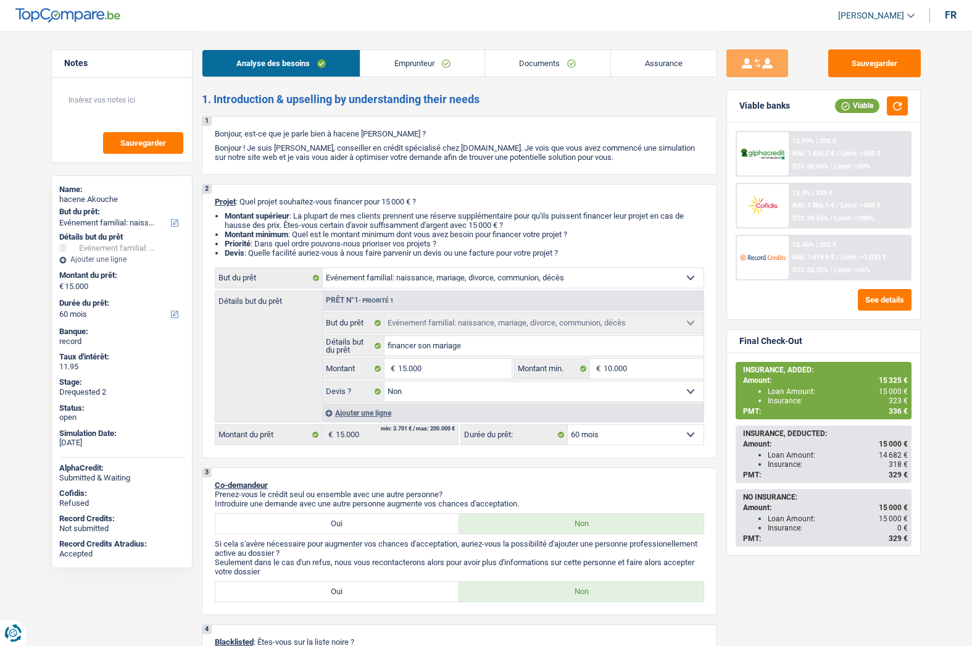
select select "familyEvent"
select select "false"
select select "60"
click at [638, 68] on link "Assurance" at bounding box center [664, 63] width 106 height 27
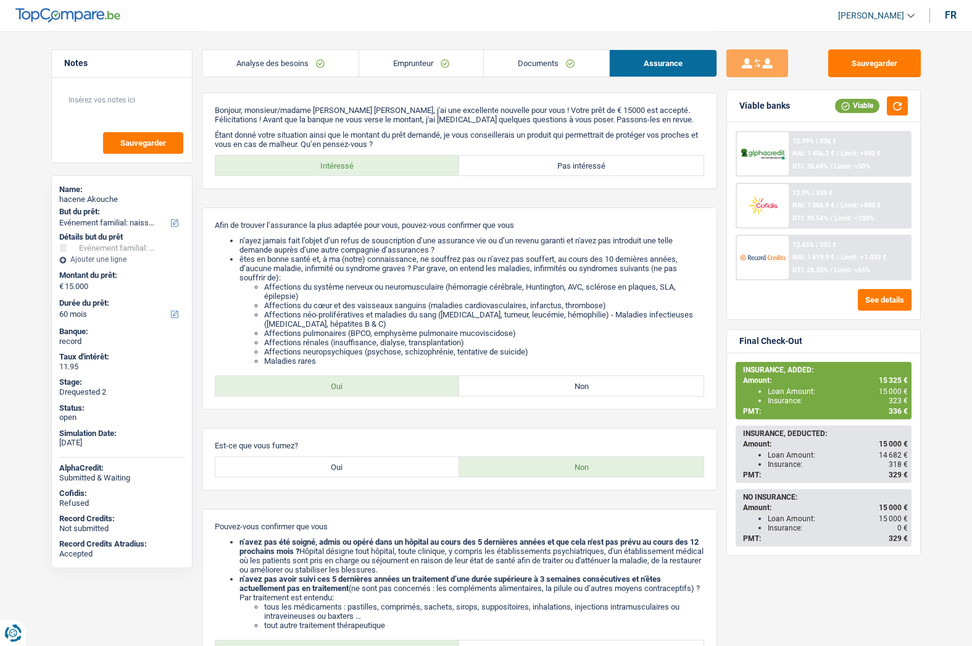
click at [433, 72] on link "Emprunteur" at bounding box center [421, 63] width 124 height 27
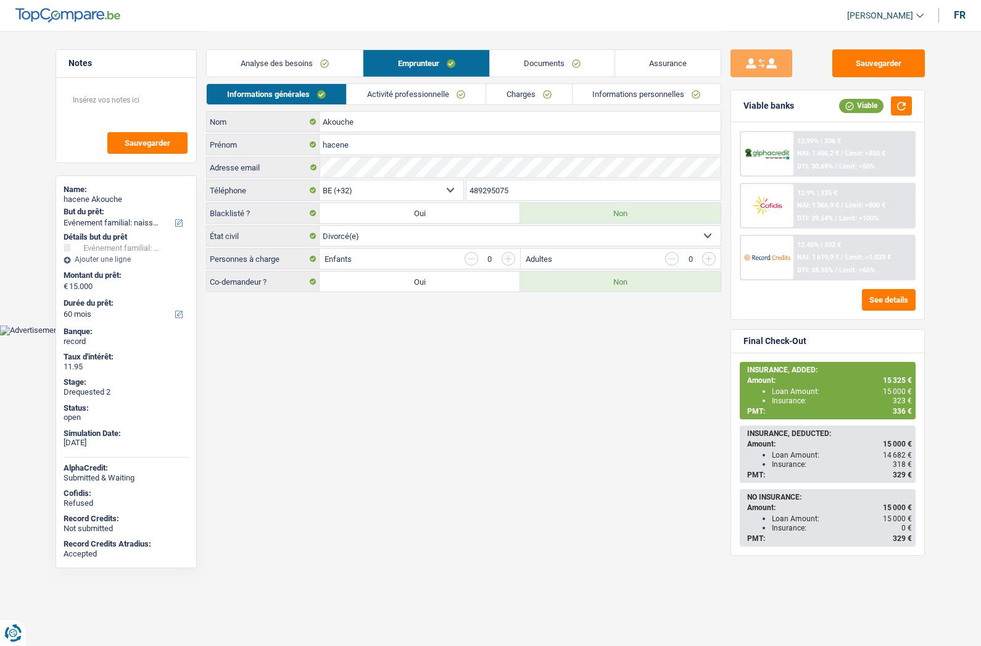
click at [873, 16] on span "[PERSON_NAME]" at bounding box center [880, 15] width 66 height 10
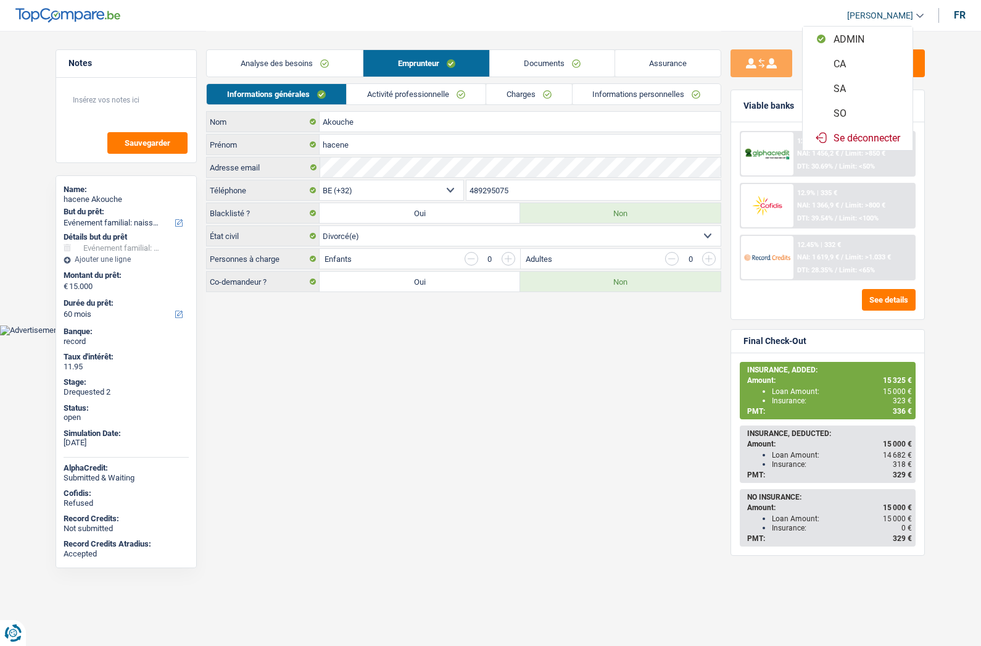
click at [845, 107] on button "SO" at bounding box center [858, 113] width 110 height 25
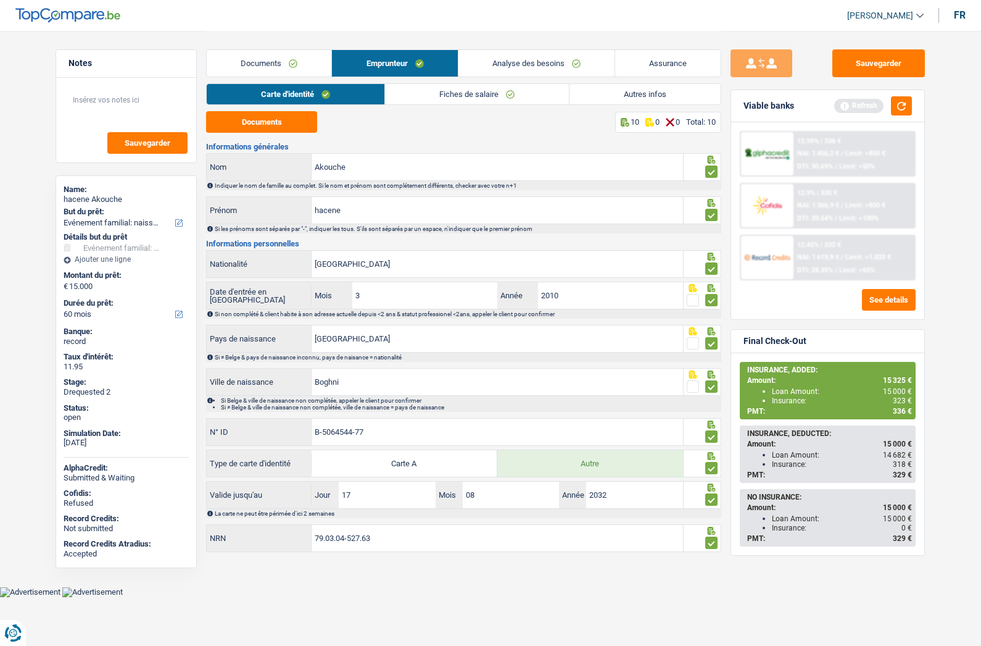
click at [506, 65] on link "Analyse des besoins" at bounding box center [537, 63] width 156 height 27
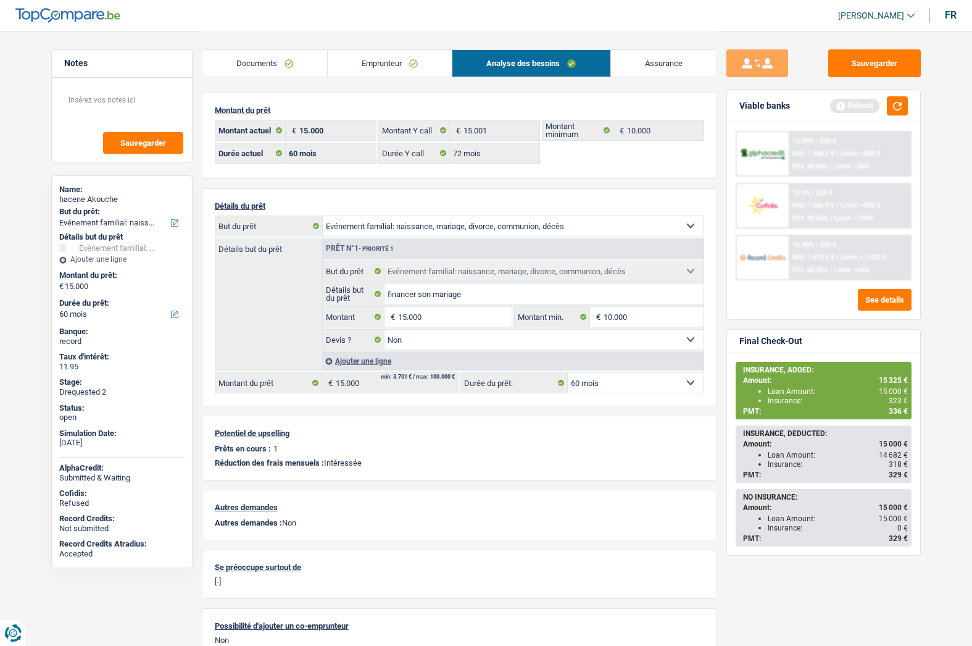
click at [605, 175] on div "Montant du prêt 15.000 € Montant actuel 15.001 € Montant Y call 10.000 € Montan…" at bounding box center [459, 136] width 515 height 86
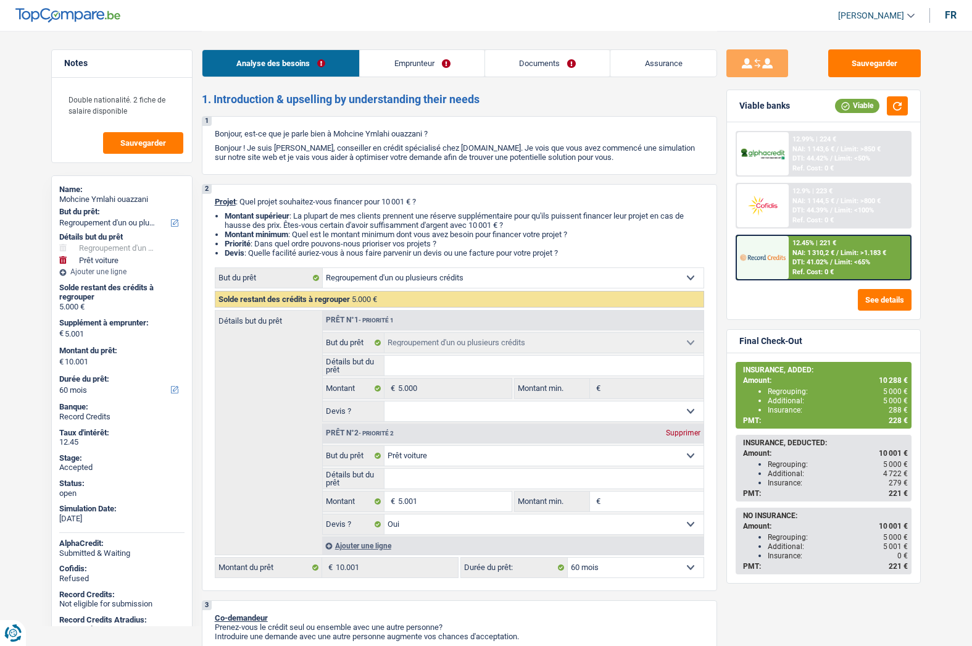
select select "refinancing"
select select "car"
select select "60"
select select "refinancing"
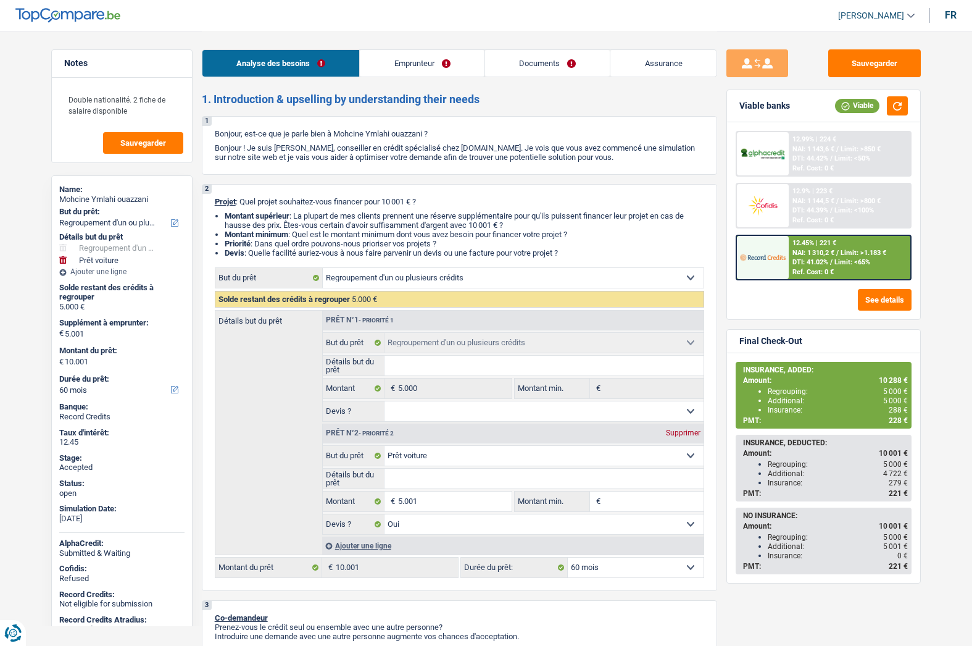
select select "refinancing"
select select "car"
select select "yes"
select select "60"
select select "worker"
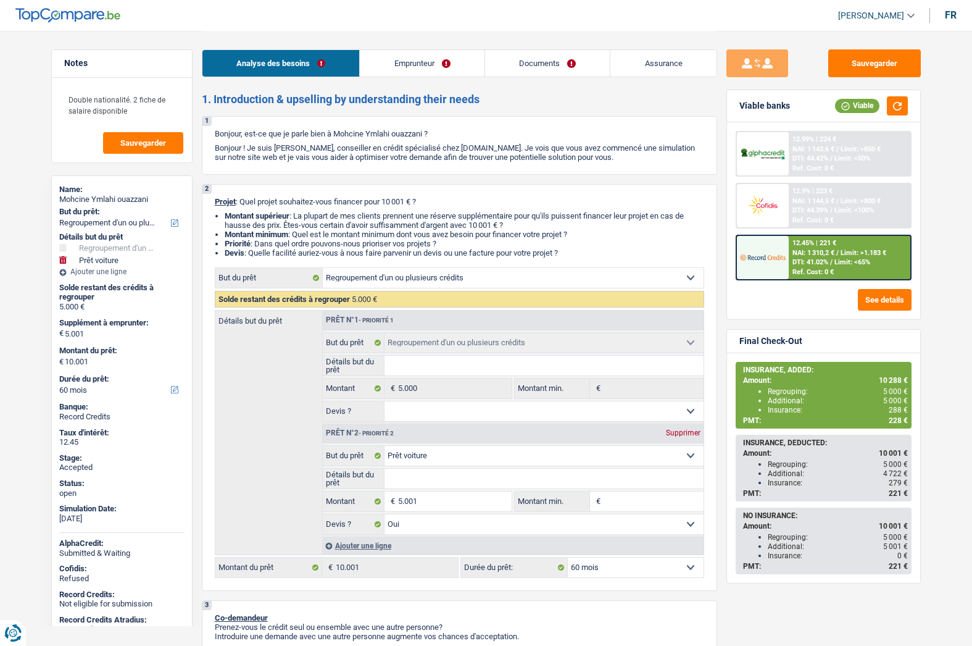
select select "netSalary"
select select "familyAllowances"
select select "rents"
select select "cardOrCredit"
select select "refinancing"
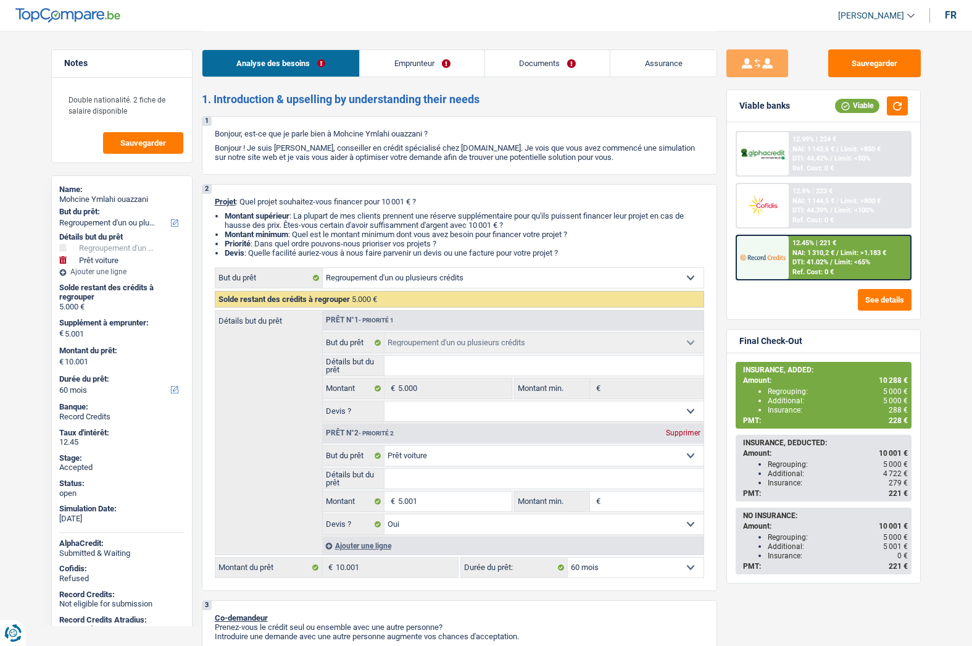
select select "refinancing"
select select "car"
select select "yes"
select select "60"
click at [547, 66] on link "Documents" at bounding box center [547, 63] width 125 height 27
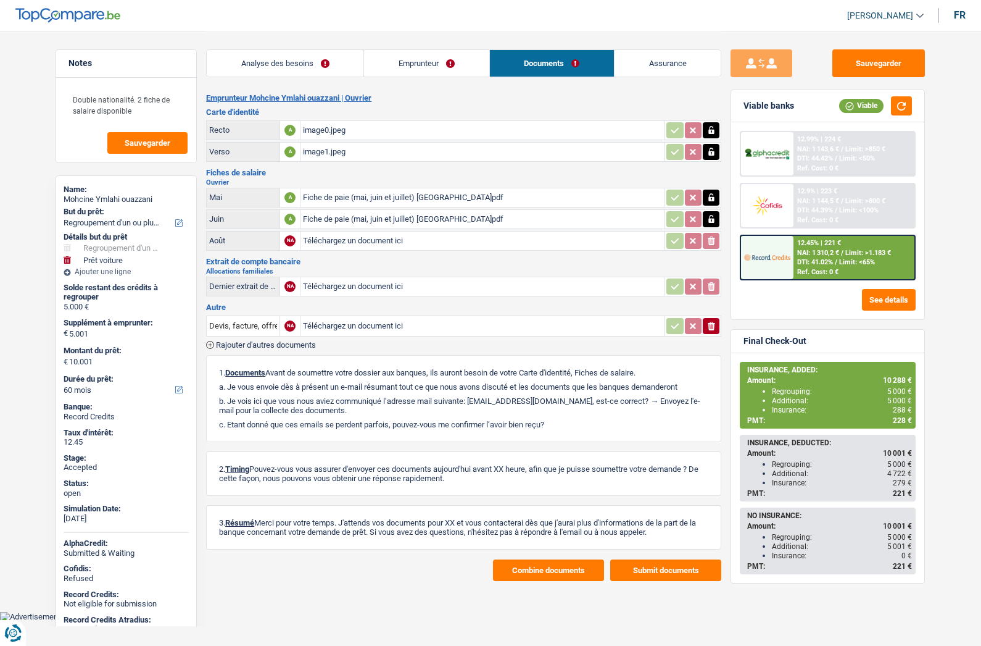
click at [284, 69] on link "Analyse des besoins" at bounding box center [285, 63] width 157 height 27
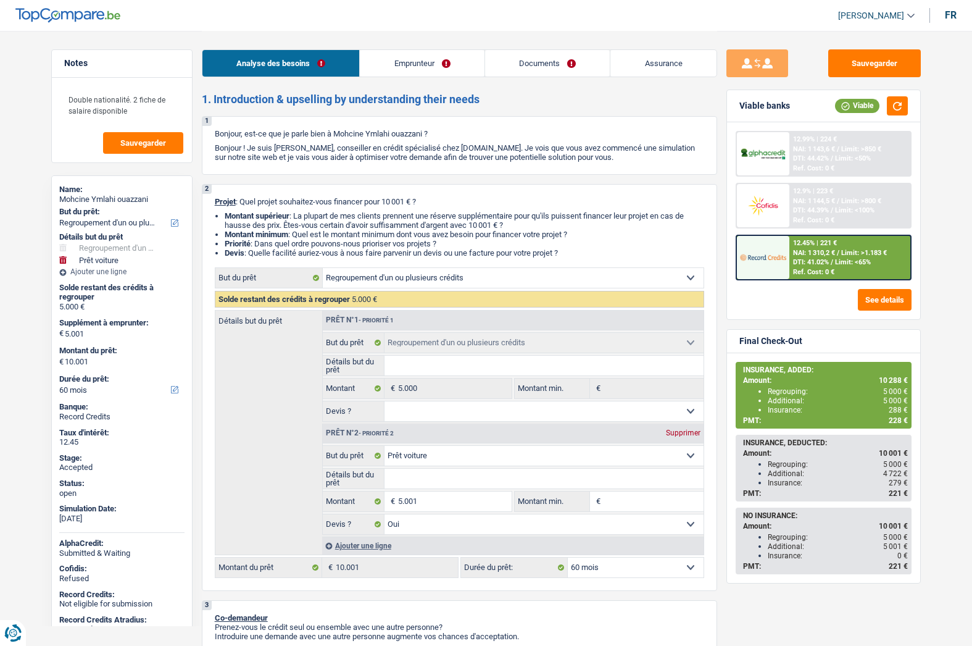
click at [880, 10] on span "[PERSON_NAME]" at bounding box center [871, 15] width 66 height 10
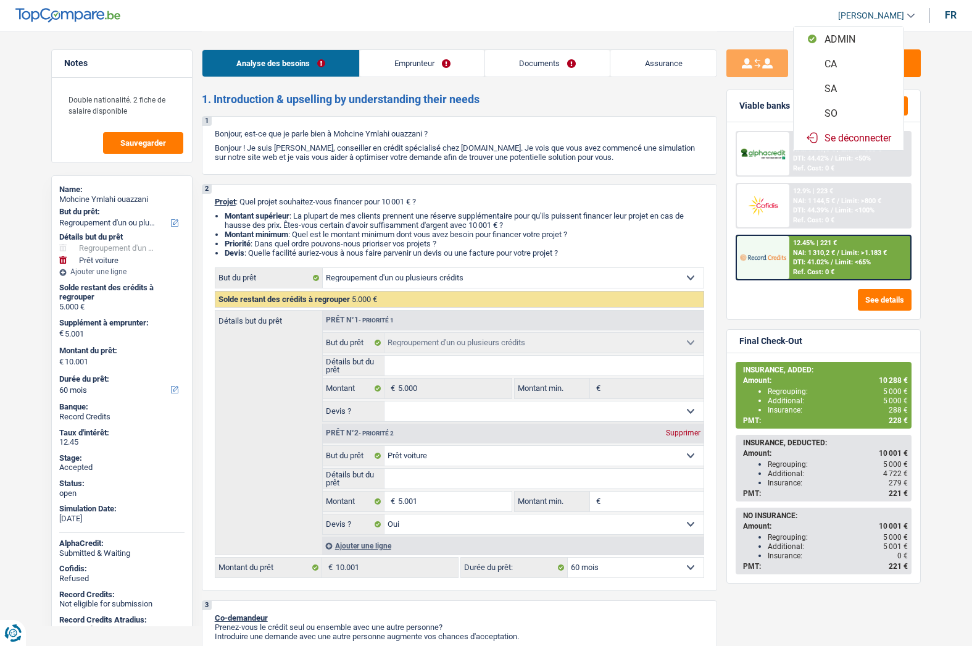
click at [836, 115] on button "SO" at bounding box center [849, 113] width 110 height 25
select select "60"
select select "84"
select select "refinancing"
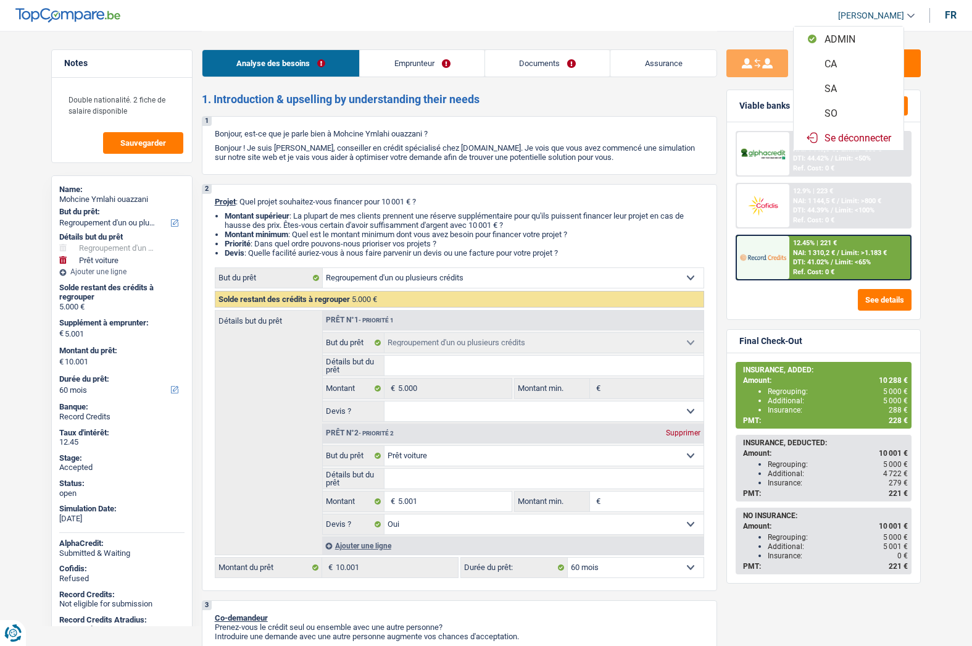
select select "car"
select select "yes"
select select "60"
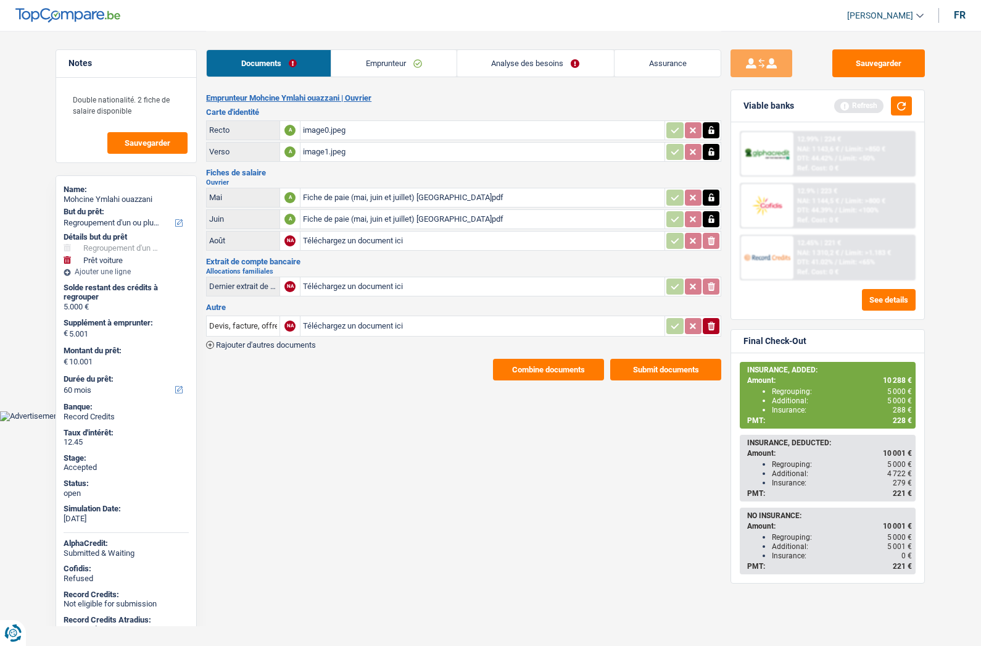
click at [512, 60] on link "Analyse des besoins" at bounding box center [535, 63] width 157 height 27
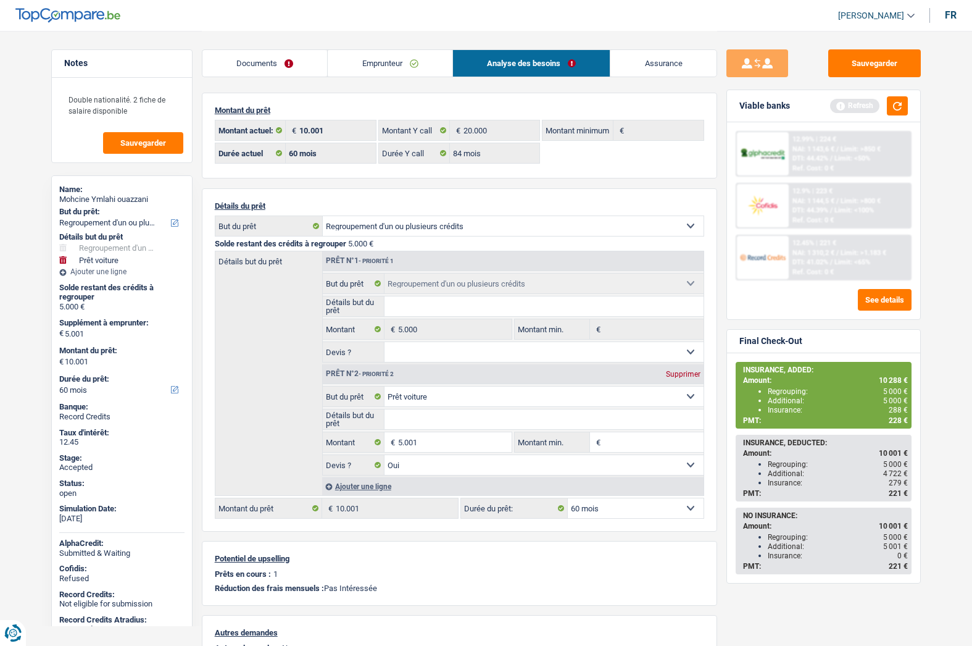
click at [108, 201] on div "Mohcine Ymlahi ouazzani" at bounding box center [121, 199] width 125 height 10
click at [265, 63] on link "Documents" at bounding box center [264, 63] width 125 height 27
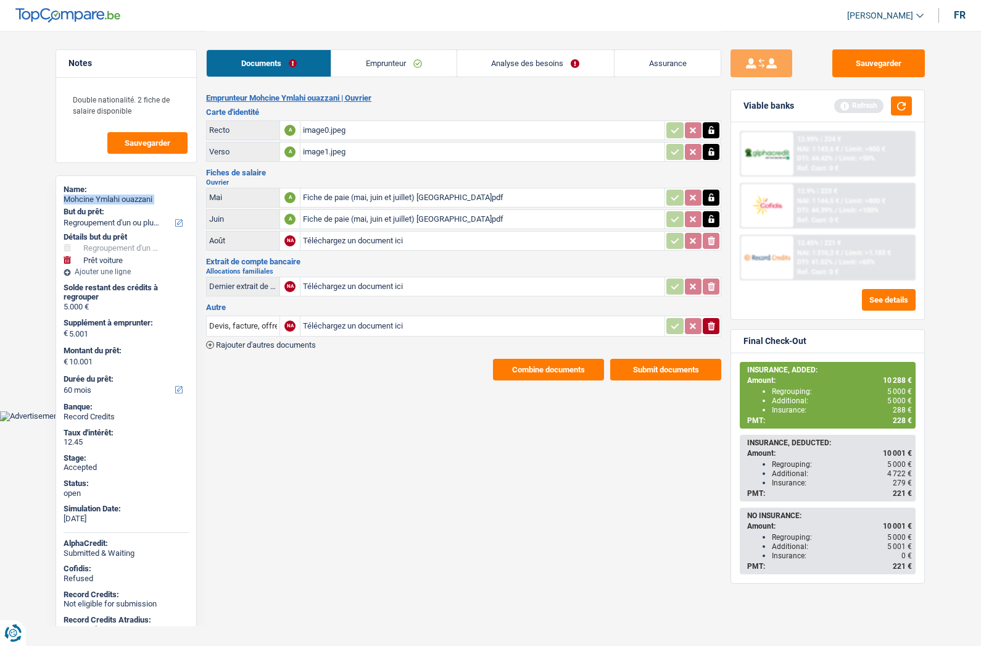
click at [385, 60] on link "Emprunteur" at bounding box center [393, 63] width 125 height 27
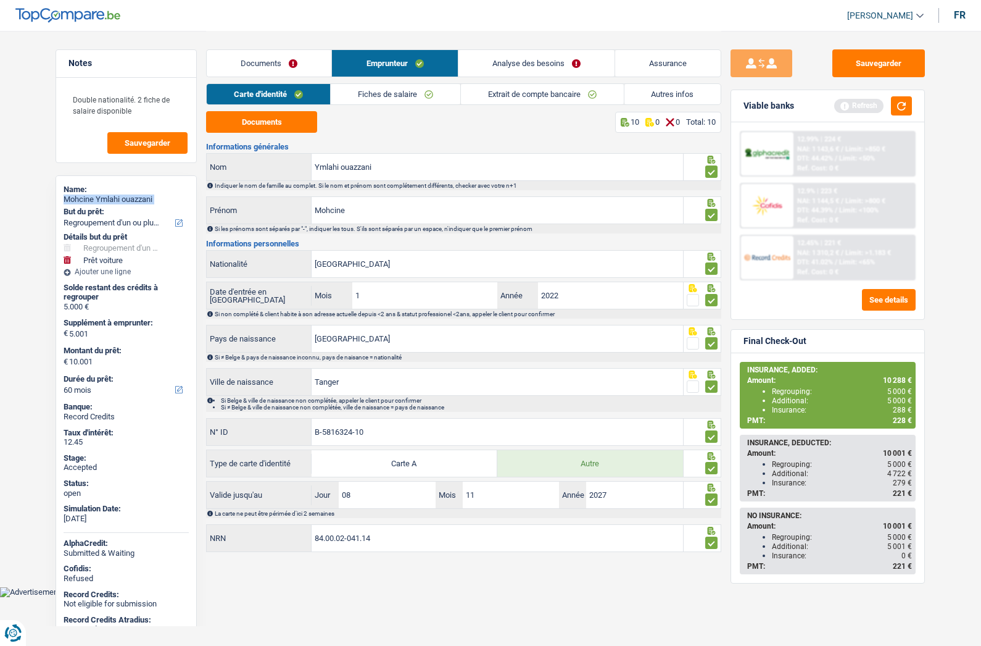
click at [403, 94] on link "Fiches de salaire" at bounding box center [396, 94] width 130 height 20
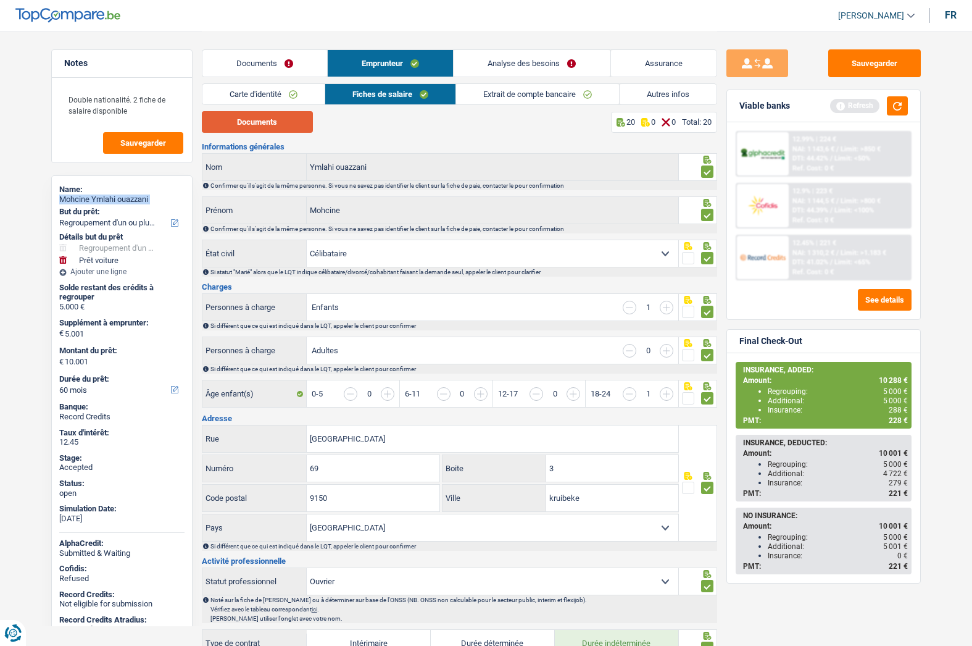
click at [257, 126] on button "Documents" at bounding box center [257, 122] width 111 height 22
click at [890, 416] on span "228 €" at bounding box center [898, 420] width 19 height 9
click at [91, 203] on div "Mohcine Ymlahi ouazzani" at bounding box center [121, 199] width 125 height 10
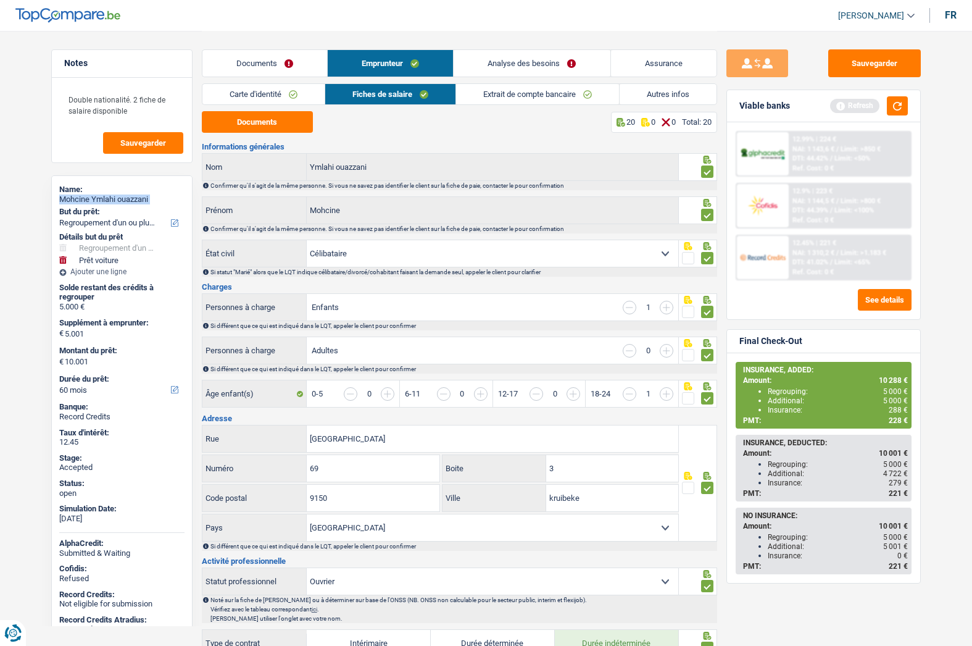
click at [91, 203] on div "Mohcine Ymlahi ouazzani" at bounding box center [121, 199] width 125 height 10
copy div "Mohcine Ymlahi ouazzani"
click at [642, 90] on link "Autres infos" at bounding box center [668, 94] width 97 height 20
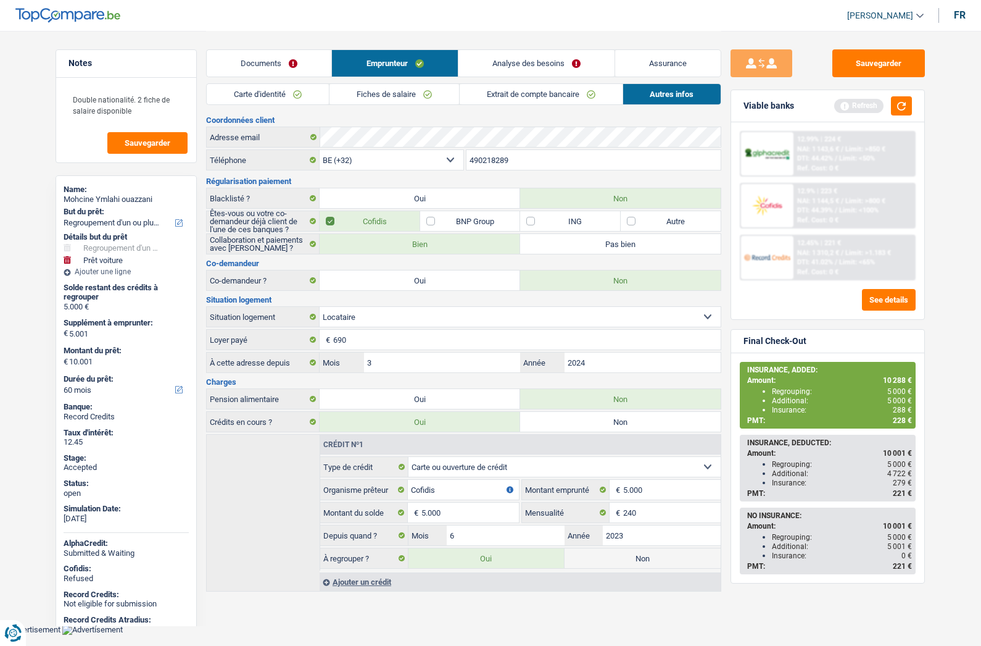
click at [533, 152] on input "490218289" at bounding box center [594, 160] width 255 height 20
click at [889, 376] on span "10 288 €" at bounding box center [897, 380] width 29 height 9
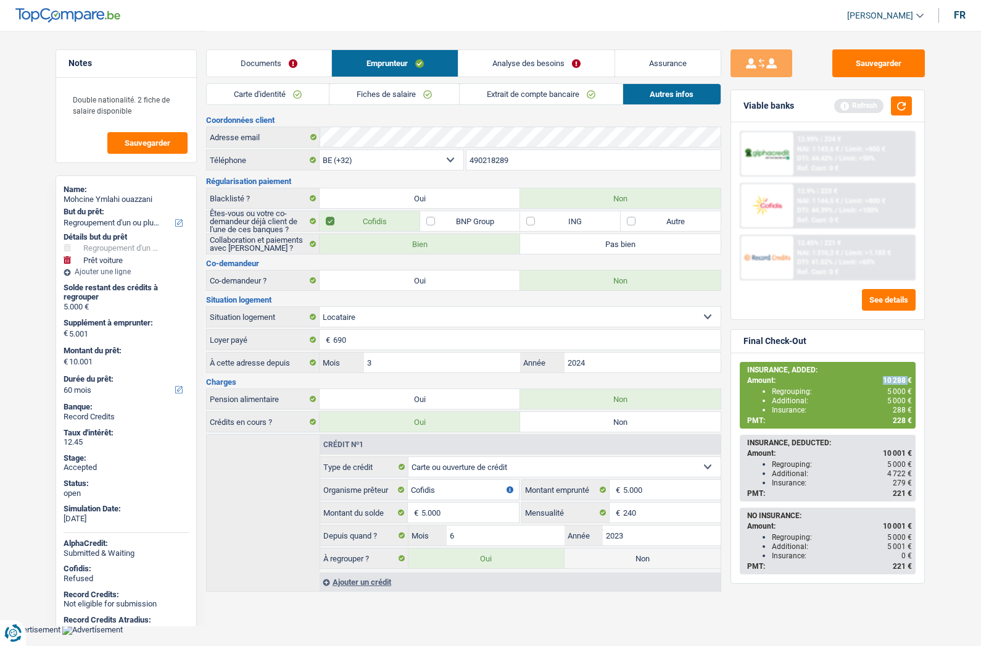
copy span "10 288"
click at [847, 68] on button "Sauvegarder" at bounding box center [879, 63] width 93 height 28
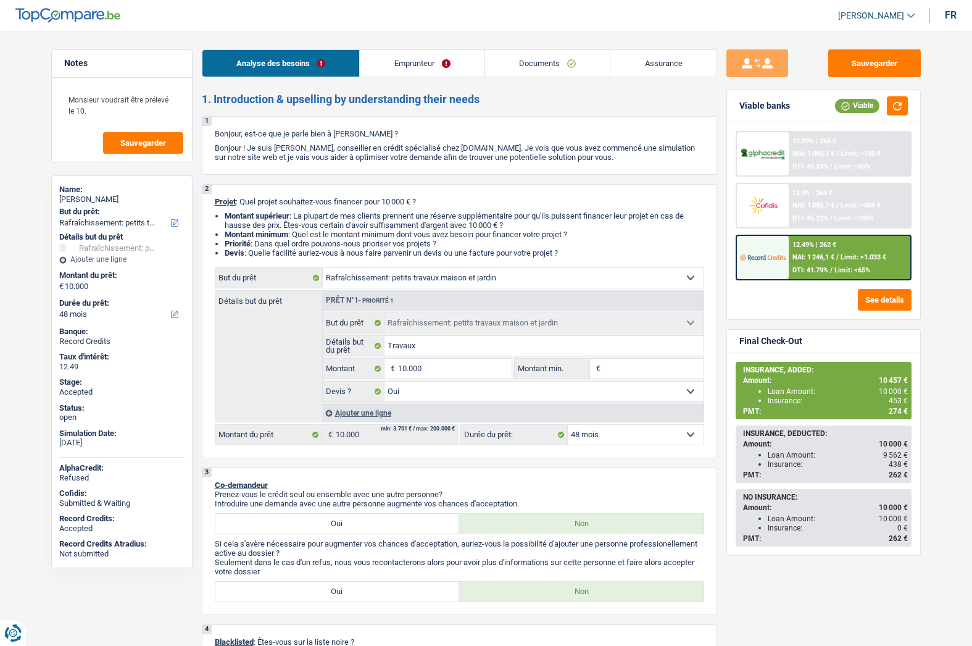
select select "houseOrGarden"
select select "48"
select select "houseOrGarden"
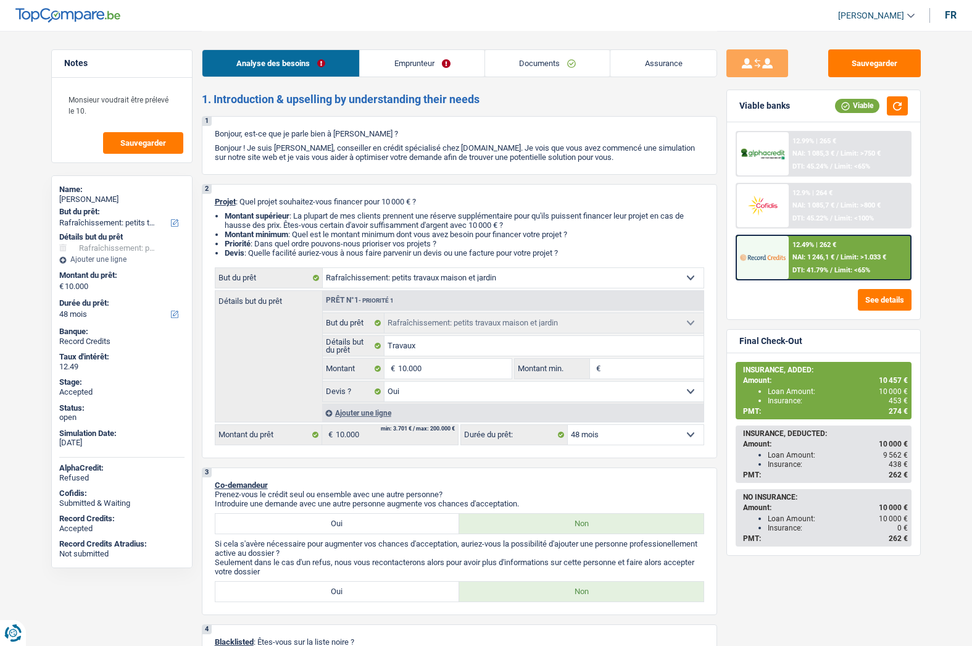
select select "yes"
select select "48"
select select "worker"
select select "netSalary"
select select "ownerWithoutMortgage"
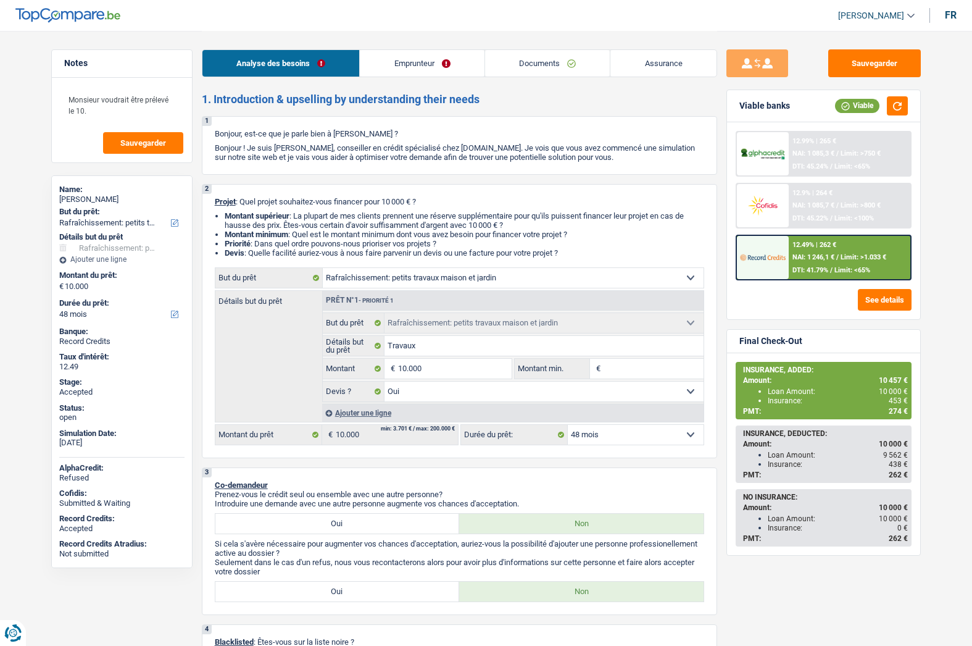
select select "creditConsolidation"
select select "96"
select select "cardOrCredit"
select select "houseOrGarden"
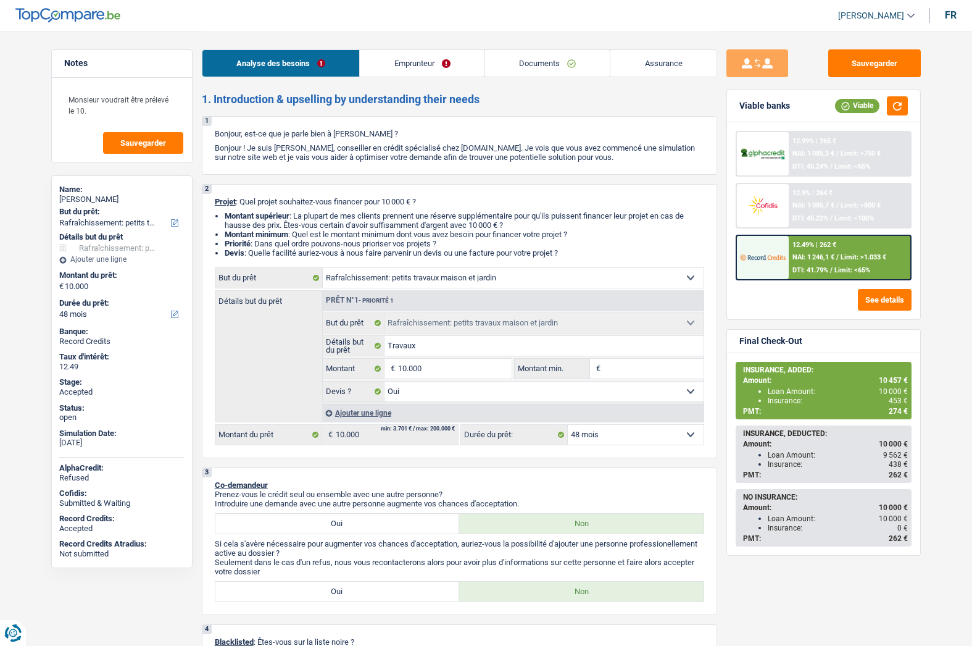
select select "yes"
select select "48"
click at [681, 65] on link "Assurance" at bounding box center [663, 63] width 106 height 27
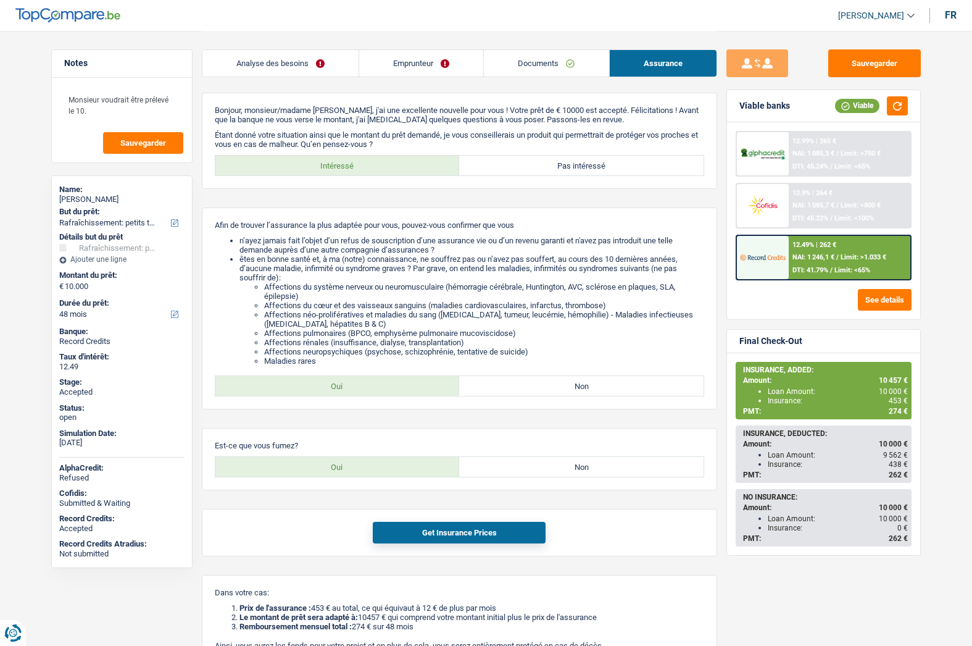
click at [75, 200] on div "[PERSON_NAME]" at bounding box center [121, 199] width 125 height 10
click at [75, 199] on div "[PERSON_NAME]" at bounding box center [121, 199] width 125 height 10
click at [338, 279] on li "êtes en bonne santé et, à ma (notre) connaissance, ne souffrez pas ou n’avez pa…" at bounding box center [471, 309] width 465 height 111
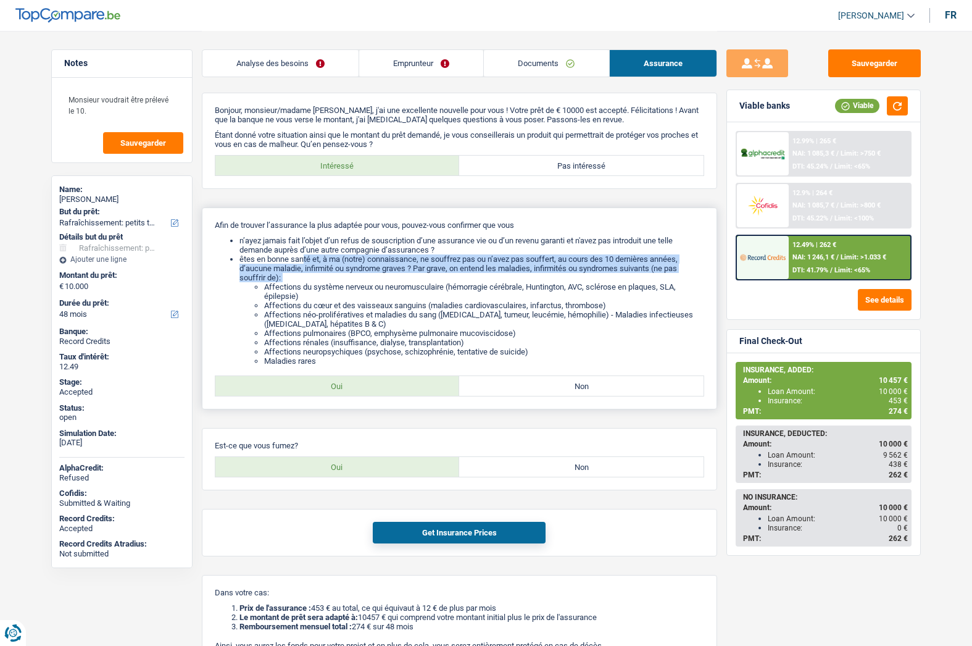
click at [338, 279] on li "êtes en bonne santé et, à ma (notre) connaissance, ne souffrez pas ou n’avez pa…" at bounding box center [471, 309] width 465 height 111
click at [415, 61] on link "Emprunteur" at bounding box center [421, 63] width 124 height 27
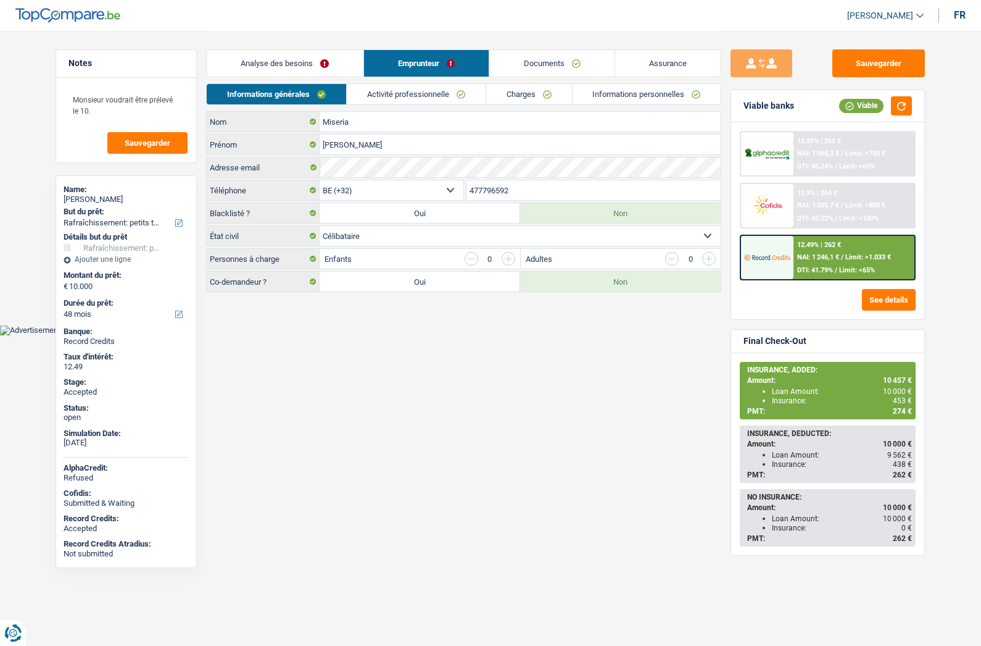
click at [268, 56] on link "Analyse des besoins" at bounding box center [285, 63] width 157 height 27
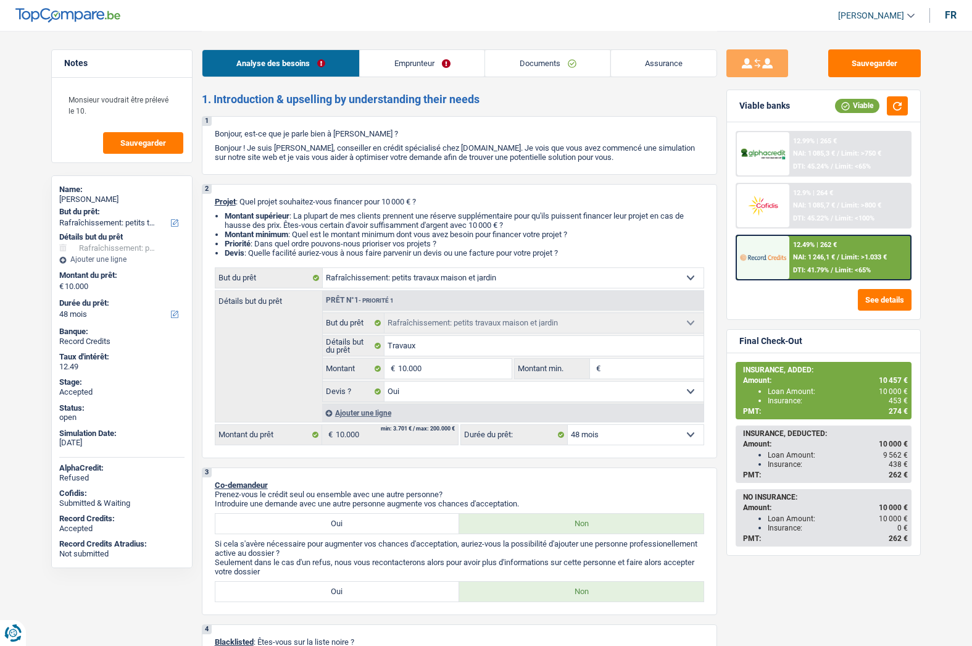
click at [867, 15] on span "[PERSON_NAME]" at bounding box center [871, 15] width 66 height 10
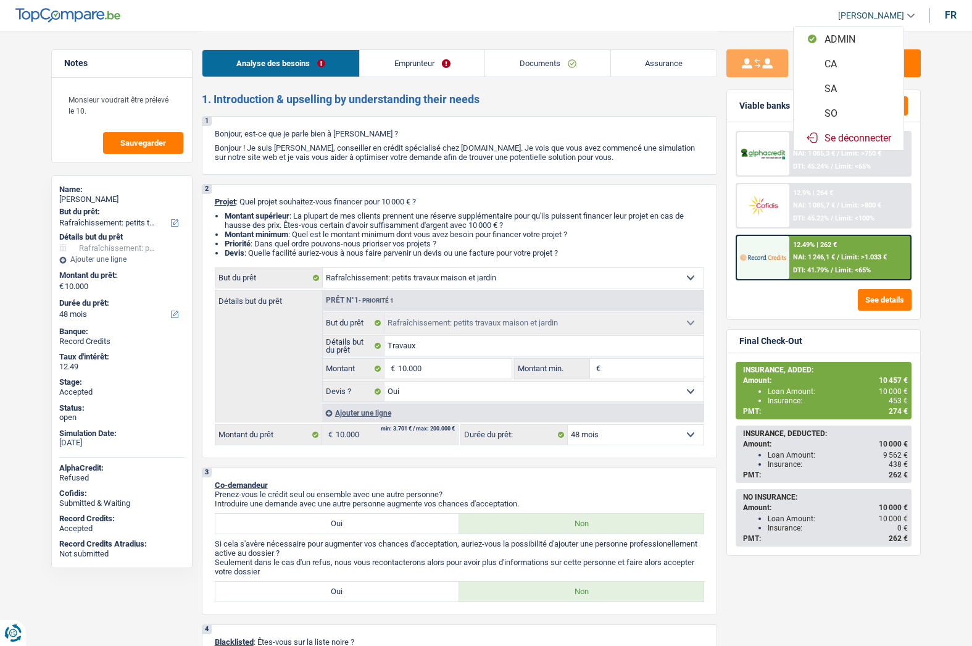
click at [844, 108] on button "SO" at bounding box center [849, 113] width 110 height 25
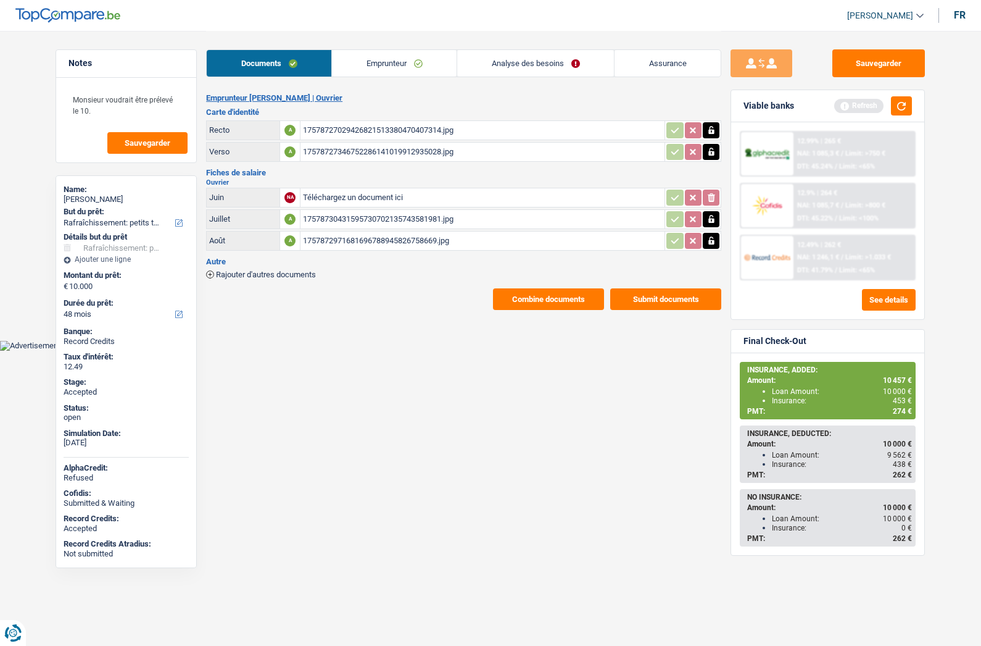
click at [515, 60] on link "Analyse des besoins" at bounding box center [535, 63] width 157 height 27
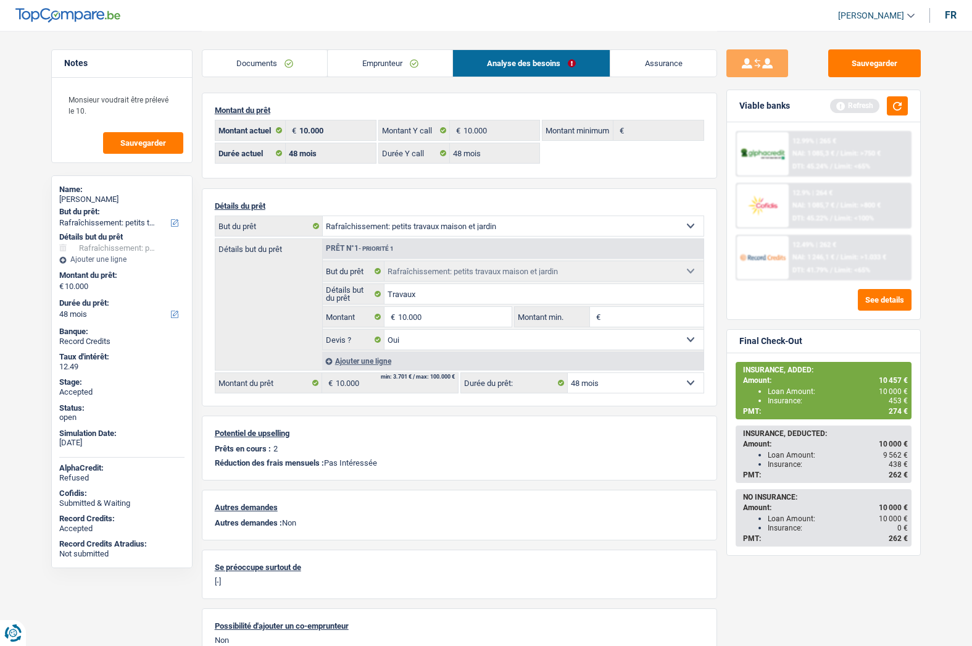
click at [891, 412] on span "274 €" at bounding box center [898, 411] width 19 height 9
click at [892, 412] on span "274 €" at bounding box center [898, 411] width 19 height 9
click at [893, 411] on span "274 €" at bounding box center [898, 411] width 19 height 9
click at [268, 62] on link "Documents" at bounding box center [264, 63] width 125 height 27
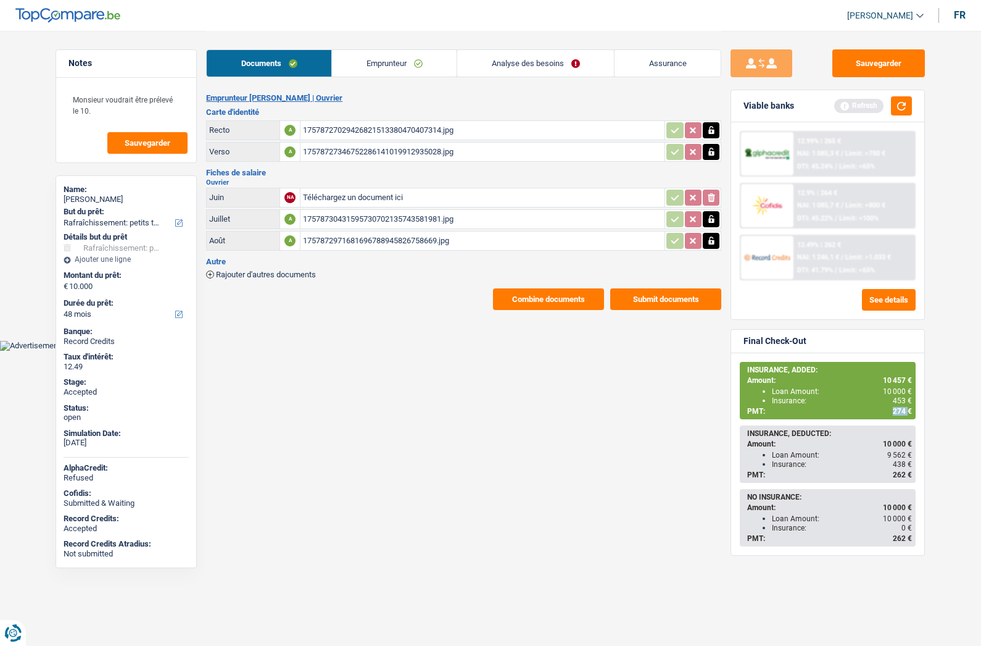
click at [513, 62] on link "Analyse des besoins" at bounding box center [535, 63] width 157 height 27
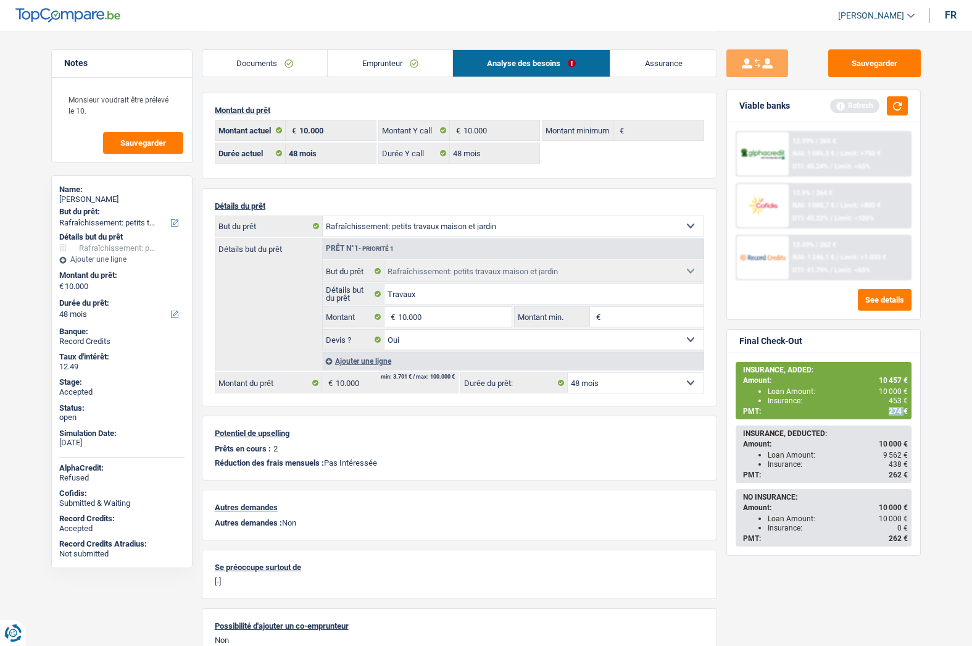
click at [904, 409] on span "274 €" at bounding box center [898, 411] width 19 height 9
click at [900, 409] on span "274 €" at bounding box center [898, 411] width 19 height 9
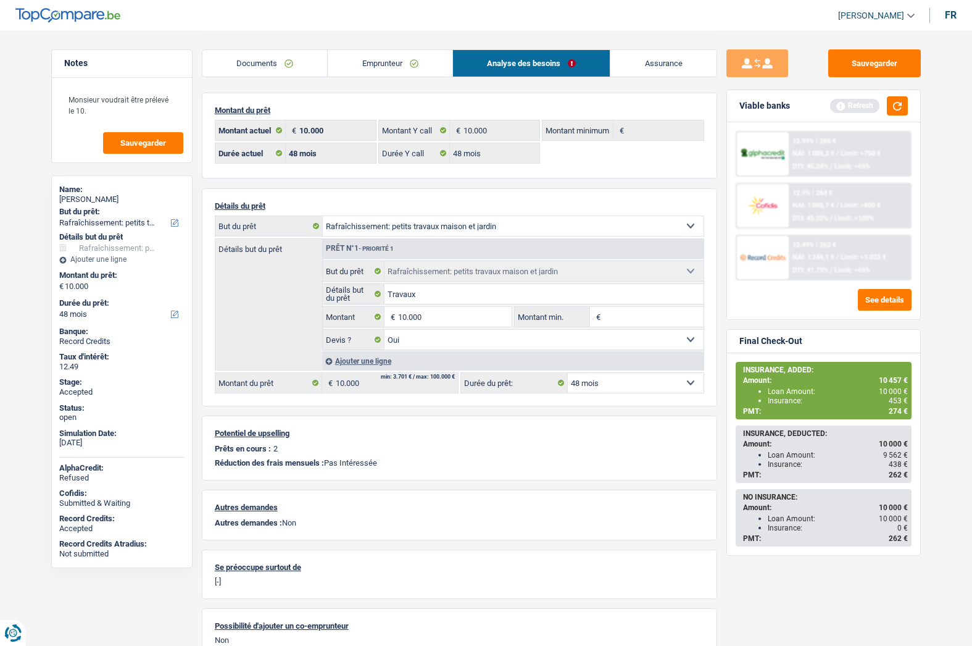
click at [897, 411] on span "274 €" at bounding box center [898, 411] width 19 height 9
click at [889, 402] on span "453 €" at bounding box center [898, 400] width 19 height 9
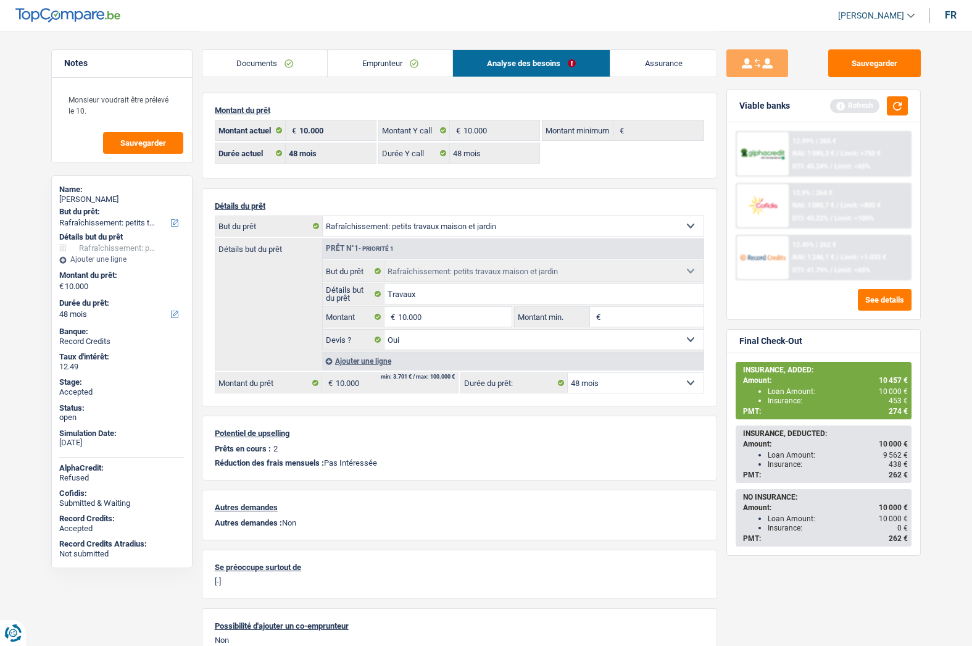
click at [884, 393] on span "10 000 €" at bounding box center [893, 391] width 29 height 9
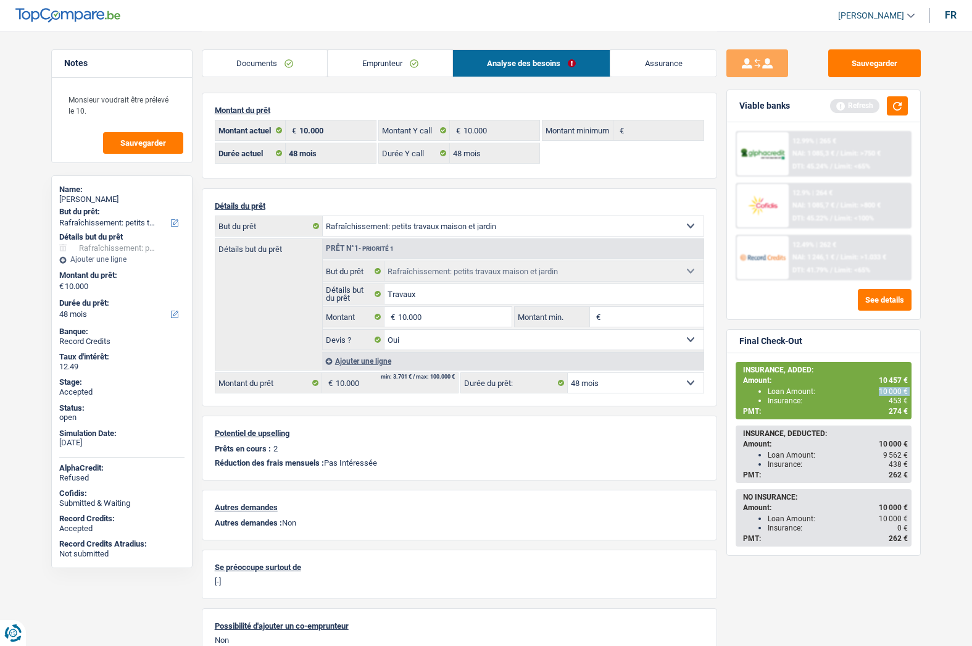
click at [884, 393] on span "10 000 €" at bounding box center [893, 391] width 29 height 9
click at [663, 73] on link "Assurance" at bounding box center [663, 63] width 106 height 27
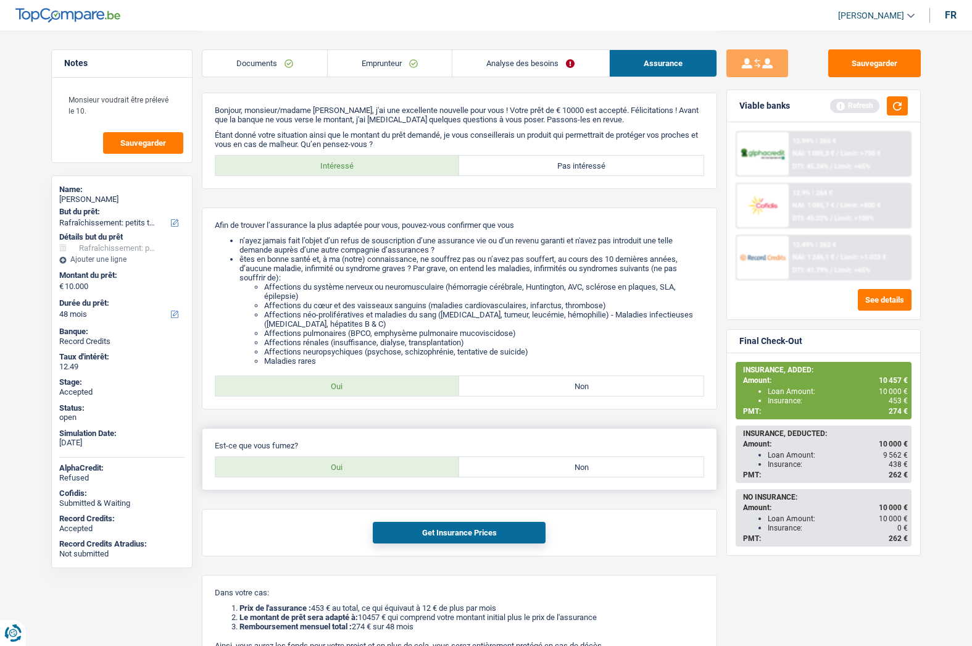
click at [558, 465] on label "Non" at bounding box center [581, 467] width 244 height 20
click at [558, 465] on input "Non" at bounding box center [581, 467] width 244 height 20
radio input "true"
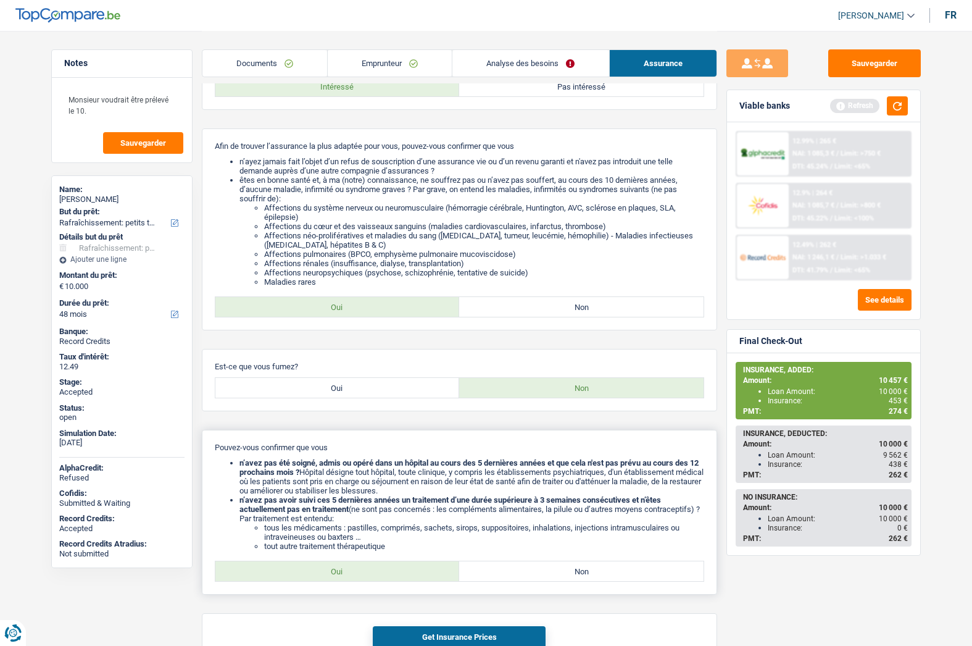
scroll to position [185, 0]
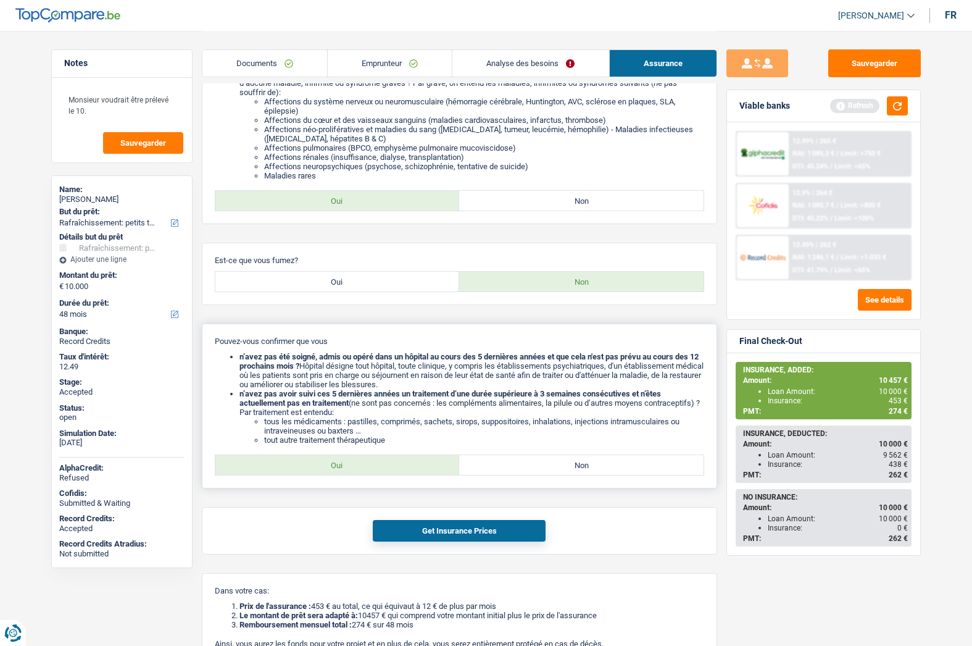
click at [363, 466] on label "Oui" at bounding box center [337, 465] width 244 height 20
click at [363, 466] on input "Oui" at bounding box center [337, 465] width 244 height 20
radio input "true"
click at [415, 533] on button "Get Insurance Prices" at bounding box center [459, 531] width 173 height 22
click at [891, 397] on span "247 €" at bounding box center [898, 400] width 19 height 9
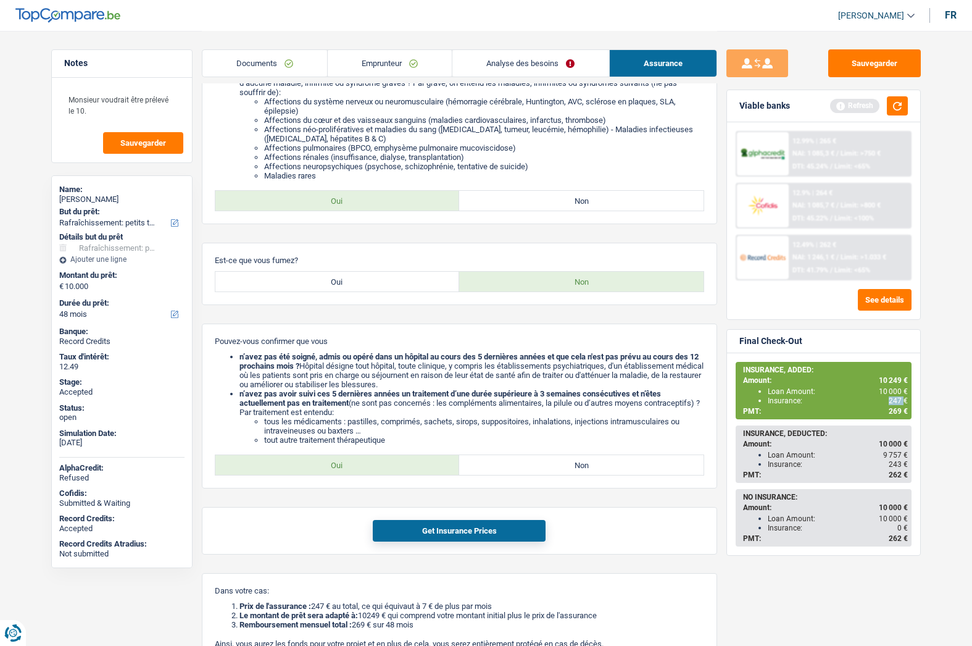
click at [891, 397] on span "247 €" at bounding box center [898, 400] width 19 height 9
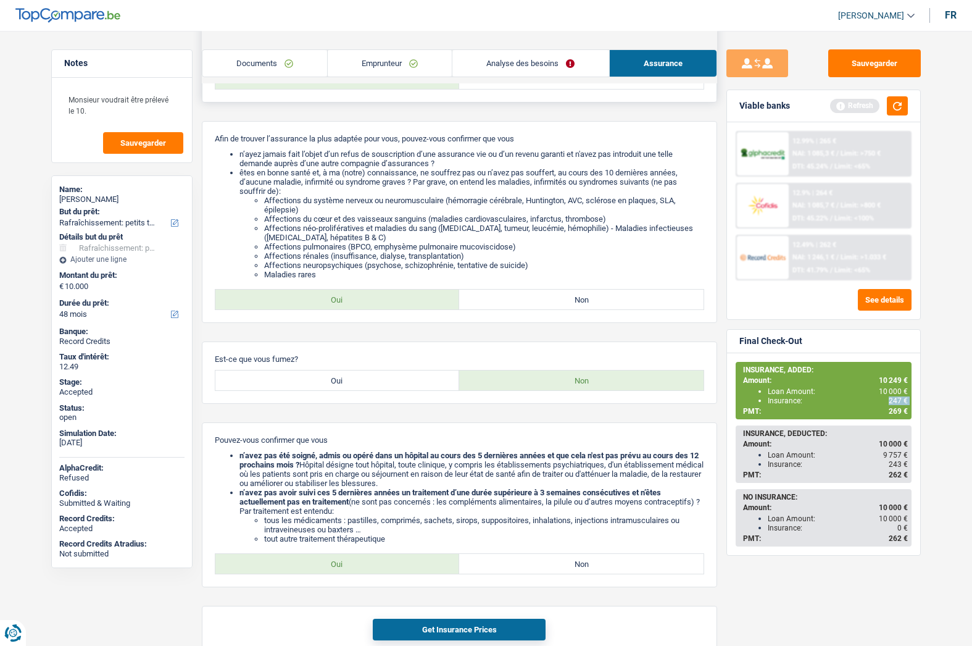
scroll to position [0, 0]
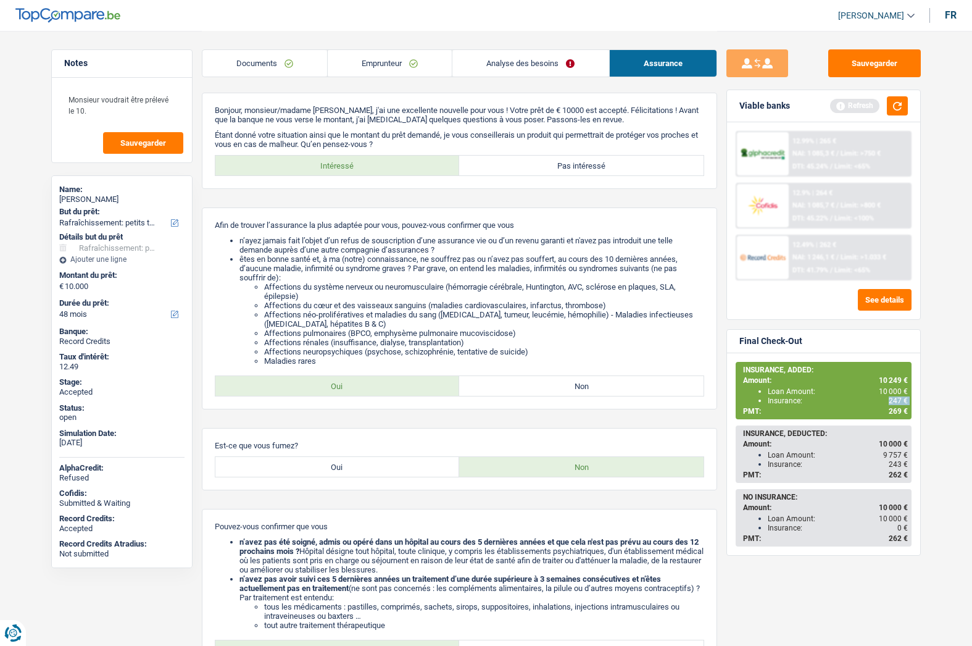
drag, startPoint x: 370, startPoint y: 64, endPoint x: 296, endPoint y: 66, distance: 74.1
click at [370, 64] on link "Emprunteur" at bounding box center [390, 63] width 124 height 27
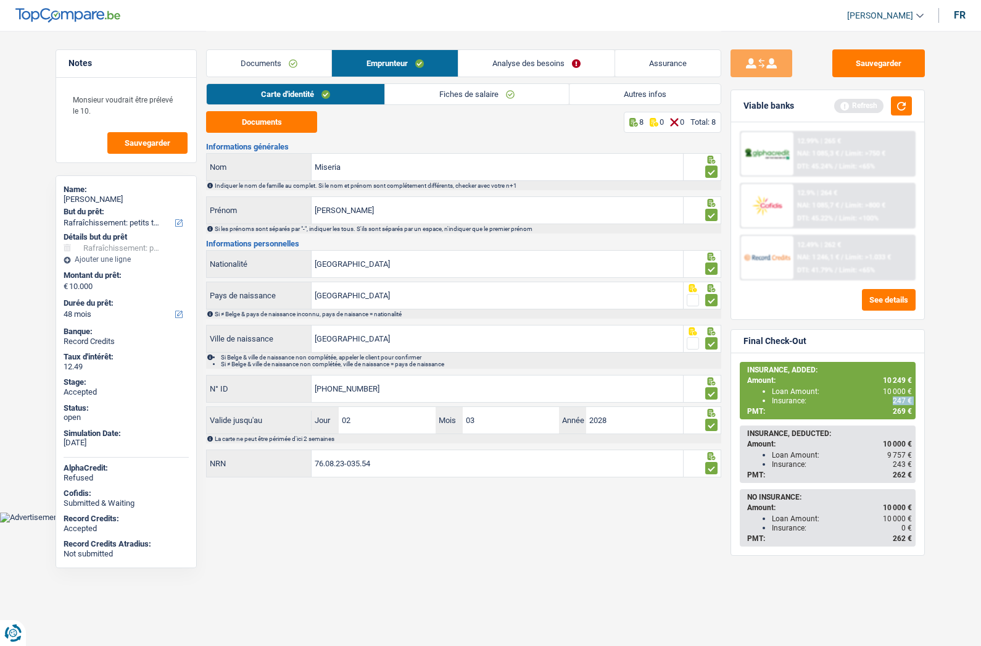
click at [476, 94] on link "Fiches de salaire" at bounding box center [477, 94] width 184 height 20
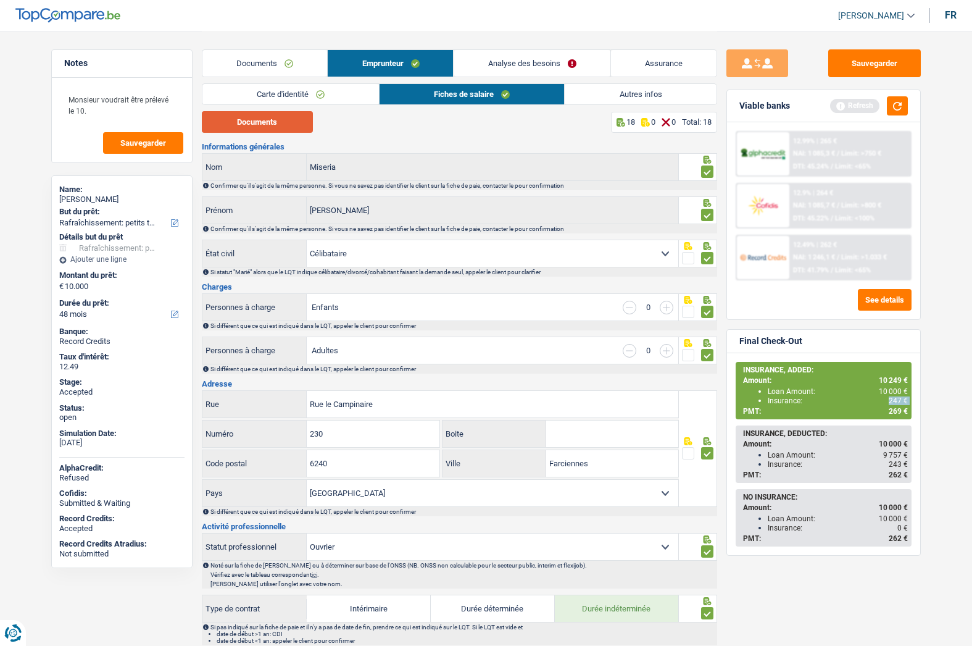
click at [289, 123] on button "Documents" at bounding box center [257, 122] width 111 height 22
click at [609, 88] on link "Autres infos" at bounding box center [640, 94] width 151 height 20
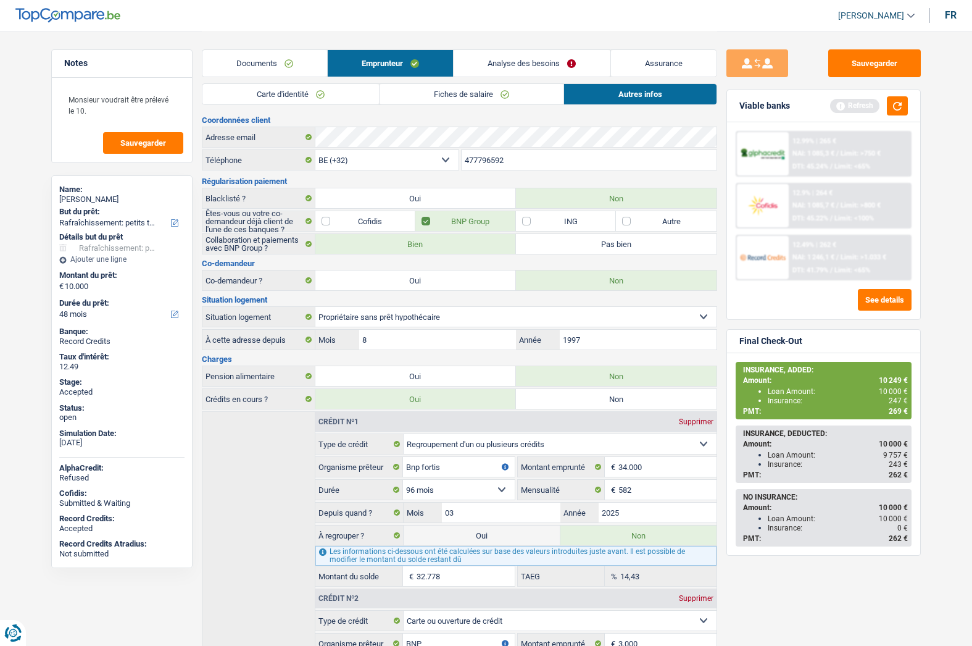
click at [75, 199] on div "Carlo Miseria" at bounding box center [121, 199] width 125 height 10
click at [75, 198] on div "Carlo Miseria" at bounding box center [121, 199] width 125 height 10
copy div "Carlo Miseria"
click at [493, 157] on input "477796592" at bounding box center [589, 160] width 255 height 20
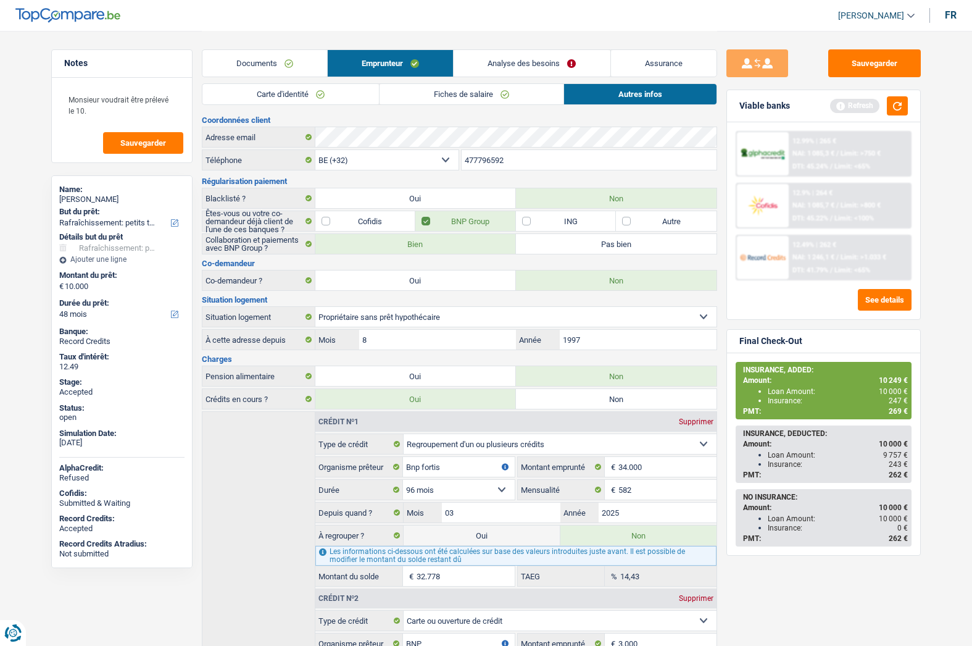
click at [493, 157] on input "477796592" at bounding box center [589, 160] width 255 height 20
click at [67, 200] on div "Carlo Miseria" at bounding box center [121, 199] width 125 height 10
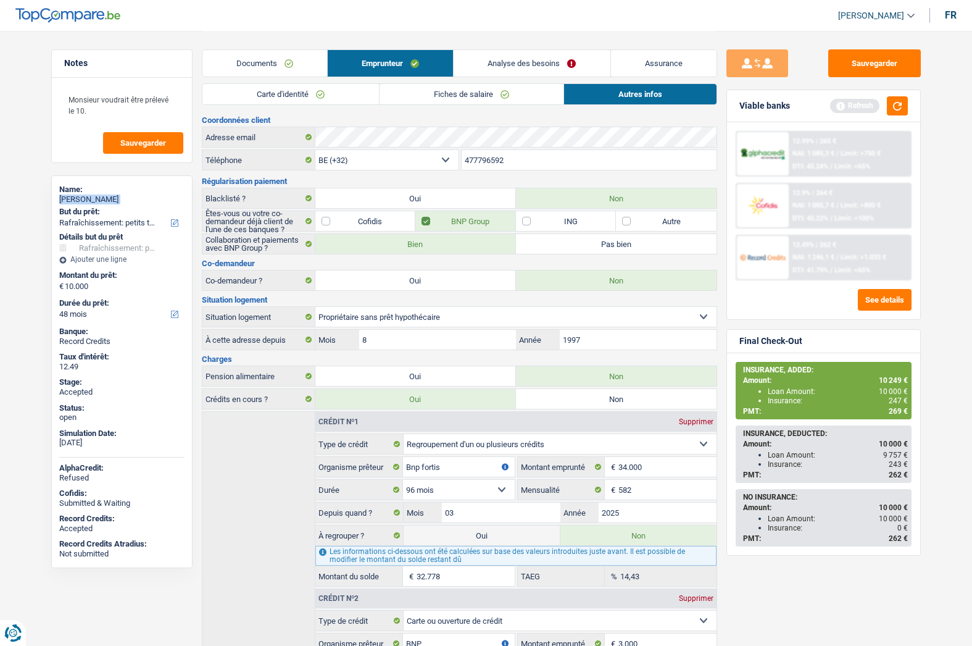
copy div "Carlo Miseria"
click at [510, 169] on input "477796592" at bounding box center [589, 160] width 255 height 20
click at [892, 376] on span "10 249 €" at bounding box center [893, 380] width 29 height 9
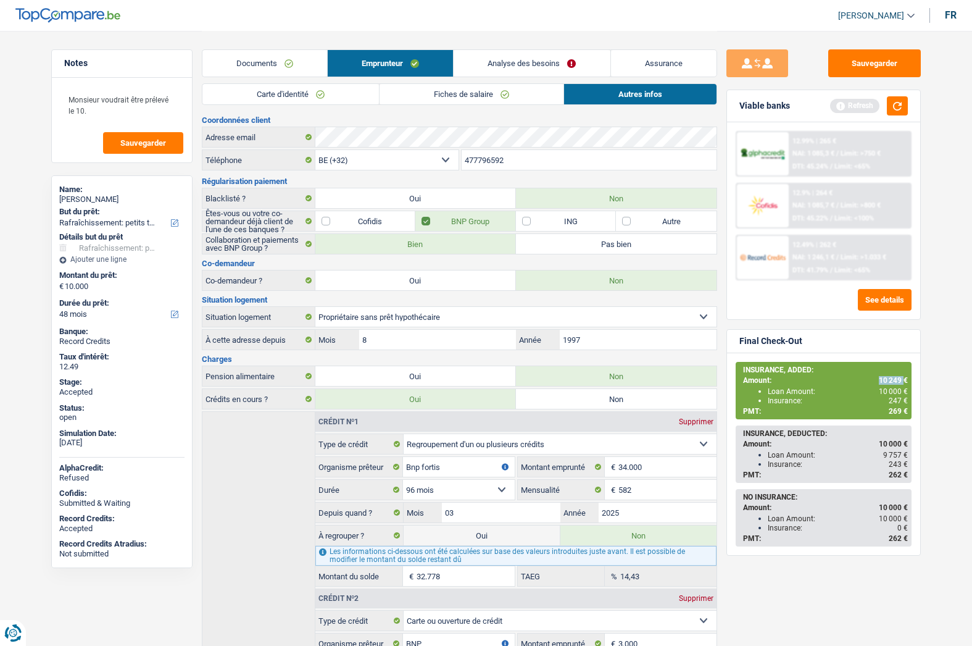
click at [892, 376] on span "10 249 €" at bounding box center [893, 380] width 29 height 9
copy span "10 249"
click at [879, 62] on button "Sauvegarder" at bounding box center [874, 63] width 93 height 28
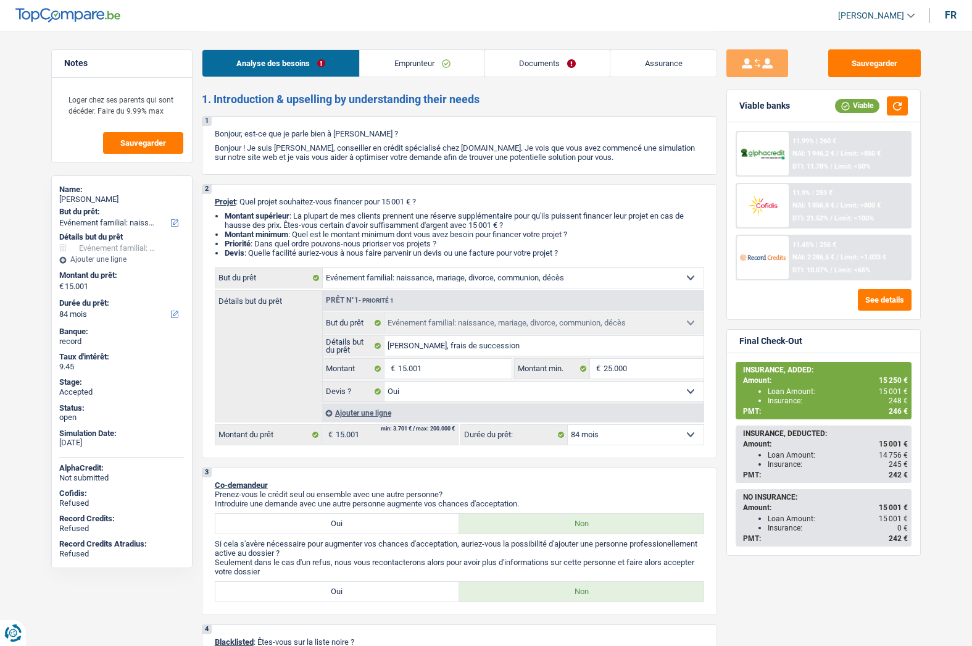
select select "familyEvent"
select select "84"
select select "familyEvent"
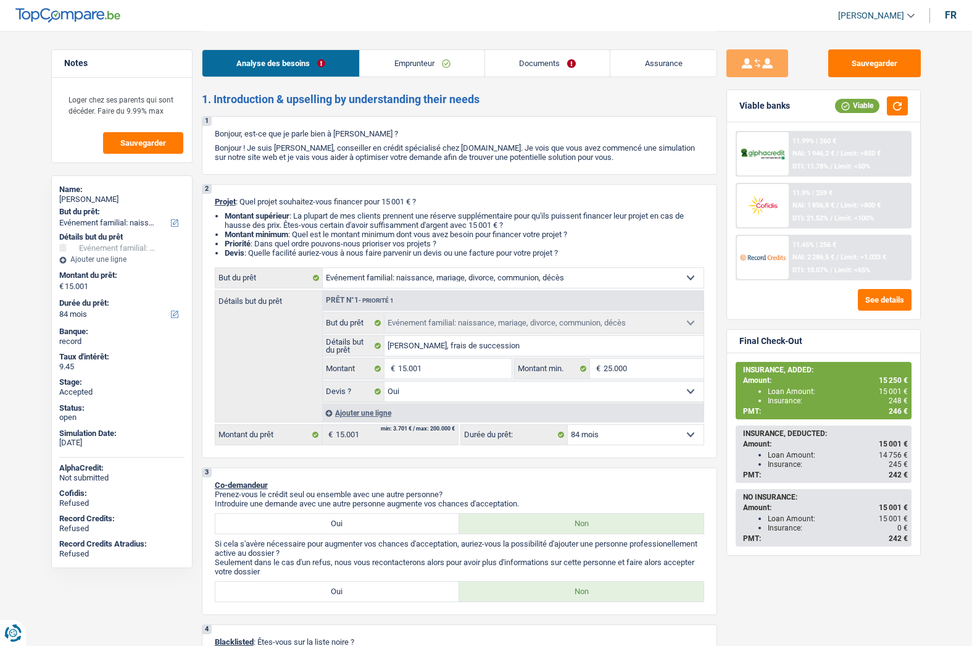
select select "yes"
select select "84"
select select "privateEmployee"
select select "netSalary"
select select "mealVouchers"
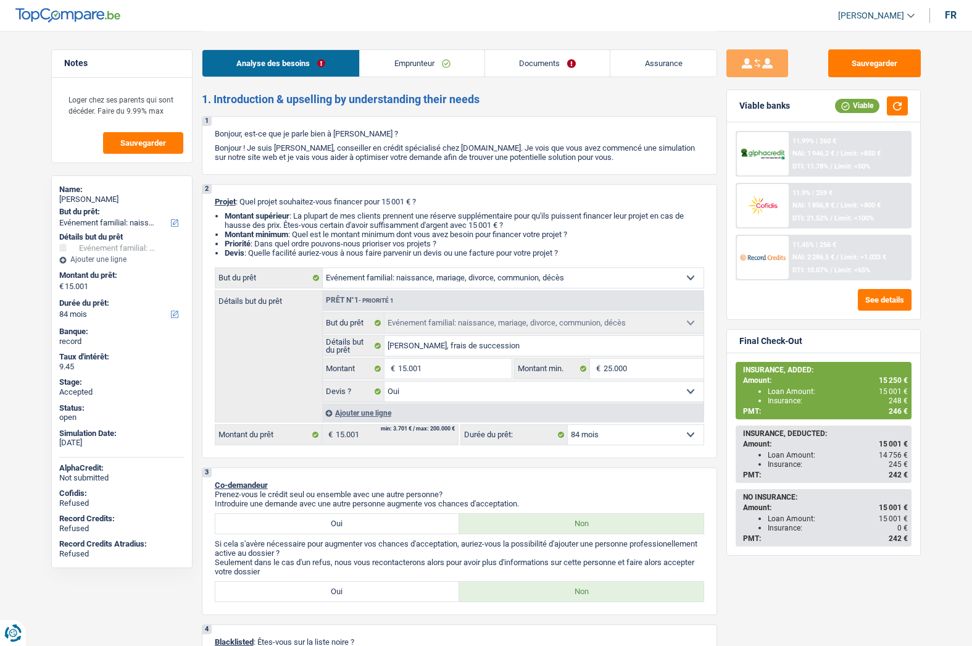
select select "liveWithParents"
select select "familyEvent"
select select "yes"
select select "84"
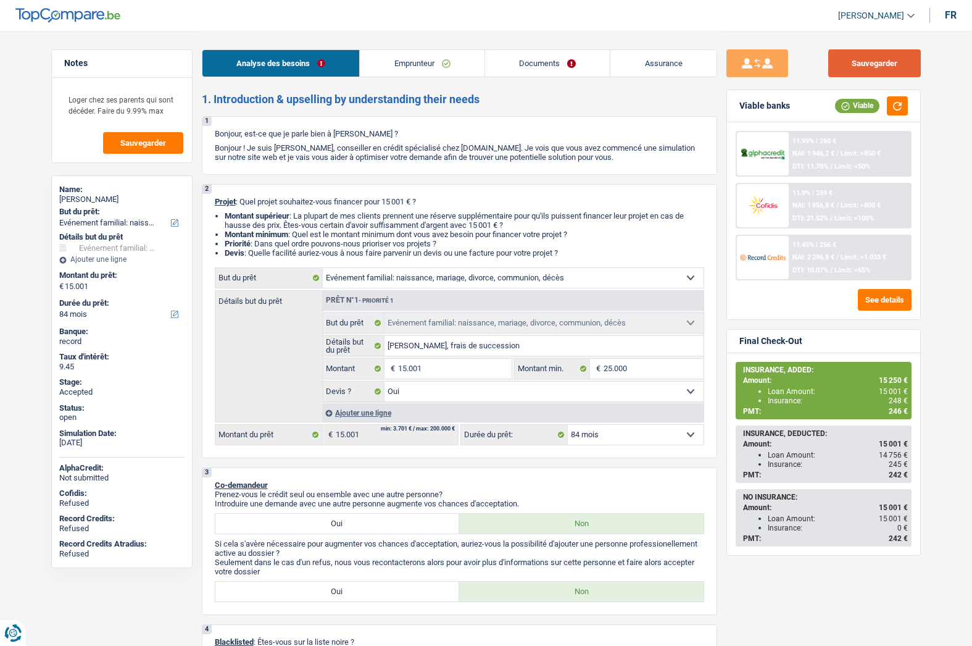
click at [899, 50] on button "Sauvegarder" at bounding box center [874, 63] width 93 height 28
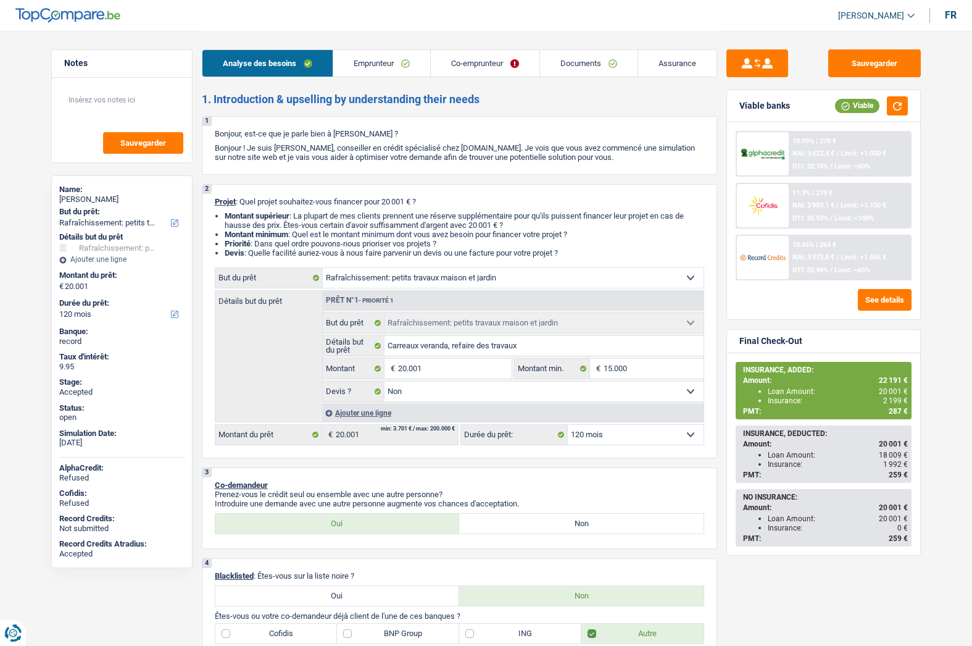
select select "houseOrGarden"
select select "120"
select select "houseOrGarden"
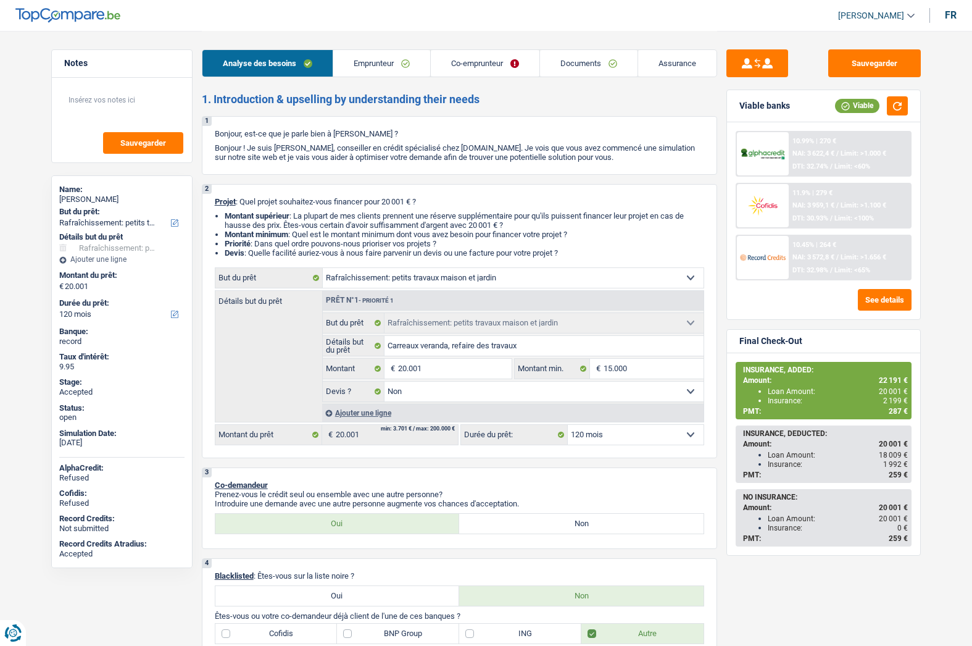
select select "false"
select select "120"
select select "mutuality"
select select "worker"
select select "familyAllowances"
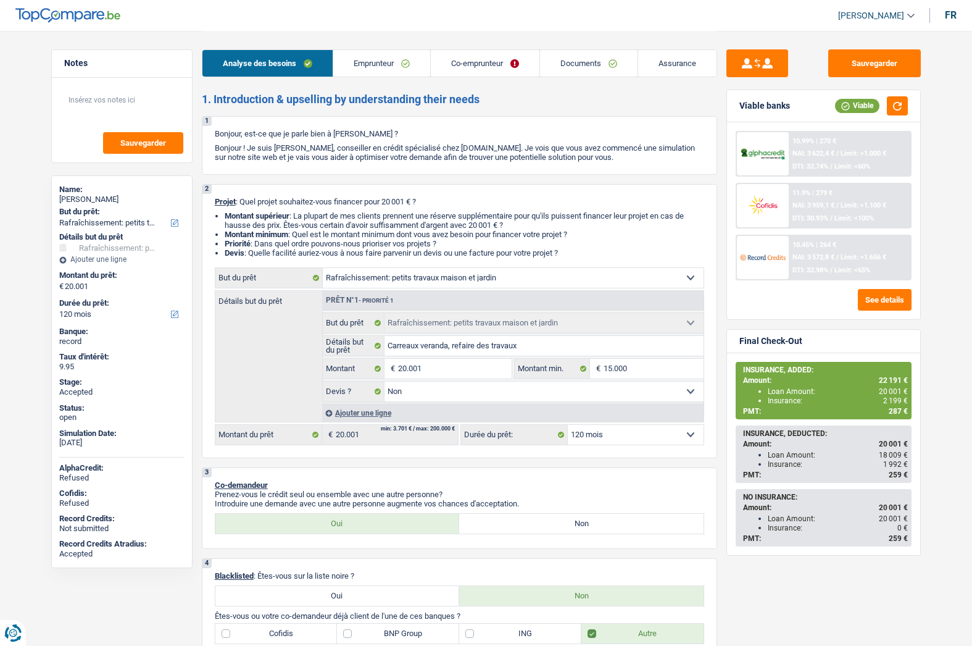
select select "mutualityIndemnity"
select select "netSalary"
select select "ownerWithoutMortgage"
select select "cardOrCredit"
select select "renovationLoan"
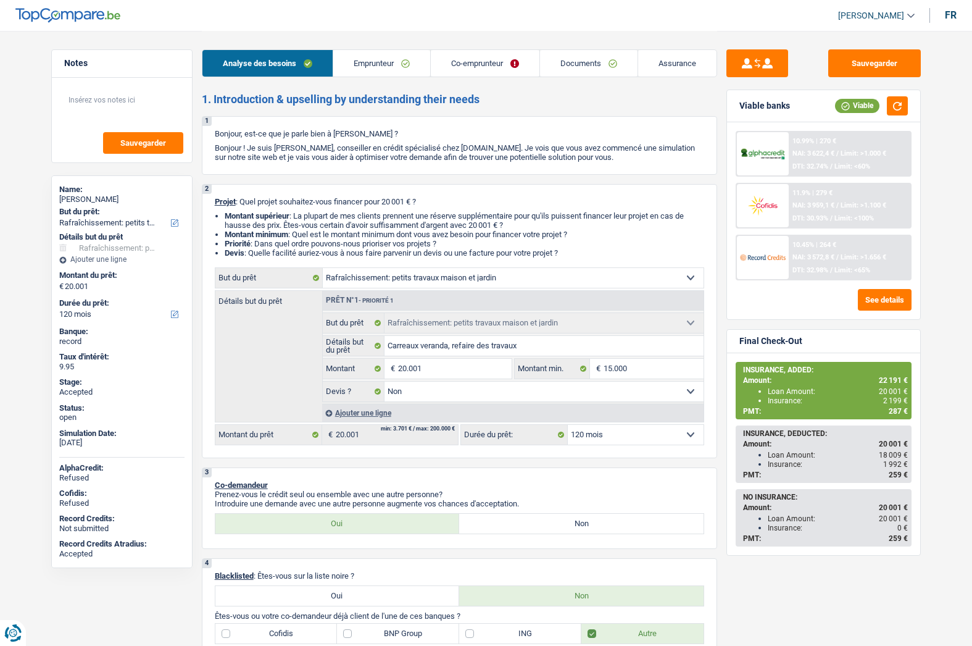
select select "144"
select select "renovationLoan"
select select "144"
select select "houseOrGarden"
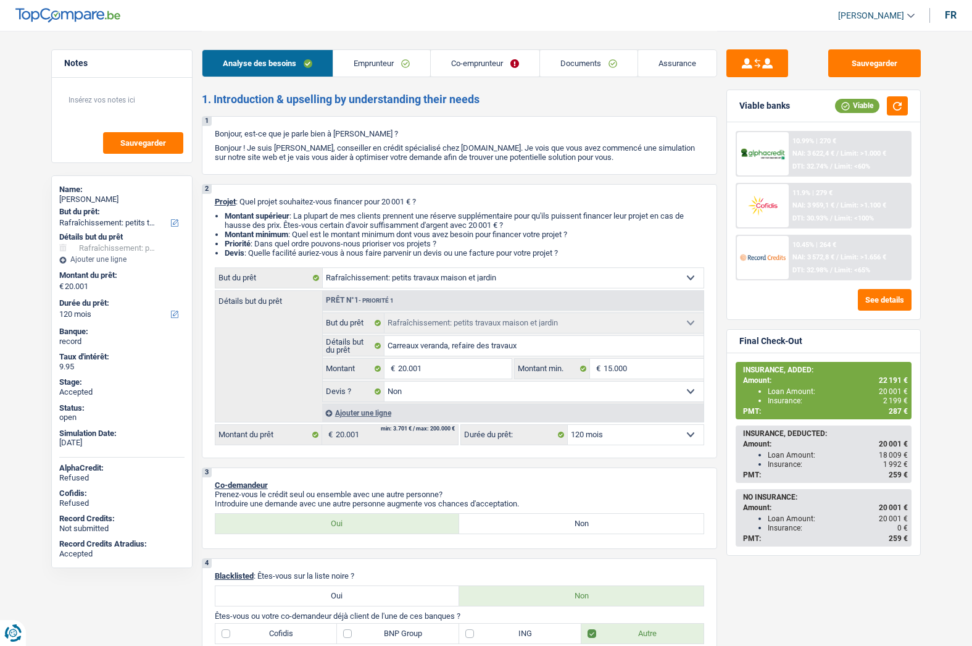
select select "false"
select select "120"
click at [882, 11] on span "[PERSON_NAME]" at bounding box center [871, 15] width 66 height 10
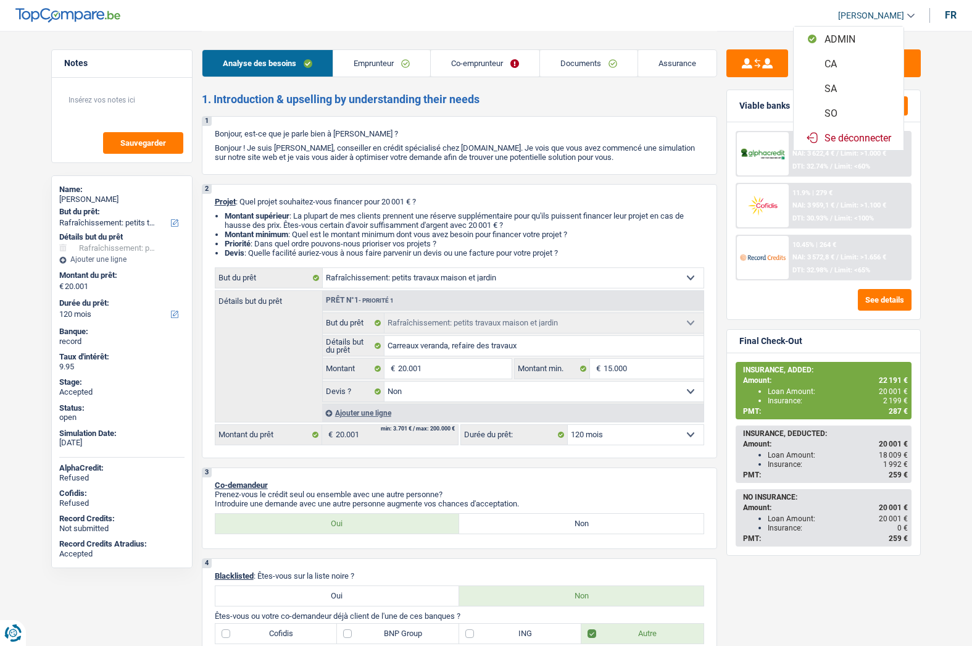
click at [834, 110] on button "SO" at bounding box center [849, 113] width 110 height 25
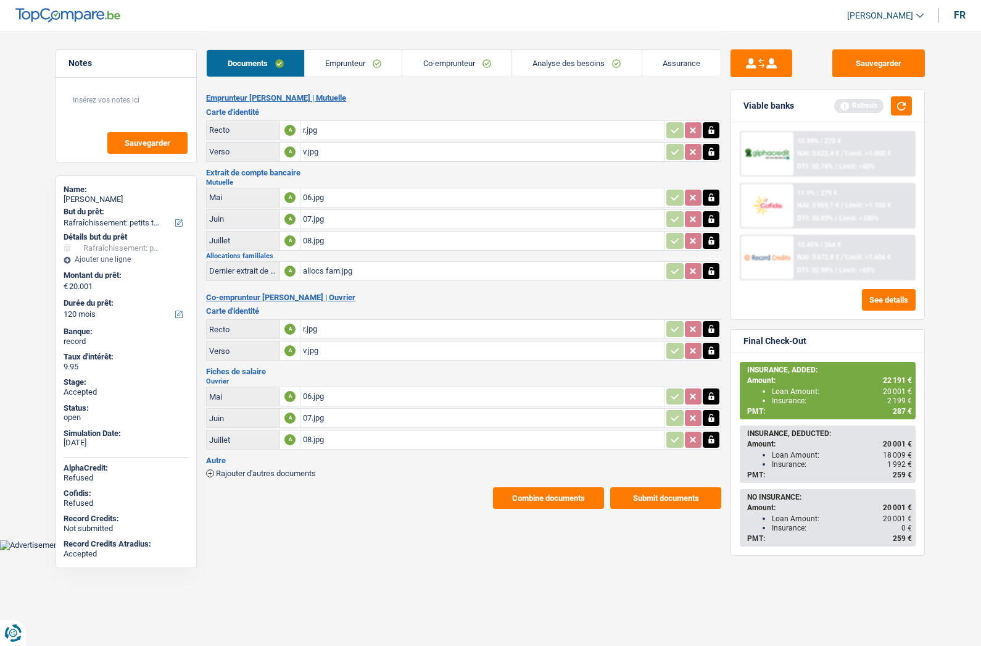
click at [899, 409] on span "287 €" at bounding box center [902, 411] width 19 height 9
click at [579, 59] on link "Analyse des besoins" at bounding box center [577, 63] width 130 height 27
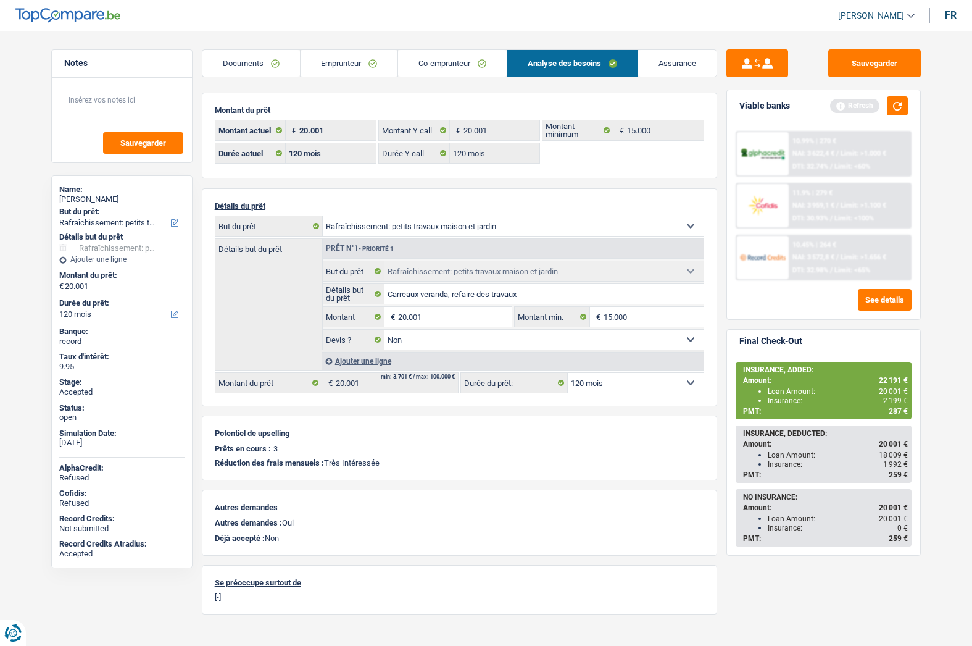
click at [78, 197] on div "Sandra Bruon" at bounding box center [121, 199] width 125 height 10
copy div "Sandra Bruon"
click at [657, 64] on link "Assurance" at bounding box center [677, 63] width 78 height 27
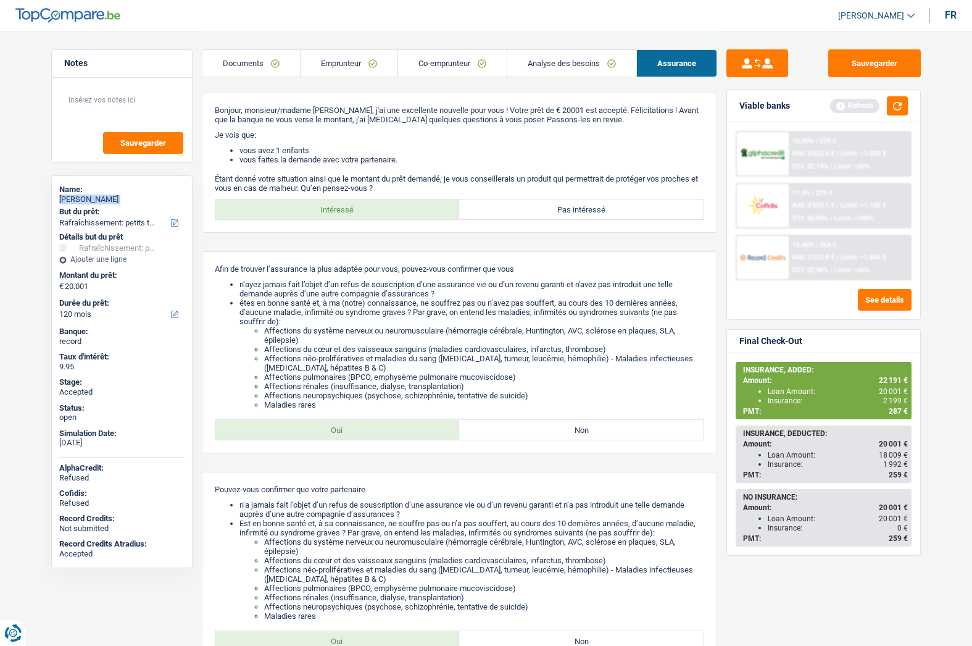
click at [443, 69] on link "Co-emprunteur" at bounding box center [452, 63] width 109 height 27
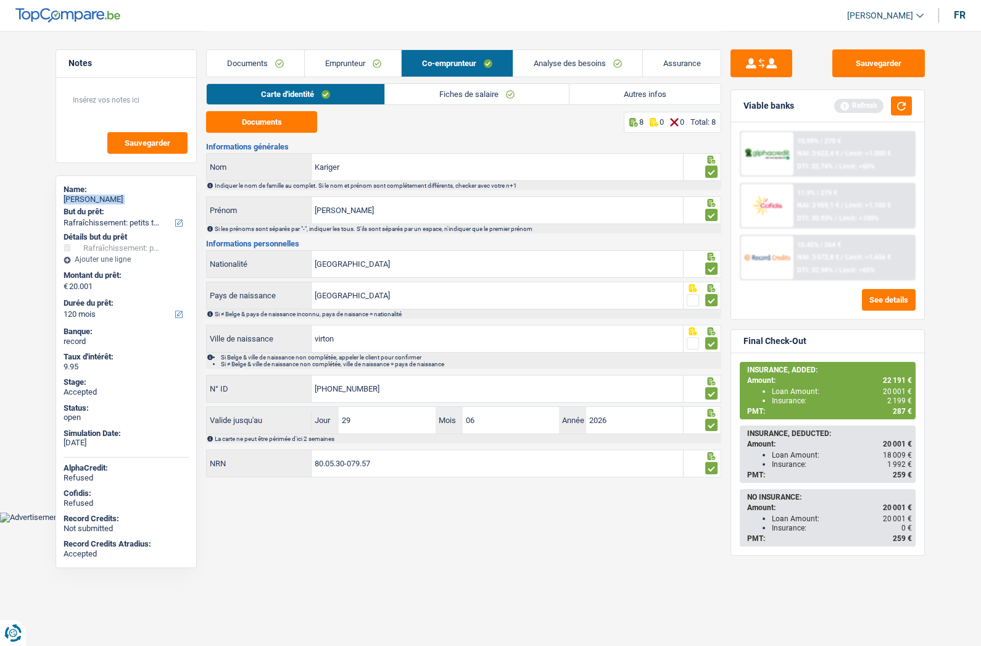
click at [618, 94] on link "Autres infos" at bounding box center [645, 94] width 151 height 20
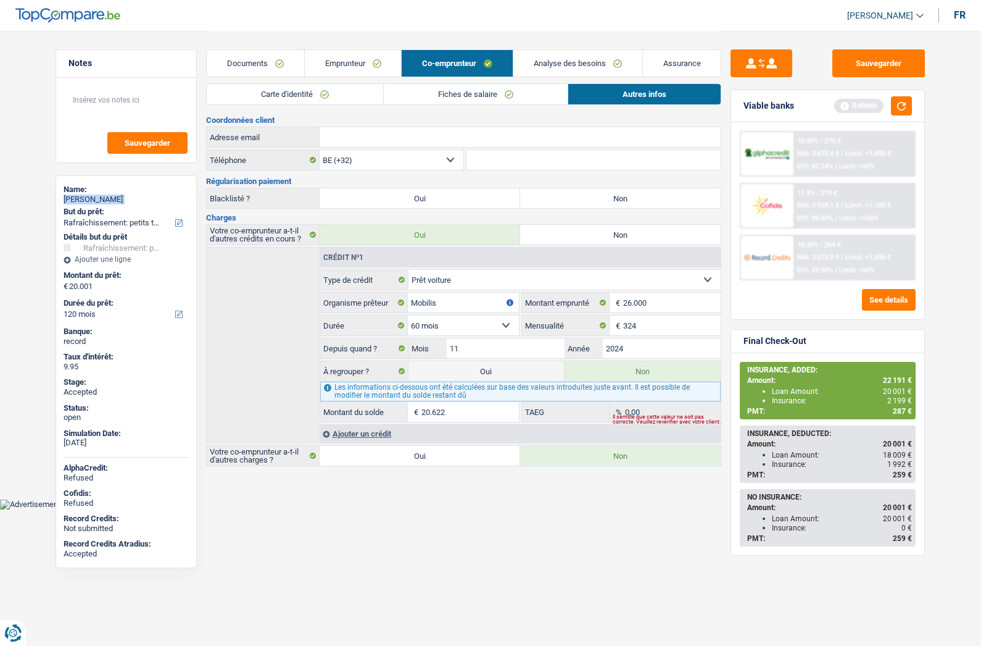
click at [252, 64] on link "Documents" at bounding box center [256, 63] width 98 height 27
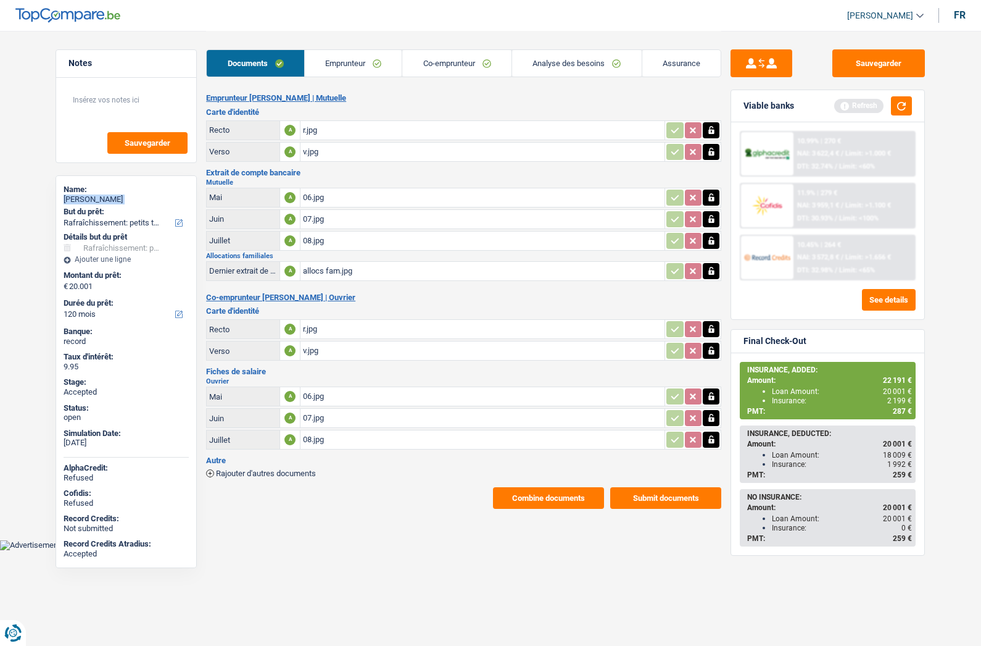
click at [356, 63] on link "Emprunteur" at bounding box center [354, 63] width 98 height 27
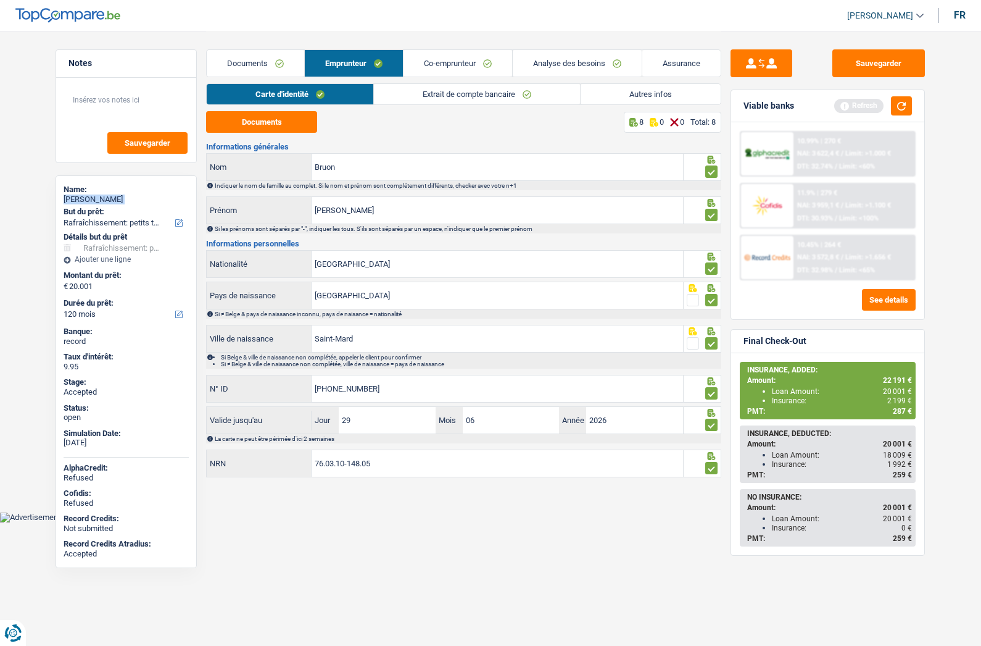
click at [633, 92] on link "Autres infos" at bounding box center [651, 94] width 140 height 20
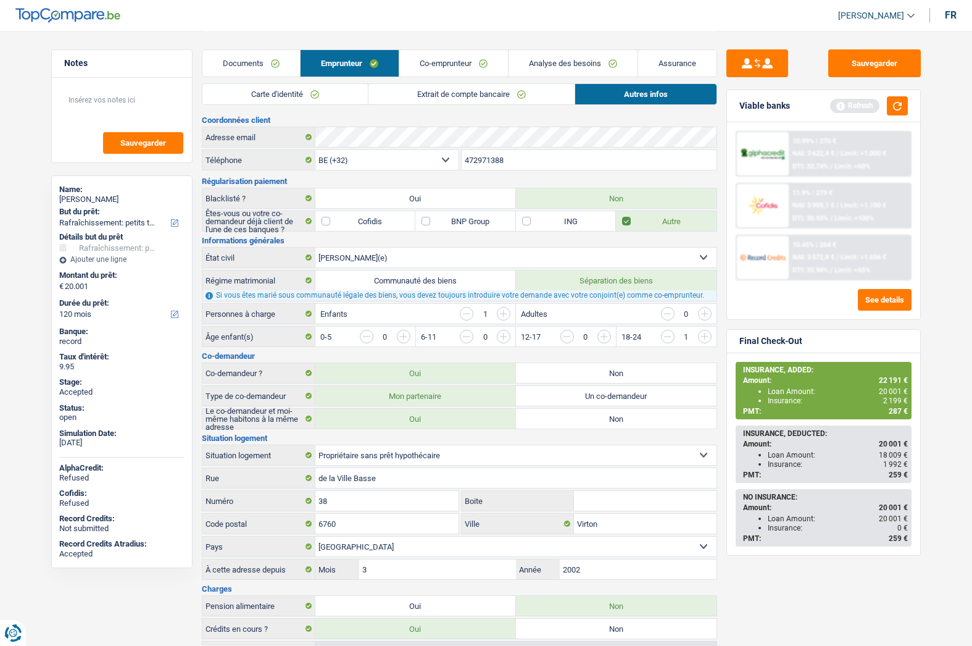
click at [503, 162] on input "472971388" at bounding box center [589, 160] width 255 height 20
click at [663, 62] on link "Assurance" at bounding box center [677, 63] width 78 height 27
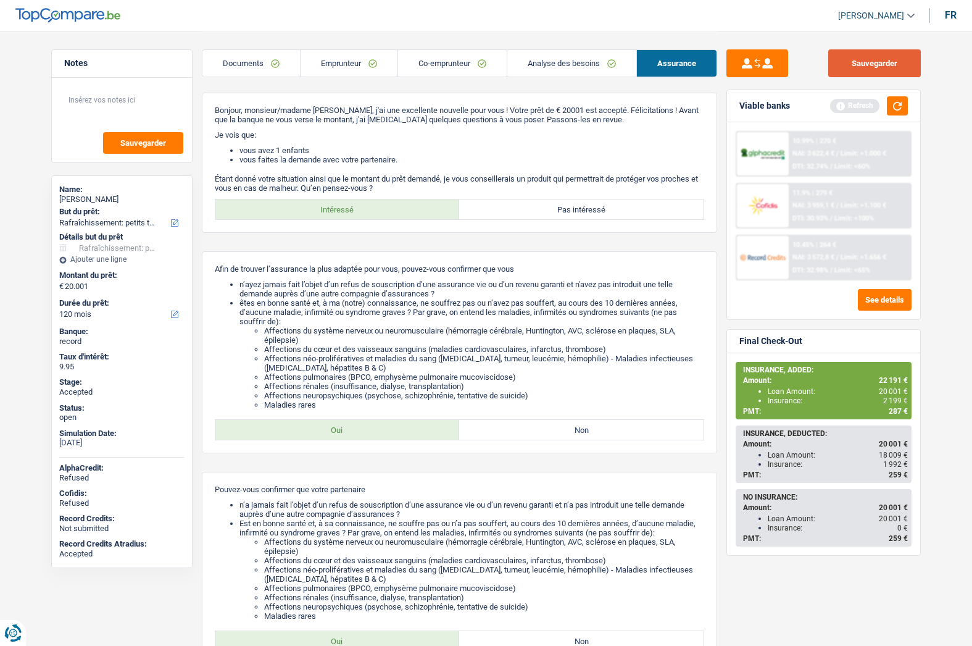
click at [863, 64] on button "Sauvegarder" at bounding box center [874, 63] width 93 height 28
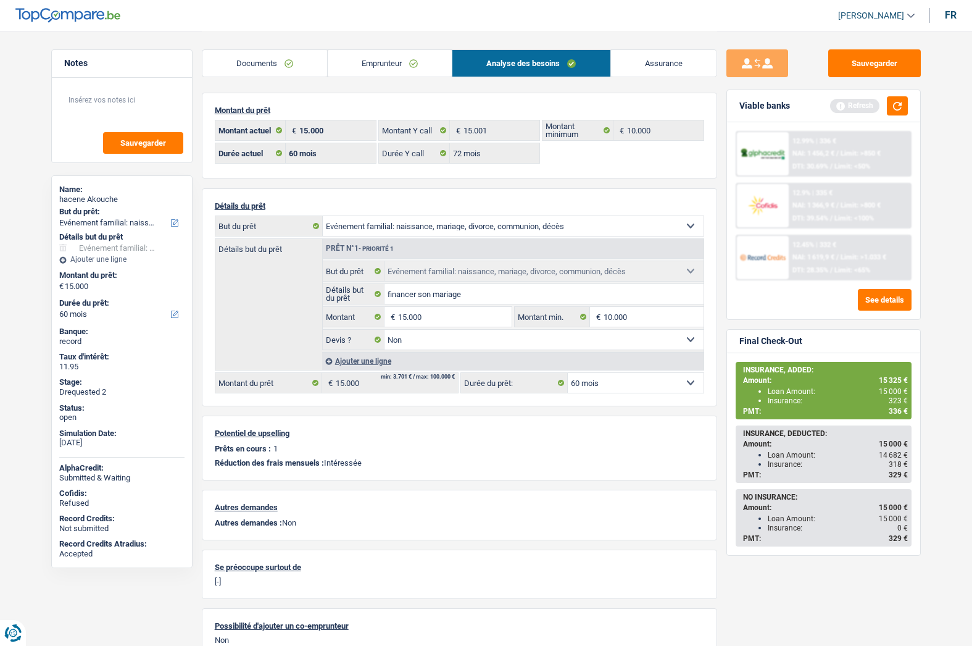
select select "familyEvent"
select select "60"
select select "72"
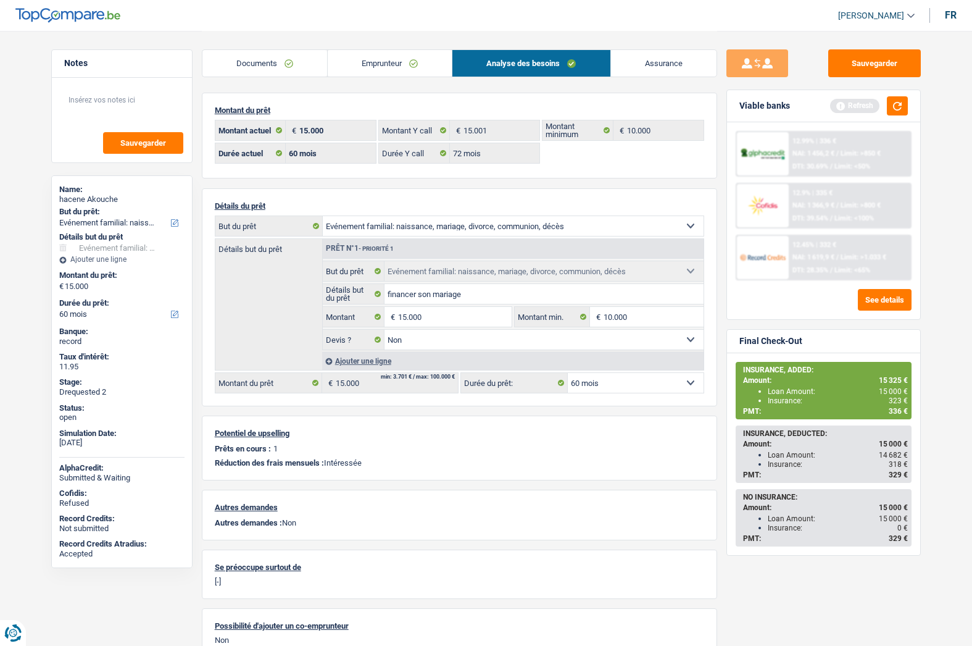
select select "familyEvent"
select select "false"
select select "60"
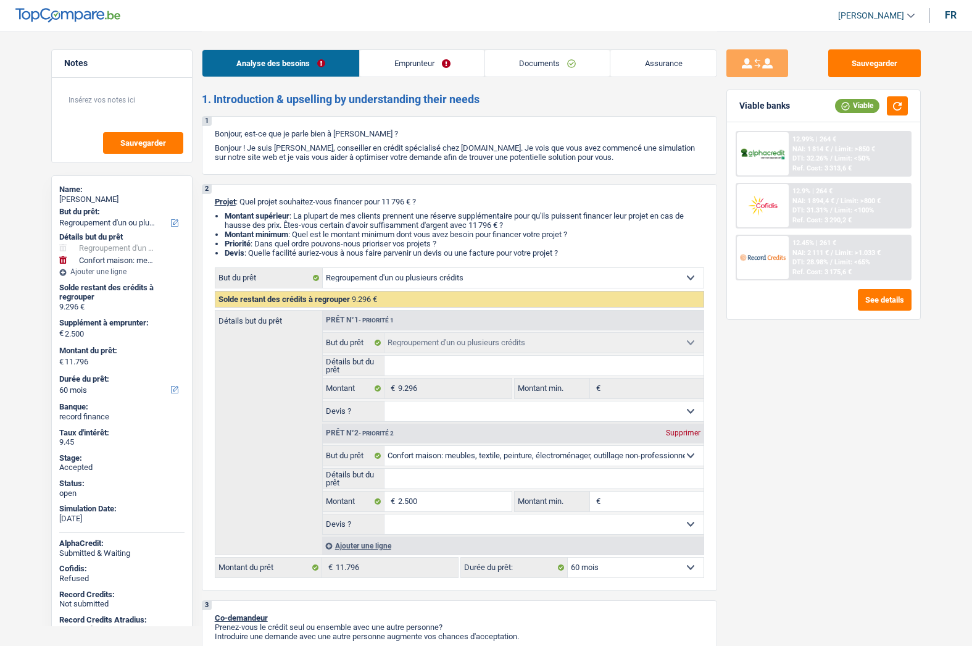
select select "refinancing"
select select "household"
select select "60"
select select "refinancing"
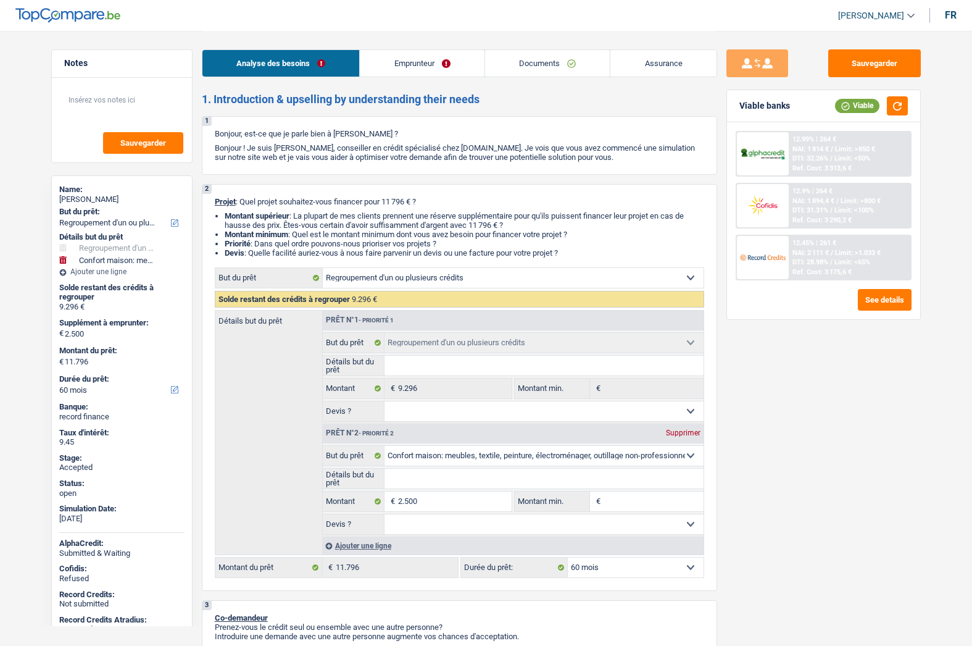
select select "refinancing"
select select "household"
select select "60"
select select "privateEmployee"
select select "netSalary"
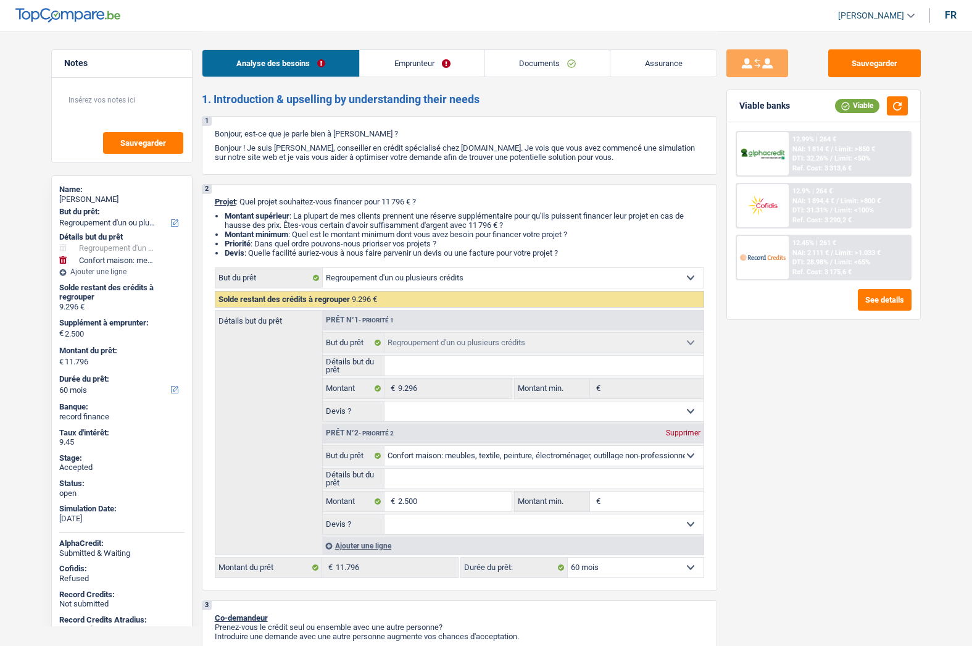
select select "mealVouchers"
select select "rents"
select select "personalLoan"
select select "homeFurnishingOrRelocation"
select select "42"
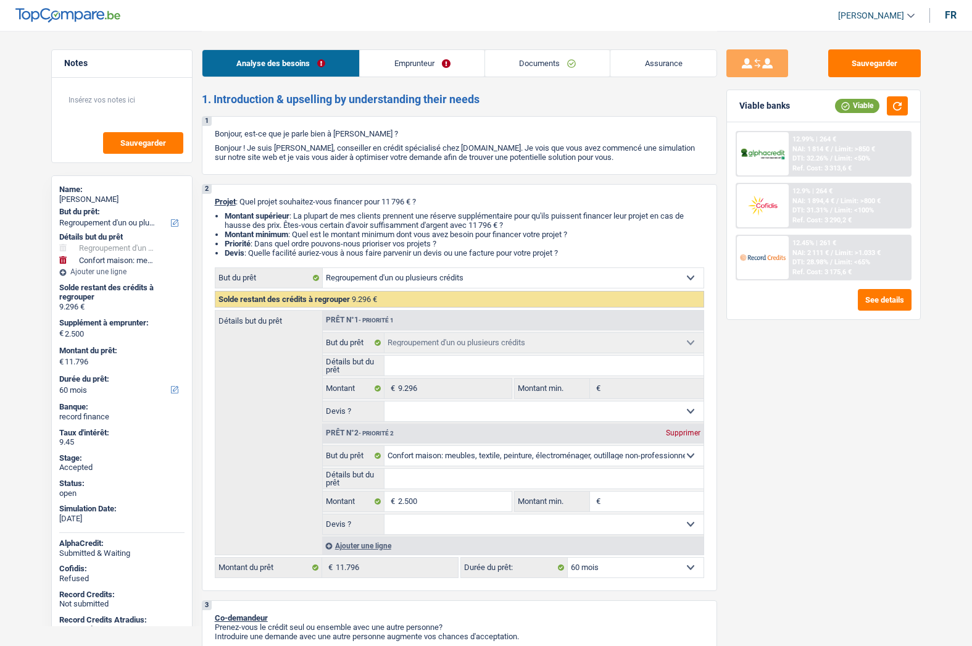
select select "carLoan"
select select "42"
select select "cardOrCredit"
select select "refinancing"
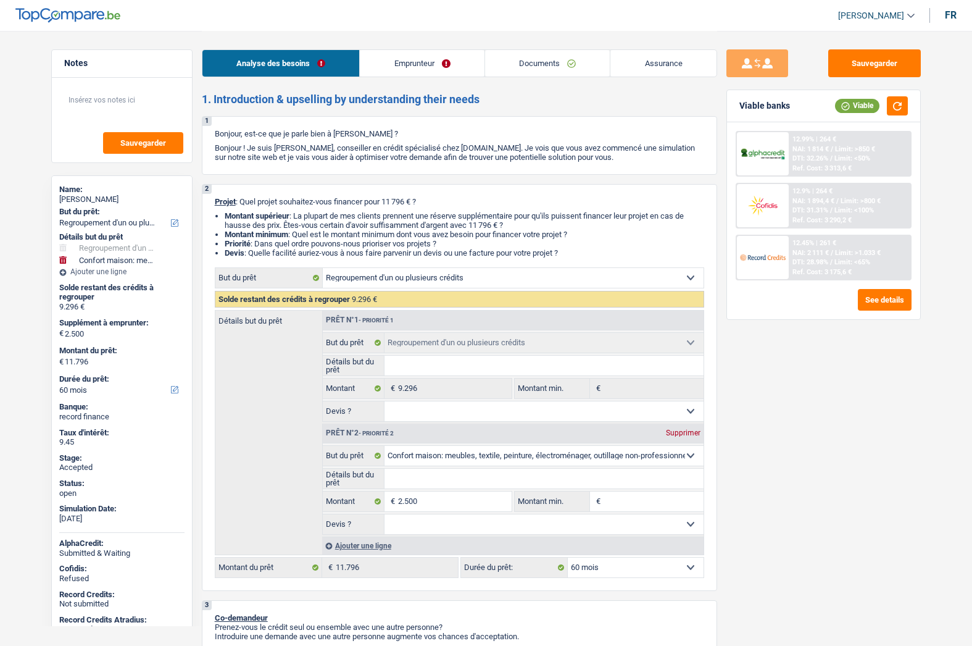
select select "household"
select select "60"
select select "rents"
select select "BE"
select select "personalLoan"
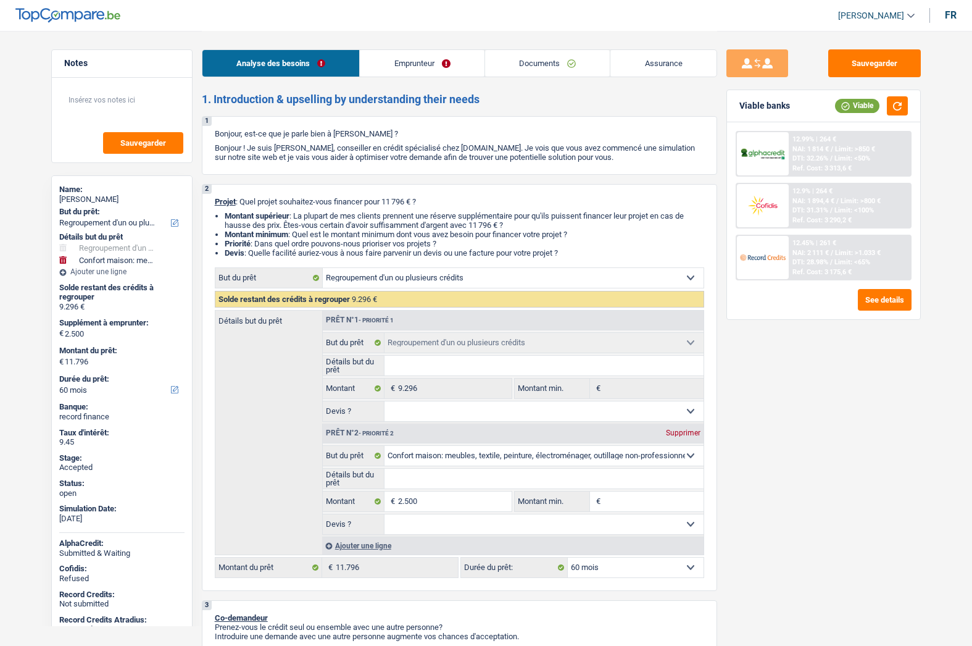
select select "homeFurnishingOrRelocation"
select select "42"
select select "carLoan"
select select "42"
select select "cardOrCredit"
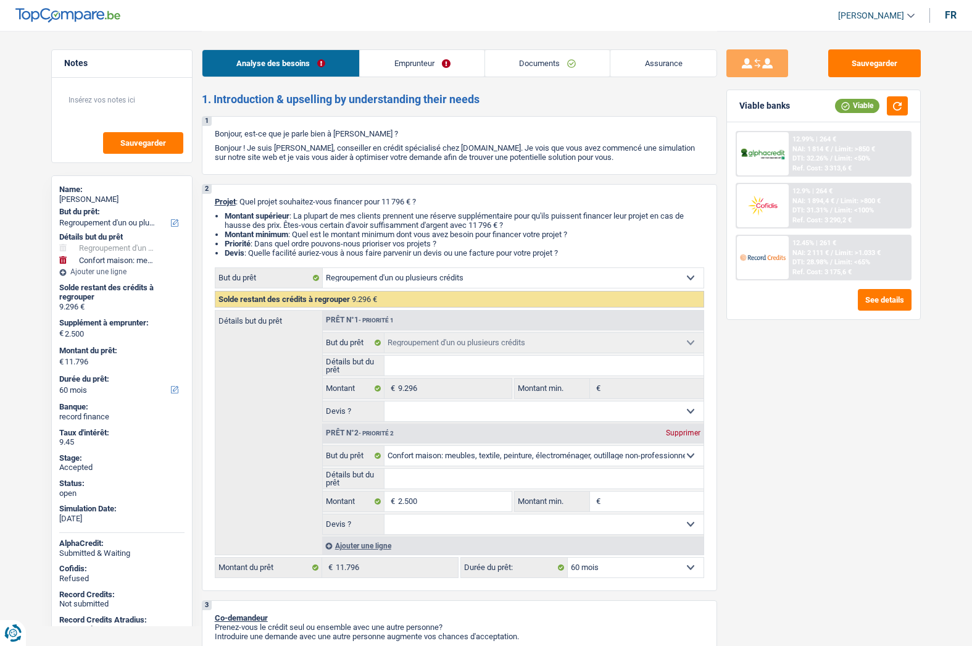
click at [459, 64] on link "Emprunteur" at bounding box center [422, 63] width 125 height 27
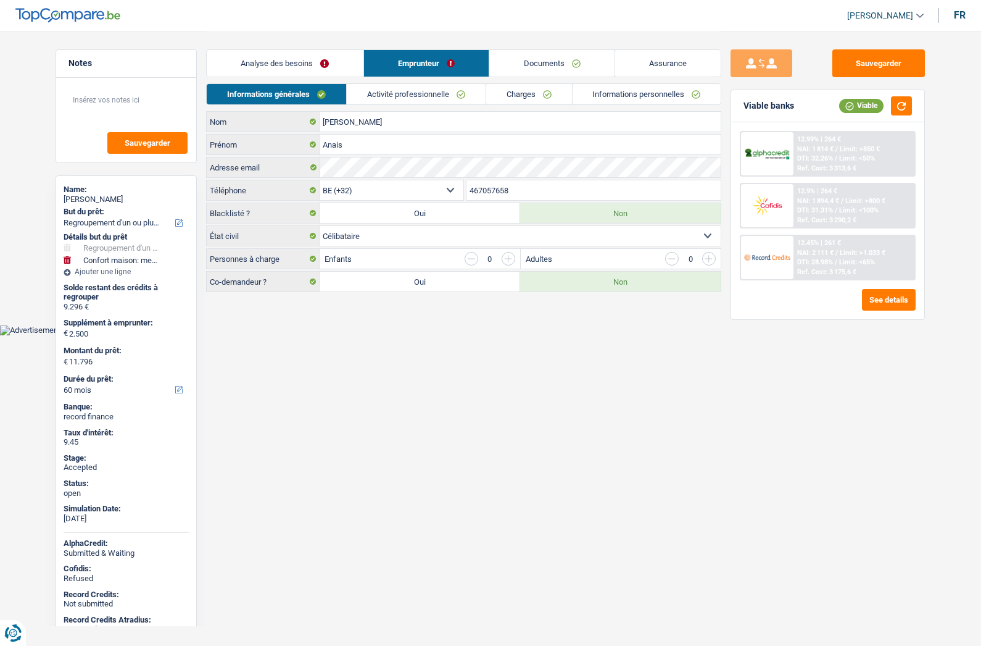
click at [620, 93] on link "Informations personnelles" at bounding box center [647, 94] width 149 height 20
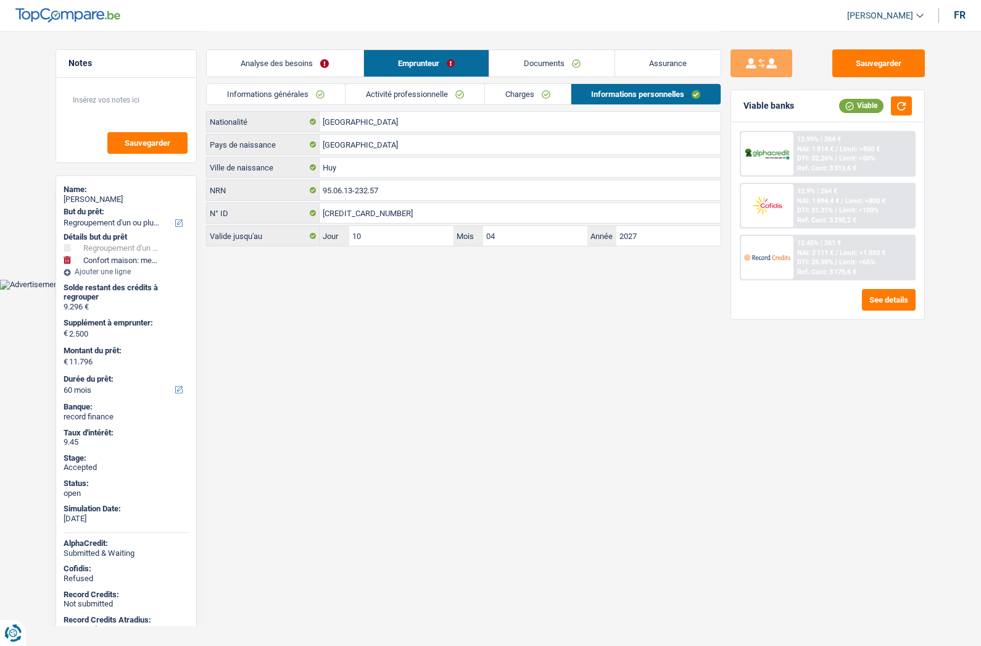
click at [551, 93] on link "Charges" at bounding box center [528, 94] width 86 height 20
